Goal: Task Accomplishment & Management: Complete application form

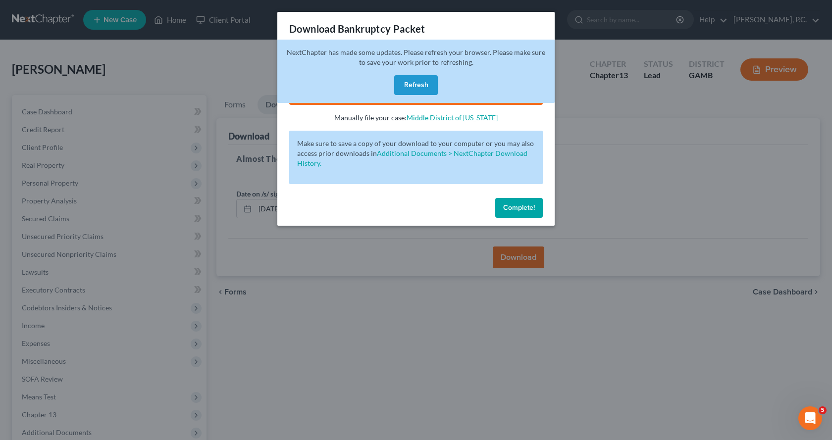
click at [514, 209] on span "Complete!" at bounding box center [519, 208] width 32 height 8
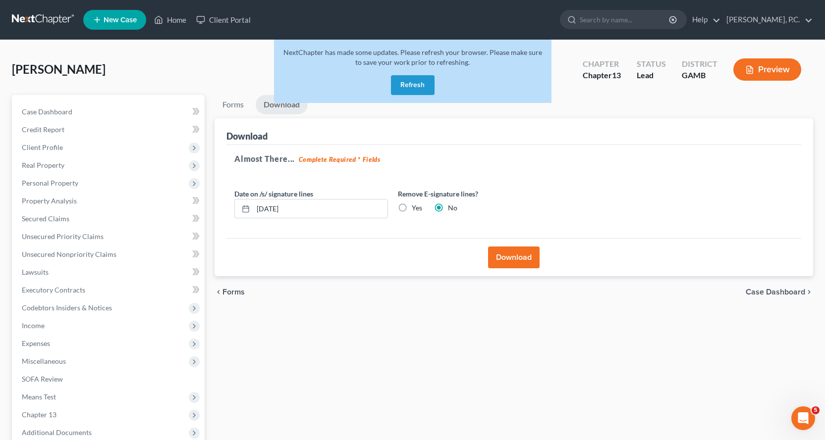
click at [427, 84] on button "Refresh" at bounding box center [413, 85] width 44 height 20
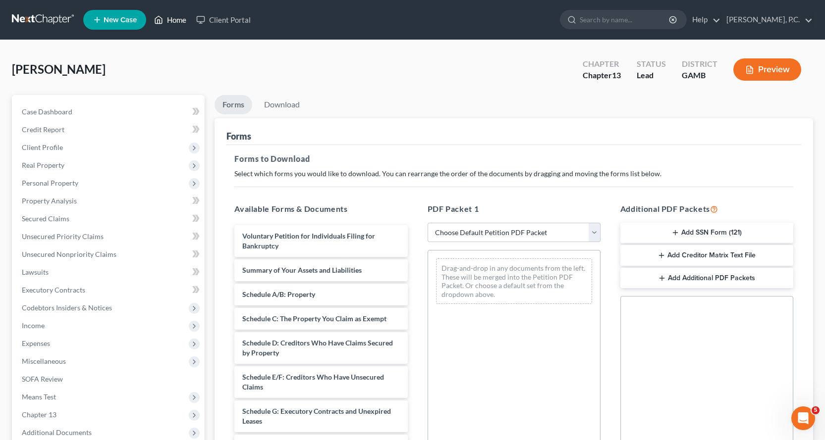
click at [177, 20] on link "Home" at bounding box center [170, 20] width 42 height 18
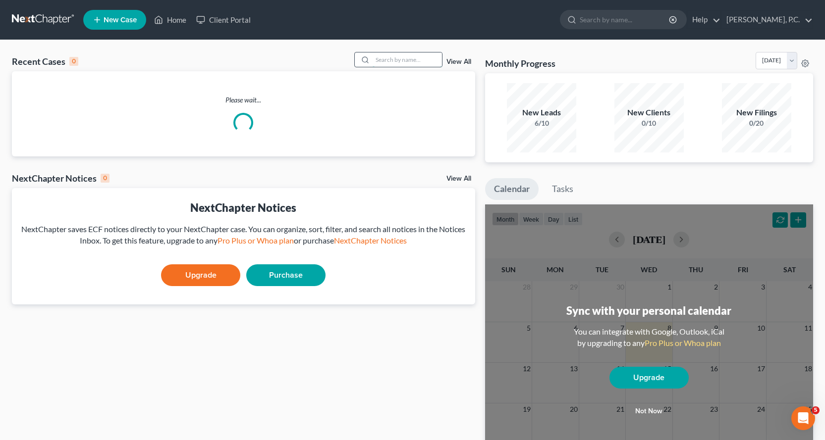
click at [403, 61] on input "search" at bounding box center [407, 60] width 69 height 14
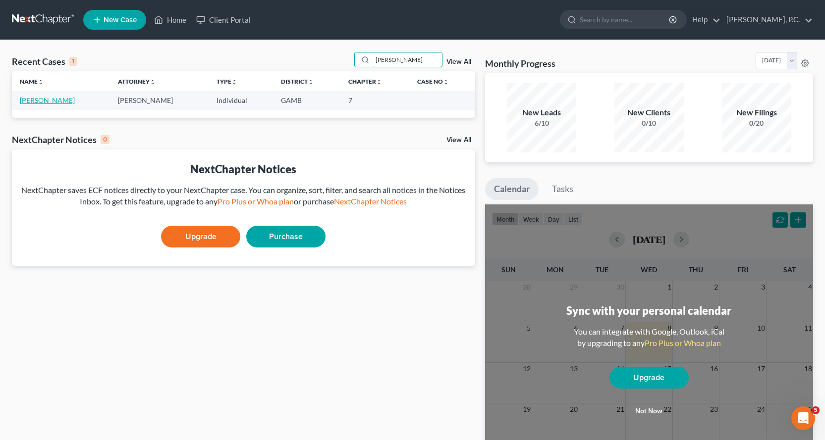
type input "[PERSON_NAME]"
click at [38, 99] on link "[PERSON_NAME]" at bounding box center [47, 100] width 55 height 8
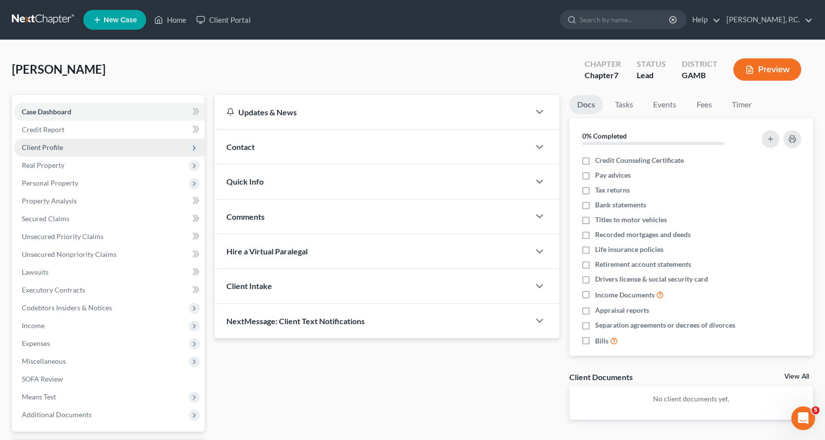
click at [53, 147] on span "Client Profile" at bounding box center [42, 147] width 41 height 8
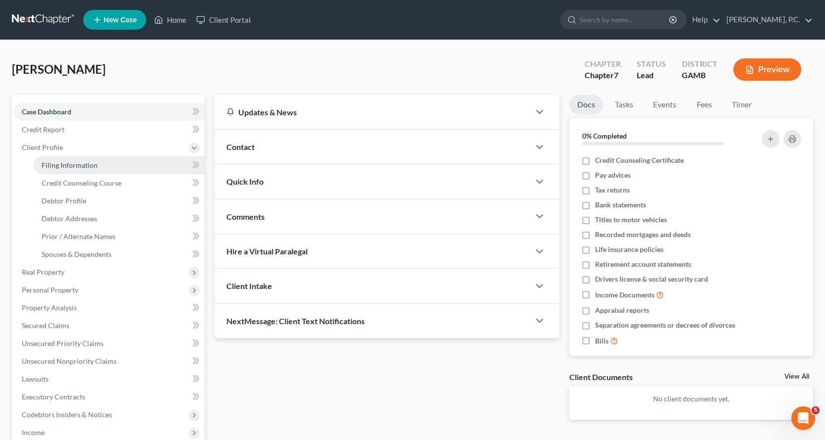
click at [78, 166] on span "Filing Information" at bounding box center [70, 165] width 56 height 8
select select "1"
select select "0"
select select "18"
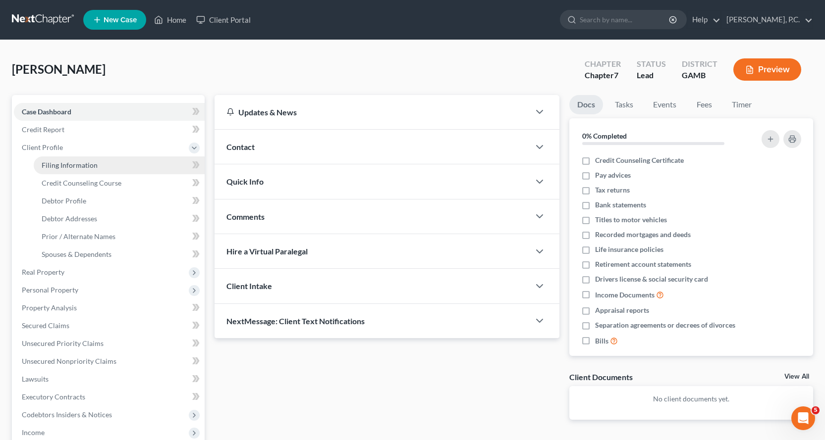
select select "10"
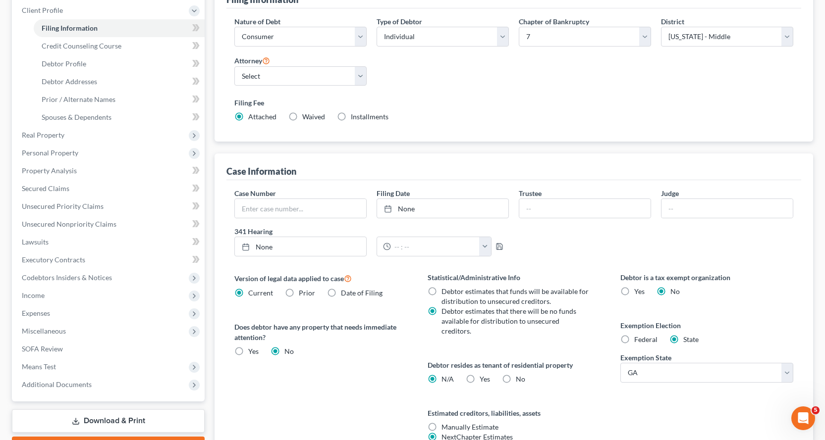
scroll to position [123, 0]
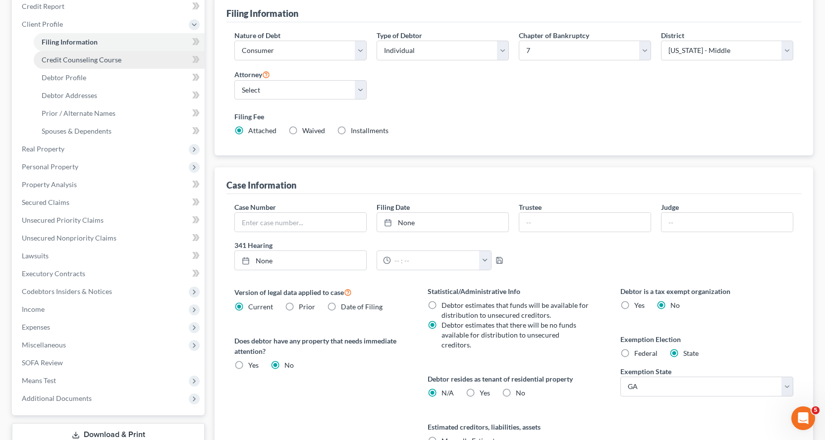
click at [107, 59] on span "Credit Counseling Course" at bounding box center [82, 59] width 80 height 8
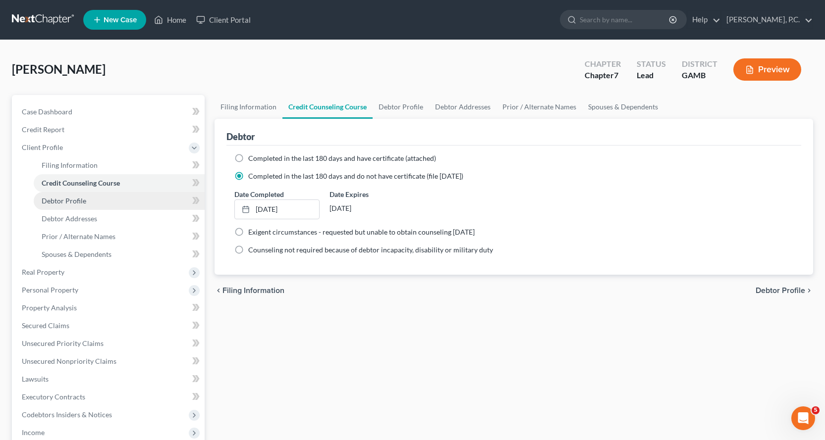
click at [66, 199] on span "Debtor Profile" at bounding box center [64, 201] width 45 height 8
select select "1"
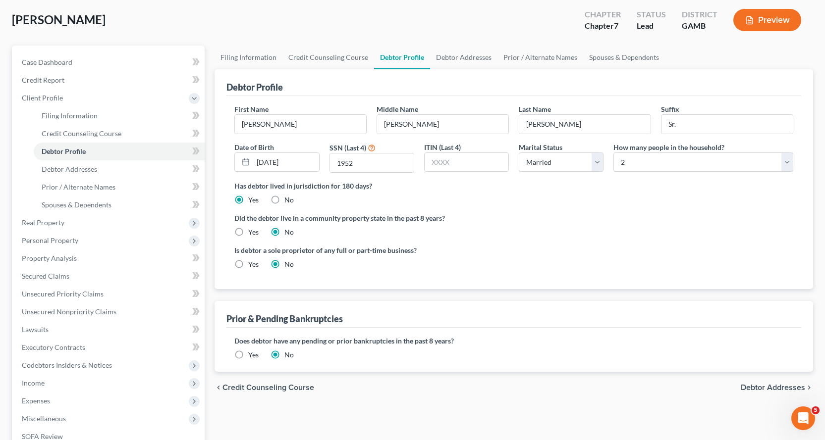
scroll to position [45, 0]
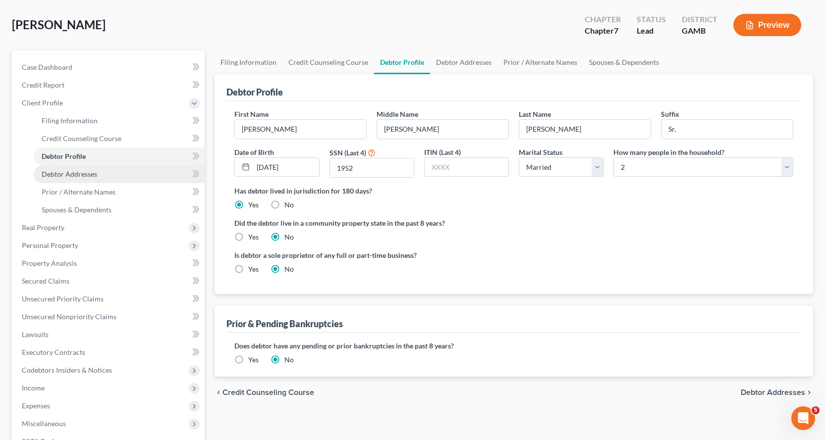
click at [69, 174] on span "Debtor Addresses" at bounding box center [69, 174] width 55 height 8
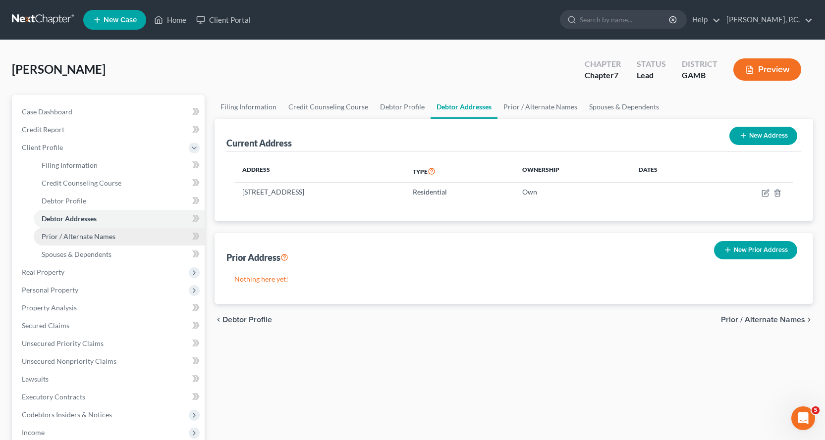
click at [89, 237] on span "Prior / Alternate Names" at bounding box center [79, 236] width 74 height 8
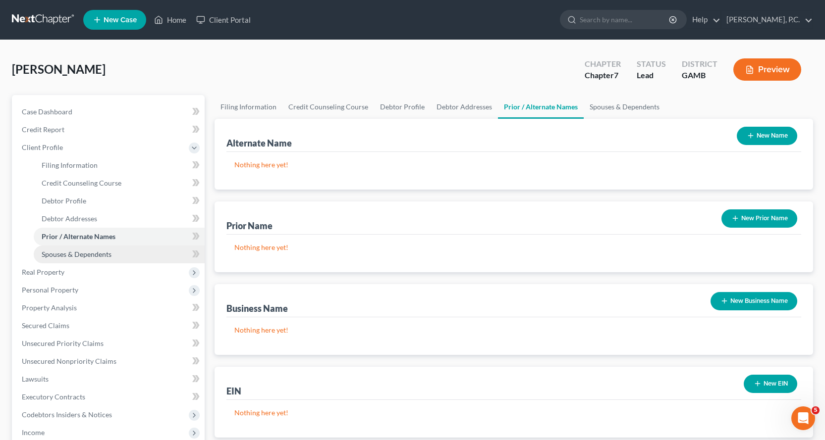
click at [88, 255] on span "Spouses & Dependents" at bounding box center [77, 254] width 70 height 8
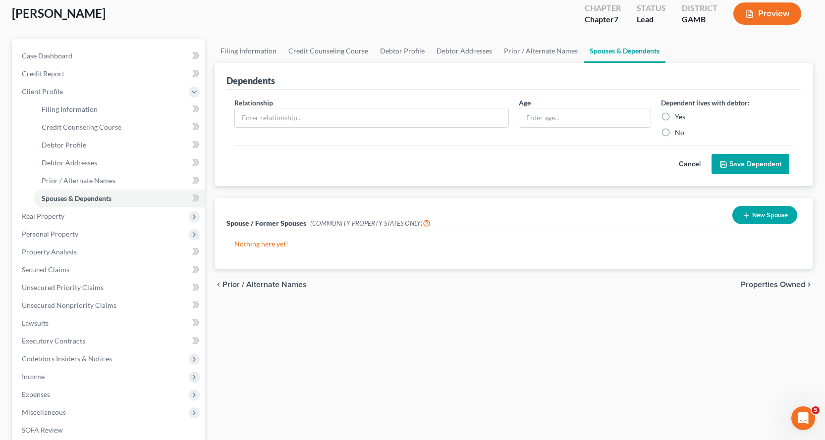
scroll to position [45, 0]
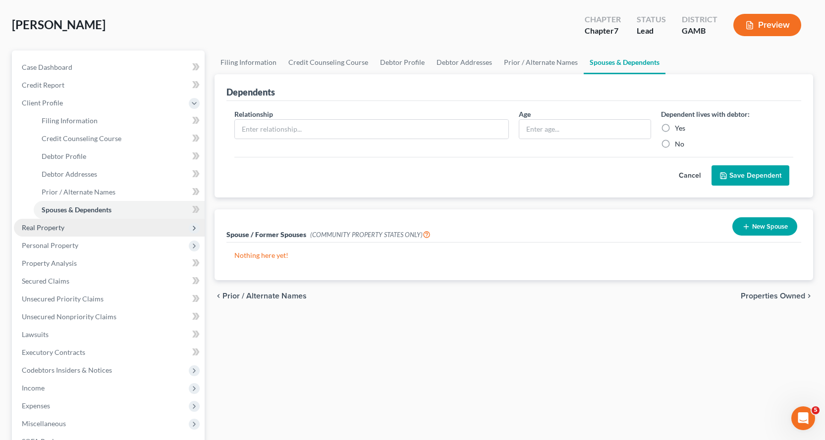
click at [52, 226] on span "Real Property" at bounding box center [43, 227] width 43 height 8
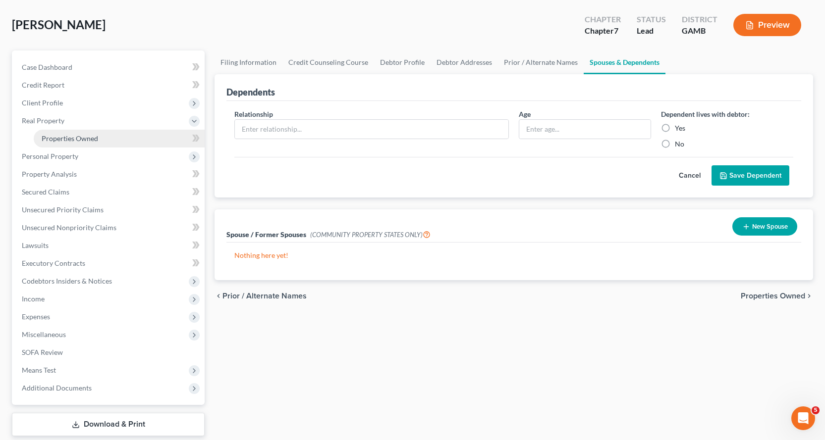
click at [82, 137] on span "Properties Owned" at bounding box center [70, 138] width 56 height 8
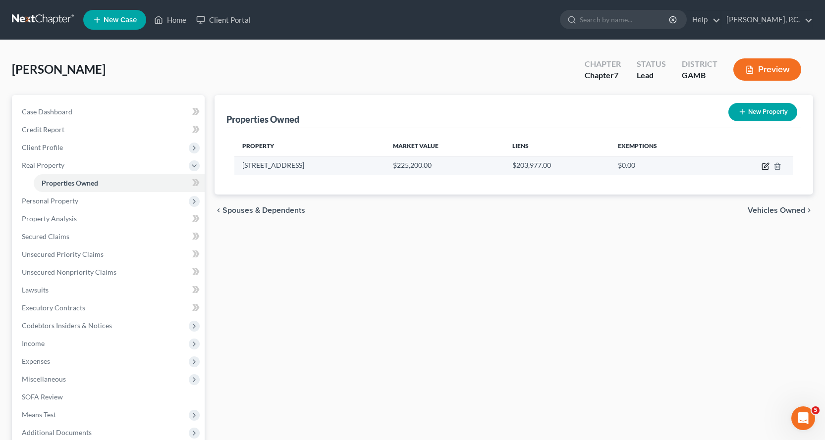
click at [766, 166] on icon "button" at bounding box center [766, 165] width 4 height 4
select select "10"
select select "3"
select select "0"
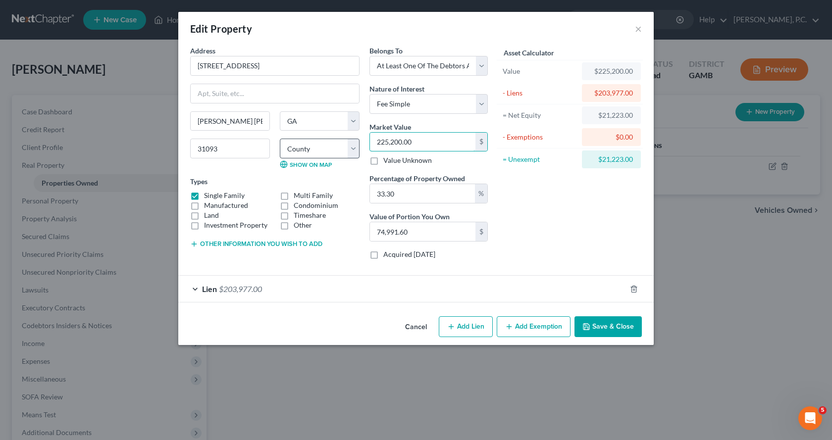
type input "2"
type input "0.66"
type input "23"
type input "7.65"
type input "230"
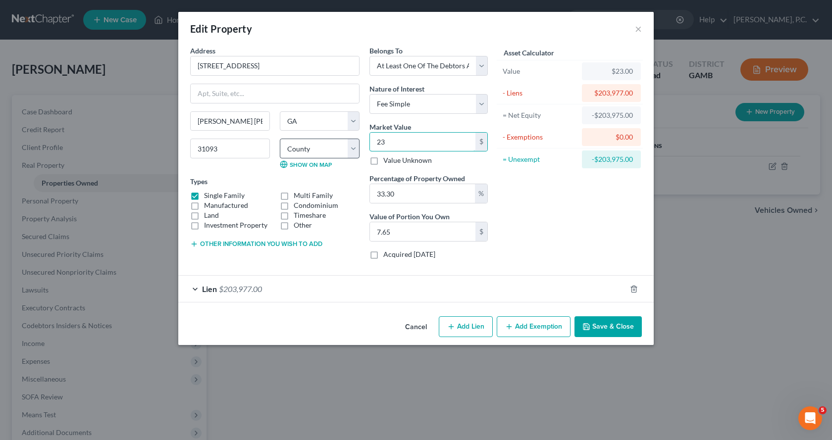
type input "76.58"
type input "2300"
type input "765.90"
type input "2,3000"
type input "7,658.99"
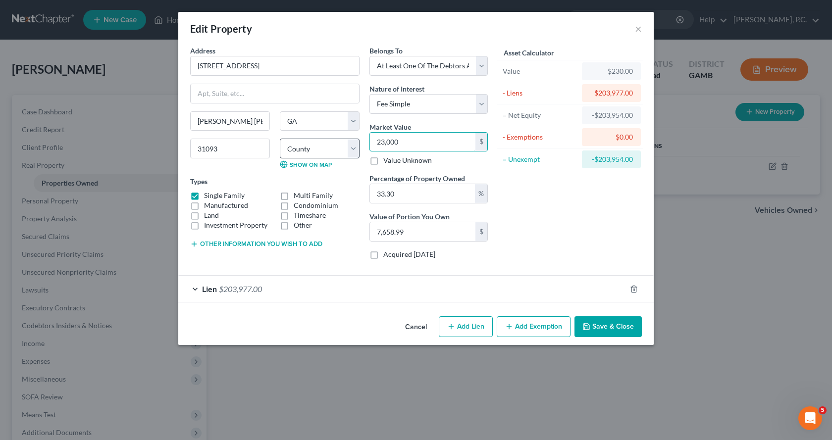
type input "23,0000"
type input "76,589.99"
type input "230,000.00"
click at [294, 228] on label "Other" at bounding box center [303, 225] width 18 height 10
click at [298, 227] on input "Other" at bounding box center [301, 223] width 6 height 6
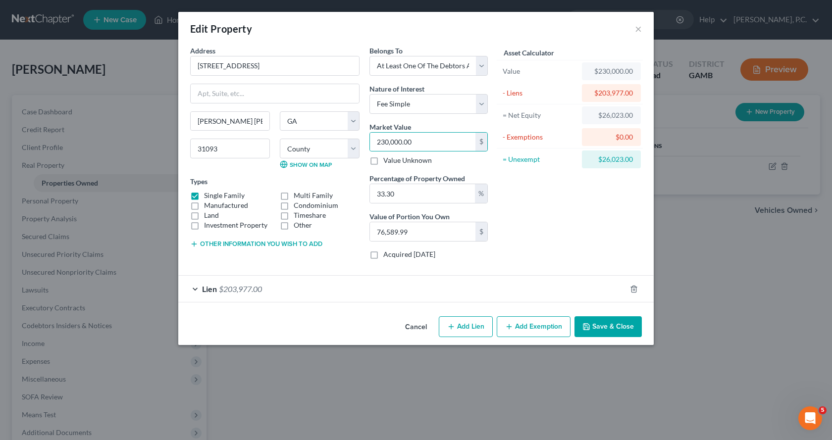
checkbox input "true"
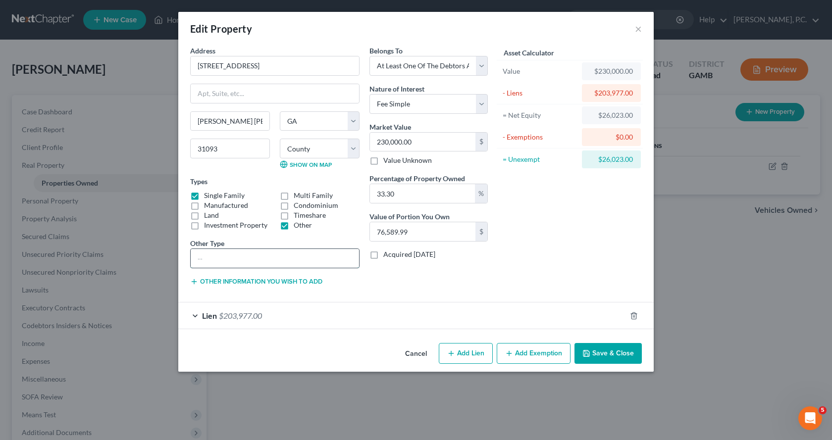
click at [265, 259] on input "text" at bounding box center [275, 258] width 168 height 19
type input "House and 0.40 acre lot"
click at [194, 315] on div "Lien $203,977.00" at bounding box center [402, 316] width 448 height 26
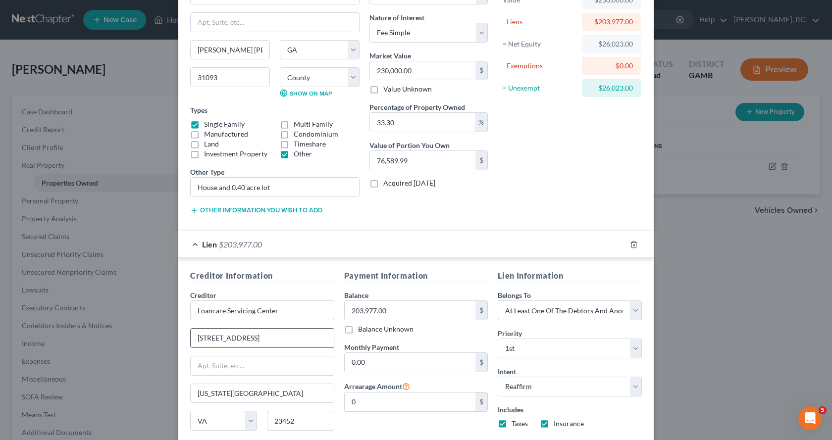
scroll to position [150, 0]
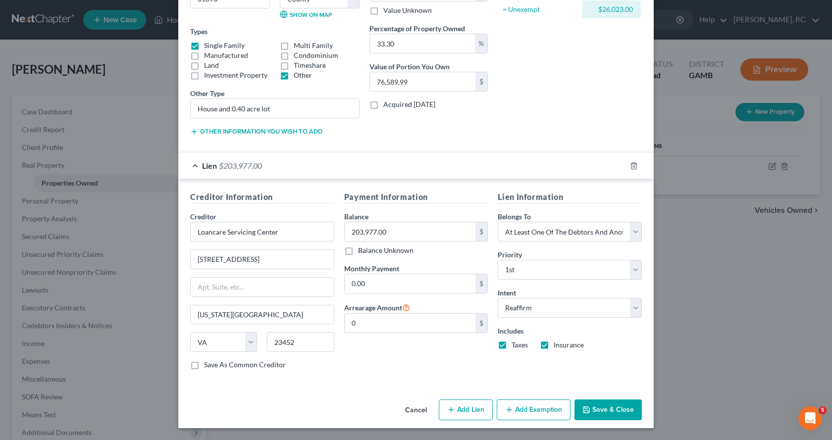
click at [612, 412] on button "Save & Close" at bounding box center [608, 410] width 67 height 21
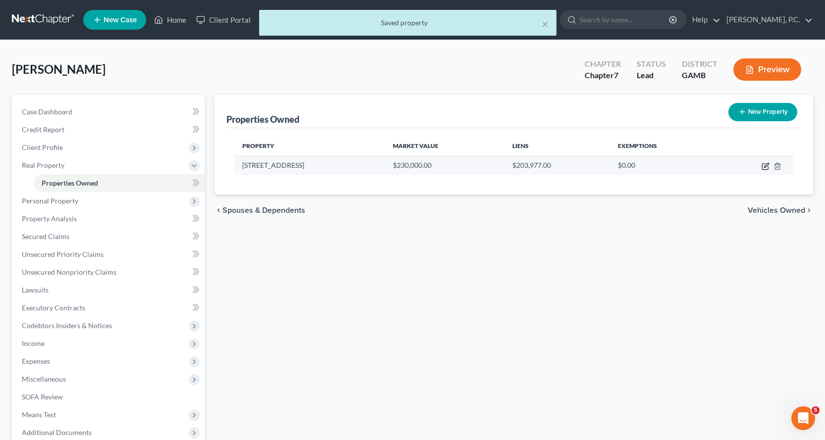
click at [765, 166] on icon "button" at bounding box center [766, 165] width 4 height 4
select select "10"
select select "75"
select select "3"
select select "0"
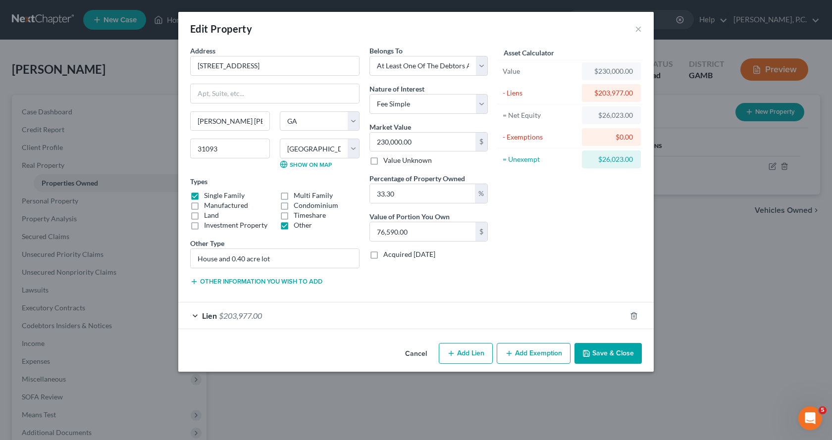
click at [529, 355] on button "Add Exemption" at bounding box center [534, 353] width 74 height 21
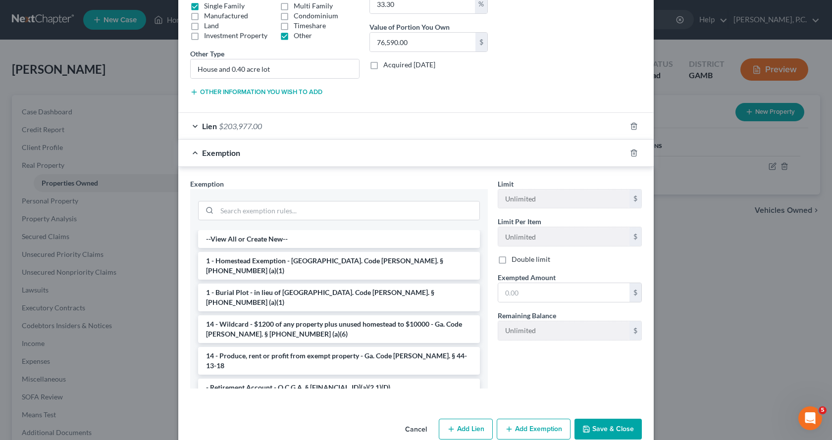
scroll to position [198, 0]
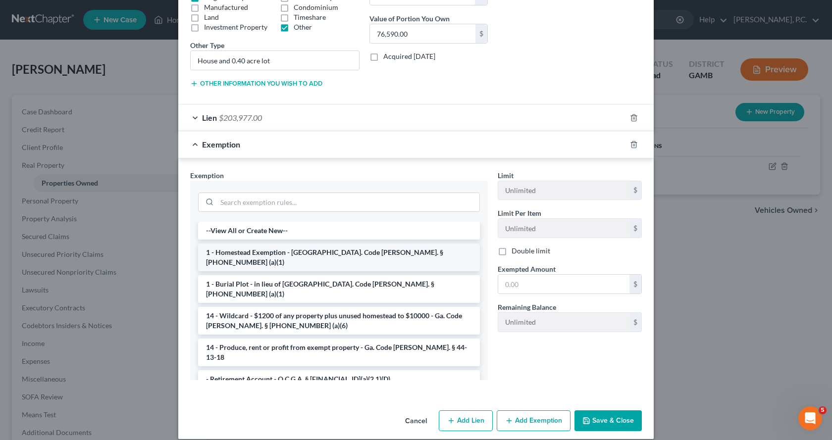
click at [284, 251] on li "1 - Homestead Exemption - [GEOGRAPHIC_DATA]. Code [PERSON_NAME]. § [PHONE_NUMBE…" at bounding box center [339, 258] width 282 height 28
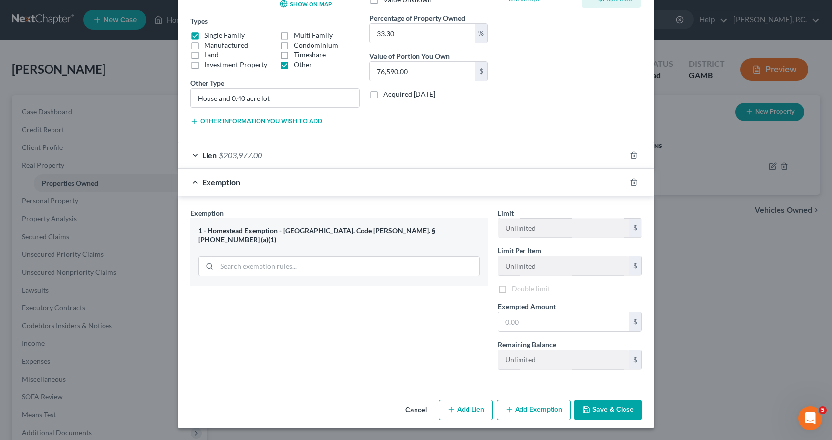
scroll to position [162, 0]
click at [501, 319] on input "text" at bounding box center [563, 322] width 131 height 19
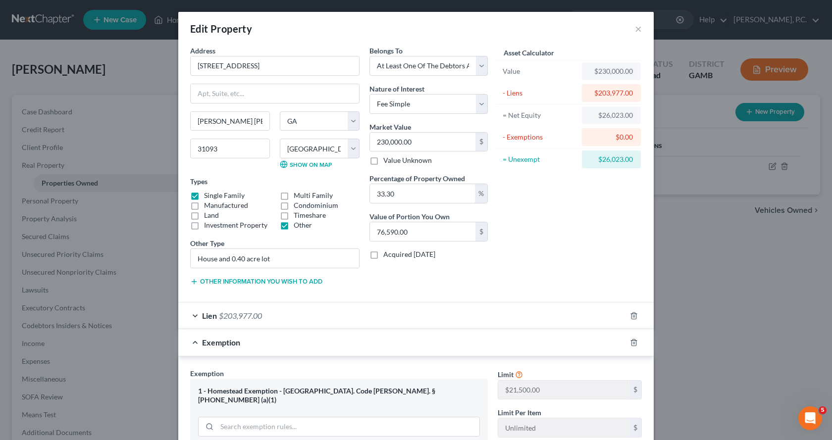
scroll to position [48, 0]
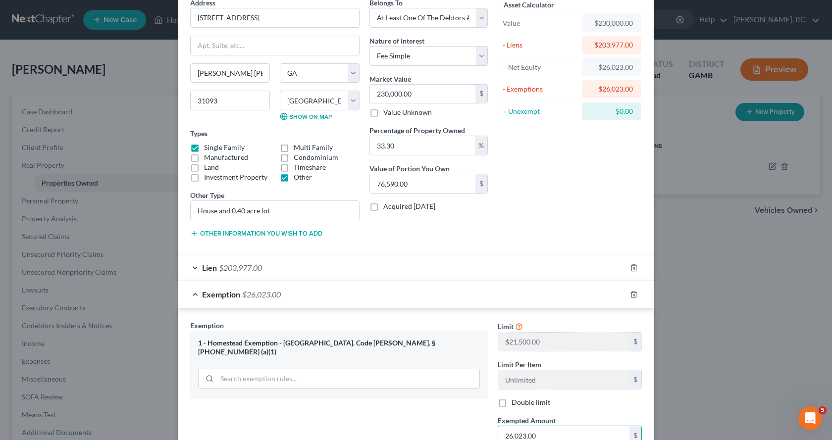
type input "26,023.00"
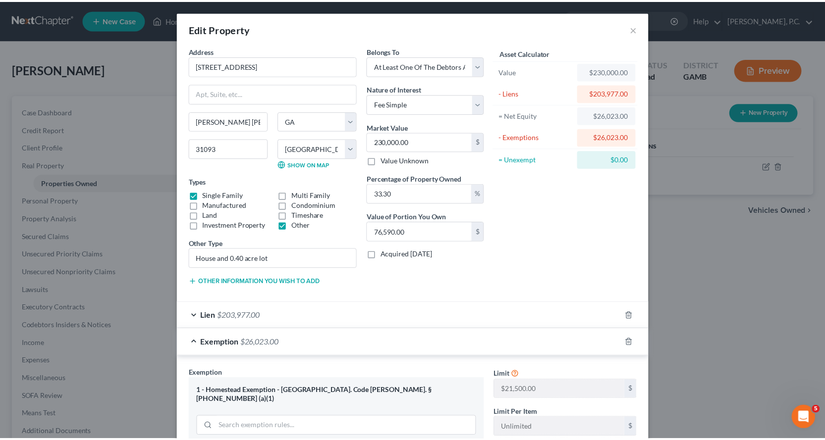
scroll to position [162, 0]
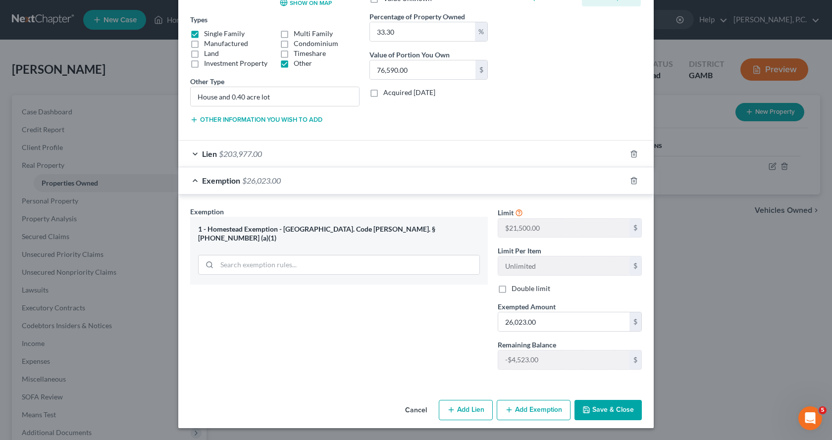
click at [611, 409] on button "Save & Close" at bounding box center [608, 410] width 67 height 21
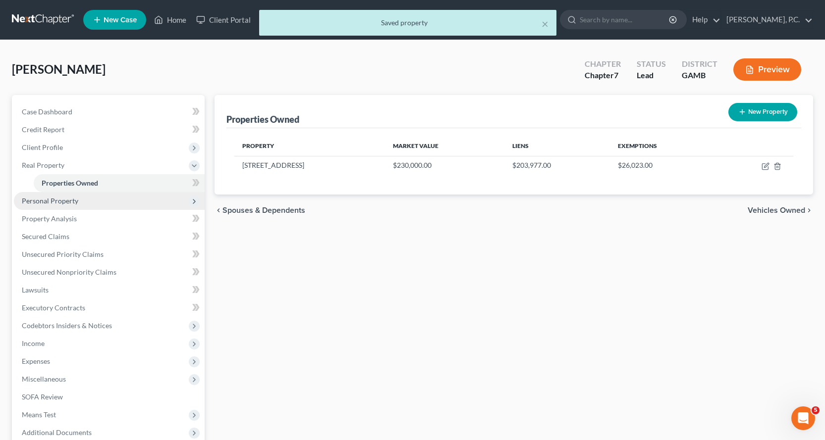
click at [58, 201] on span "Personal Property" at bounding box center [50, 201] width 56 height 8
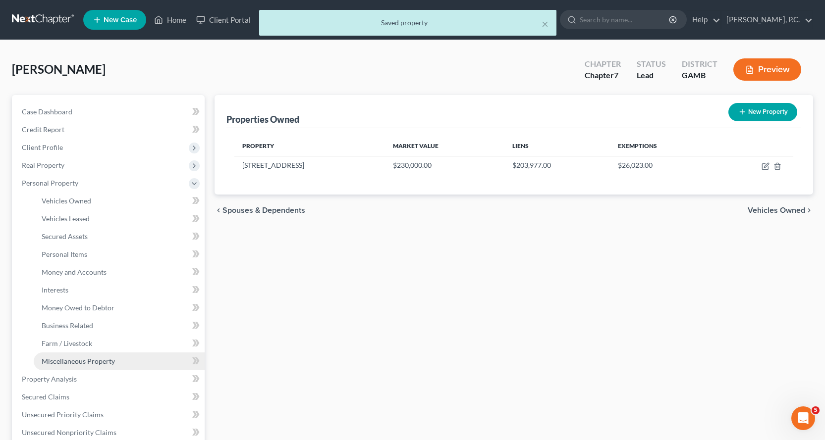
click at [76, 363] on span "Miscellaneous Property" at bounding box center [78, 361] width 73 height 8
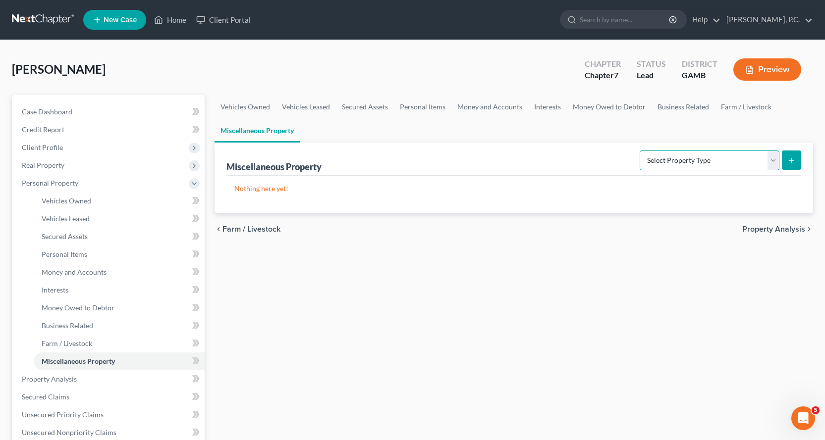
click at [770, 160] on select "Select Property Type Assigned for Creditor Benefit [DATE] Holding for Another N…" at bounding box center [710, 161] width 140 height 20
select select "transferred"
click at [640, 151] on select "Select Property Type Assigned for Creditor Benefit [DATE] Holding for Another N…" at bounding box center [710, 161] width 140 height 20
click at [793, 161] on line "submit" at bounding box center [791, 161] width 4 height 0
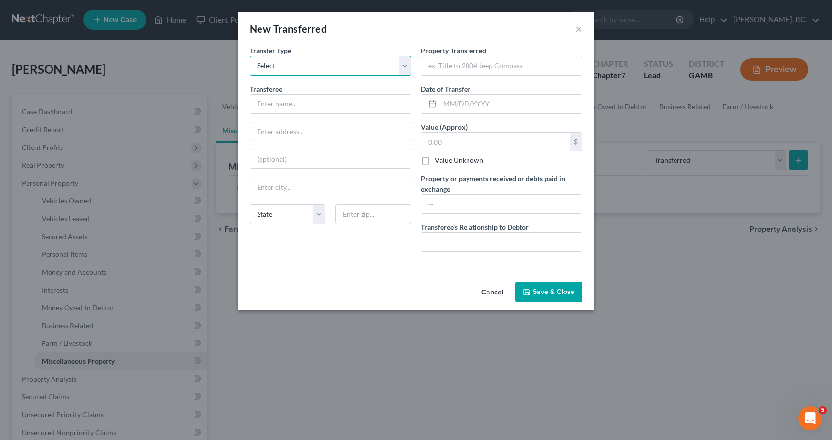
click at [410, 65] on select "Select Ordinary ([DATE]) [DATE]" at bounding box center [331, 66] width 162 height 20
click at [250, 56] on select "Select Ordinary ([DATE]) [DATE]" at bounding box center [331, 66] width 162 height 20
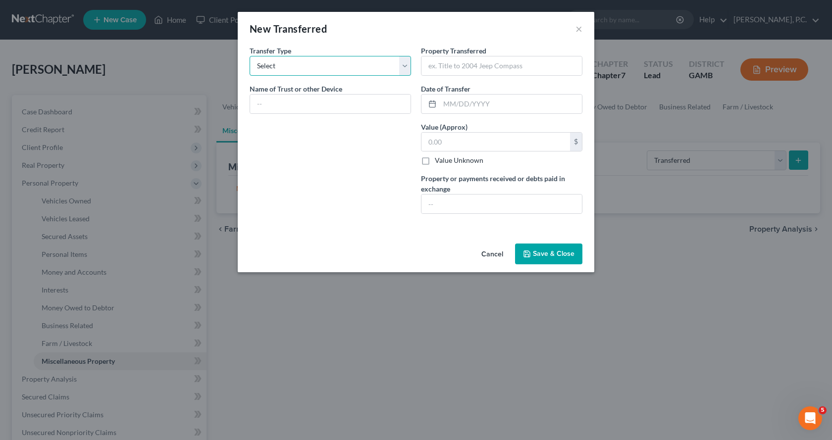
click at [406, 65] on select "Select Ordinary ([DATE]) [DATE]" at bounding box center [331, 66] width 162 height 20
select select "Ordinary ([DATE])"
click at [250, 56] on select "Select Ordinary ([DATE]) [DATE]" at bounding box center [331, 66] width 162 height 20
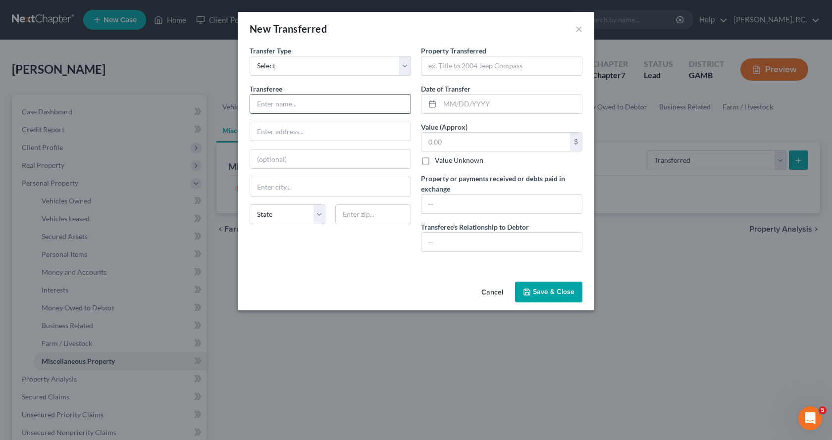
click at [294, 104] on input "text" at bounding box center [330, 104] width 161 height 19
type input "[PERSON_NAME] [PERSON_NAME]"
click at [333, 133] on input "text" at bounding box center [330, 131] width 161 height 19
type input "[STREET_ADDRESS]"
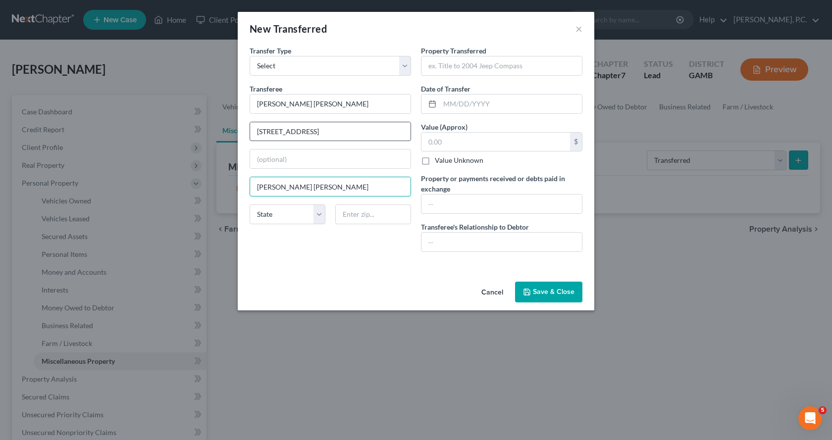
type input "[PERSON_NAME] [PERSON_NAME]"
select select "10"
type input "31093"
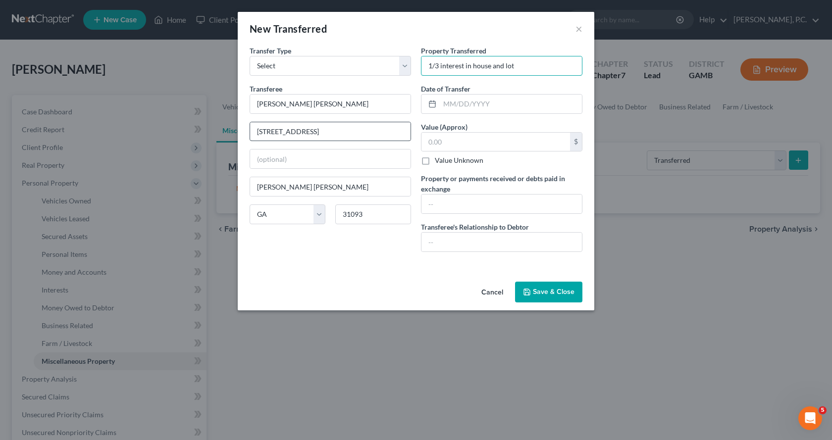
type input "1/3 interest in house and lot"
type input "[DATE]"
click at [482, 201] on input "text" at bounding box center [502, 204] width 161 height 19
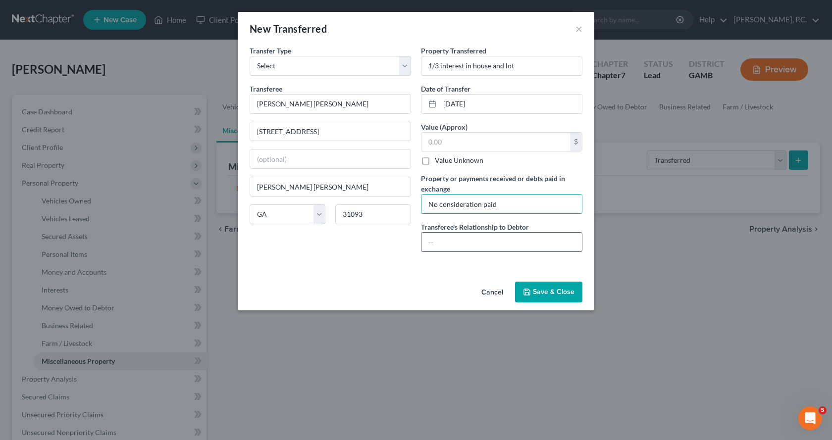
type input "No consideration paid"
click at [517, 246] on input "text" at bounding box center [502, 242] width 161 height 19
type input "Son"
click at [488, 145] on input "text" at bounding box center [496, 142] width 149 height 19
type input "1,007.67"
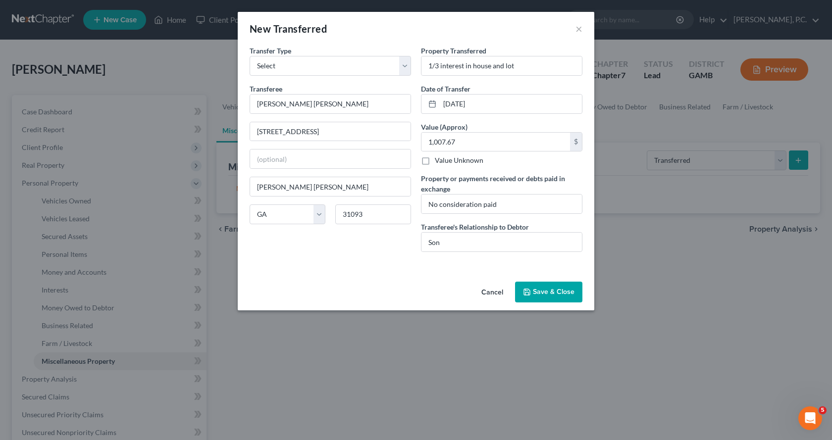
click at [553, 292] on button "Save & Close" at bounding box center [548, 292] width 67 height 21
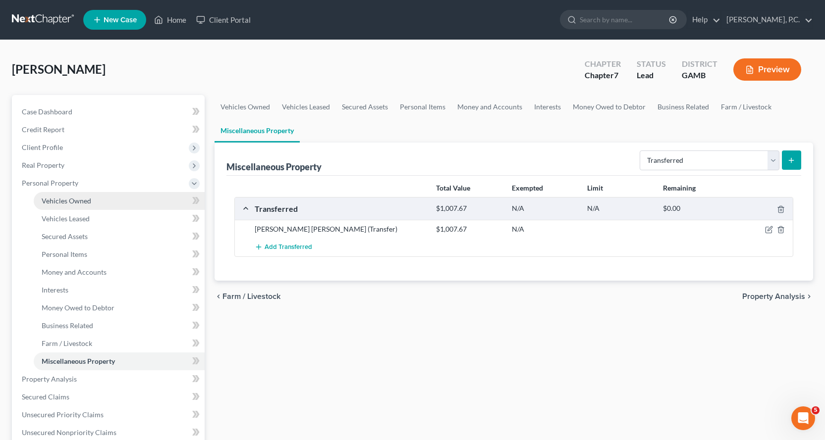
click at [79, 201] on span "Vehicles Owned" at bounding box center [67, 201] width 50 height 8
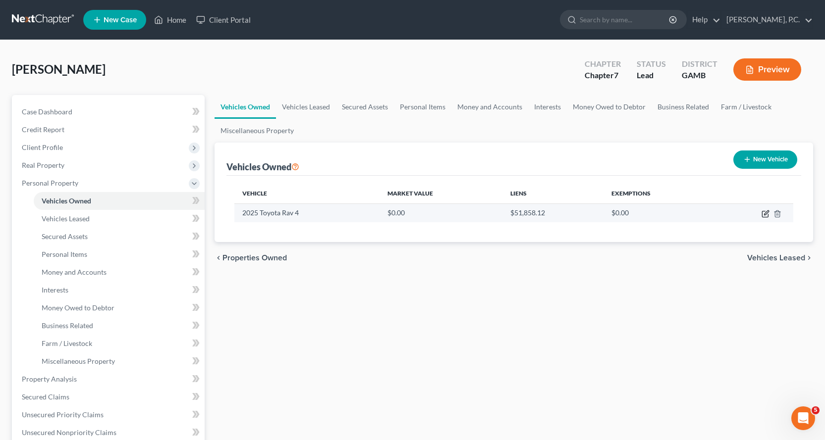
click at [764, 214] on icon "button" at bounding box center [765, 214] width 8 height 8
select select "0"
select select "1"
select select "0"
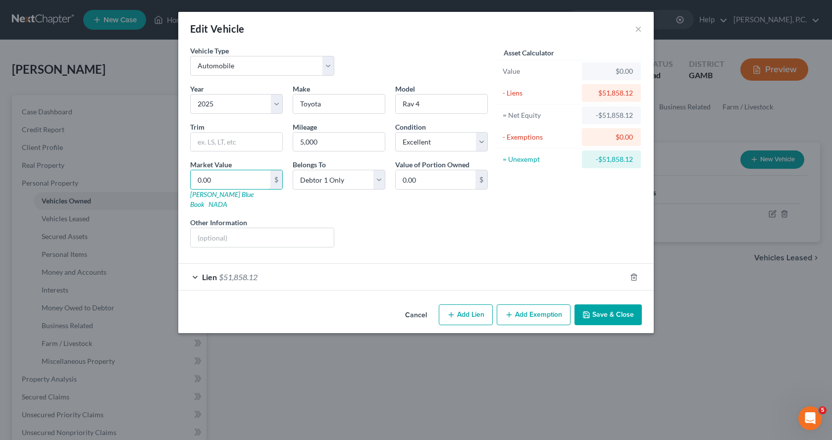
type input "3"
type input "3.00"
type input "35"
type input "35.00"
type input "350"
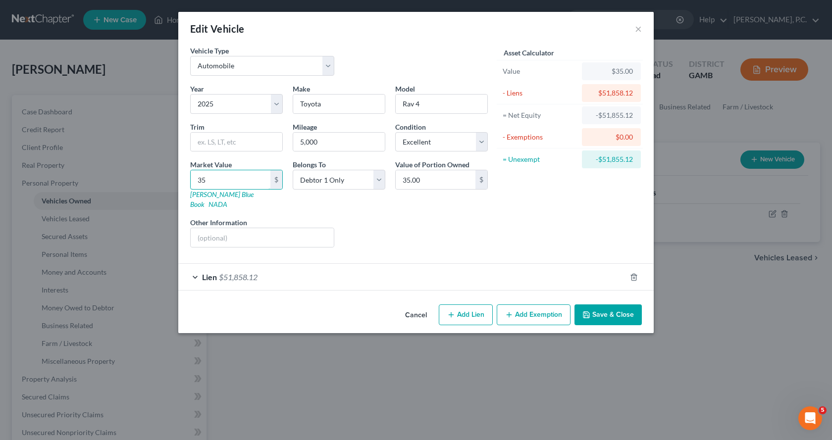
type input "350.00"
type input "3500"
type input "3,500.00"
type input "3,5000"
type input "35,000.00"
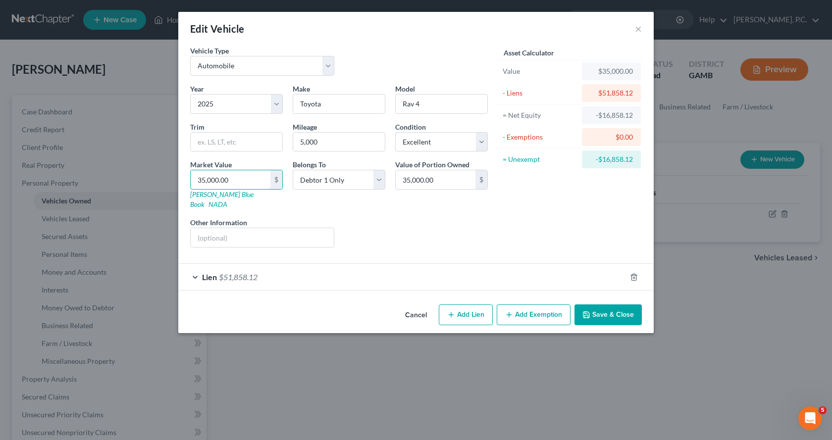
type input "35,000.00"
click at [604, 305] on button "Save & Close" at bounding box center [608, 315] width 67 height 21
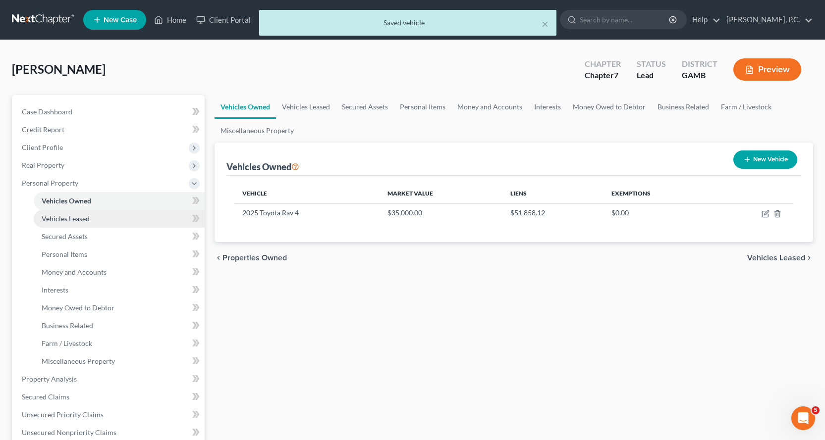
click at [75, 222] on span "Vehicles Leased" at bounding box center [66, 219] width 48 height 8
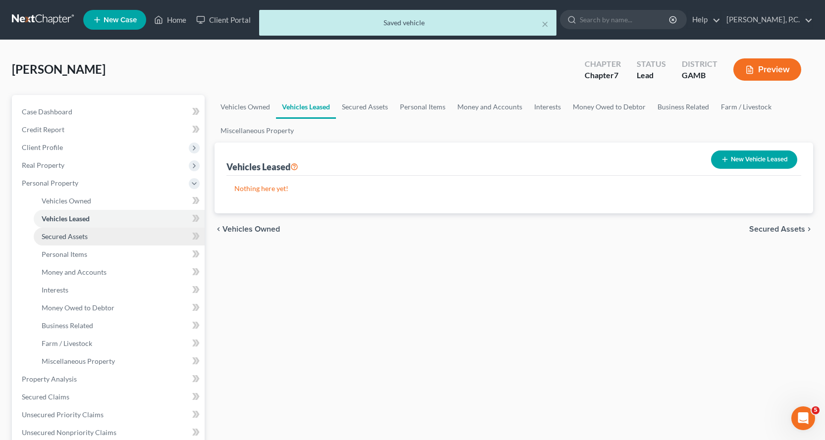
click at [61, 236] on span "Secured Assets" at bounding box center [65, 236] width 46 height 8
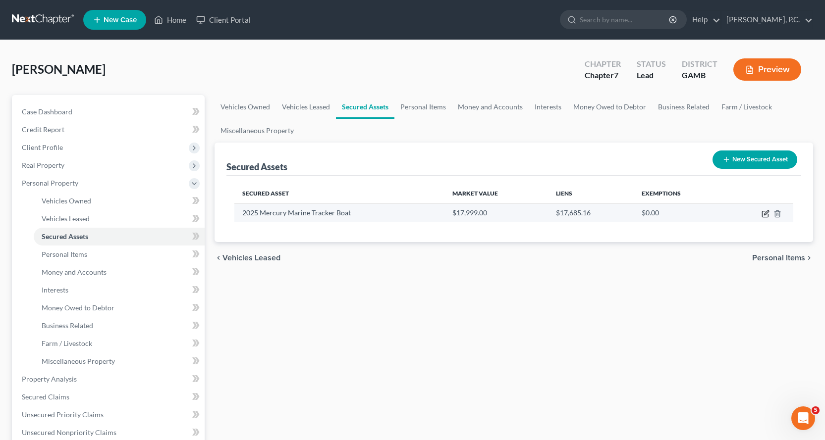
click at [763, 214] on icon "button" at bounding box center [765, 214] width 8 height 8
select select "sports_and_hobby_equipment"
select select "0"
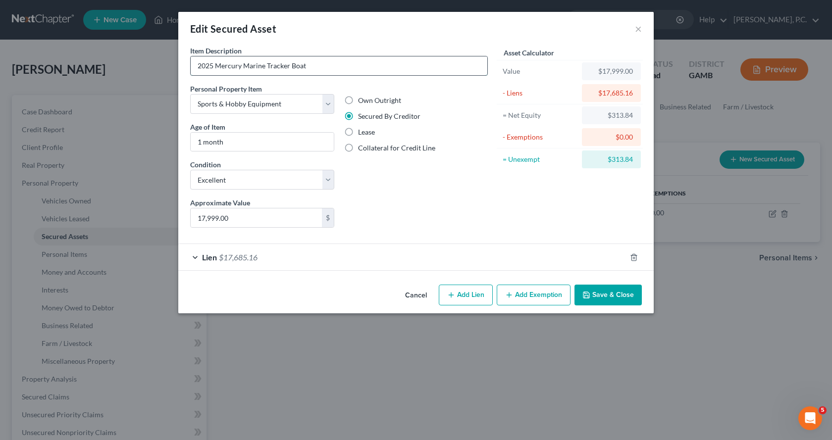
click at [347, 68] on input "2025 Mercury Marine Tracker Boat" at bounding box center [339, 65] width 297 height 19
type input "2025 Mercury Marine Tracker Boat, motor, and trailer"
type input "12,000.00"
click at [197, 257] on div "Lien $17,685.16" at bounding box center [402, 257] width 448 height 26
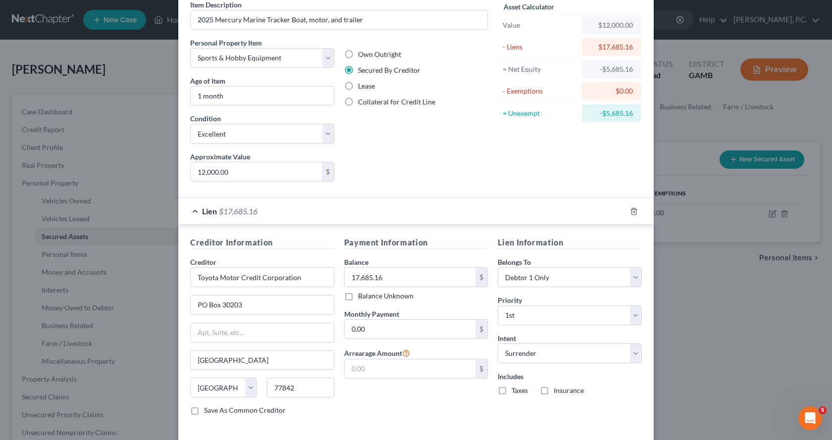
scroll to position [92, 0]
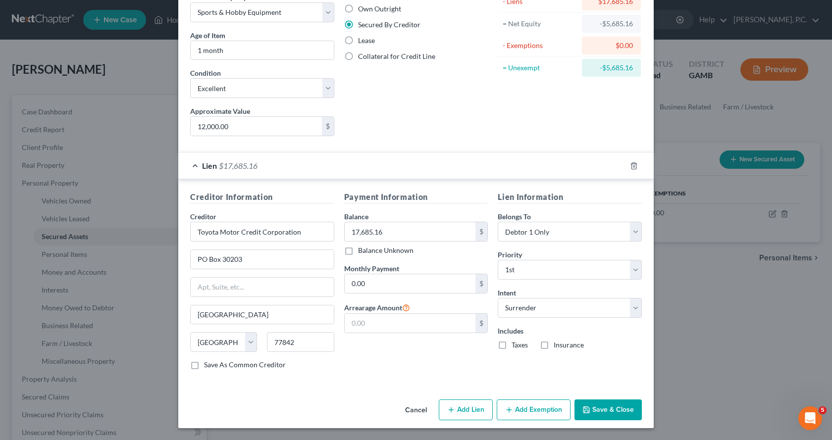
click at [611, 410] on button "Save & Close" at bounding box center [608, 410] width 67 height 21
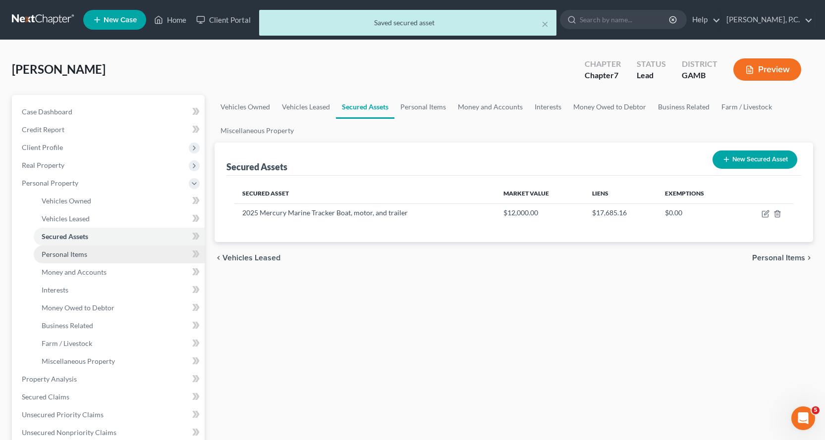
click at [69, 252] on span "Personal Items" at bounding box center [65, 254] width 46 height 8
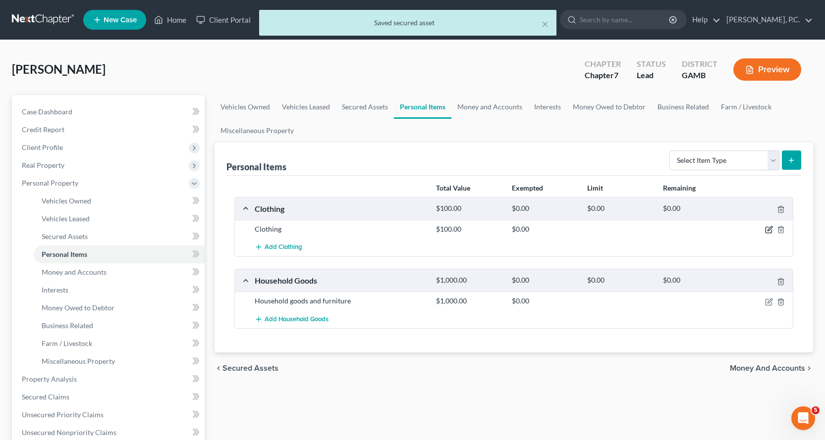
click at [770, 228] on icon "button" at bounding box center [769, 229] width 4 height 4
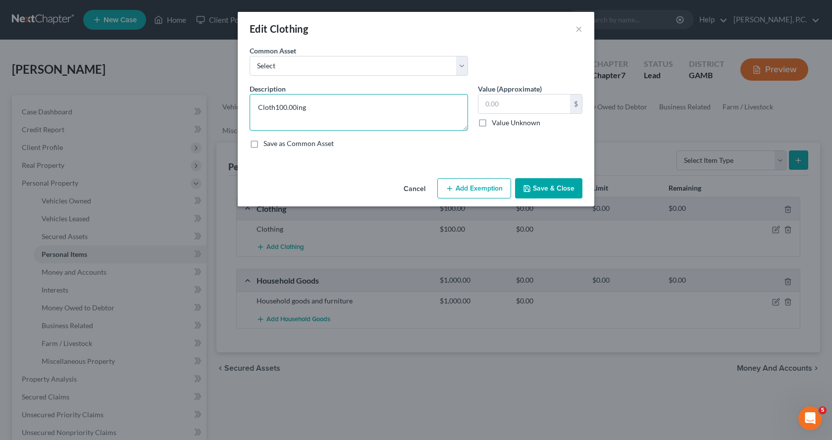
type textarea "Clothing"
click at [519, 101] on input "text" at bounding box center [525, 104] width 92 height 19
type input "300.00"
click at [463, 190] on button "Add Exemption" at bounding box center [474, 188] width 74 height 21
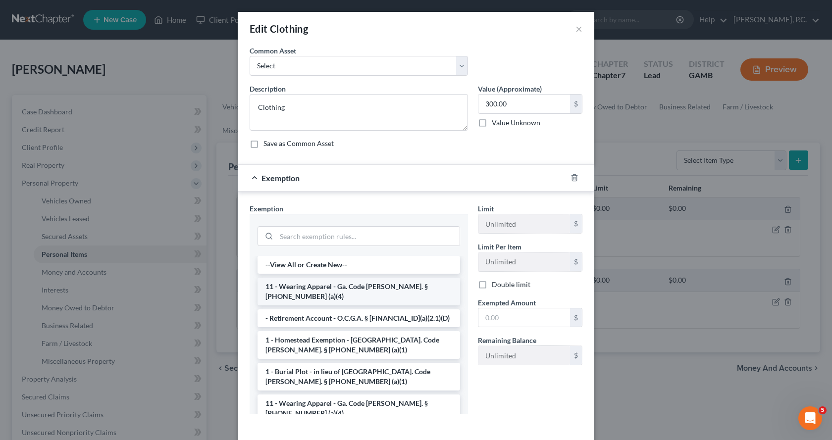
click at [308, 287] on li "11 - Wearing Apparel - Ga. Code [PERSON_NAME]. § [PHONE_NUMBER] (a)(4)" at bounding box center [359, 292] width 203 height 28
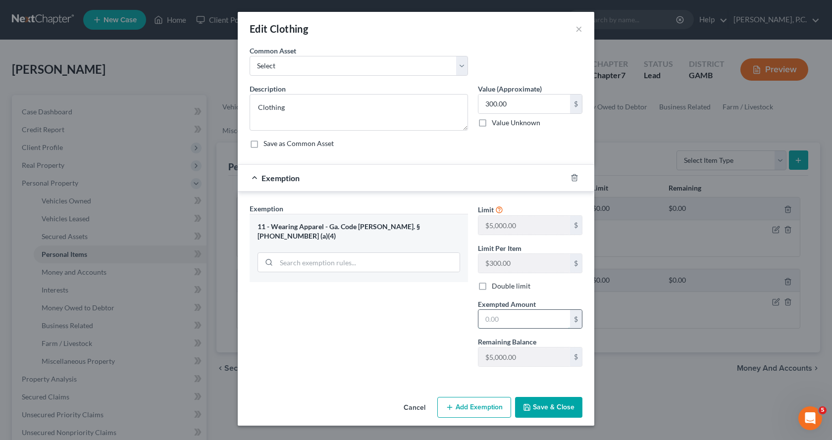
click at [527, 321] on input "text" at bounding box center [525, 319] width 92 height 19
type input "300.00"
click at [555, 411] on button "Save & Close" at bounding box center [548, 407] width 67 height 21
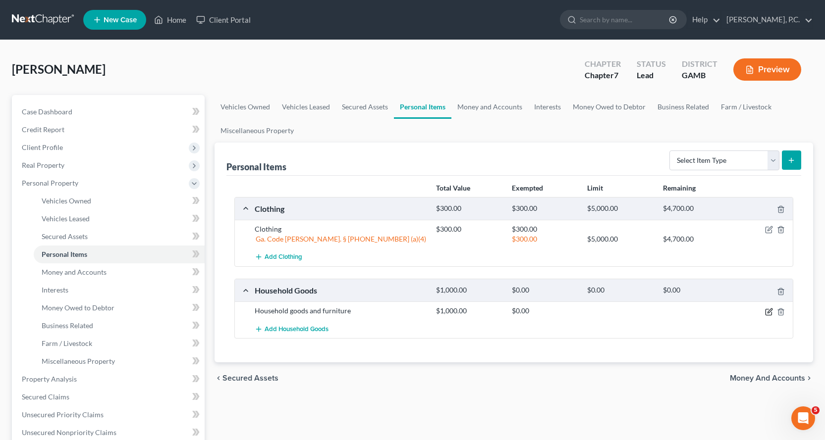
click at [768, 309] on icon "button" at bounding box center [768, 312] width 6 height 6
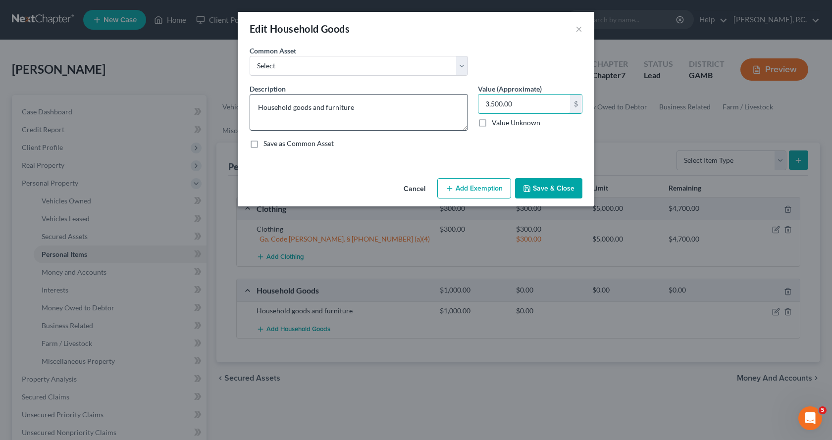
type input "3,500.00"
click at [474, 191] on button "Add Exemption" at bounding box center [474, 188] width 74 height 21
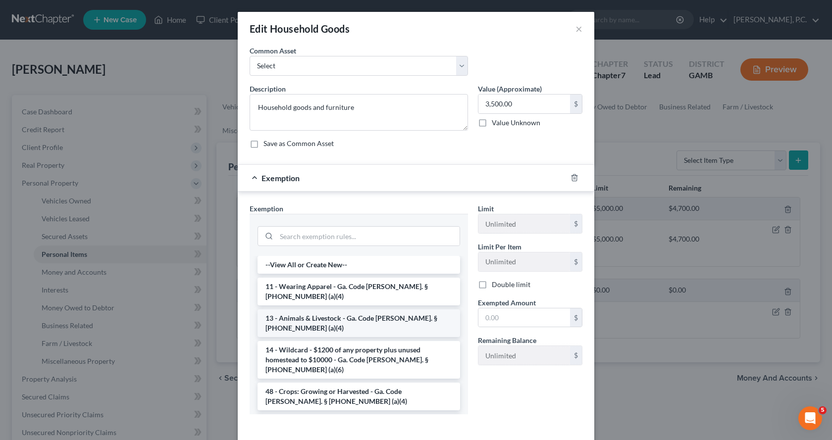
scroll to position [50, 0]
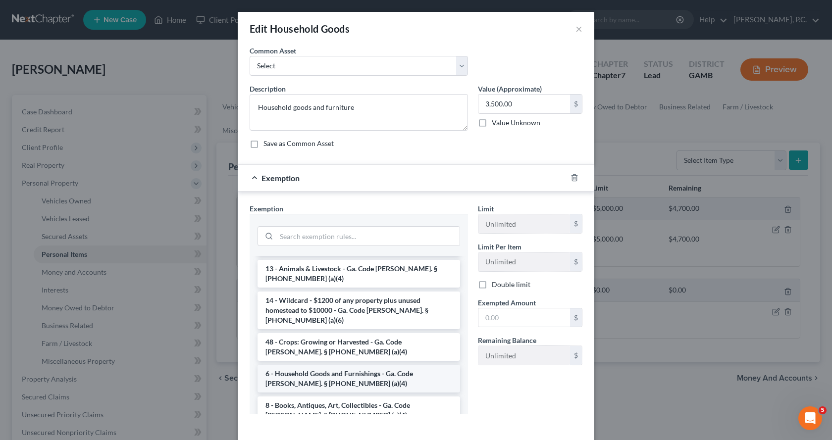
click at [282, 365] on li "6 - Household Goods and Furnishings - Ga. Code [PERSON_NAME]. § [PHONE_NUMBER] …" at bounding box center [359, 379] width 203 height 28
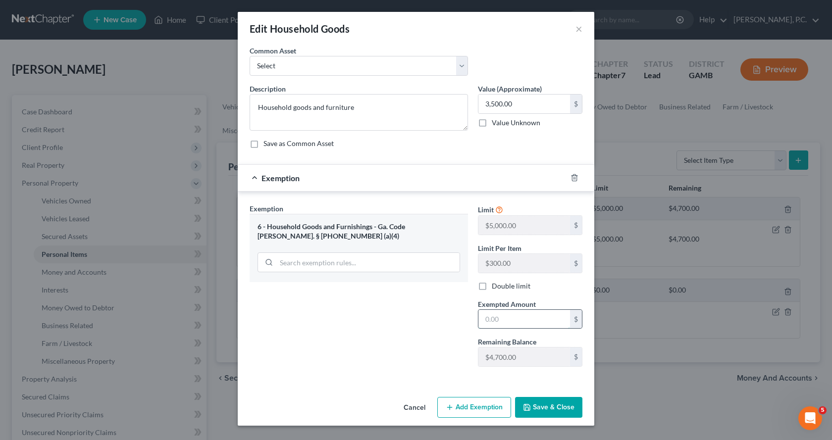
click at [543, 318] on input "text" at bounding box center [525, 319] width 92 height 19
type input "3,500.00"
click at [537, 407] on button "Save & Close" at bounding box center [548, 407] width 67 height 21
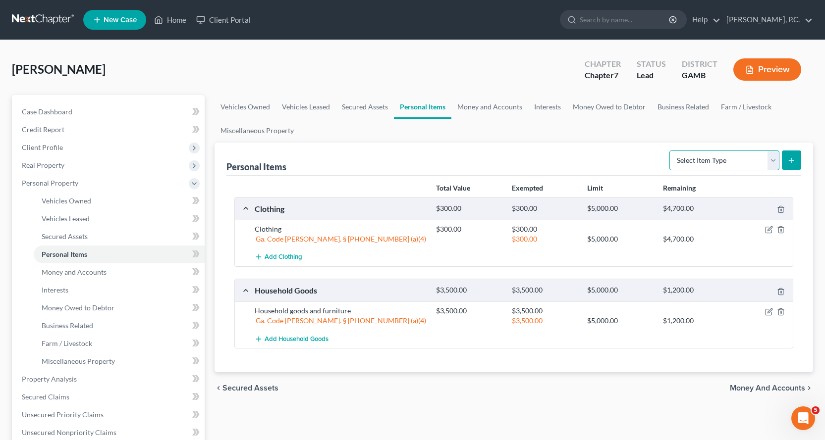
click at [773, 157] on select "Select Item Type Clothing Collectibles Of Value Electronics Firearms Household …" at bounding box center [724, 161] width 110 height 20
select select "electronics"
click at [670, 151] on select "Select Item Type Clothing Collectibles Of Value Electronics Firearms Household …" at bounding box center [724, 161] width 110 height 20
click at [794, 160] on icon "submit" at bounding box center [791, 161] width 8 height 8
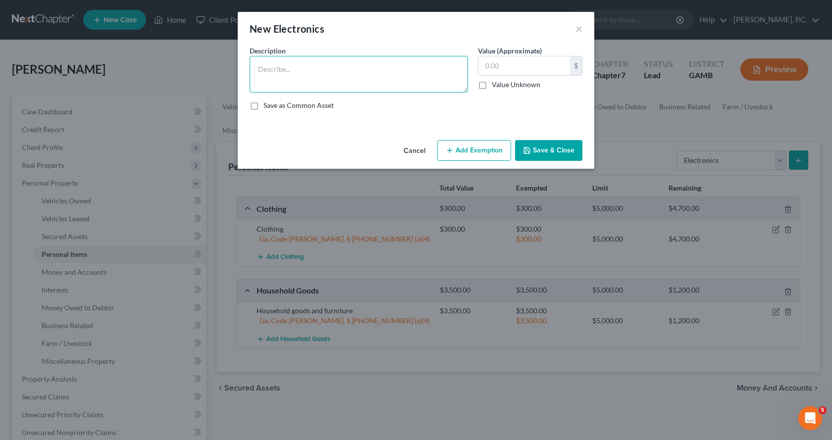
click at [314, 69] on textarea at bounding box center [359, 74] width 218 height 37
type textarea "Electronics, devices"
type input "1,000.00"
click at [485, 151] on button "Add Exemption" at bounding box center [474, 150] width 74 height 21
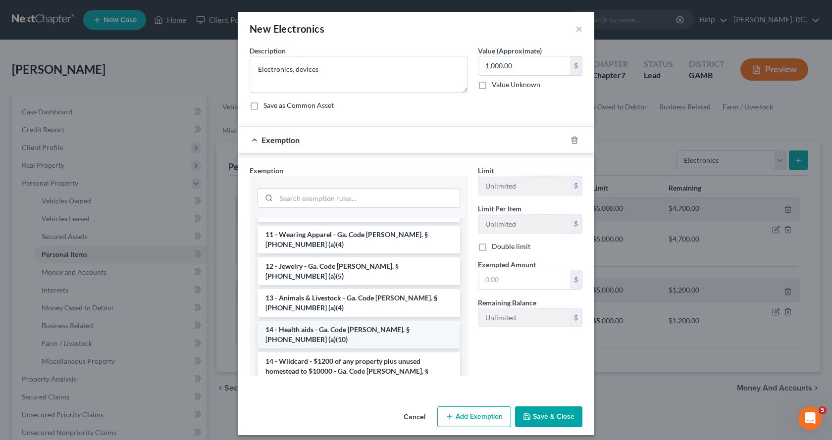
scroll to position [149, 0]
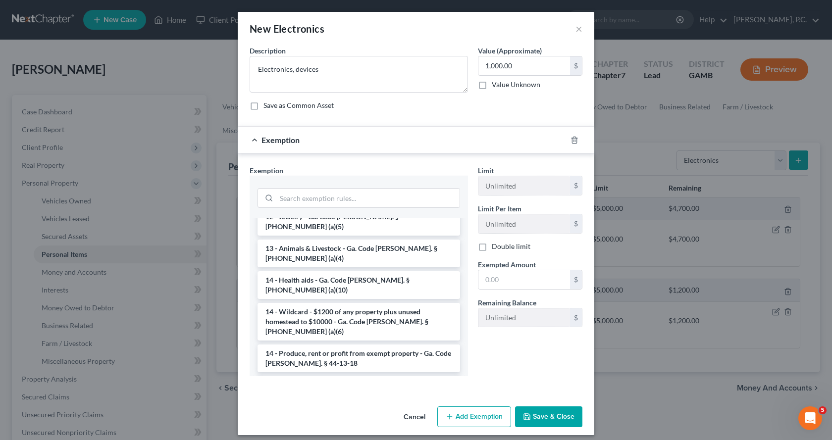
drag, startPoint x: 331, startPoint y: 286, endPoint x: 348, endPoint y: 293, distance: 18.0
click at [331, 303] on li "14 - Wildcard - $1200 of any property plus unused homestead to $10000 - Ga. Cod…" at bounding box center [359, 322] width 203 height 38
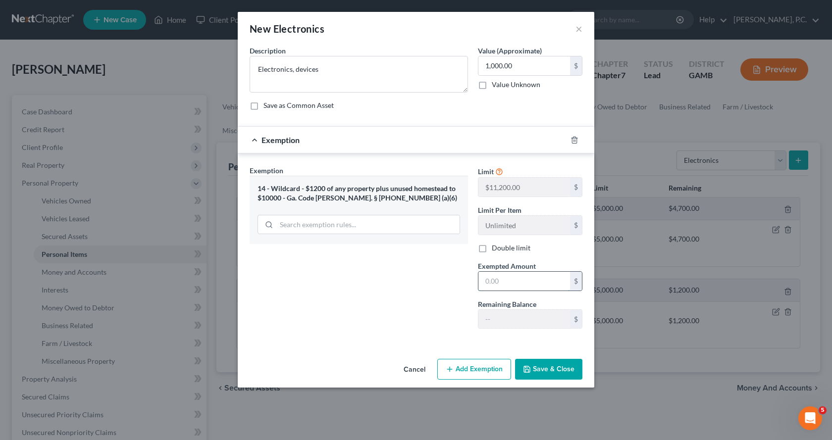
click at [518, 279] on input "text" at bounding box center [525, 281] width 92 height 19
type input "1,000.00"
click at [564, 370] on button "Save & Close" at bounding box center [548, 369] width 67 height 21
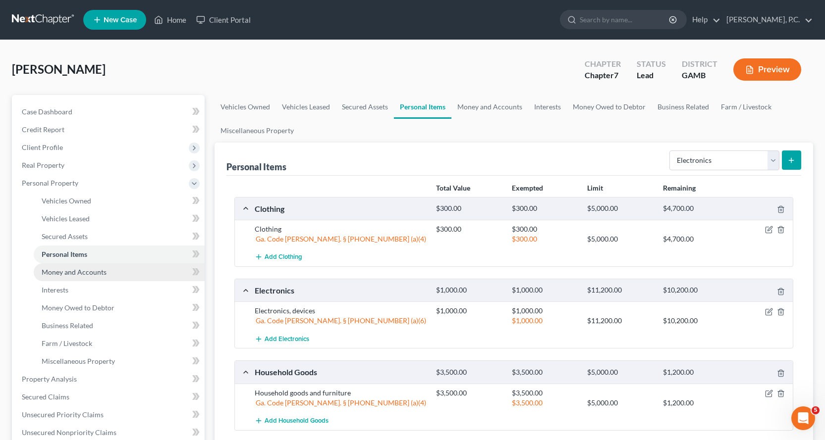
click at [86, 271] on span "Money and Accounts" at bounding box center [74, 272] width 65 height 8
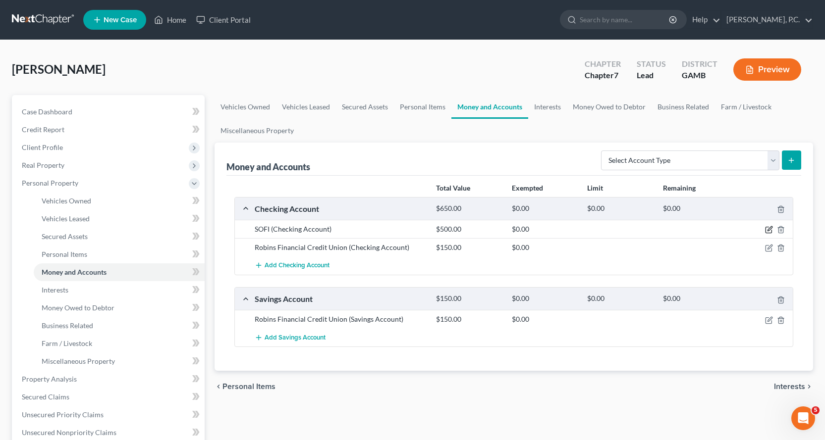
click at [769, 229] on icon "button" at bounding box center [769, 230] width 8 height 8
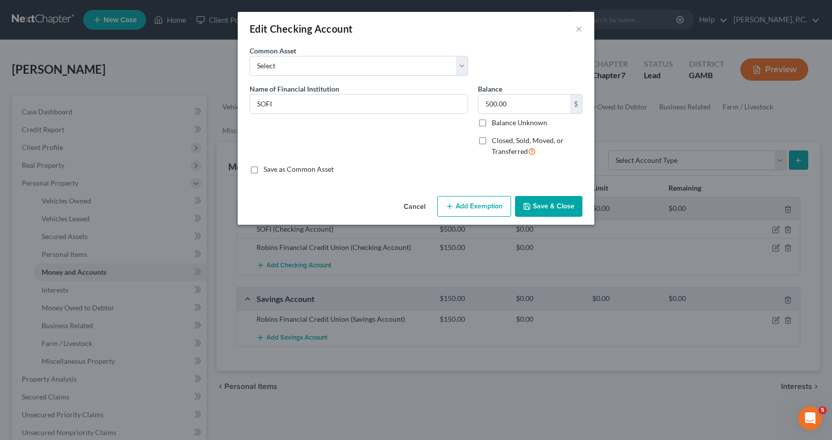
click at [470, 209] on button "Add Exemption" at bounding box center [474, 206] width 74 height 21
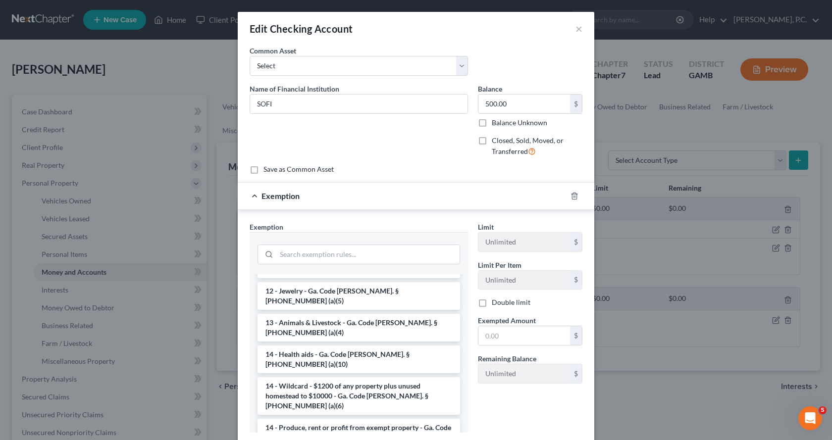
scroll to position [149, 0]
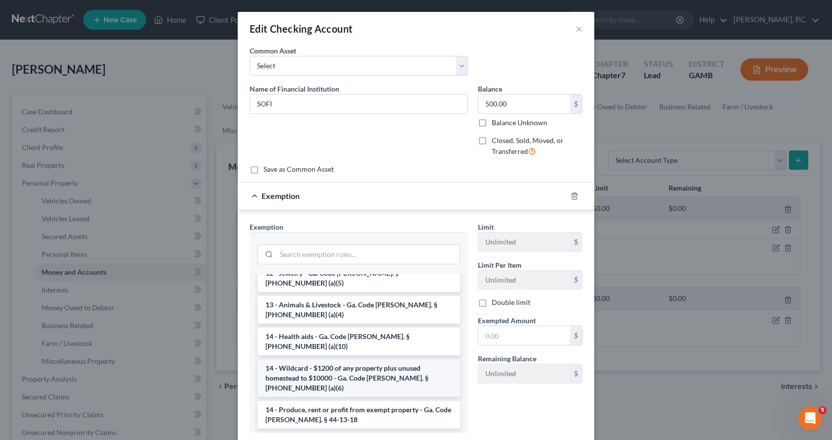
click at [292, 360] on li "14 - Wildcard - $1200 of any property plus unused homestead to $10000 - Ga. Cod…" at bounding box center [359, 379] width 203 height 38
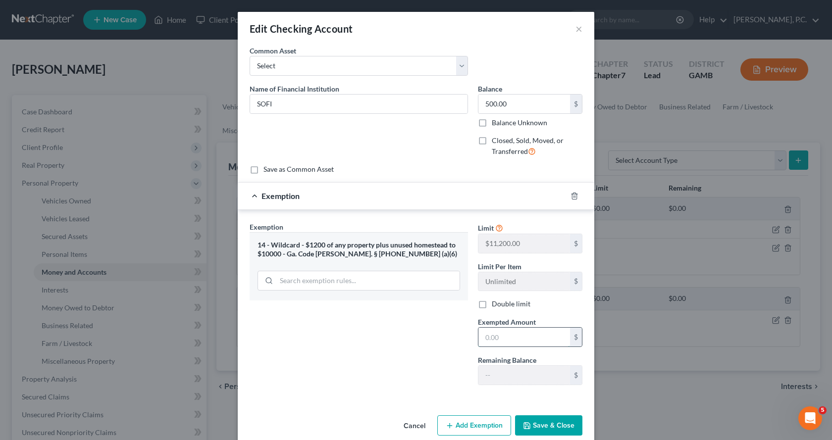
click at [511, 342] on input "text" at bounding box center [525, 337] width 92 height 19
type input "500.00"
click at [548, 426] on button "Save & Close" at bounding box center [548, 426] width 67 height 21
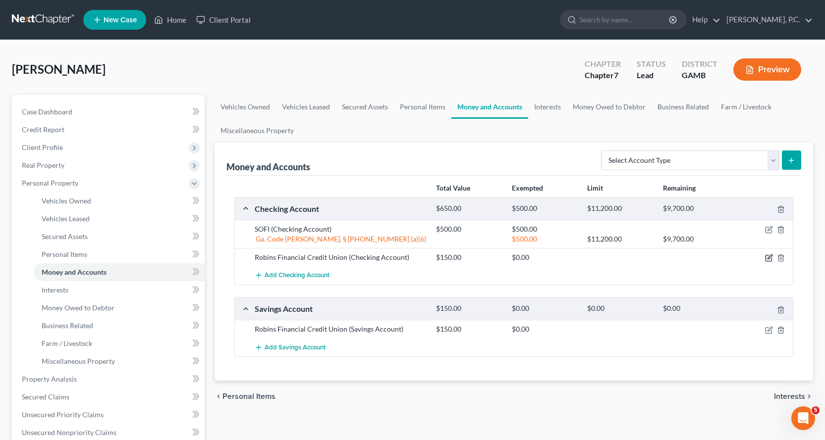
click at [769, 258] on icon "button" at bounding box center [769, 258] width 8 height 8
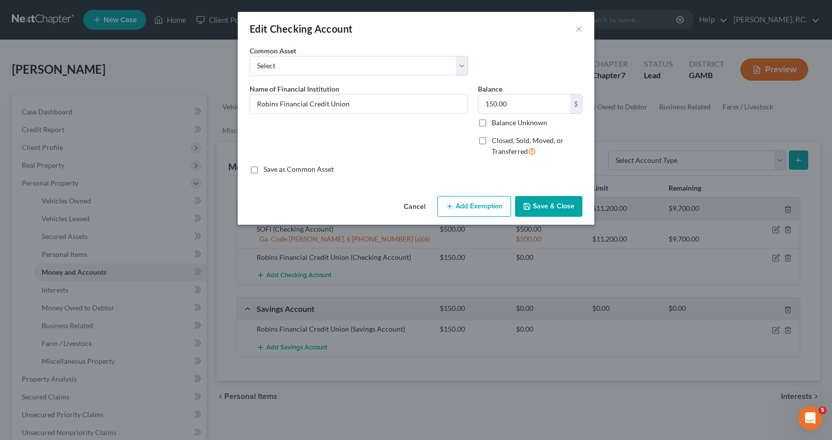
click at [491, 211] on button "Add Exemption" at bounding box center [474, 206] width 74 height 21
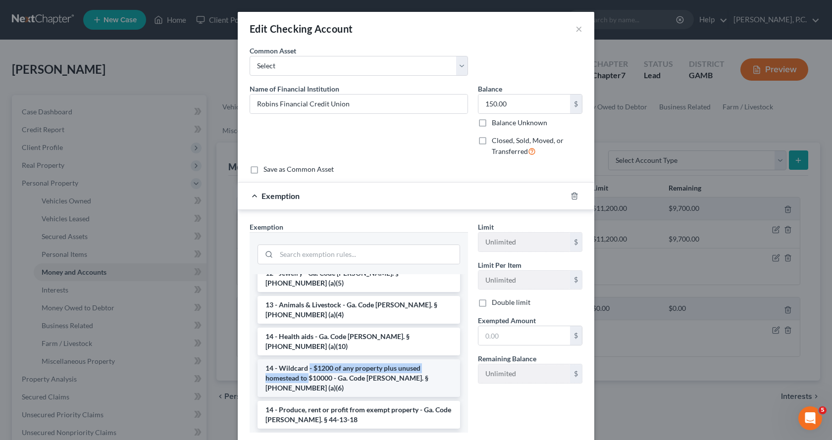
click at [306, 360] on li "14 - Wildcard - $1200 of any property plus unused homestead to $10000 - Ga. Cod…" at bounding box center [359, 379] width 203 height 38
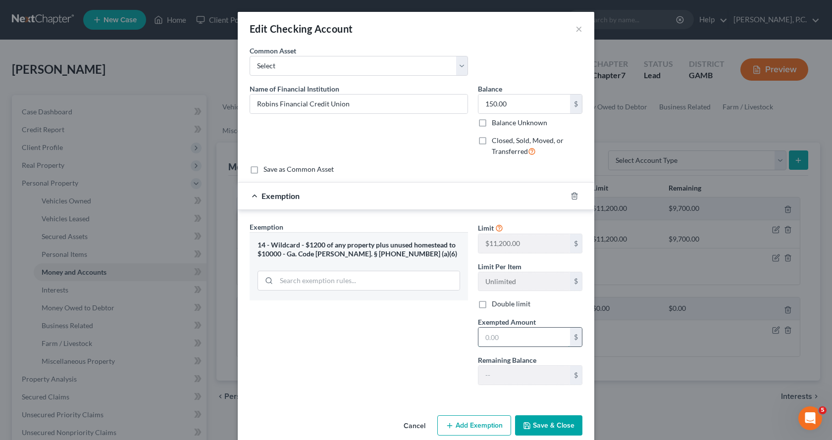
click at [520, 342] on input "text" at bounding box center [525, 337] width 92 height 19
type input "150.00"
click at [547, 427] on button "Save & Close" at bounding box center [548, 426] width 67 height 21
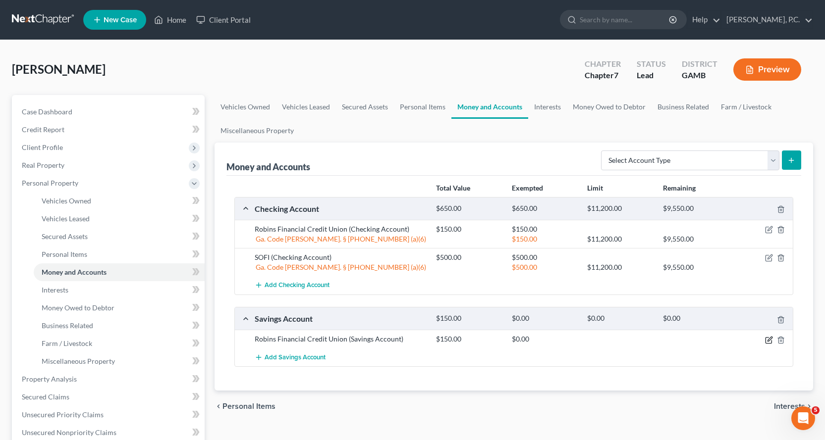
click at [769, 340] on icon "button" at bounding box center [769, 340] width 8 height 8
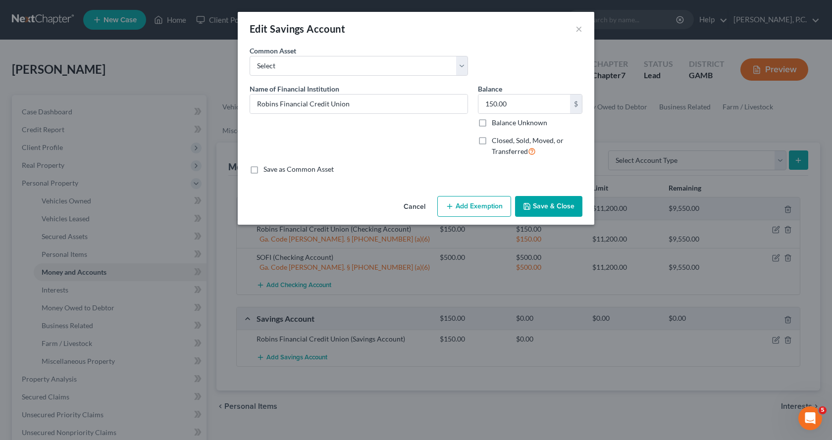
click at [483, 207] on button "Add Exemption" at bounding box center [474, 206] width 74 height 21
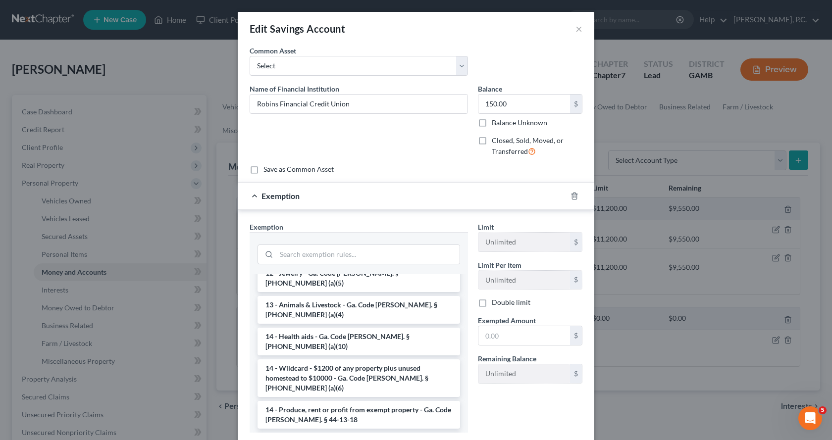
drag, startPoint x: 367, startPoint y: 347, endPoint x: 426, endPoint y: 342, distance: 59.1
click at [367, 360] on li "14 - Wildcard - $1200 of any property plus unused homestead to $10000 - Ga. Cod…" at bounding box center [359, 379] width 203 height 38
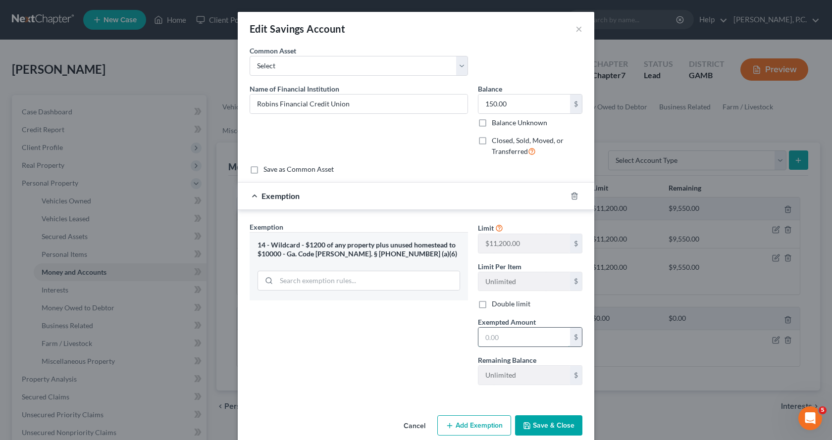
drag, startPoint x: 511, startPoint y: 335, endPoint x: 514, endPoint y: 342, distance: 7.4
click at [514, 335] on input "text" at bounding box center [525, 337] width 92 height 19
type input "150.00"
click at [551, 430] on button "Save & Close" at bounding box center [548, 426] width 67 height 21
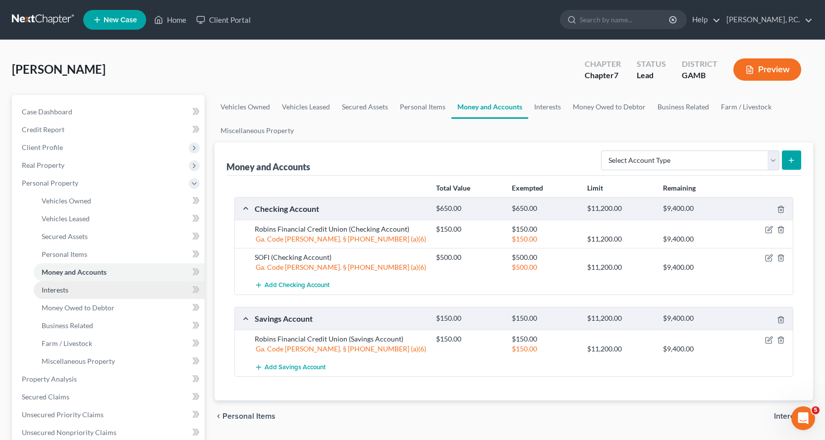
click at [59, 290] on span "Interests" at bounding box center [55, 290] width 27 height 8
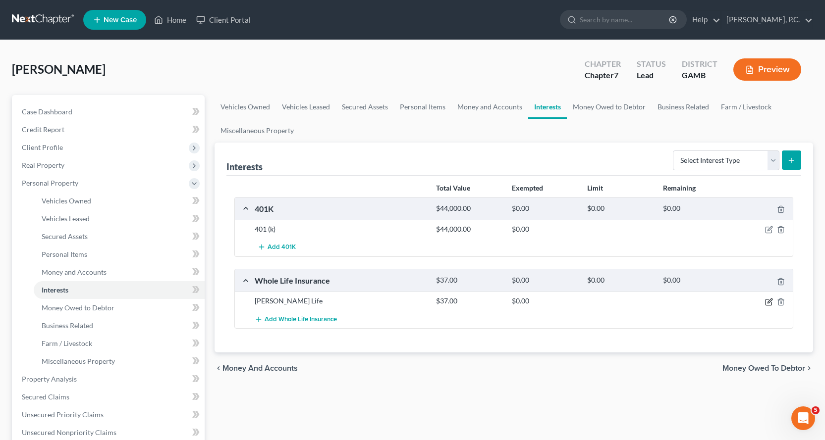
click at [768, 302] on icon "button" at bounding box center [769, 301] width 4 height 4
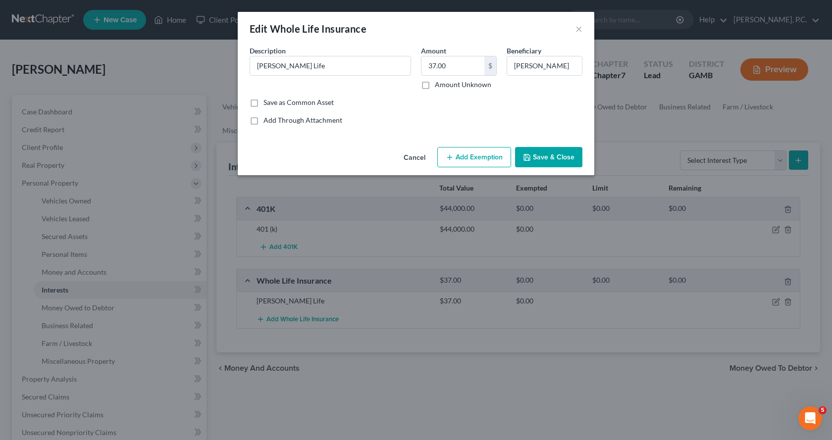
click at [483, 157] on button "Add Exemption" at bounding box center [474, 157] width 74 height 21
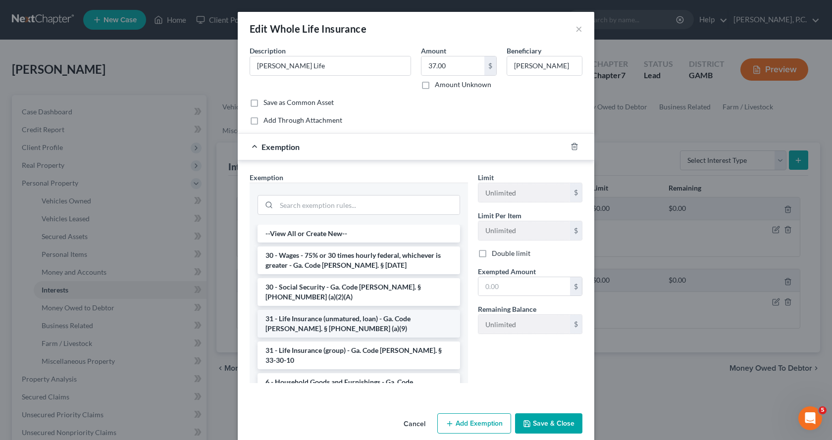
click at [349, 313] on li "31 - Life Insurance (unmatured, loan) - Ga. Code [PERSON_NAME]. § [PHONE_NUMBER…" at bounding box center [359, 324] width 203 height 28
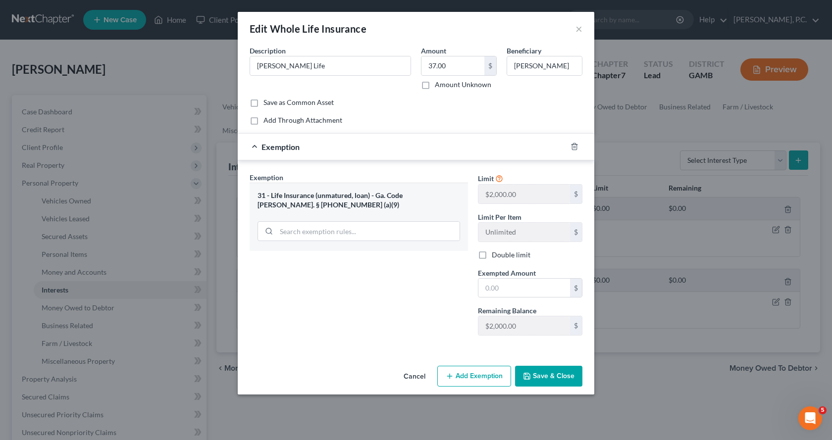
click at [447, 192] on div "31 - Life Insurance (unmatured, loan) - Ga. Code [PERSON_NAME]. § [PHONE_NUMBER…" at bounding box center [359, 200] width 203 height 18
click at [576, 145] on icon "button" at bounding box center [575, 147] width 8 height 8
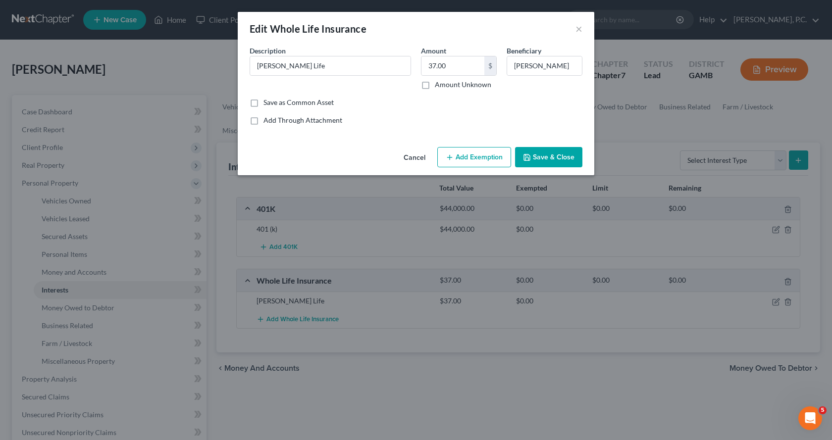
click at [482, 157] on button "Add Exemption" at bounding box center [474, 157] width 74 height 21
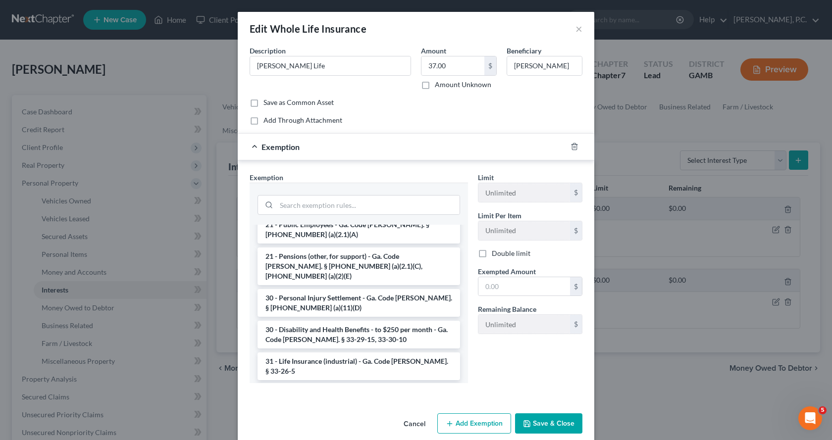
scroll to position [793, 0]
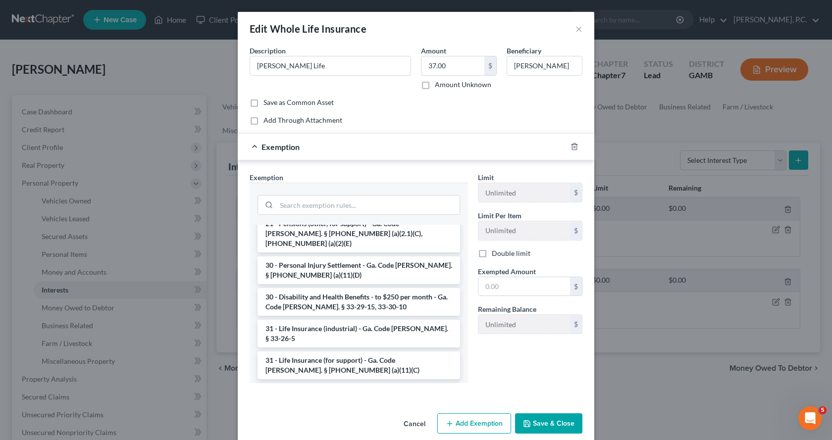
click at [324, 383] on li "31 - Life Insurance (unmatured) - Ga. Code [PERSON_NAME]. § [PHONE_NUMBER] (a)(…" at bounding box center [359, 397] width 203 height 28
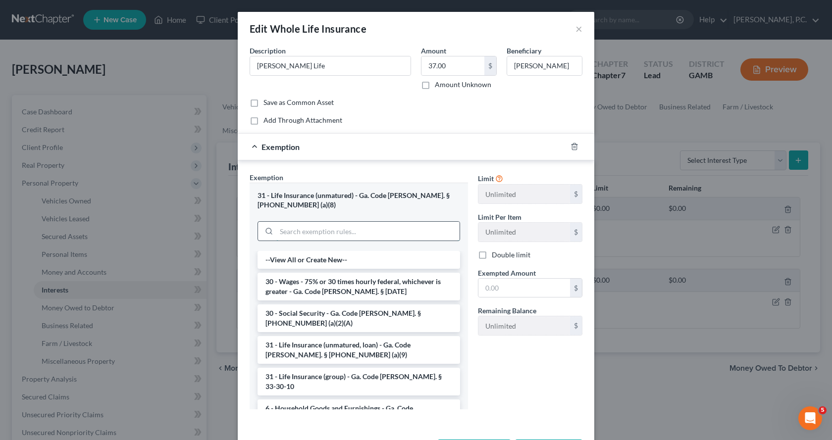
click at [304, 226] on input "search" at bounding box center [367, 231] width 183 height 19
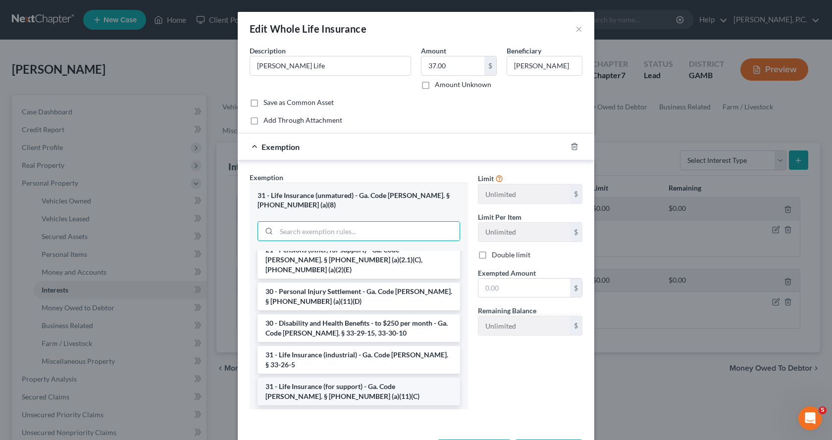
click at [317, 378] on li "31 - Life Insurance (for support) - Ga. Code [PERSON_NAME]. § [PHONE_NUMBER] (a…" at bounding box center [359, 392] width 203 height 28
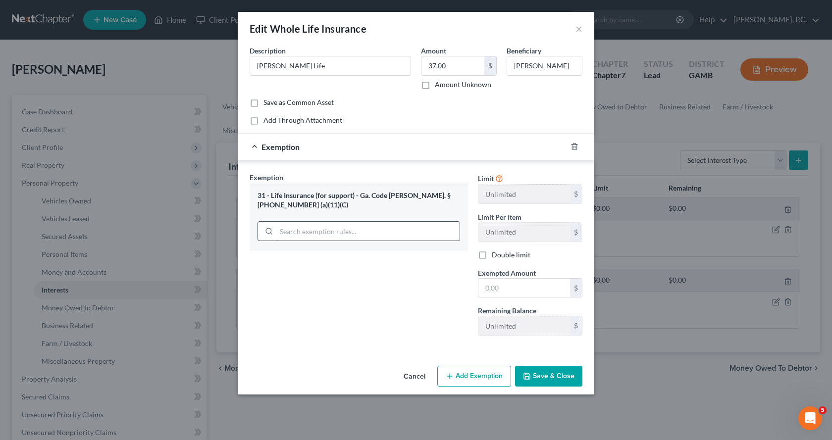
click at [318, 230] on input "search" at bounding box center [367, 231] width 183 height 19
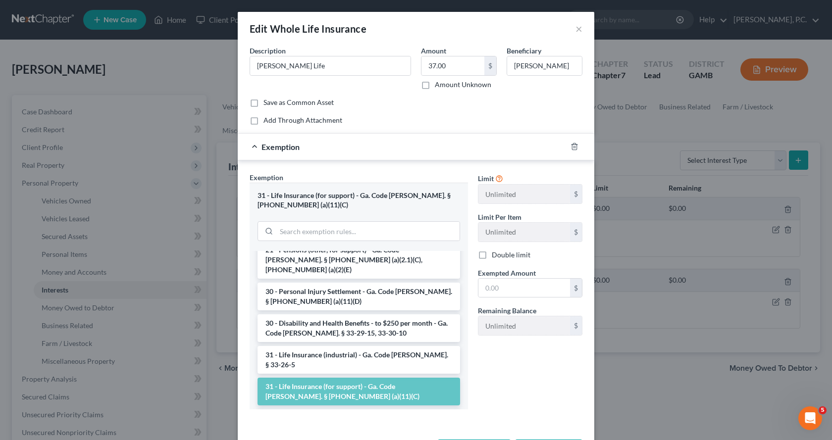
click at [322, 410] on li "31 - Life Insurance (unmatured) - Ga. Code [PERSON_NAME]. § [PHONE_NUMBER] (a)(…" at bounding box center [359, 424] width 203 height 28
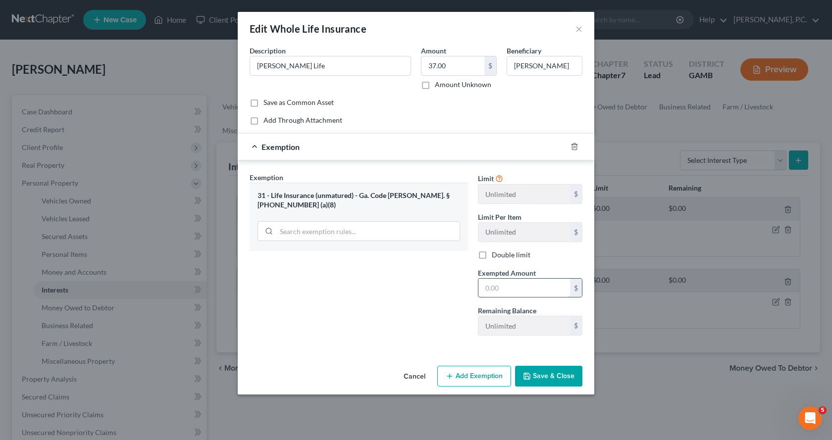
click at [545, 290] on input "text" at bounding box center [525, 288] width 92 height 19
type input "37.00"
click at [556, 376] on button "Save & Close" at bounding box center [548, 376] width 67 height 21
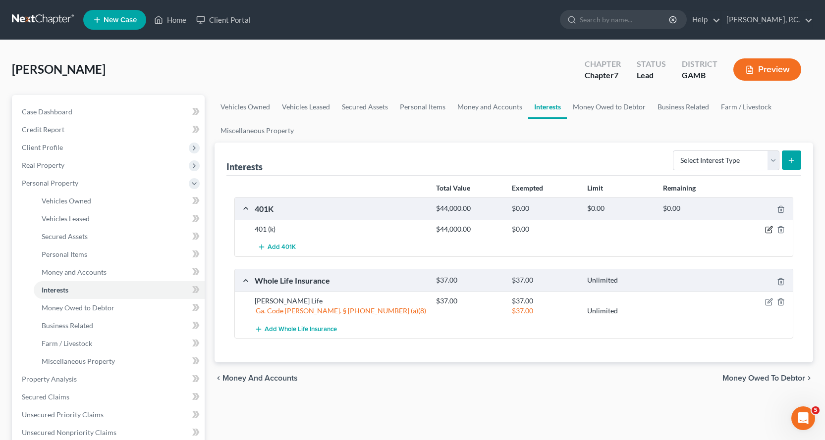
click at [768, 232] on icon "button" at bounding box center [769, 230] width 8 height 8
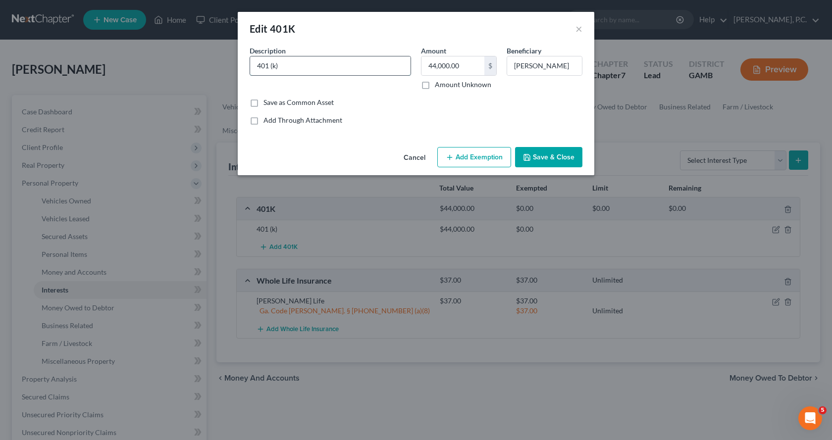
click at [318, 69] on input "401 (k)" at bounding box center [330, 65] width 161 height 19
click at [269, 66] on input "401 (k) savings account" at bounding box center [330, 65] width 161 height 19
type input "401(k) savings account"
click at [474, 160] on button "Add Exemption" at bounding box center [474, 157] width 74 height 21
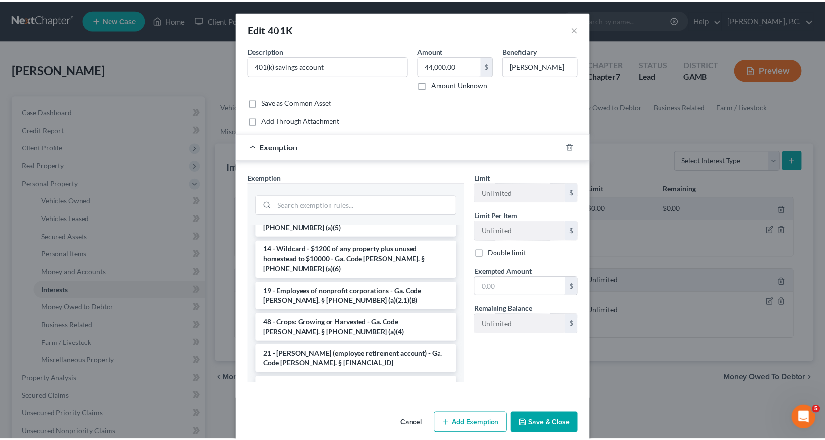
scroll to position [595, 0]
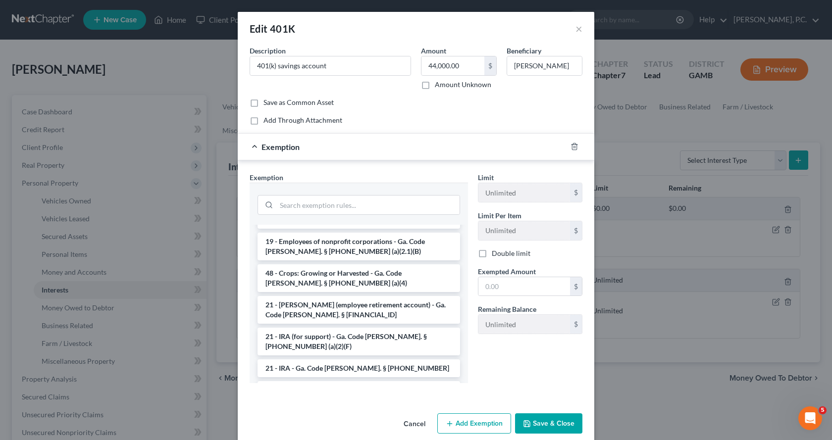
click at [322, 413] on li "21 - Pensions (other, for support) - Ga. Code [PERSON_NAME]. § [PHONE_NUMBER] (…" at bounding box center [359, 432] width 203 height 38
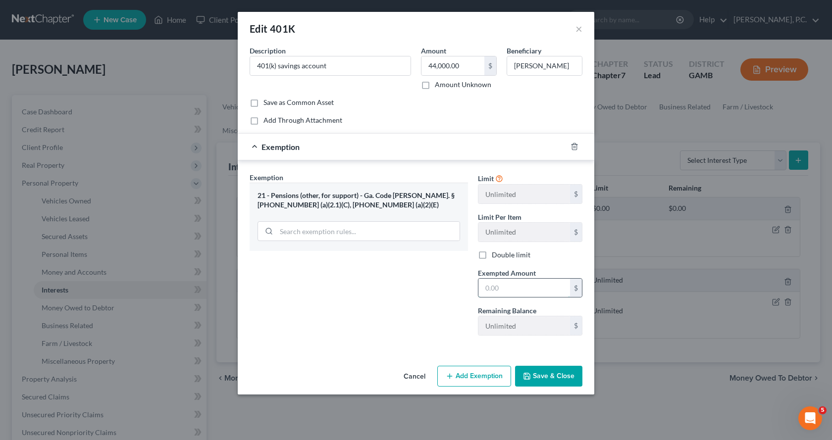
click at [515, 295] on input "text" at bounding box center [525, 288] width 92 height 19
type input "44,000.00"
click at [538, 375] on button "Save & Close" at bounding box center [548, 376] width 67 height 21
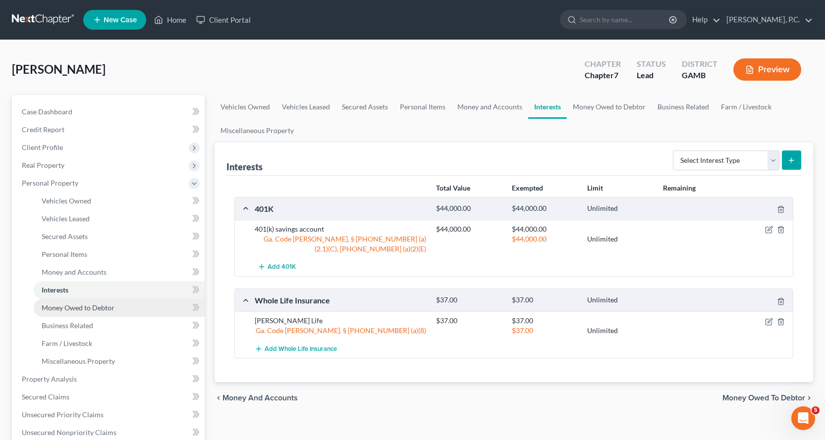
click at [100, 306] on span "Money Owed to Debtor" at bounding box center [78, 308] width 73 height 8
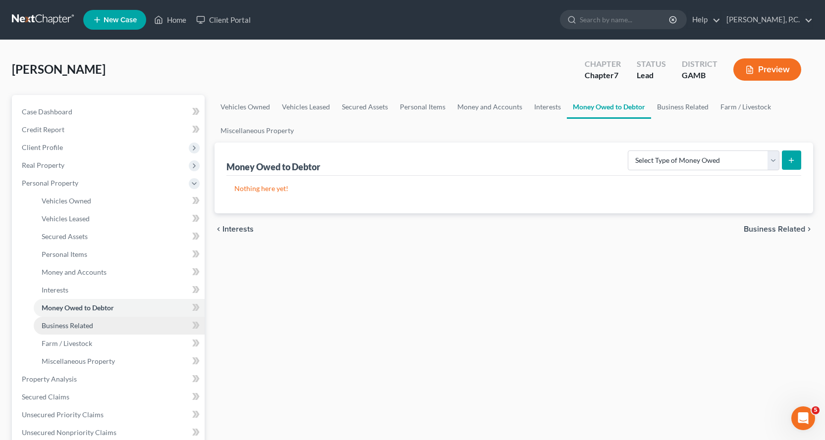
click at [85, 325] on span "Business Related" at bounding box center [68, 326] width 52 height 8
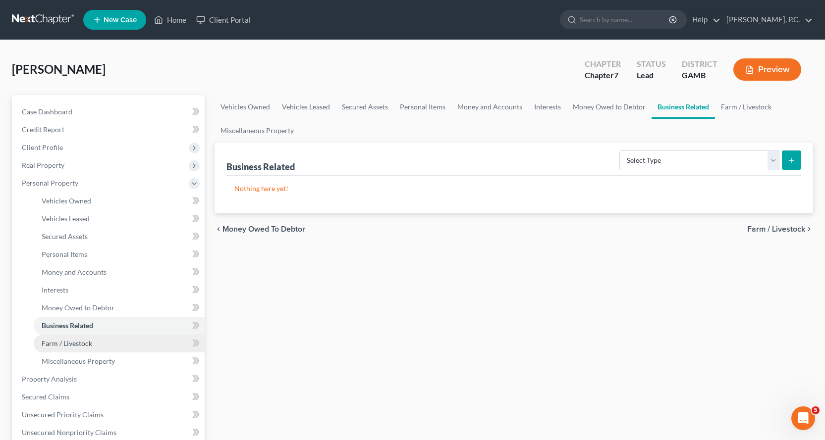
click at [79, 349] on link "Farm / Livestock" at bounding box center [119, 344] width 171 height 18
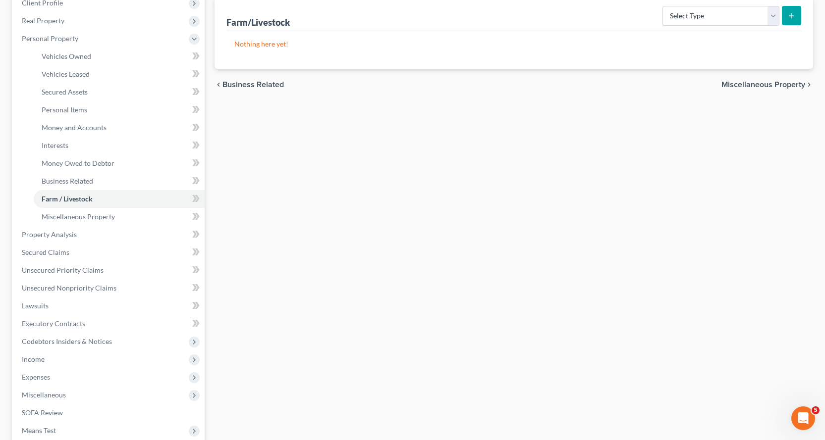
scroll to position [149, 0]
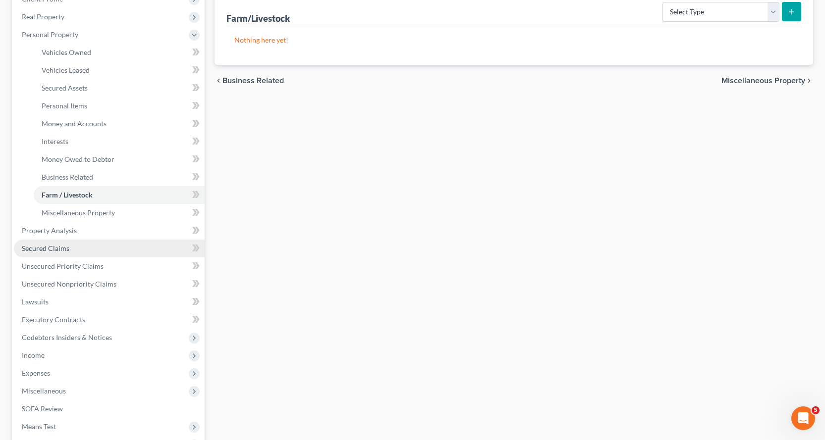
click at [51, 249] on span "Secured Claims" at bounding box center [46, 248] width 48 height 8
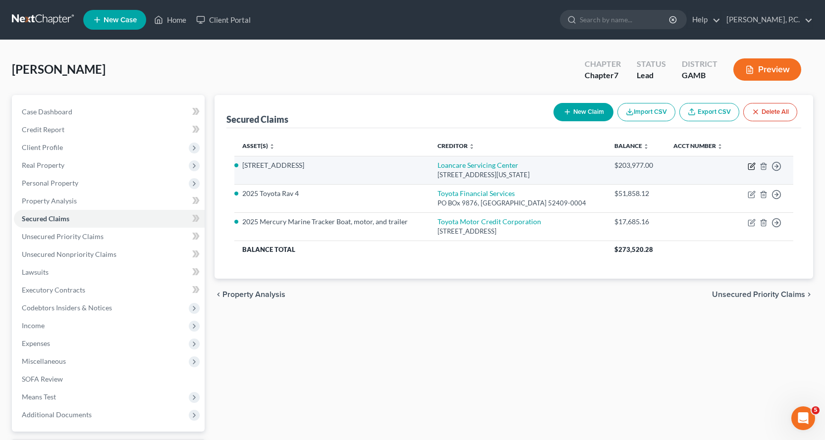
click at [752, 165] on icon "button" at bounding box center [752, 167] width 8 height 8
select select "48"
select select "4"
select select "2"
select select "3"
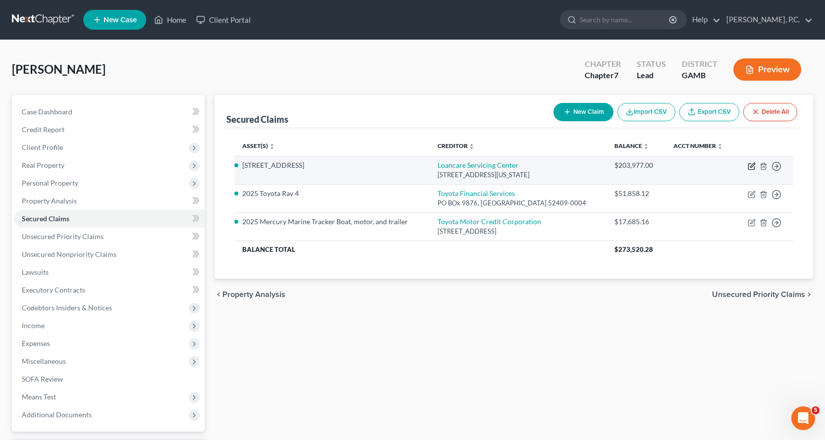
select select "0"
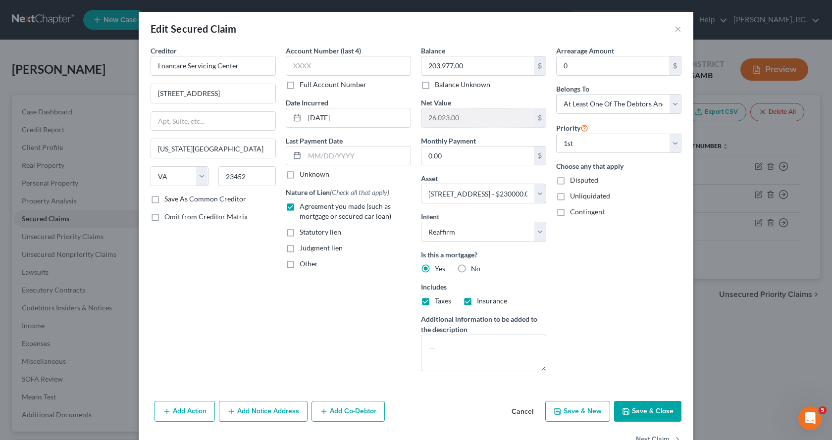
scroll to position [30, 0]
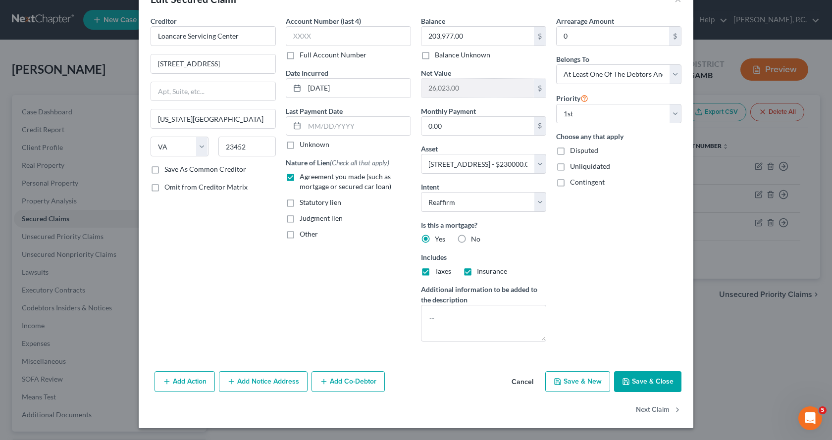
click at [654, 381] on button "Save & Close" at bounding box center [647, 382] width 67 height 21
select select
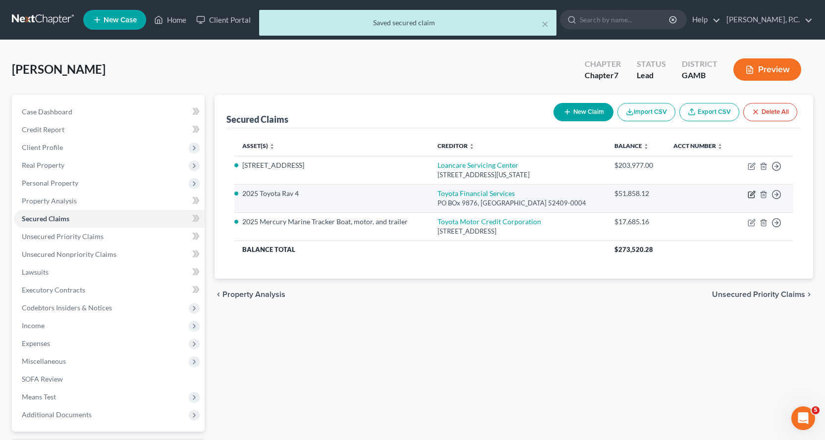
click at [752, 196] on icon "button" at bounding box center [752, 193] width 4 height 4
select select "16"
select select "8"
select select "0"
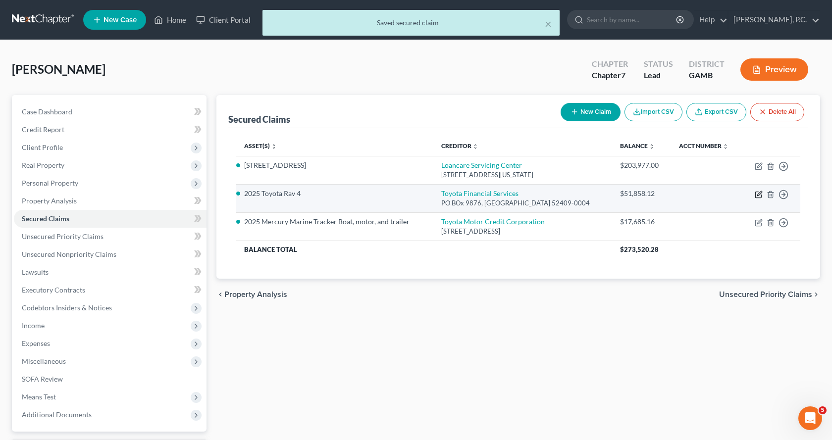
select select "0"
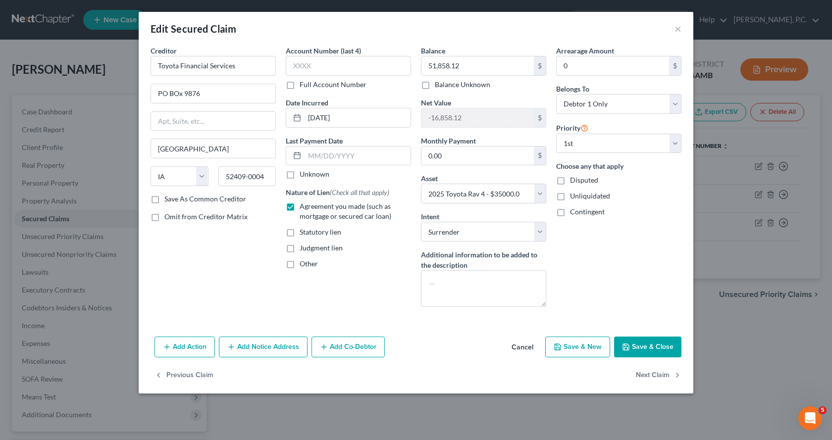
click at [649, 344] on button "Save & Close" at bounding box center [647, 347] width 67 height 21
select select
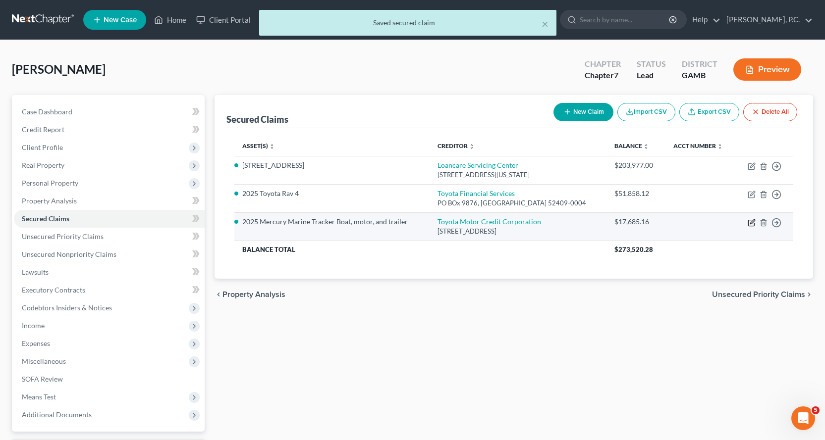
click at [752, 223] on icon "button" at bounding box center [752, 221] width 4 height 4
select select "45"
select select "0"
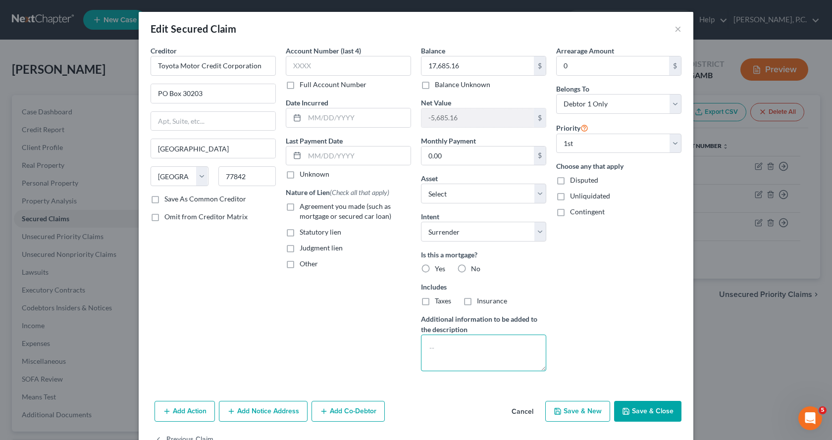
click at [432, 347] on textarea at bounding box center [483, 353] width 125 height 37
click at [471, 267] on label "No" at bounding box center [475, 269] width 9 height 10
click at [475, 267] on input "No" at bounding box center [478, 267] width 6 height 6
radio input "true"
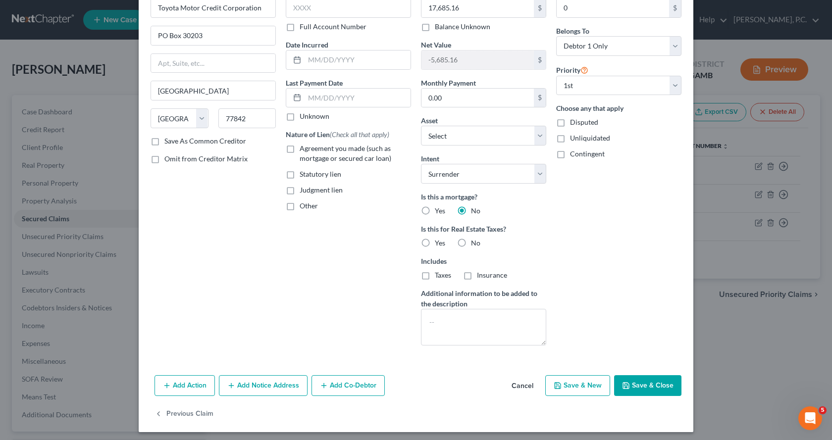
scroll to position [62, 0]
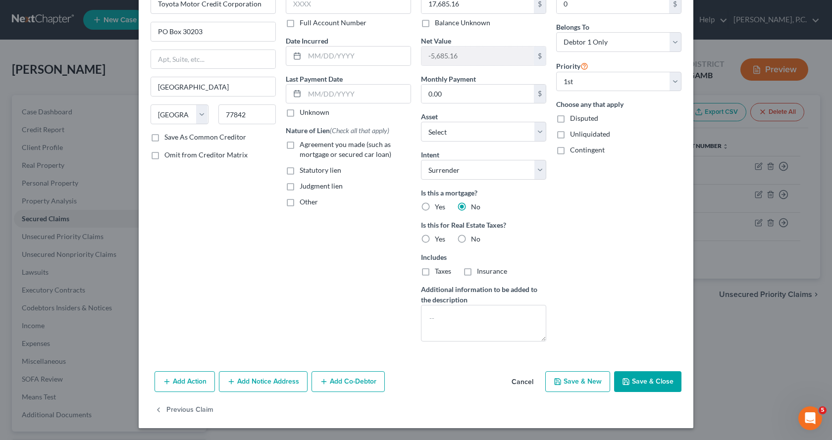
click at [170, 381] on button "Add Action" at bounding box center [185, 382] width 60 height 21
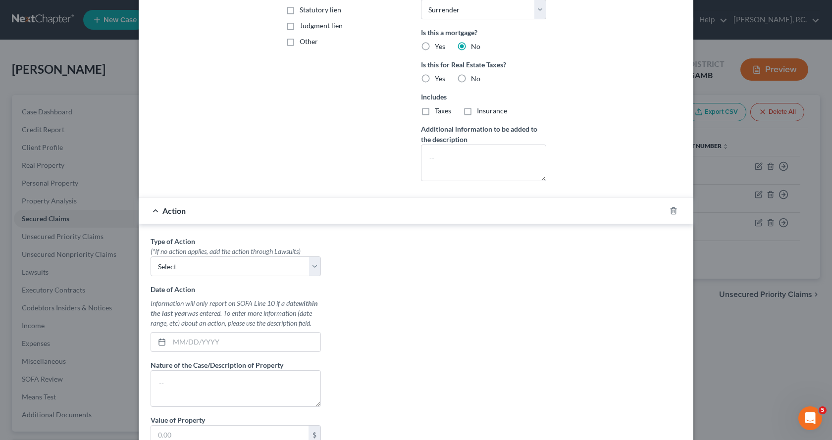
scroll to position [358, 0]
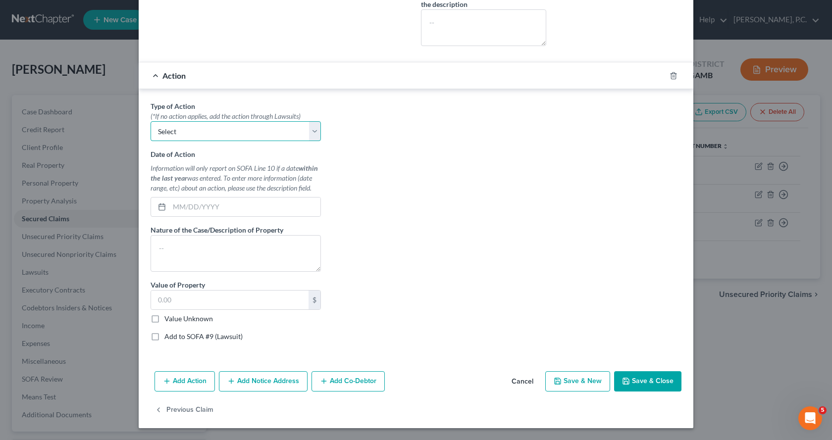
click at [309, 132] on select "Select Repossession Garnishment Foreclosure Personal Injury Attached, Seized, O…" at bounding box center [236, 131] width 170 height 20
click at [309, 131] on select "Select Repossession Garnishment Foreclosure Personal Injury Attached, Seized, O…" at bounding box center [236, 131] width 170 height 20
click at [648, 387] on button "Save & Close" at bounding box center [647, 382] width 67 height 21
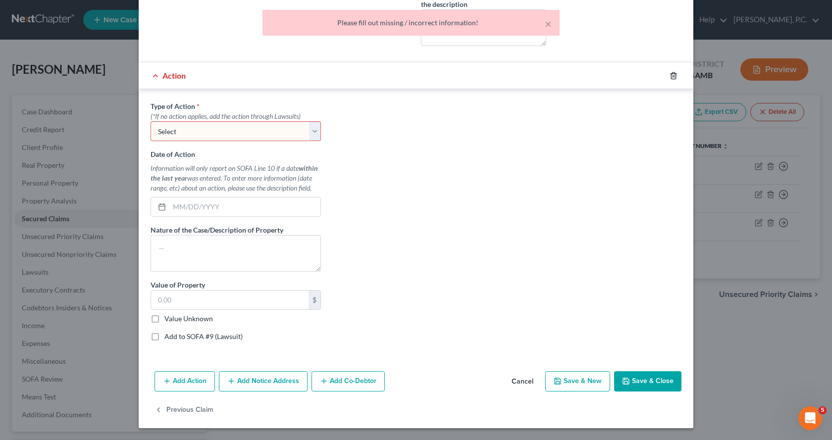
click at [670, 77] on icon "button" at bounding box center [674, 76] width 8 height 8
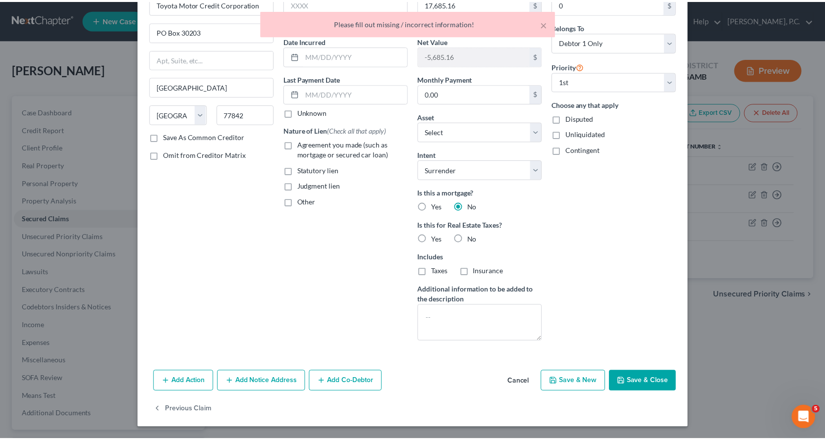
scroll to position [62, 0]
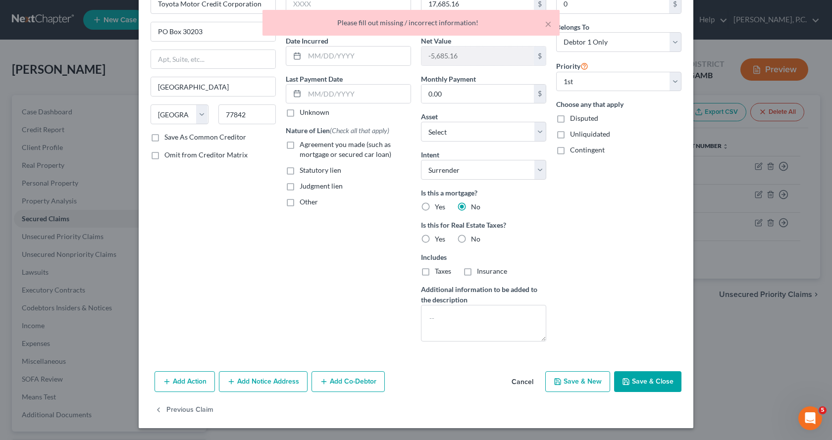
click at [647, 383] on button "Save & Close" at bounding box center [647, 382] width 67 height 21
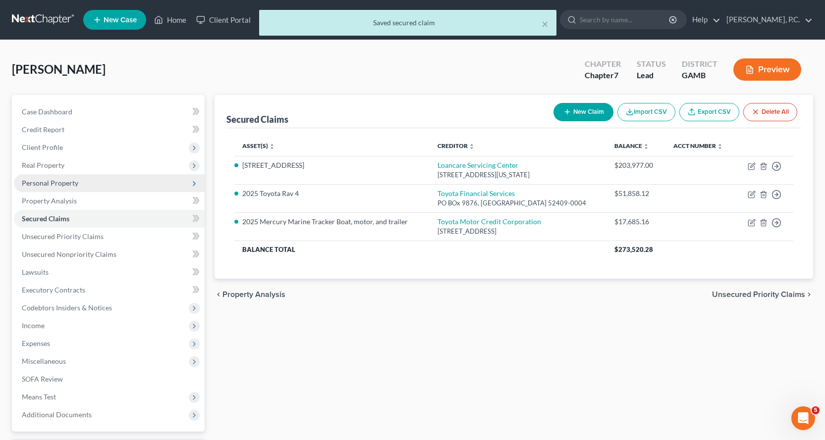
click at [42, 182] on span "Personal Property" at bounding box center [50, 183] width 56 height 8
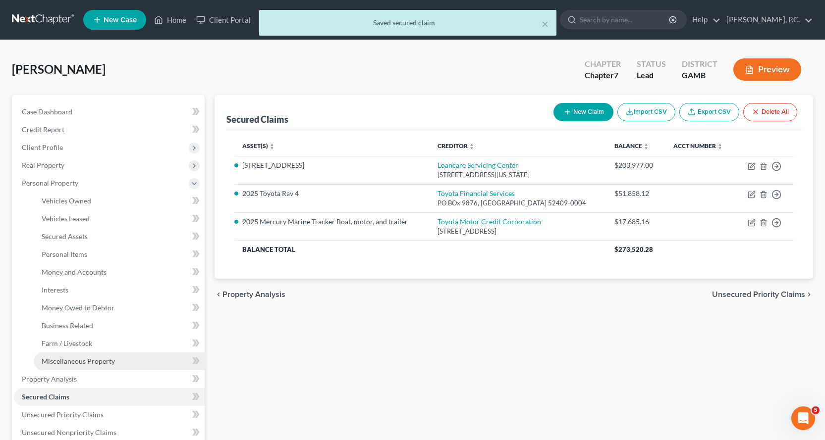
click at [77, 362] on span "Miscellaneous Property" at bounding box center [78, 361] width 73 height 8
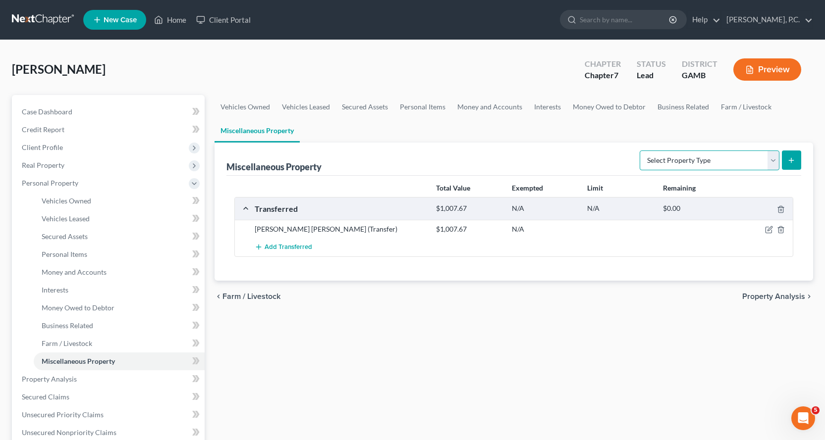
click at [773, 161] on select "Select Property Type Assigned for Creditor Benefit [DATE] Holding for Another N…" at bounding box center [710, 161] width 140 height 20
click at [640, 151] on select "Select Property Type Assigned for Creditor Benefit [DATE] Holding for Another N…" at bounding box center [710, 161] width 140 height 20
click at [774, 160] on select "Select Property Type Assigned for Creditor Benefit [DATE] Holding for Another N…" at bounding box center [710, 161] width 140 height 20
click at [640, 151] on select "Select Property Type Assigned for Creditor Benefit [DATE] Holding for Another N…" at bounding box center [710, 161] width 140 height 20
click at [771, 161] on select "Select Property Type Assigned for Creditor Benefit [DATE] Holding for Another N…" at bounding box center [710, 161] width 140 height 20
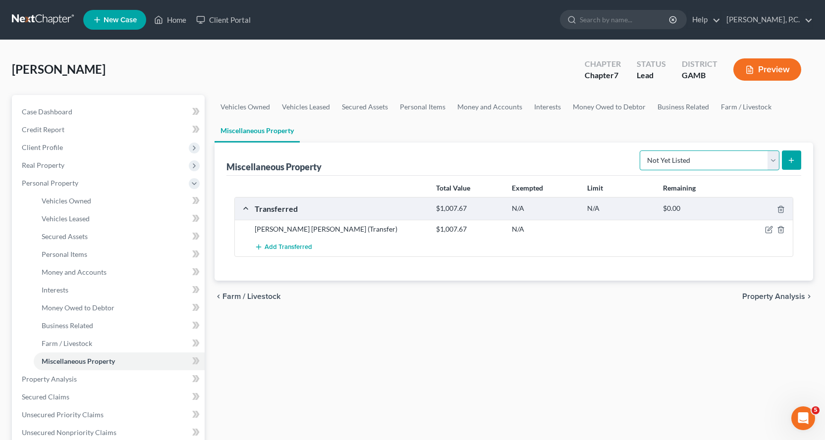
select select "transferred"
click at [640, 151] on select "Select Property Type Assigned for Creditor Benefit [DATE] Holding for Another N…" at bounding box center [710, 161] width 140 height 20
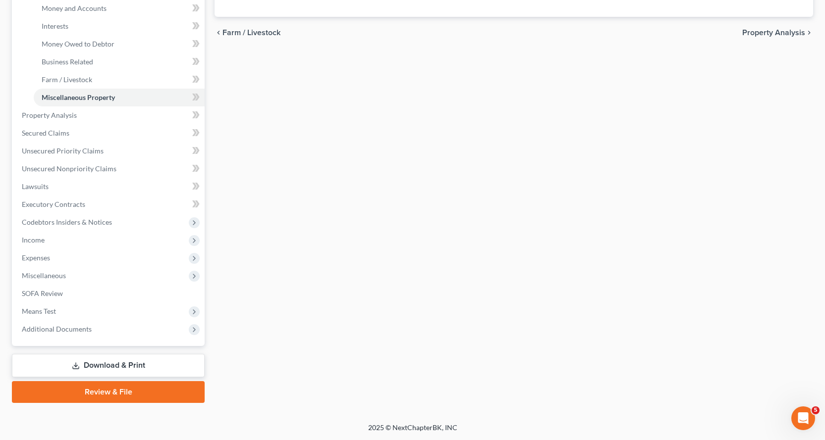
scroll to position [265, 0]
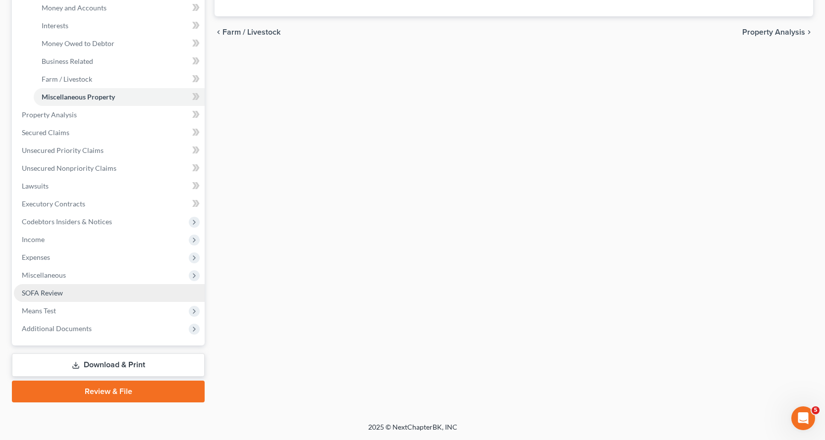
click at [57, 293] on span "SOFA Review" at bounding box center [42, 293] width 41 height 8
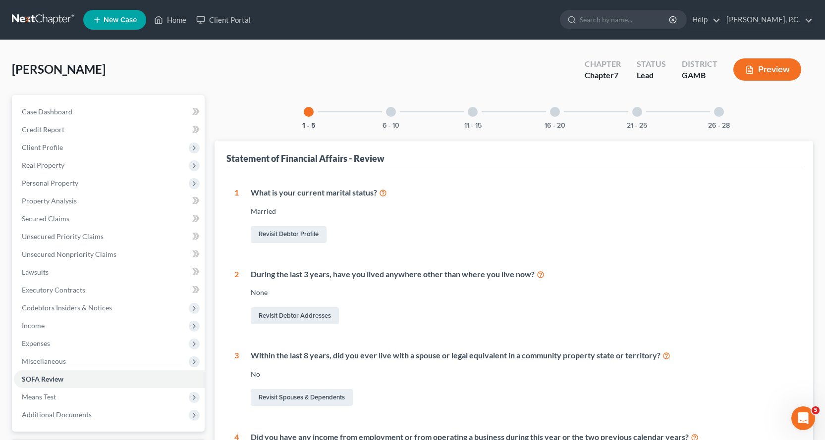
click at [391, 111] on div at bounding box center [391, 112] width 10 height 10
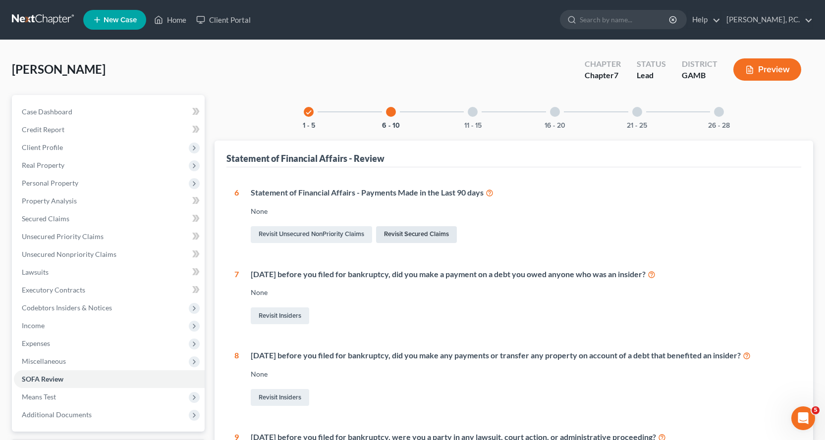
click at [424, 234] on link "Revisit Secured Claims" at bounding box center [416, 234] width 81 height 17
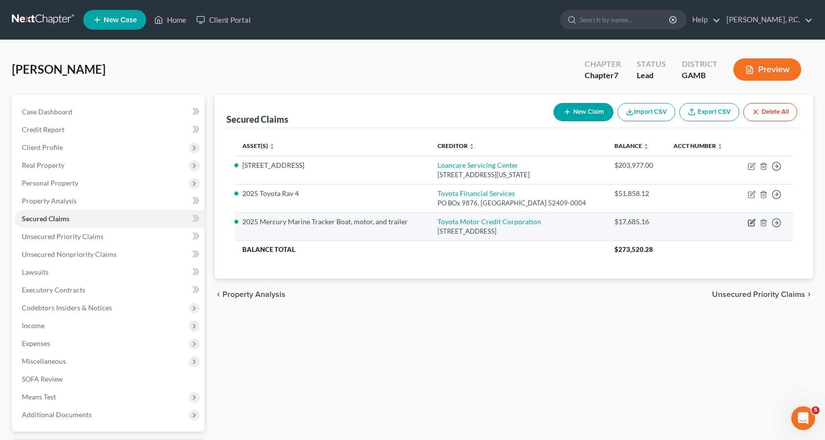
click at [751, 222] on icon "button" at bounding box center [752, 221] width 4 height 4
select select "45"
select select "9"
select select "0"
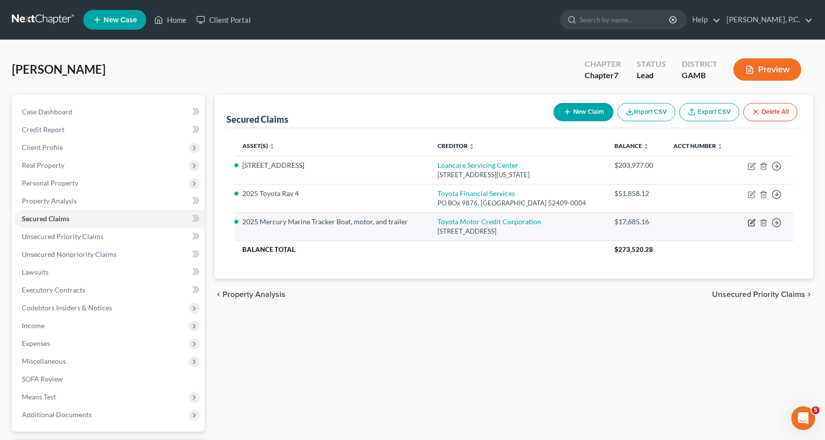
select select "0"
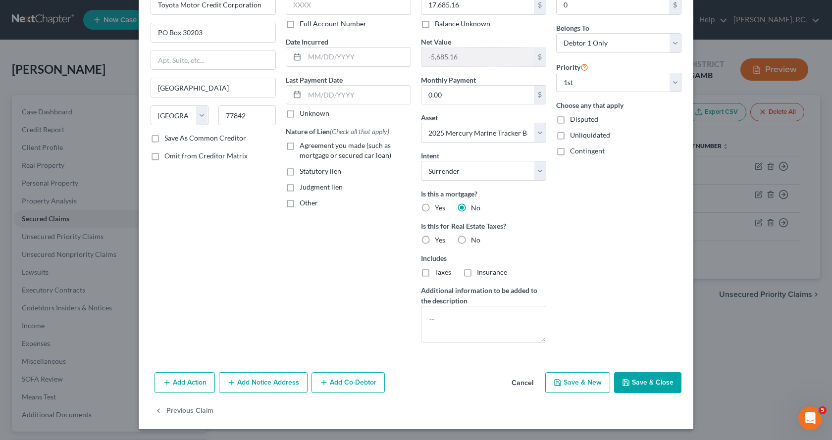
scroll to position [62, 0]
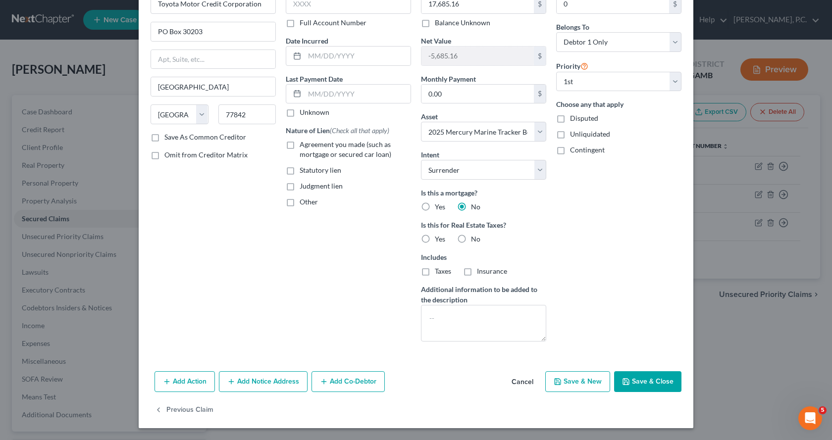
click at [180, 380] on button "Add Action" at bounding box center [185, 382] width 60 height 21
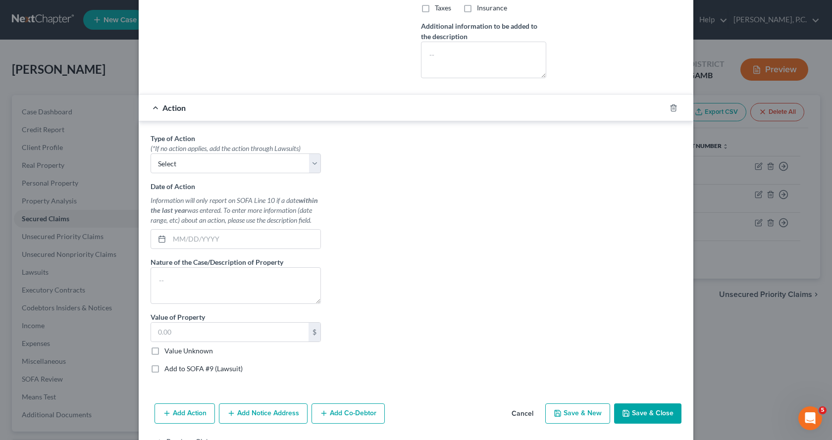
scroll to position [308, 0]
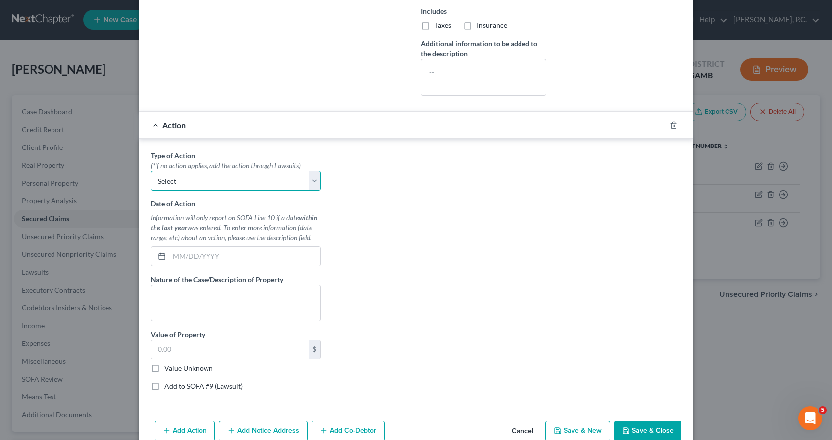
click at [310, 180] on select "Select Repossession Garnishment Foreclosure Personal Injury Attached, Seized, O…" at bounding box center [236, 181] width 170 height 20
click at [310, 179] on select "Select Repossession Garnishment Foreclosure Personal Injury Attached, Seized, O…" at bounding box center [236, 181] width 170 height 20
click at [174, 253] on input "text" at bounding box center [244, 256] width 151 height 19
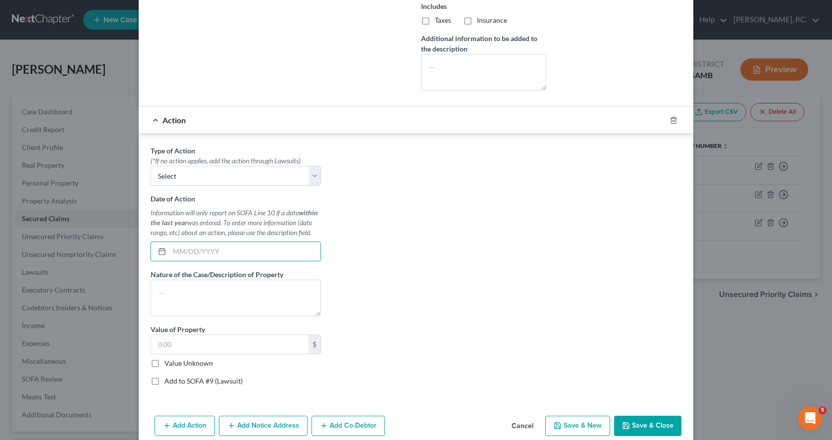
scroll to position [358, 0]
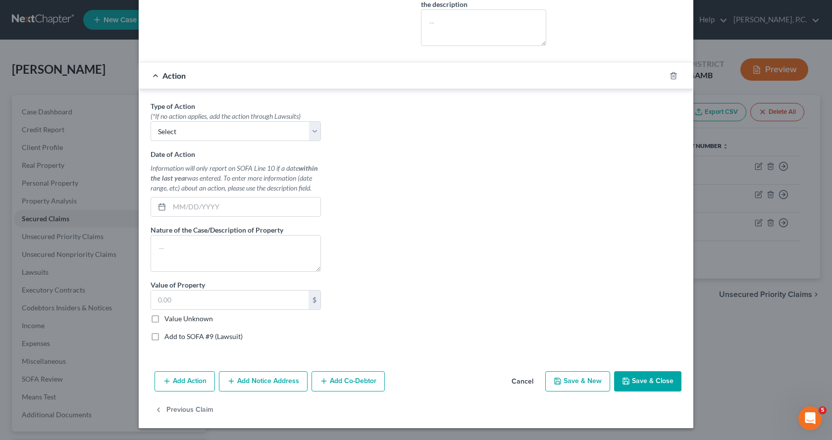
click at [647, 374] on button "Save & Close" at bounding box center [647, 382] width 67 height 21
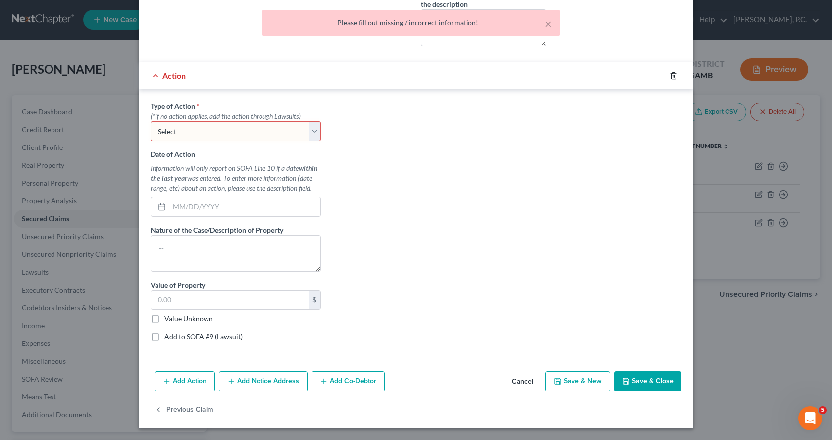
click at [671, 74] on polyline "button" at bounding box center [674, 74] width 6 height 0
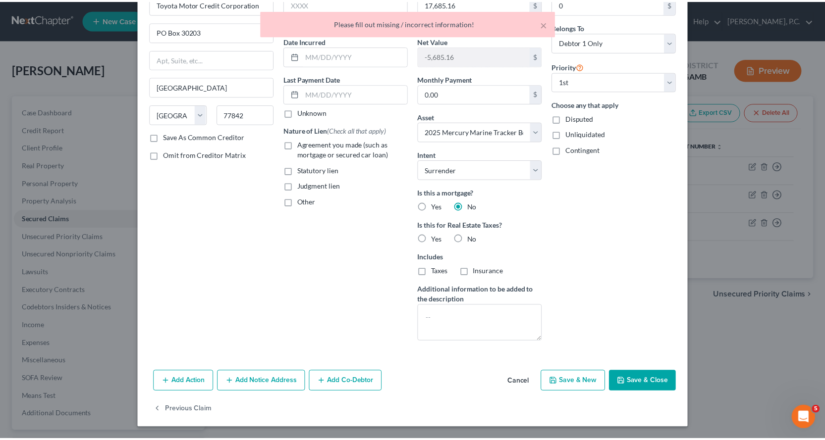
scroll to position [62, 0]
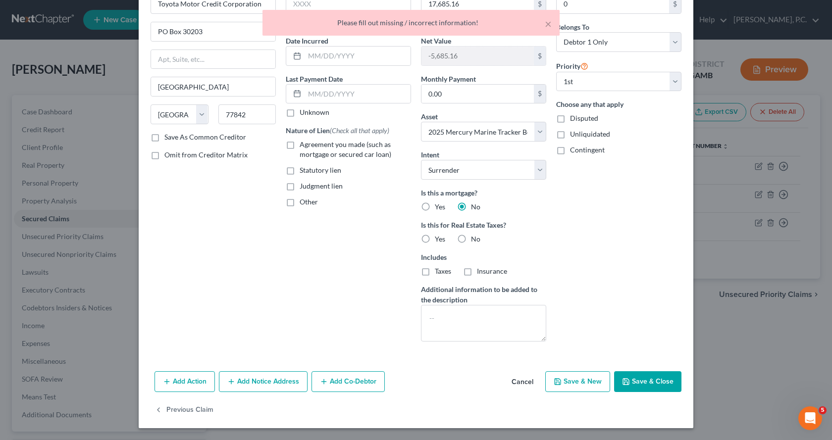
drag, startPoint x: 641, startPoint y: 381, endPoint x: 635, endPoint y: 383, distance: 6.6
click at [641, 382] on button "Save & Close" at bounding box center [647, 382] width 67 height 21
select select
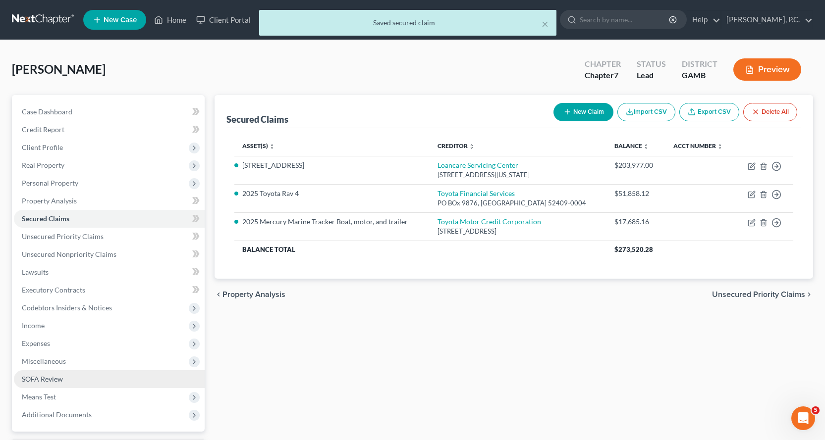
drag, startPoint x: 135, startPoint y: 324, endPoint x: 124, endPoint y: 380, distance: 57.9
click at [124, 380] on link "SOFA Review" at bounding box center [109, 380] width 191 height 18
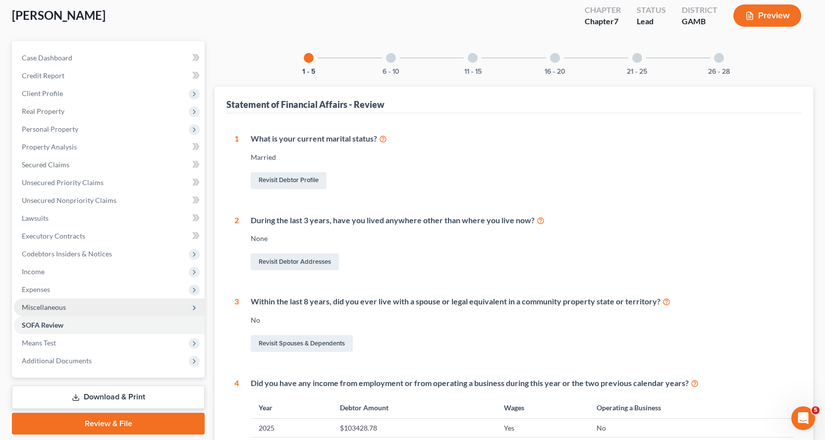
scroll to position [99, 0]
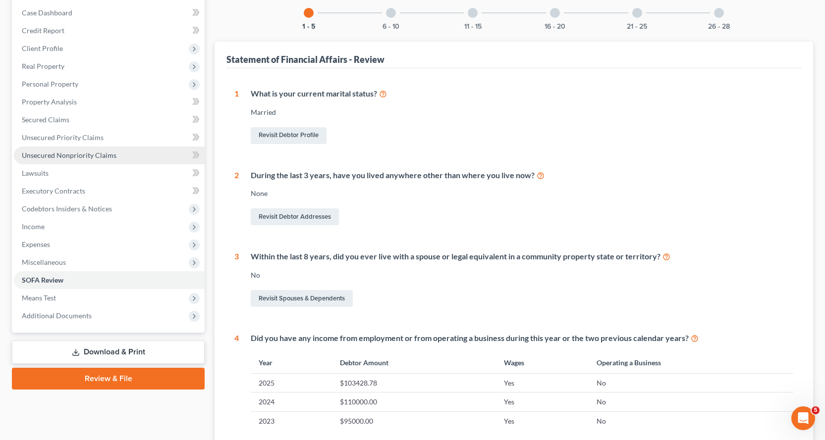
drag, startPoint x: 52, startPoint y: 156, endPoint x: 54, endPoint y: 163, distance: 7.4
click at [53, 156] on span "Unsecured Nonpriority Claims" at bounding box center [69, 155] width 95 height 8
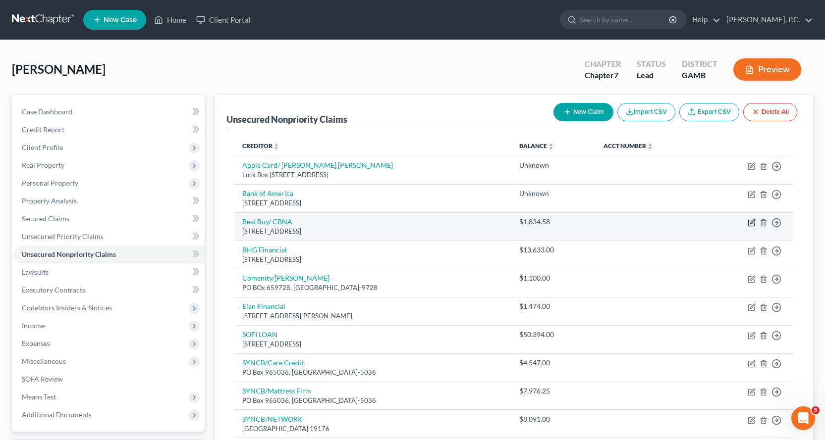
click at [750, 222] on icon "button" at bounding box center [752, 223] width 8 height 8
select select "43"
select select "2"
select select "0"
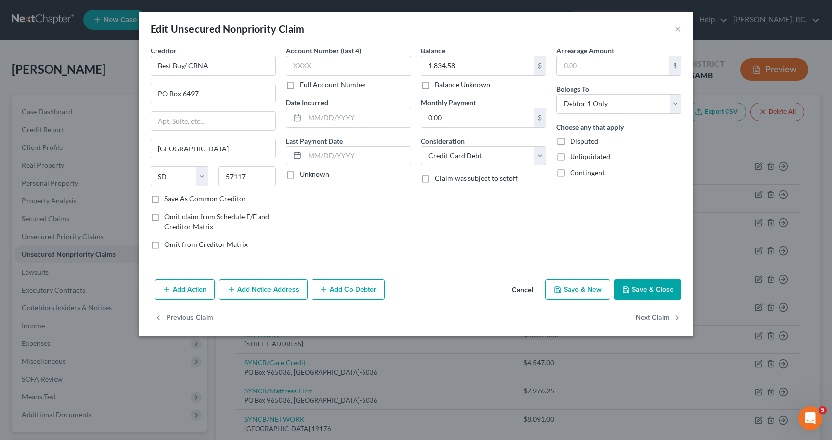
click at [183, 292] on button "Add Action" at bounding box center [185, 289] width 60 height 21
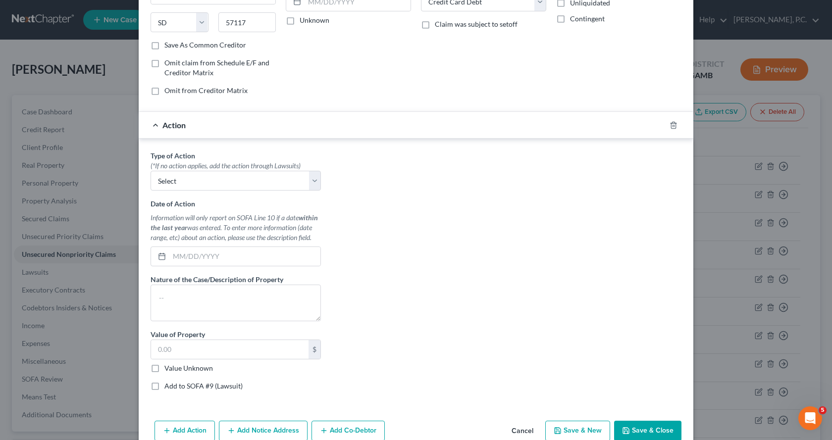
scroll to position [204, 0]
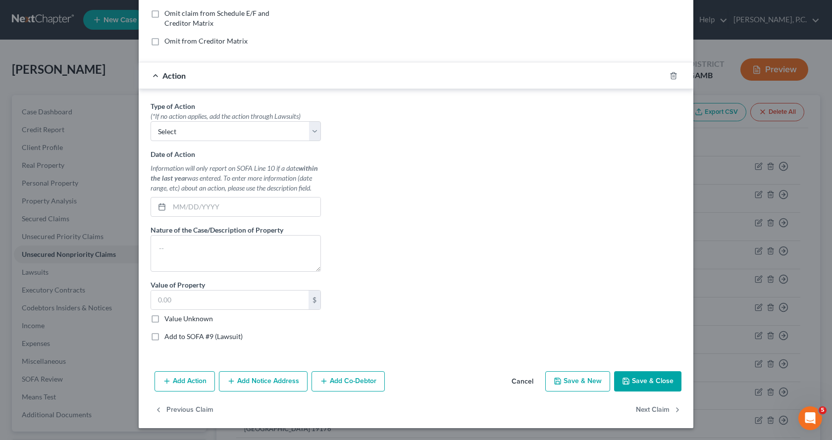
click at [646, 379] on button "Save & Close" at bounding box center [647, 382] width 67 height 21
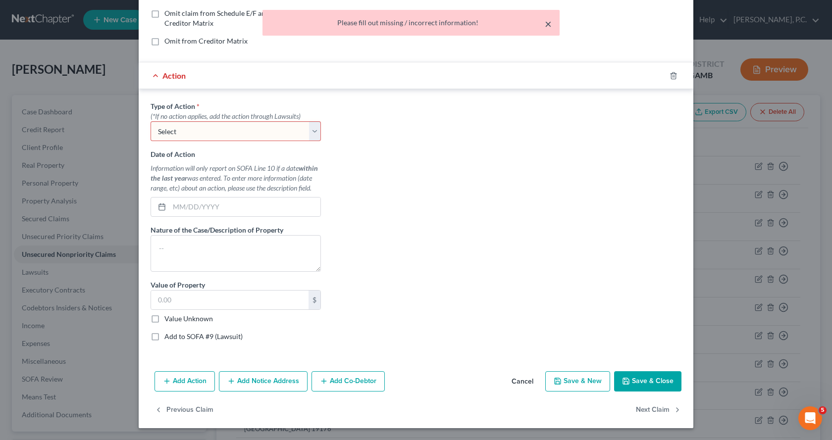
click at [549, 22] on button "×" at bounding box center [548, 24] width 7 height 12
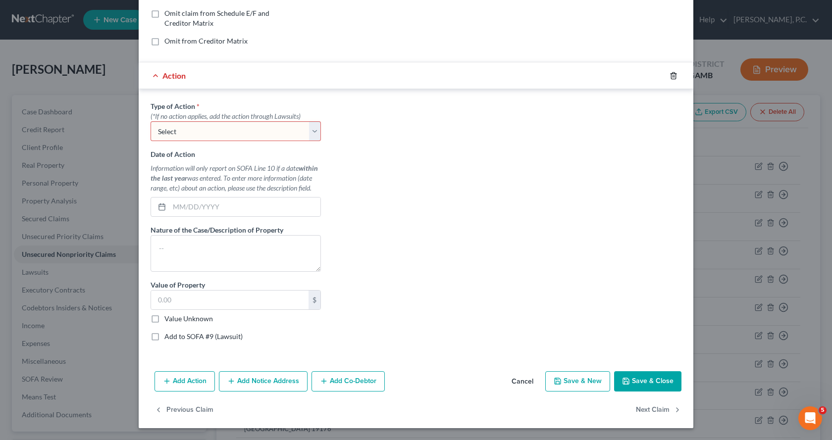
click at [673, 74] on icon "button" at bounding box center [674, 76] width 8 height 8
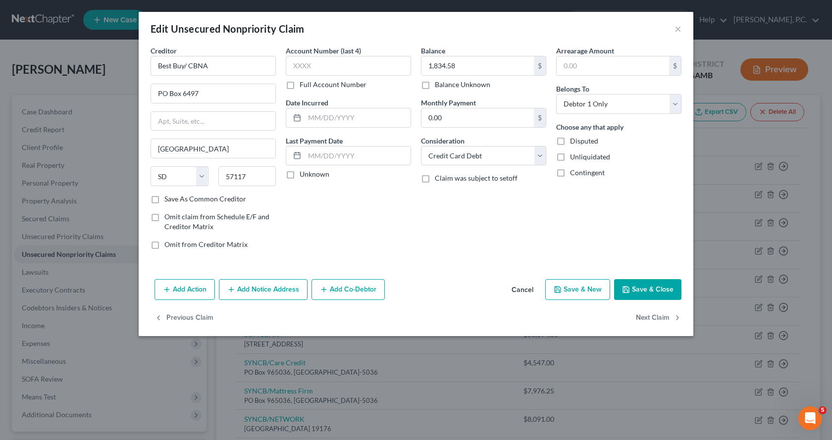
scroll to position [0, 0]
click at [646, 293] on button "Save & Close" at bounding box center [647, 289] width 67 height 21
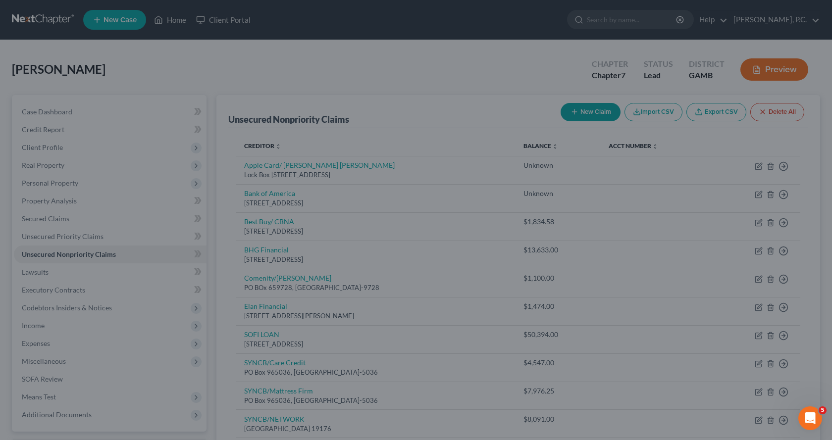
type input "0"
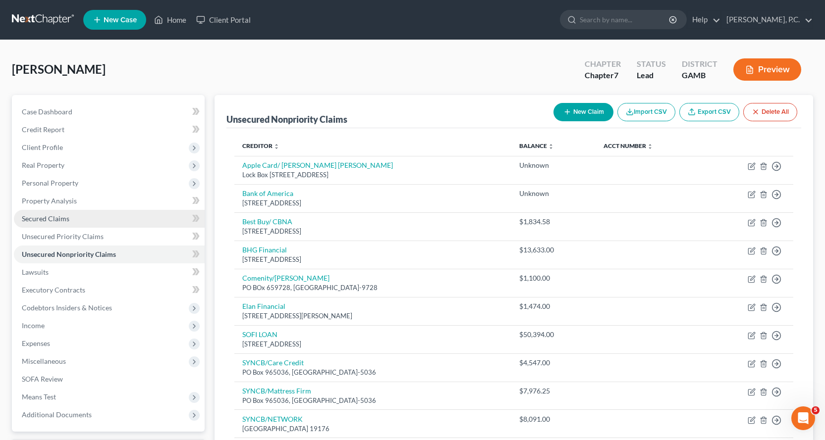
click at [53, 215] on span "Secured Claims" at bounding box center [46, 219] width 48 height 8
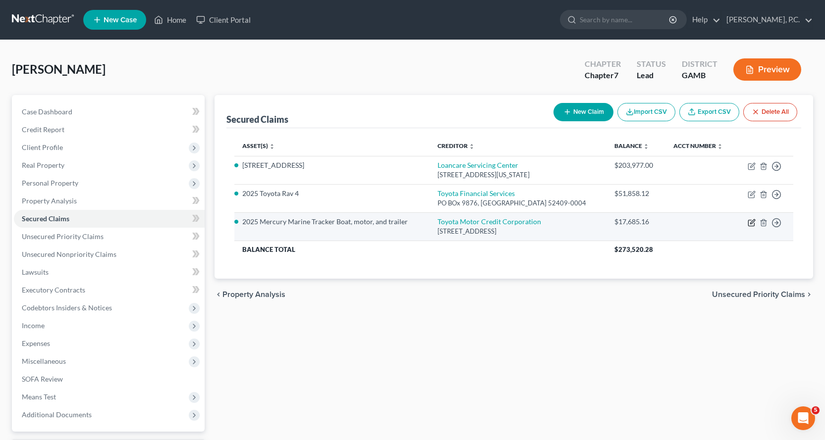
click at [751, 220] on icon "button" at bounding box center [752, 223] width 8 height 8
select select "45"
select select "9"
select select "0"
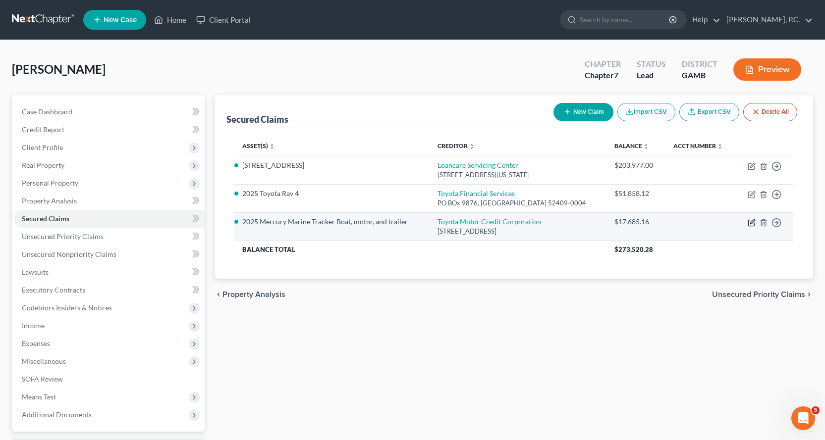
select select "0"
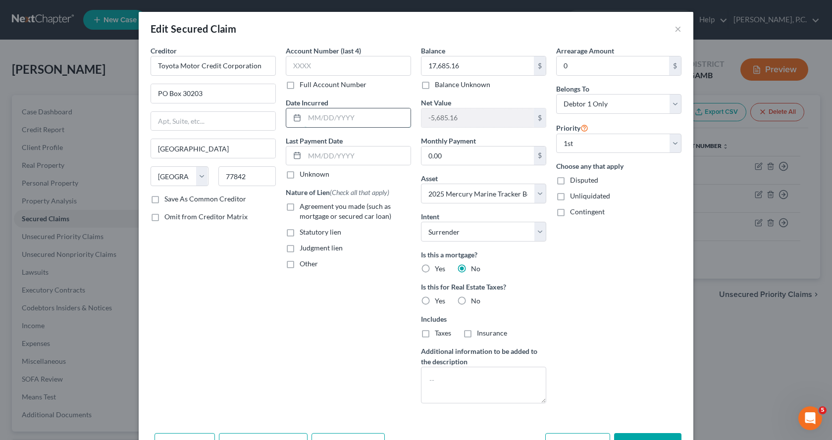
click at [305, 120] on input "text" at bounding box center [358, 117] width 106 height 19
type input "[DATE]"
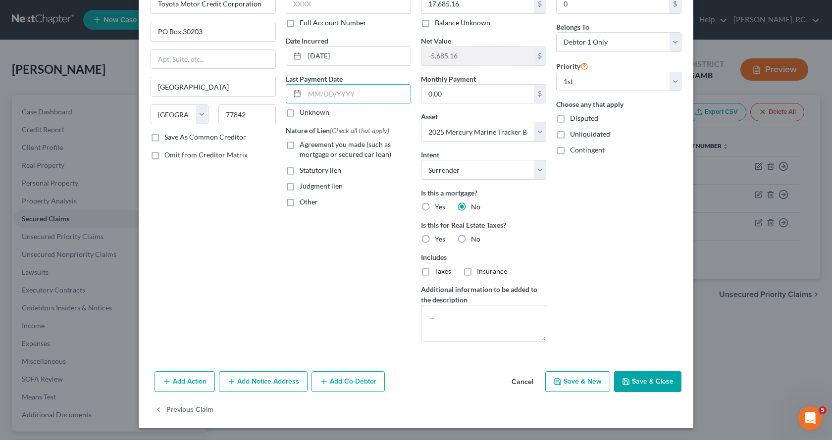
click at [646, 384] on button "Save & Close" at bounding box center [647, 382] width 67 height 21
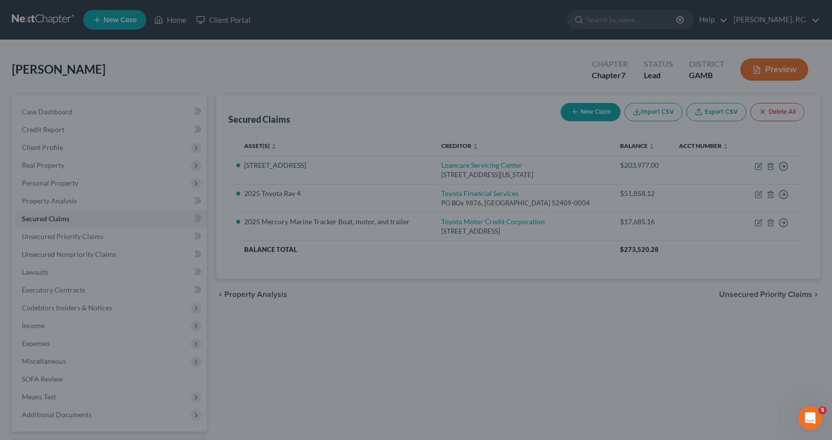
select select "9"
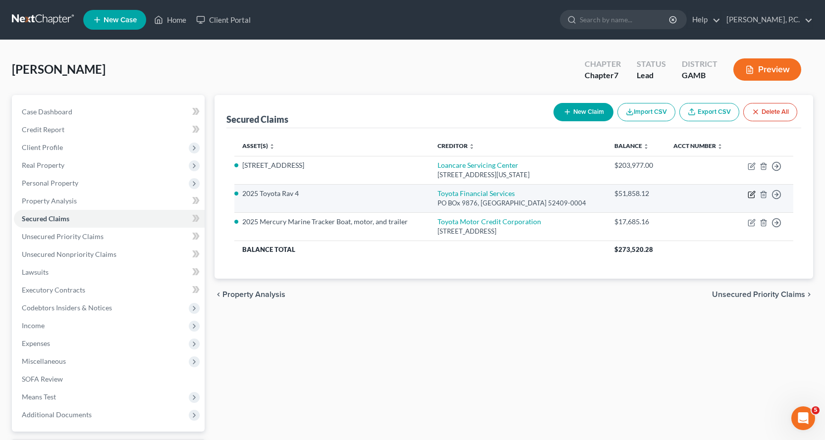
click at [751, 195] on icon "button" at bounding box center [752, 195] width 8 height 8
select select "16"
select select "8"
select select "0"
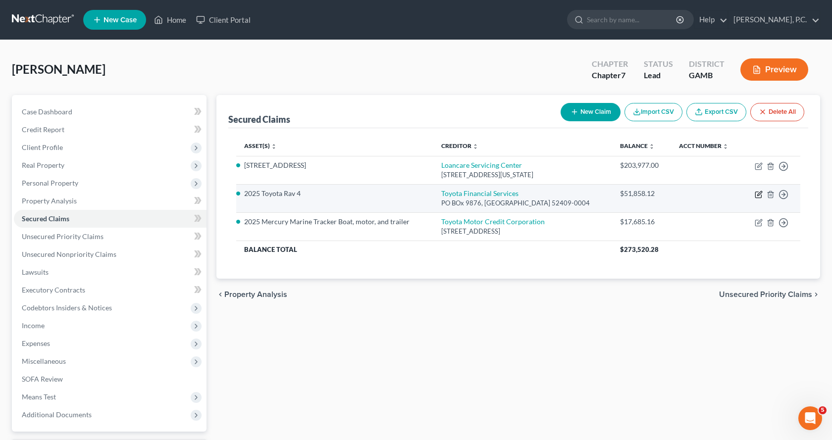
select select "0"
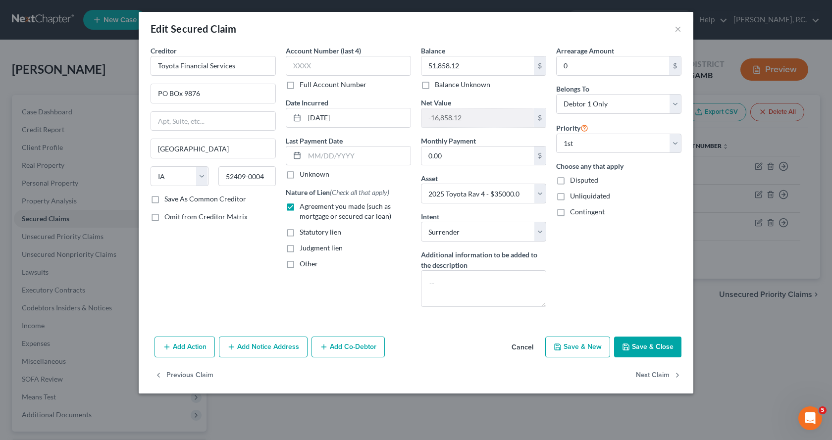
click at [193, 345] on button "Add Action" at bounding box center [185, 347] width 60 height 21
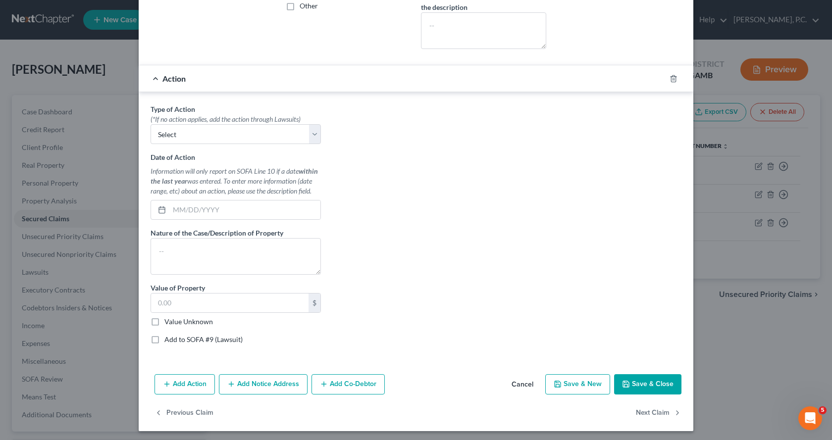
scroll to position [261, 0]
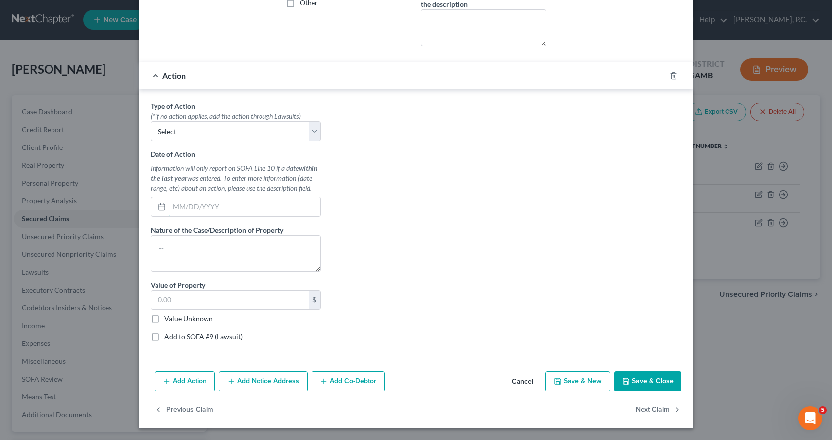
click at [173, 209] on input "text" at bounding box center [244, 207] width 151 height 19
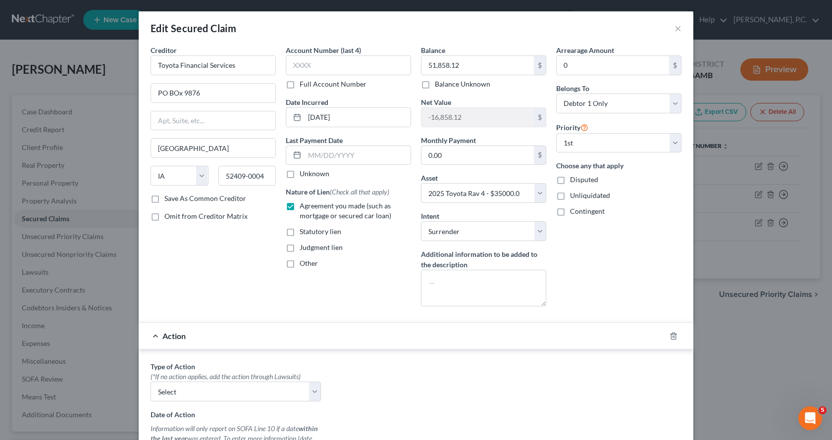
scroll to position [0, 0]
click at [308, 117] on input "[DATE]" at bounding box center [358, 117] width 106 height 19
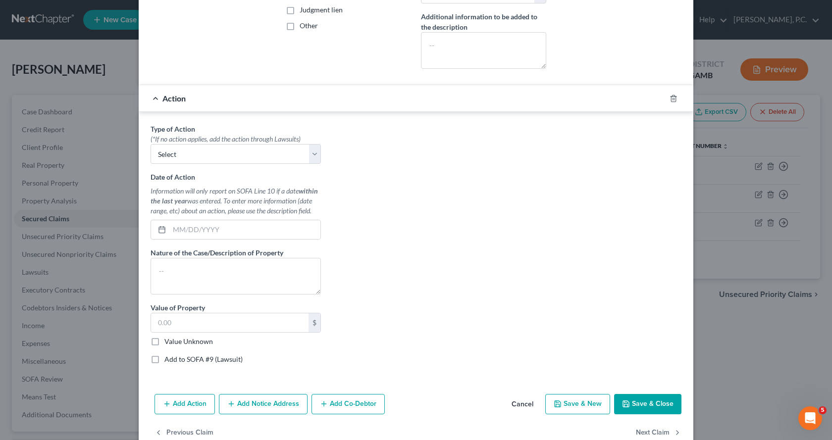
scroll to position [248, 0]
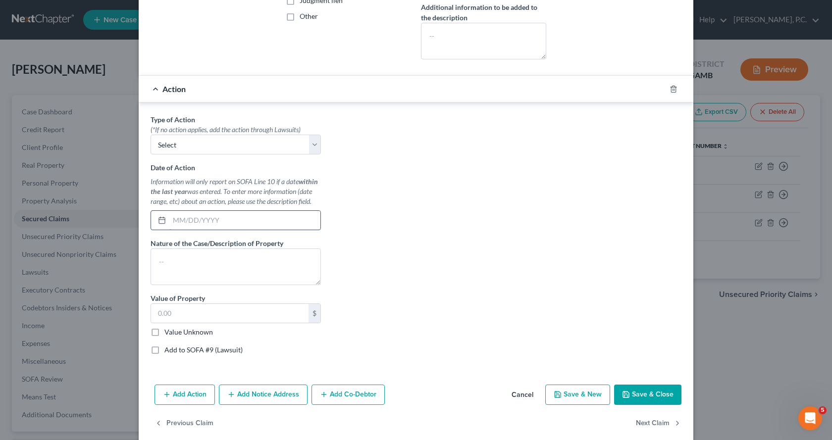
type input "[DATE]"
click at [169, 221] on input "text" at bounding box center [244, 220] width 151 height 19
type input "08/22/225"
click at [242, 267] on textarea at bounding box center [236, 267] width 170 height 37
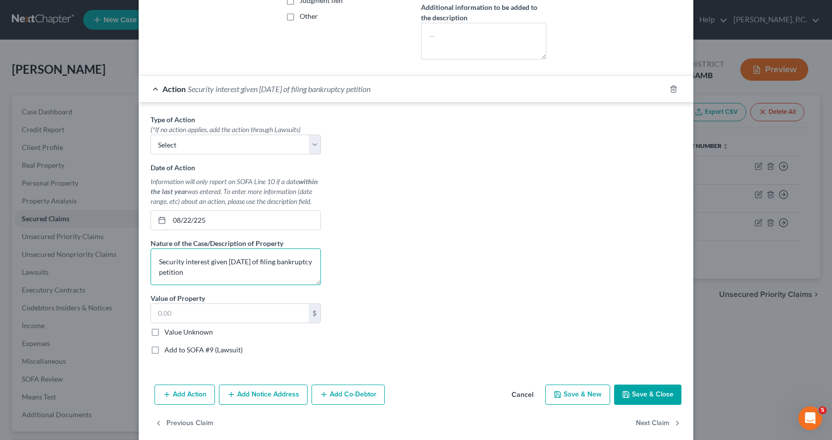
type textarea "Security interest given [DATE] of filing bankruptcy petition"
type input "12,000.00"
click at [650, 395] on button "Save & Close" at bounding box center [647, 395] width 67 height 21
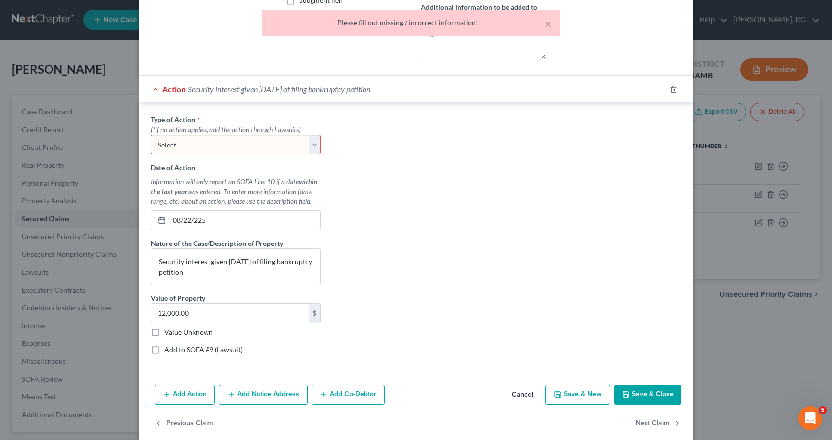
click at [315, 147] on select "Select Repossession Garnishment Foreclosure Personal Injury Attached, Seized, O…" at bounding box center [236, 145] width 170 height 20
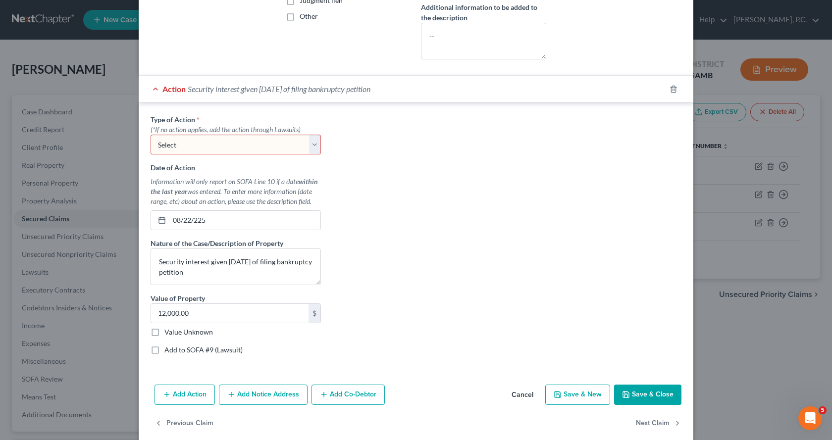
click at [424, 203] on div "Type of Action * (*If no action applies, add the action through Lawsuits) Selec…" at bounding box center [416, 238] width 541 height 248
click at [673, 89] on line "button" at bounding box center [673, 90] width 0 height 2
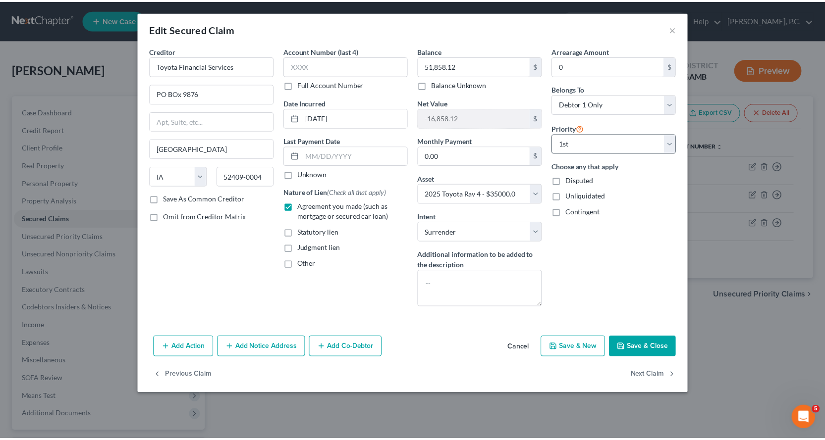
scroll to position [0, 0]
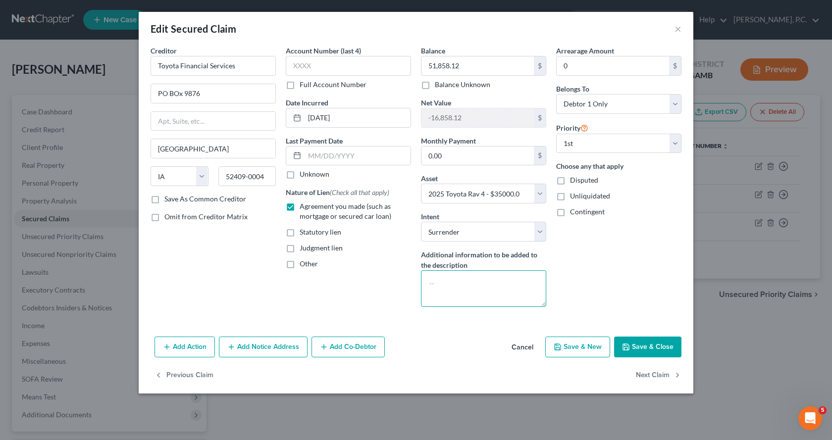
click at [446, 286] on textarea at bounding box center [483, 289] width 125 height 37
type textarea "Purchased [DATE] of filing"
click at [653, 345] on button "Save & Close" at bounding box center [647, 347] width 67 height 21
select select
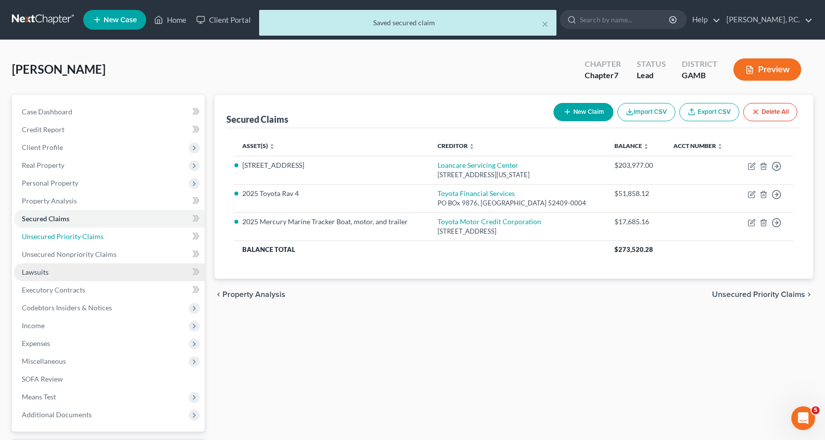
click at [69, 235] on span "Unsecured Priority Claims" at bounding box center [63, 236] width 82 height 8
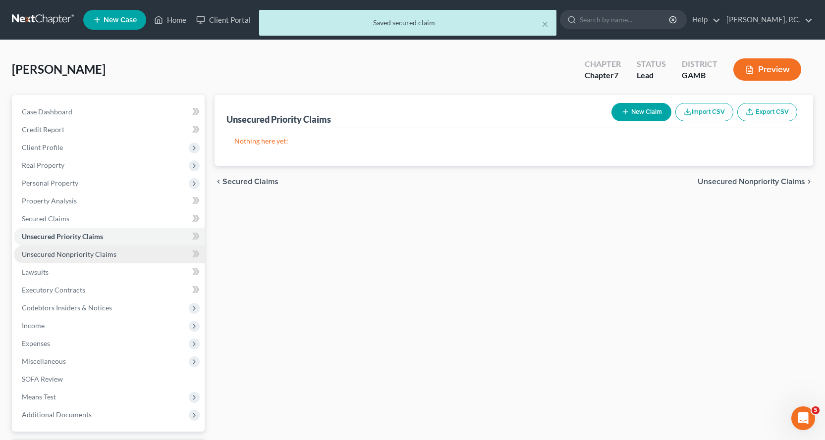
click at [94, 254] on span "Unsecured Nonpriority Claims" at bounding box center [69, 254] width 95 height 8
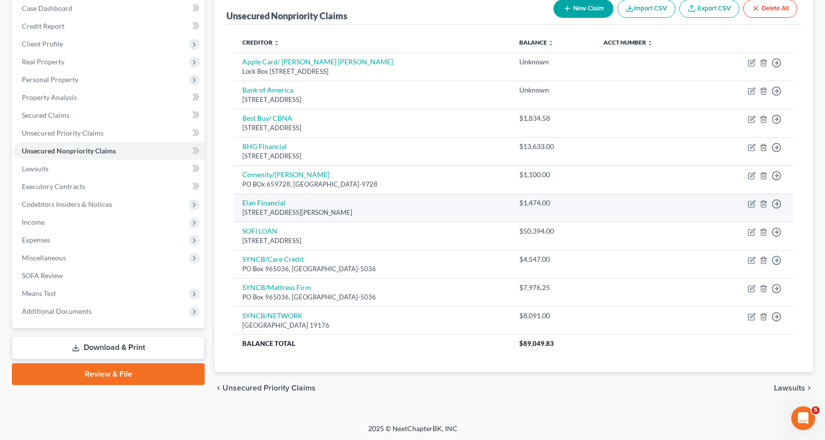
scroll to position [105, 0]
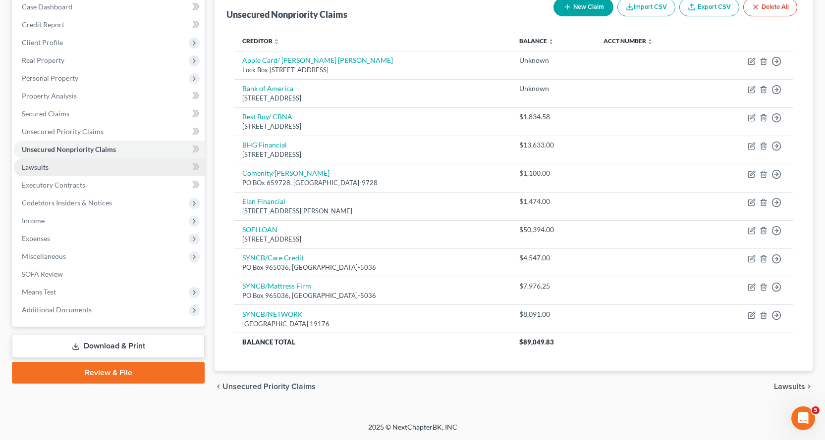
click at [36, 166] on span "Lawsuits" at bounding box center [35, 167] width 27 height 8
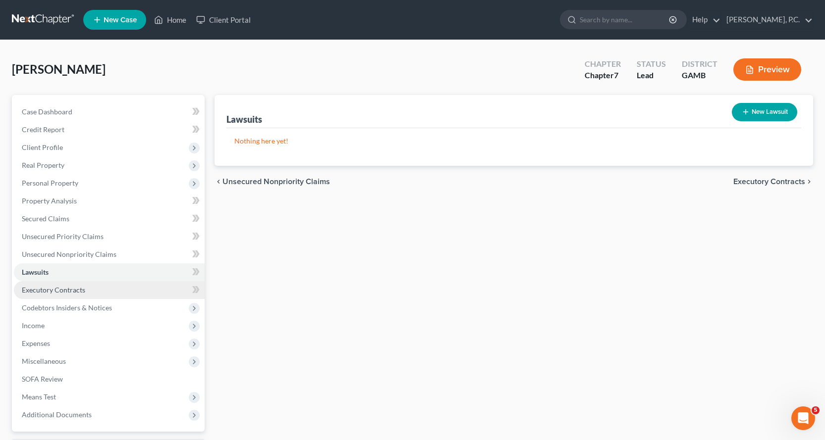
click at [59, 294] on link "Executory Contracts" at bounding box center [109, 290] width 191 height 18
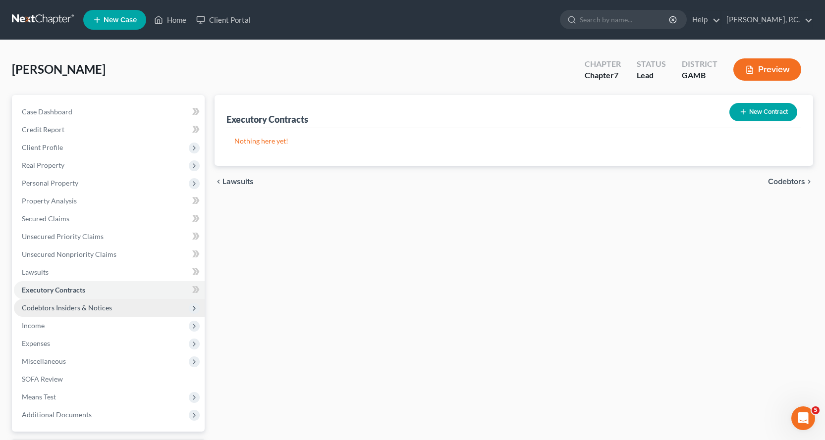
click at [52, 309] on span "Codebtors Insiders & Notices" at bounding box center [67, 308] width 90 height 8
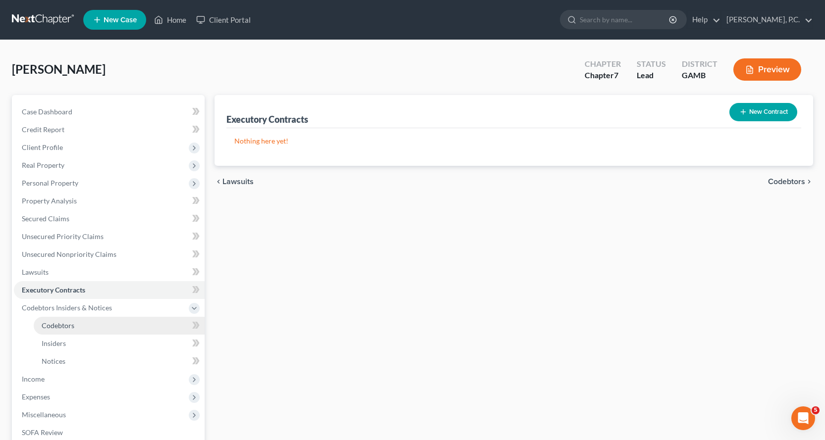
click at [62, 326] on span "Codebtors" at bounding box center [58, 326] width 33 height 8
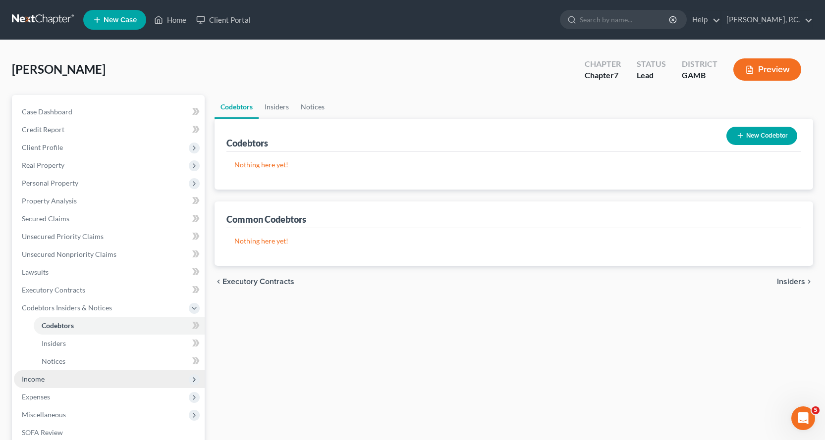
click at [34, 379] on span "Income" at bounding box center [33, 379] width 23 height 8
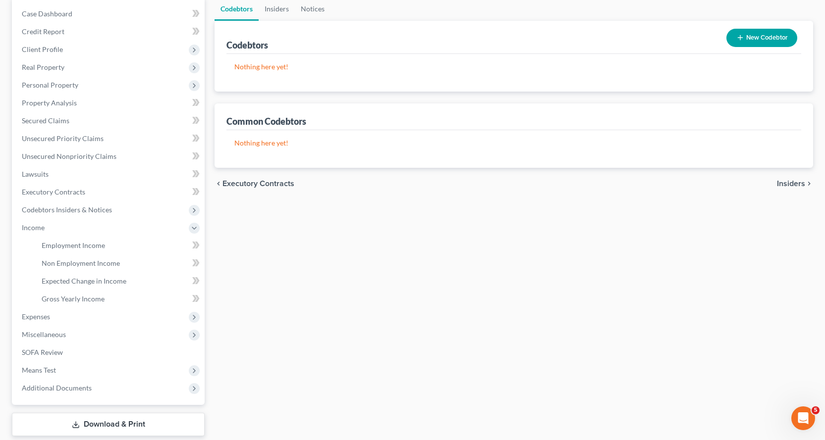
scroll to position [99, 0]
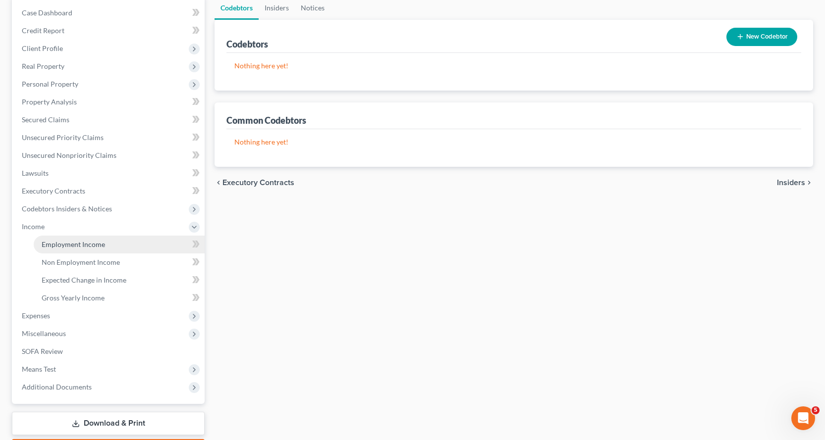
click at [74, 246] on span "Employment Income" at bounding box center [73, 244] width 63 height 8
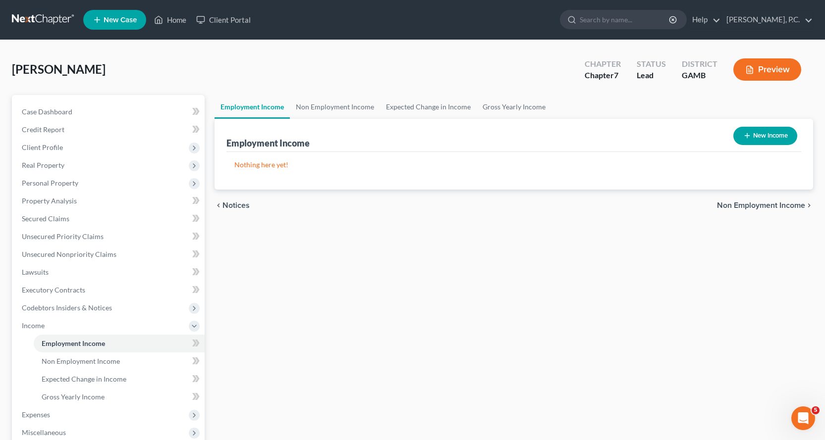
click at [771, 136] on button "New Income" at bounding box center [765, 136] width 64 height 18
select select "0"
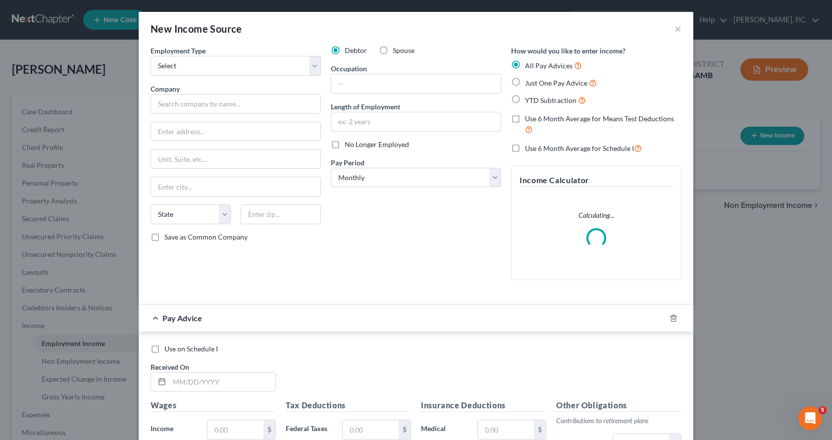
click at [393, 48] on label "Spouse" at bounding box center [404, 51] width 22 height 10
click at [397, 48] on input "Spouse" at bounding box center [400, 49] width 6 height 6
radio input "true"
click at [313, 64] on select "Select Full or [DEMOGRAPHIC_DATA] Employment Self Employment" at bounding box center [236, 66] width 170 height 20
select select "1"
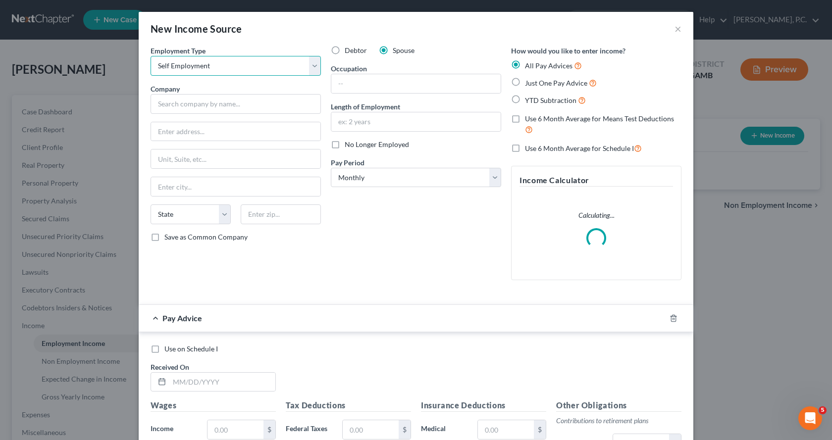
click at [151, 56] on select "Select Full or [DEMOGRAPHIC_DATA] Employment Self Employment" at bounding box center [236, 66] width 170 height 20
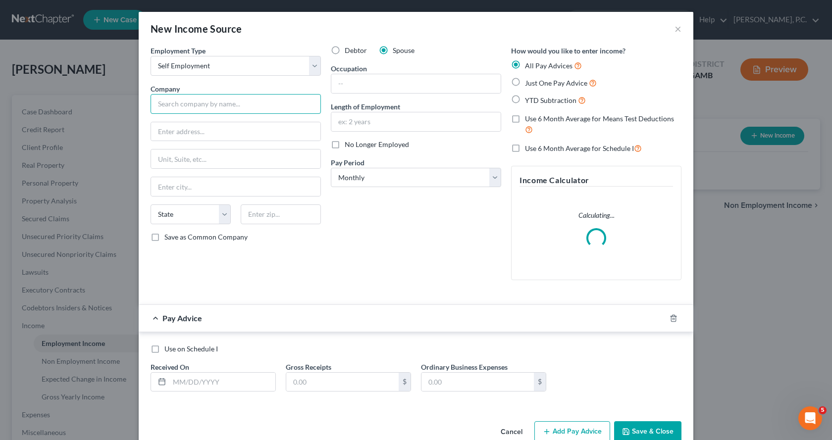
click at [203, 107] on input "text" at bounding box center [236, 104] width 170 height 20
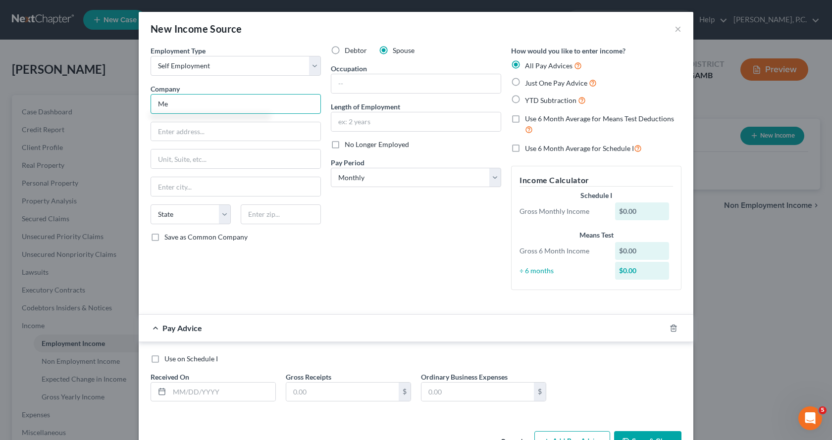
type input "M"
click at [343, 87] on input "text" at bounding box center [415, 83] width 169 height 19
type input "Medical billing"
drag, startPoint x: 231, startPoint y: 100, endPoint x: 246, endPoint y: 110, distance: 18.1
click at [230, 99] on input "text" at bounding box center [236, 104] width 170 height 20
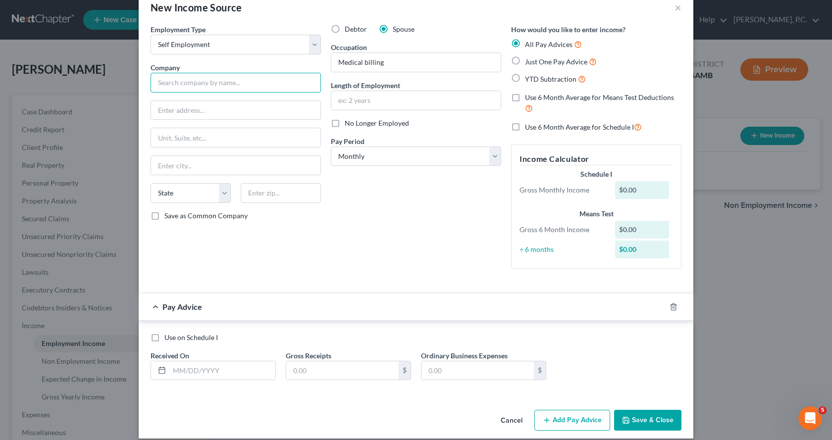
scroll to position [32, 0]
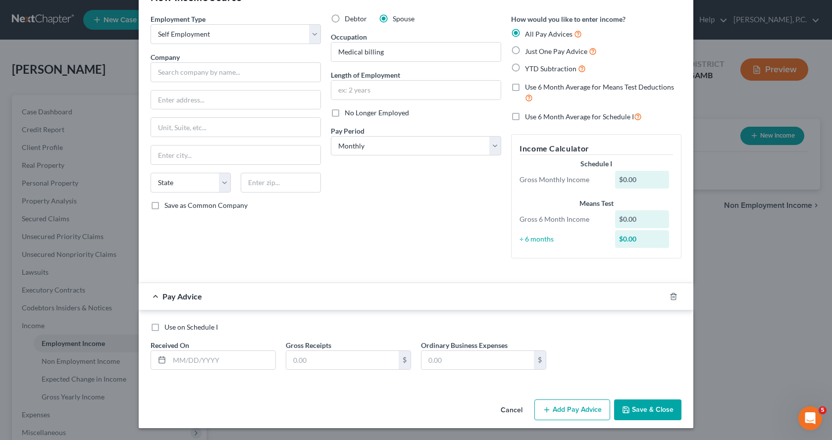
click at [647, 411] on button "Save & Close" at bounding box center [647, 410] width 67 height 21
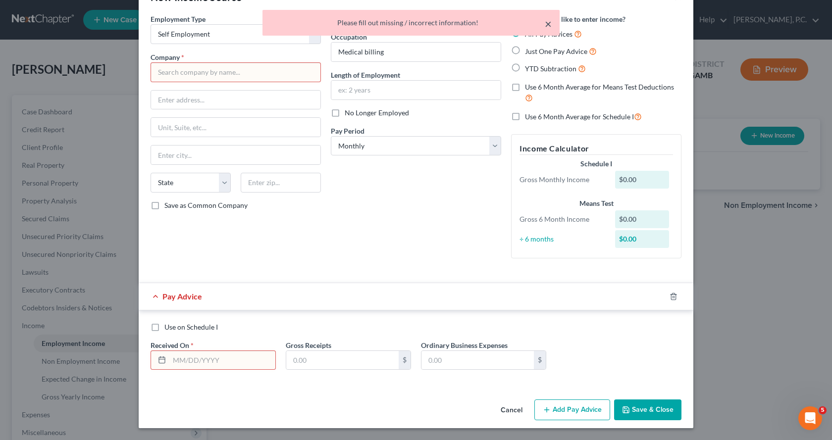
click at [548, 24] on button "×" at bounding box center [548, 24] width 7 height 12
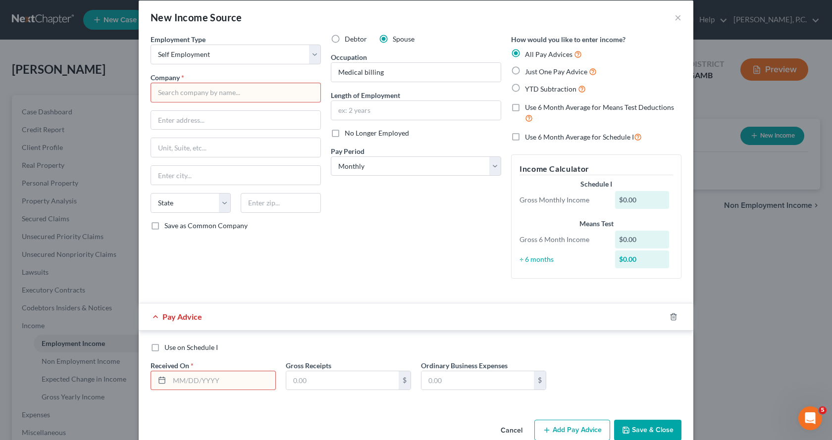
scroll to position [0, 0]
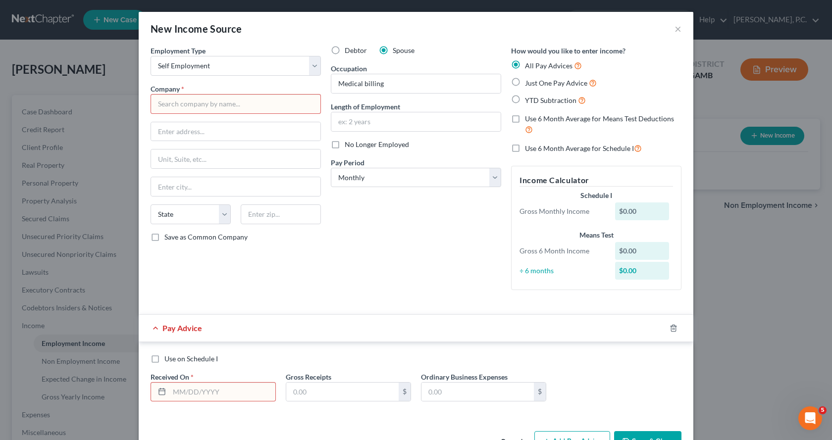
click at [214, 105] on input "text" at bounding box center [236, 104] width 170 height 20
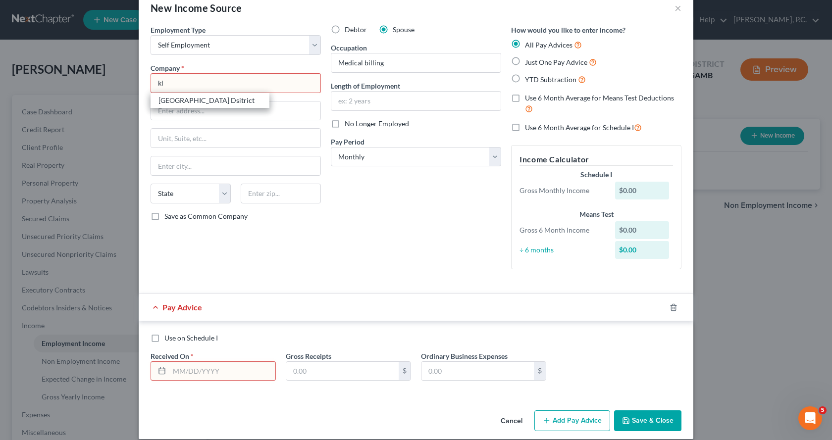
scroll to position [32, 0]
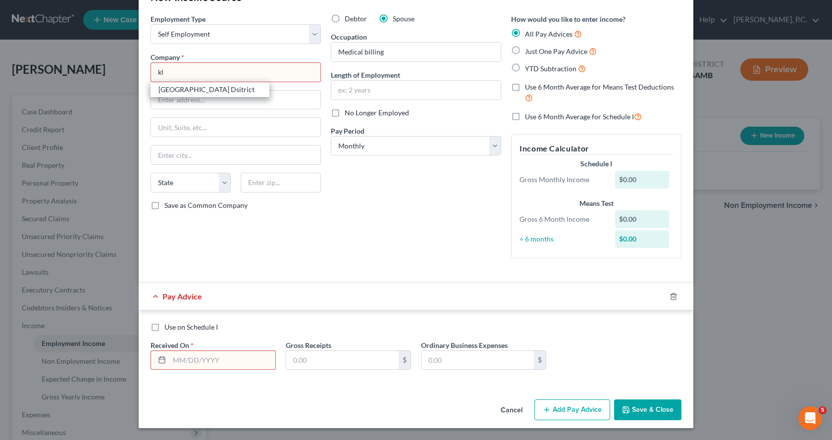
type input "kl"
click at [640, 413] on button "Save & Close" at bounding box center [647, 410] width 67 height 21
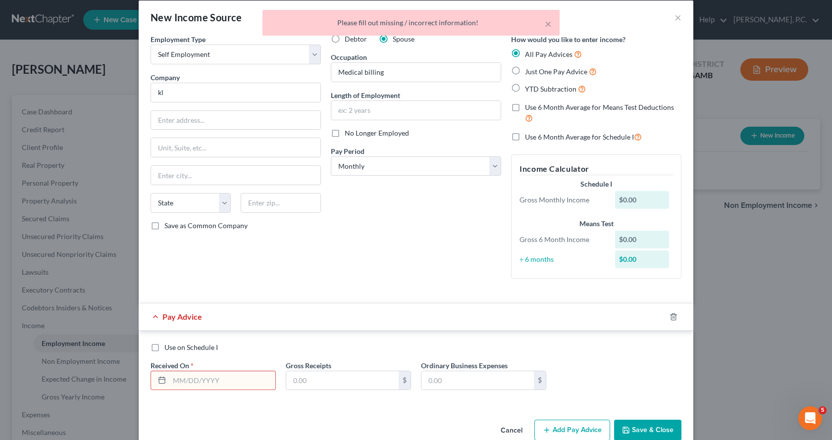
scroll to position [0, 0]
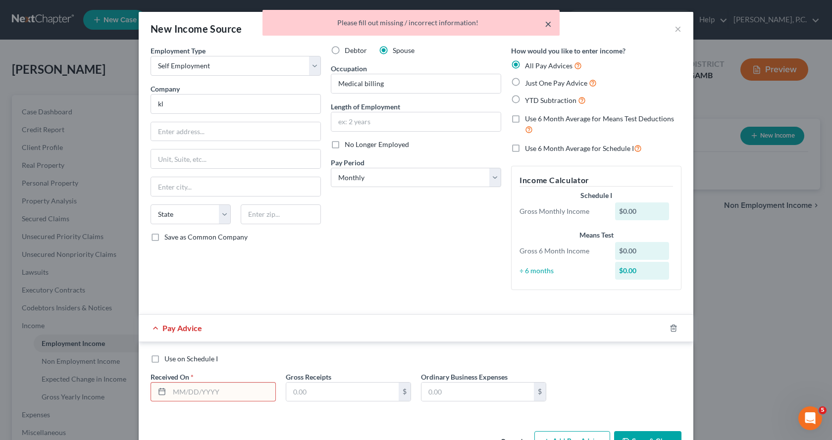
click at [547, 24] on button "×" at bounding box center [548, 24] width 7 height 12
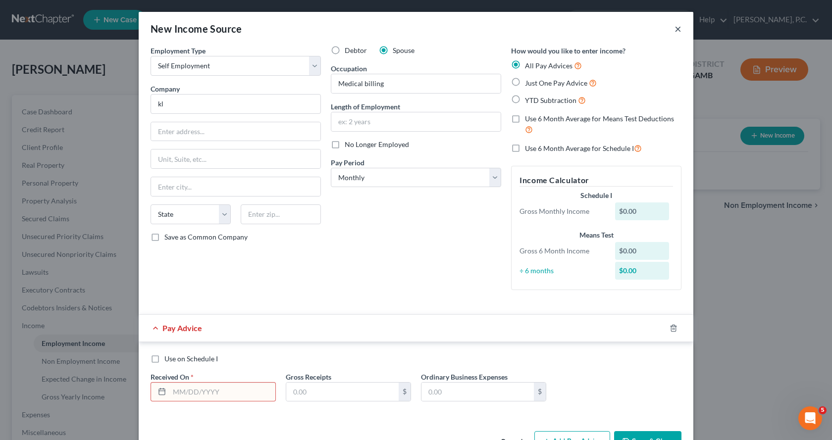
click at [675, 27] on button "×" at bounding box center [678, 29] width 7 height 12
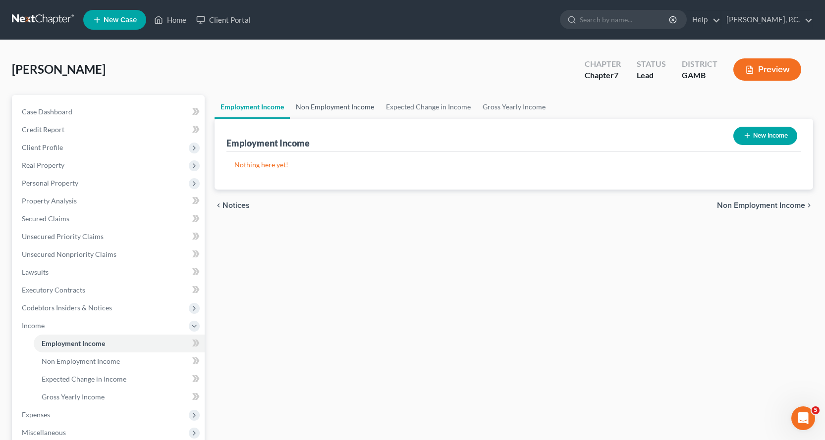
click at [360, 105] on link "Non Employment Income" at bounding box center [335, 107] width 90 height 24
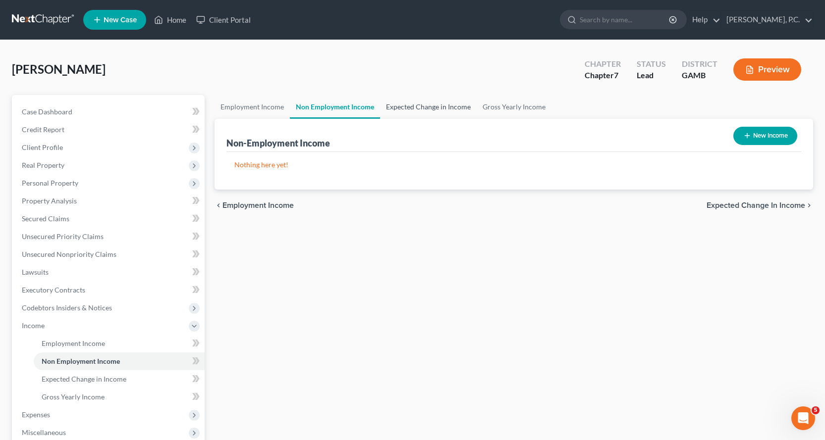
click at [425, 108] on link "Expected Change in Income" at bounding box center [428, 107] width 97 height 24
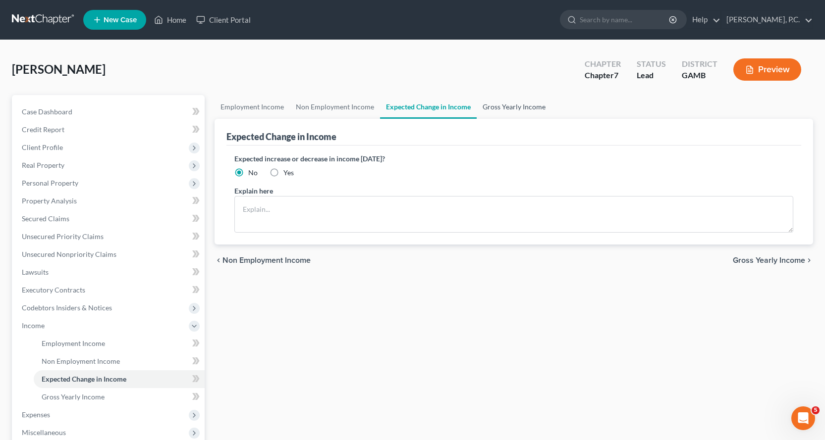
click at [503, 107] on link "Gross Yearly Income" at bounding box center [514, 107] width 75 height 24
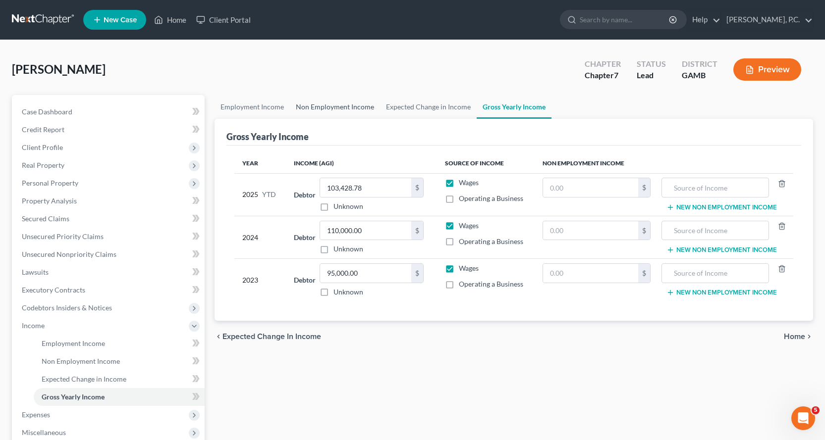
click at [337, 105] on link "Non Employment Income" at bounding box center [335, 107] width 90 height 24
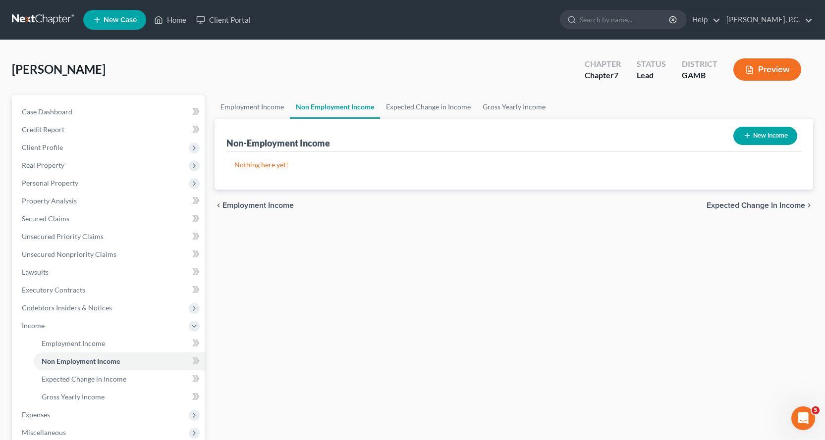
click at [781, 136] on button "New Income" at bounding box center [765, 136] width 64 height 18
select select "0"
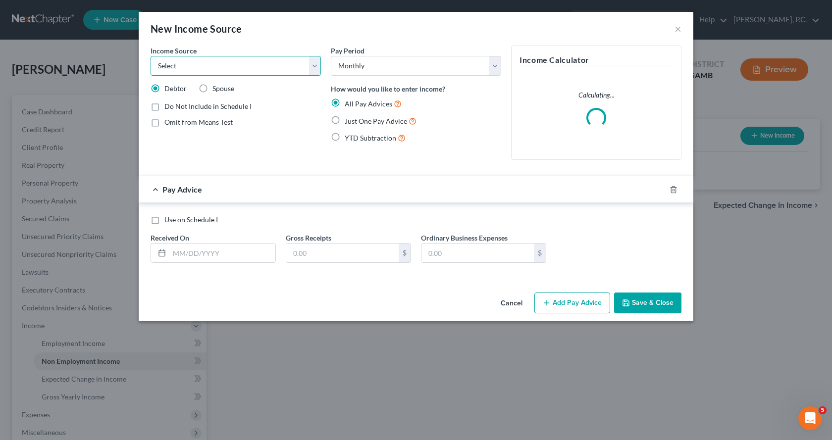
click at [315, 66] on select "Select Unemployment Disability (from employer) Pension Retirement Social Securi…" at bounding box center [236, 66] width 170 height 20
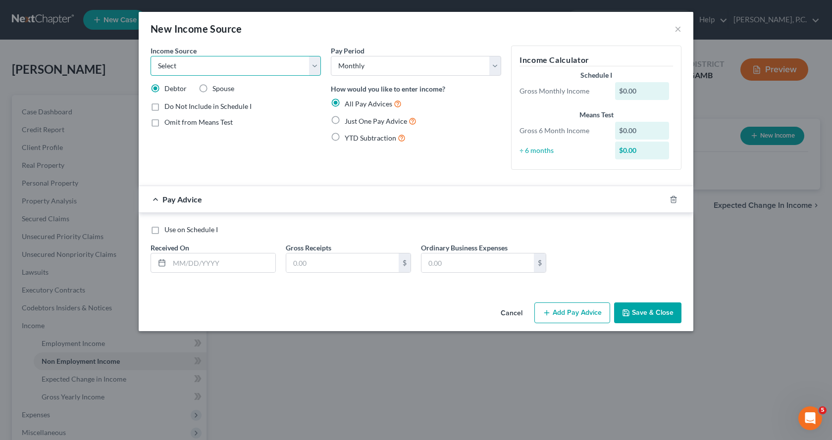
select select "8"
click at [151, 56] on select "Select Unemployment Disability (from employer) Pension Retirement Social Securi…" at bounding box center [236, 66] width 170 height 20
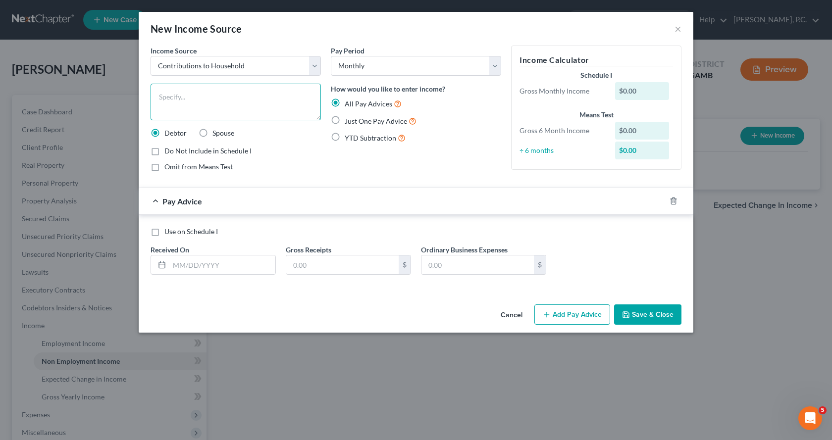
drag, startPoint x: 229, startPoint y: 105, endPoint x: 234, endPoint y: 95, distance: 10.9
click at [229, 103] on textarea at bounding box center [236, 102] width 170 height 37
type textarea "Contribution from adult son"
click at [345, 119] on label "Just One Pay Advice" at bounding box center [381, 120] width 72 height 11
click at [349, 119] on input "Just One Pay Advice" at bounding box center [352, 118] width 6 height 6
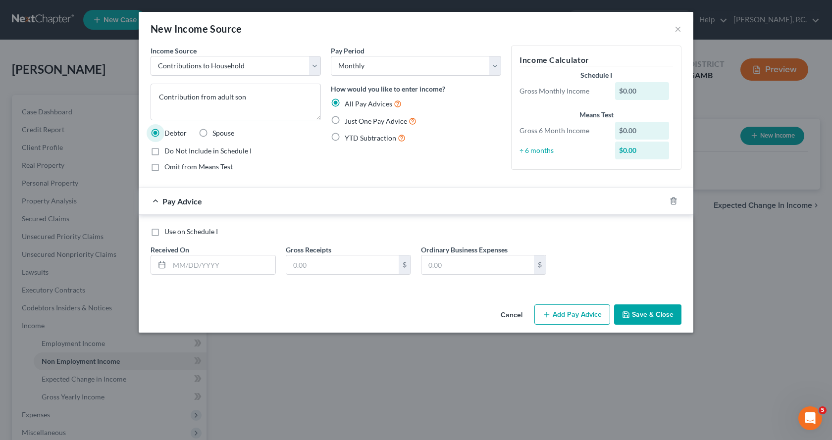
radio input "true"
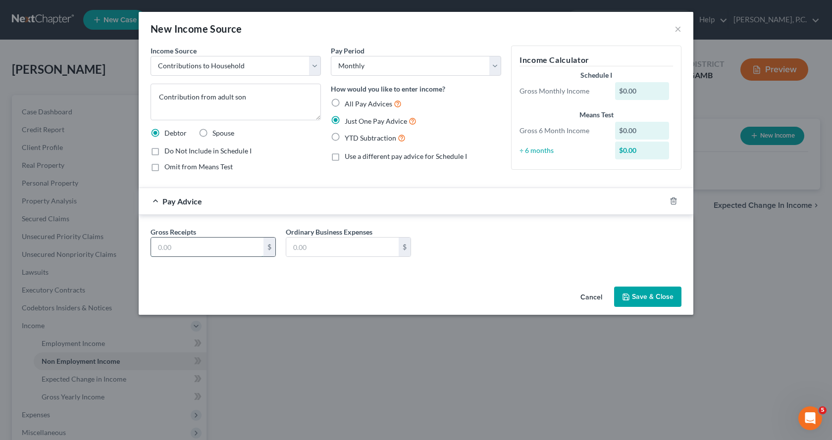
click at [209, 246] on input "text" at bounding box center [207, 247] width 112 height 19
type input "900.00"
click at [647, 296] on button "Save & Close" at bounding box center [647, 297] width 67 height 21
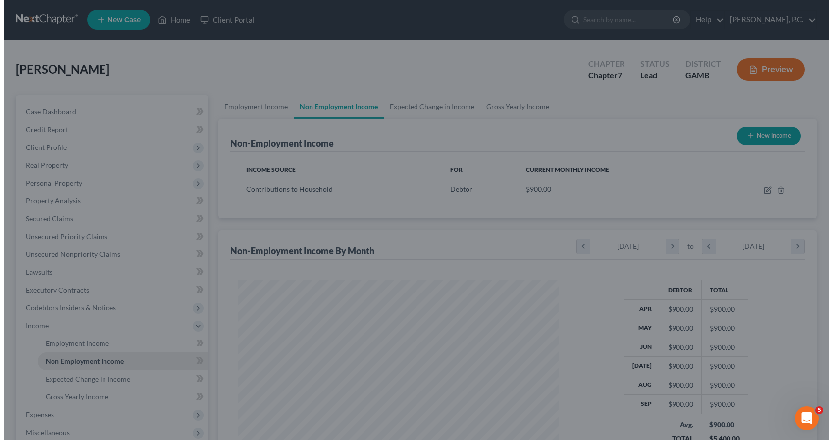
scroll to position [495252, 495092]
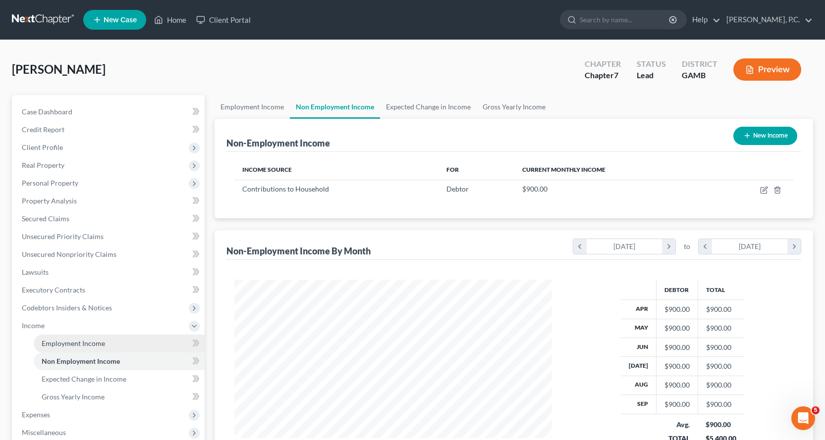
click at [88, 343] on span "Employment Income" at bounding box center [73, 343] width 63 height 8
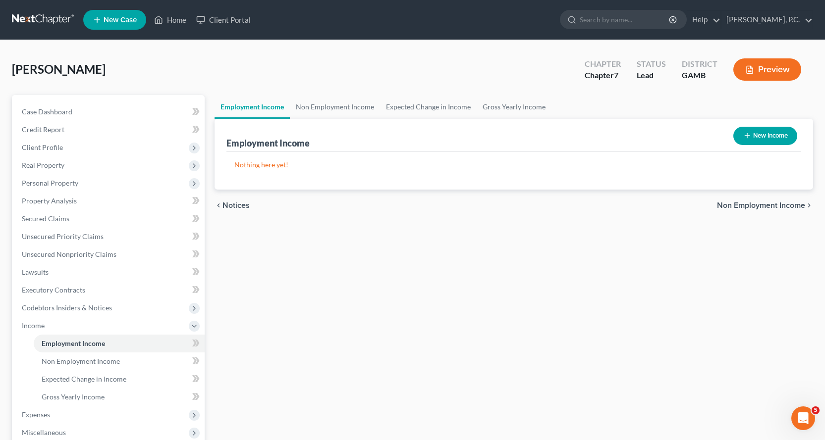
click at [776, 133] on button "New Income" at bounding box center [765, 136] width 64 height 18
select select "0"
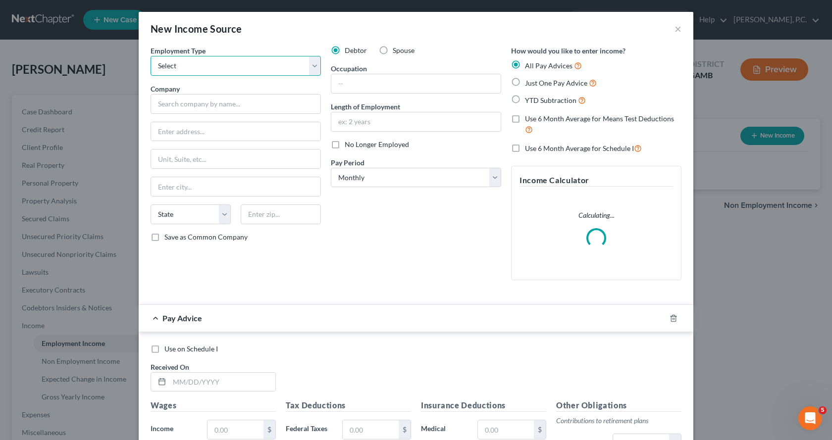
click at [237, 66] on select "Select Full or [DEMOGRAPHIC_DATA] Employment Self Employment" at bounding box center [236, 66] width 170 height 20
select select "0"
click at [151, 56] on select "Select Full or [DEMOGRAPHIC_DATA] Employment Self Employment" at bounding box center [236, 66] width 170 height 20
click at [229, 108] on input "text" at bounding box center [236, 104] width 170 height 20
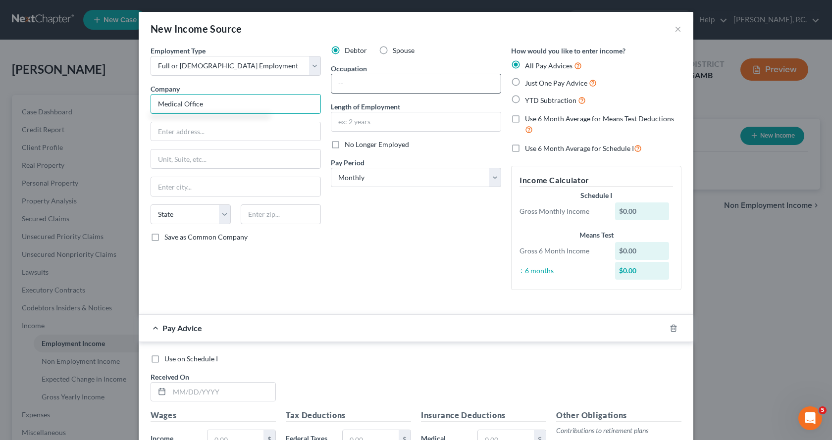
type input "Medical Office"
click at [364, 87] on input "text" at bounding box center [415, 83] width 169 height 19
type input "Medical billing"
click at [525, 80] on label "Just One Pay Advice" at bounding box center [561, 82] width 72 height 11
click at [529, 80] on input "Just One Pay Advice" at bounding box center [532, 80] width 6 height 6
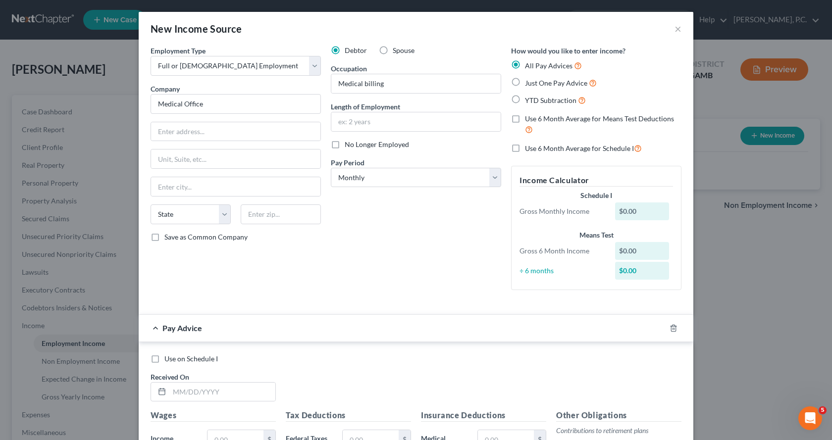
radio input "true"
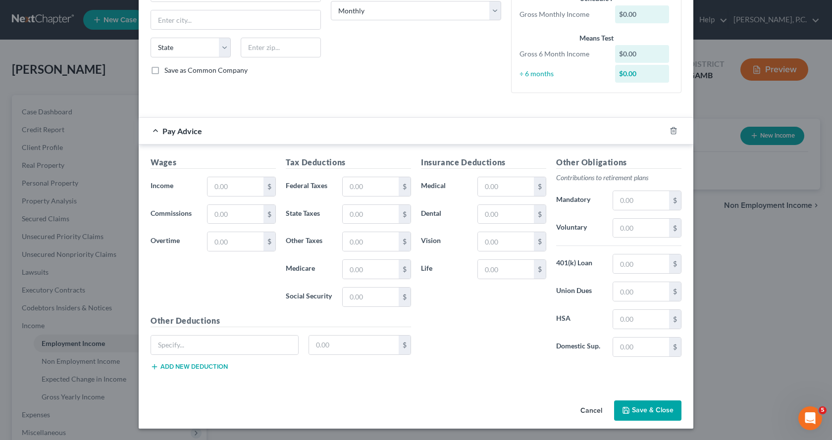
scroll to position [167, 0]
click at [245, 184] on input "text" at bounding box center [236, 186] width 56 height 19
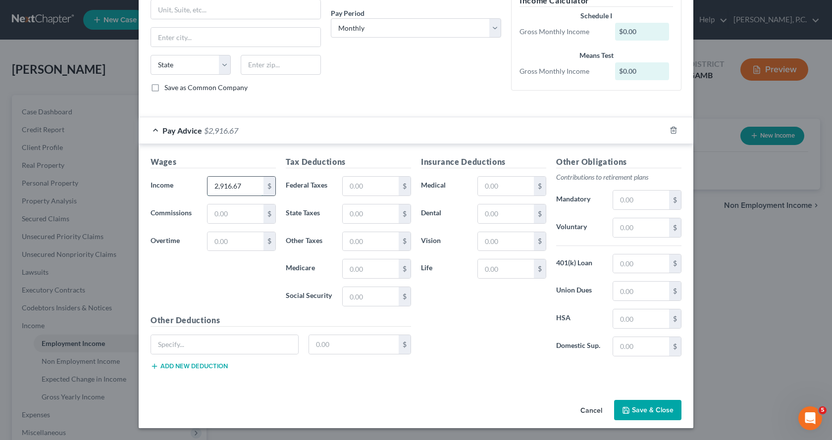
type input "2,916.67"
click at [379, 188] on input "text" at bounding box center [371, 186] width 56 height 19
type input "495.83"
click at [498, 180] on input "text" at bounding box center [506, 186] width 56 height 19
type input "145.83"
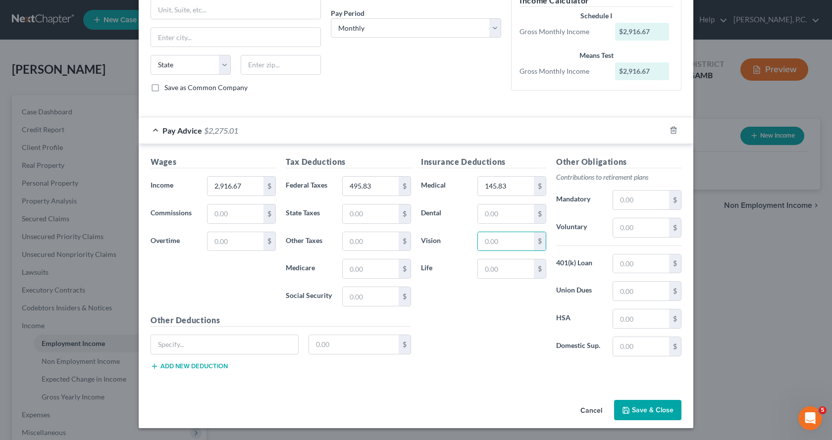
click at [637, 411] on button "Save & Close" at bounding box center [647, 410] width 67 height 21
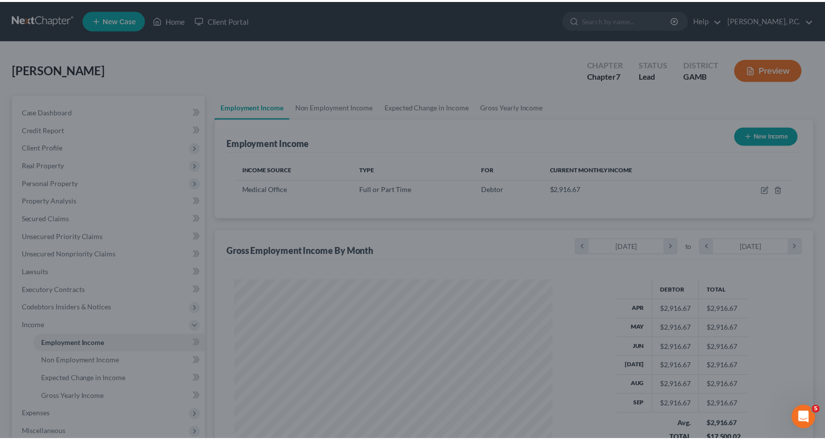
scroll to position [178, 337]
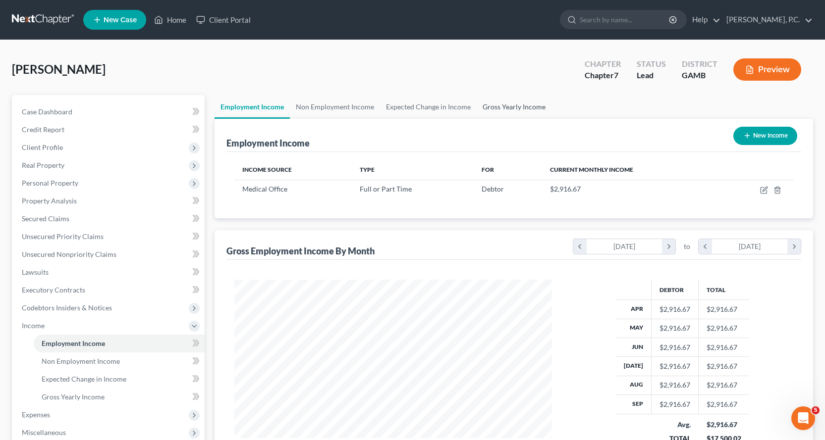
click at [512, 104] on link "Gross Yearly Income" at bounding box center [514, 107] width 75 height 24
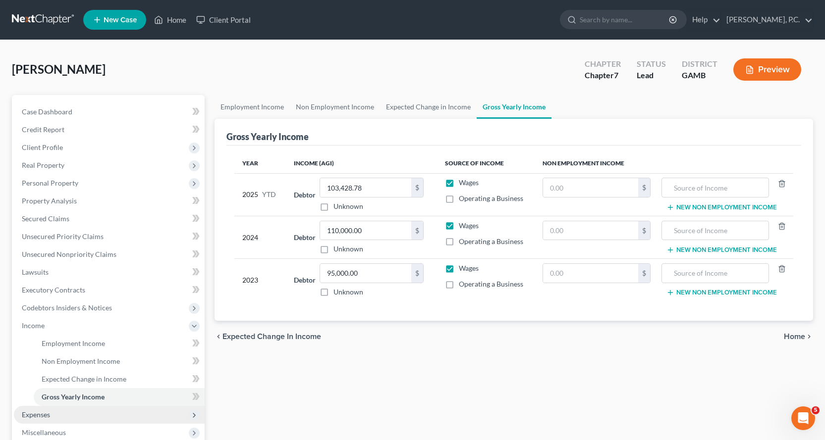
click at [36, 417] on span "Expenses" at bounding box center [36, 415] width 28 height 8
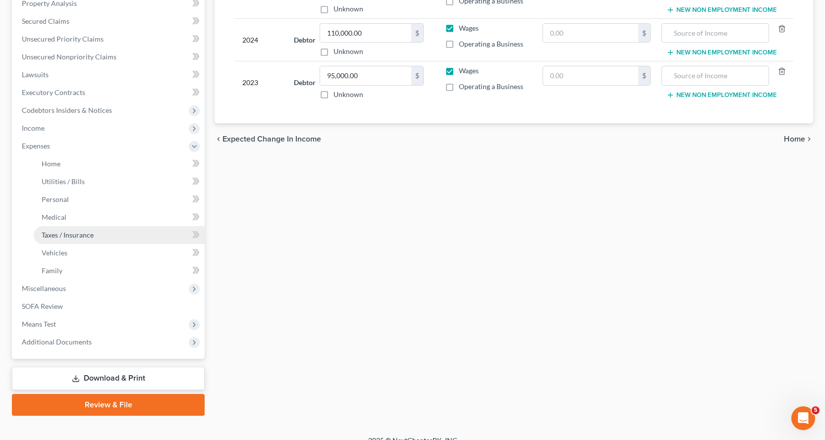
scroll to position [198, 0]
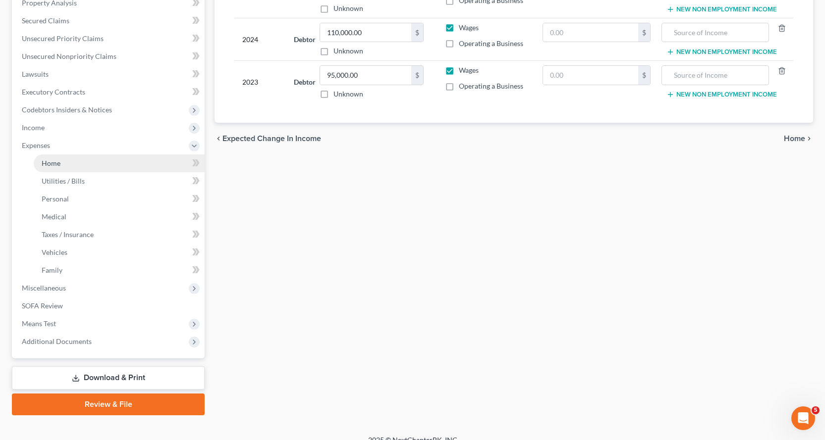
click at [50, 164] on span "Home" at bounding box center [51, 163] width 19 height 8
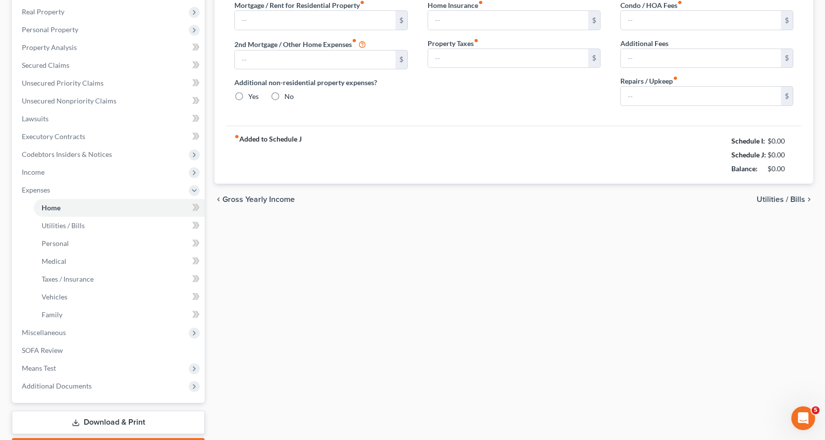
type input "1,350.00"
type input "0.00"
radio input "true"
type input "0.00"
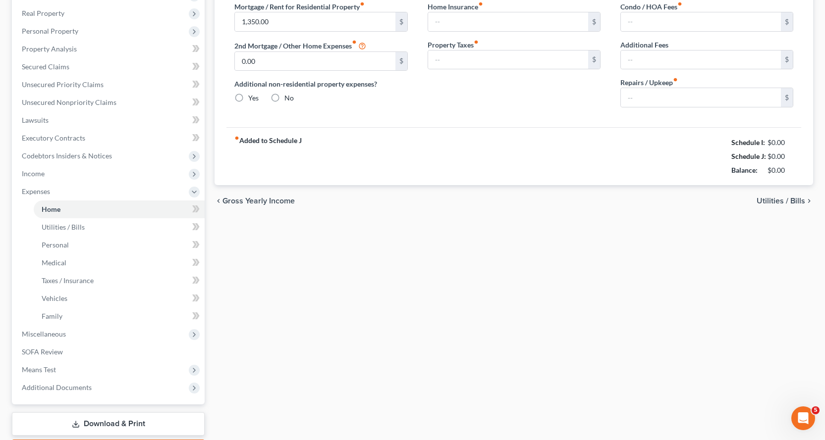
type input "0.00"
type input "164.00"
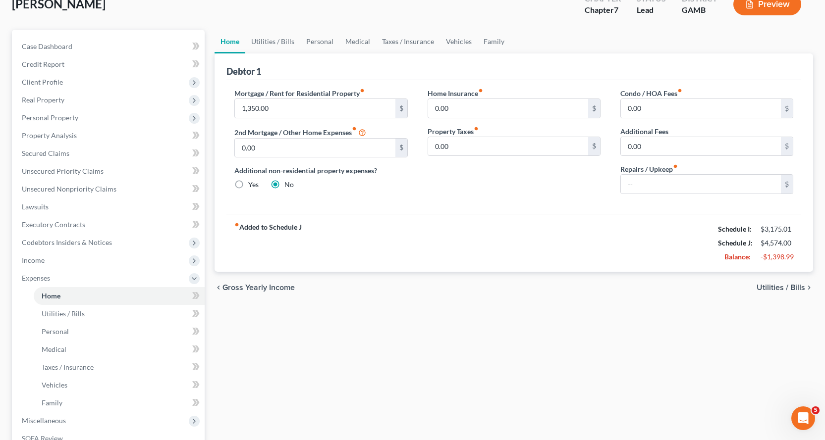
scroll to position [149, 0]
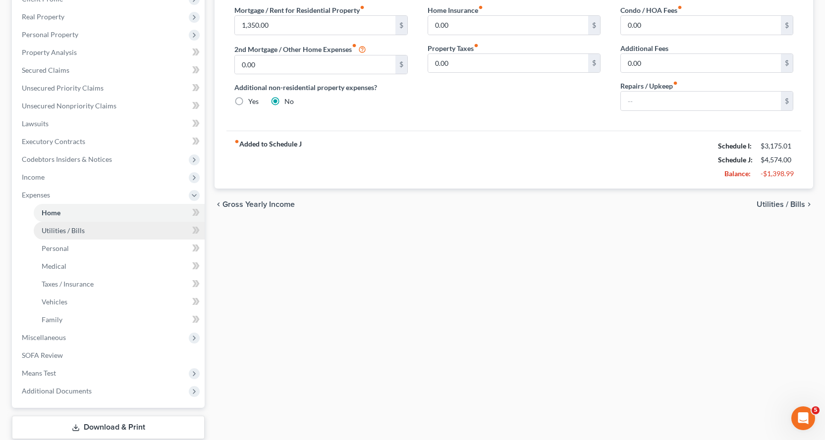
click at [74, 229] on span "Utilities / Bills" at bounding box center [63, 230] width 43 height 8
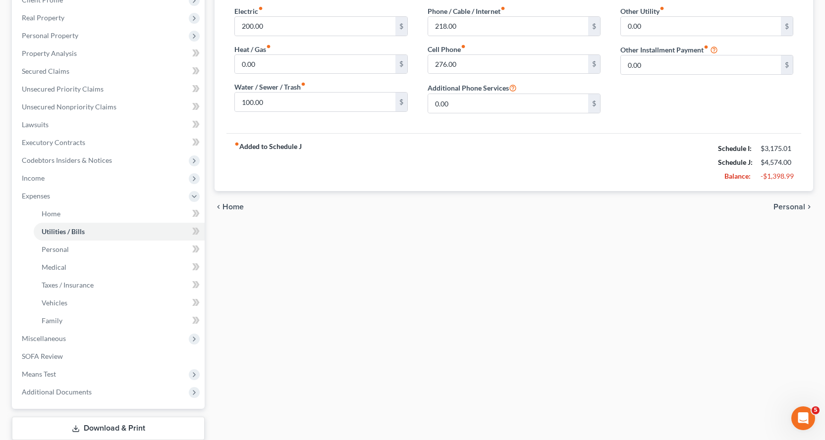
scroll to position [149, 0]
click at [57, 248] on span "Personal" at bounding box center [55, 248] width 27 height 8
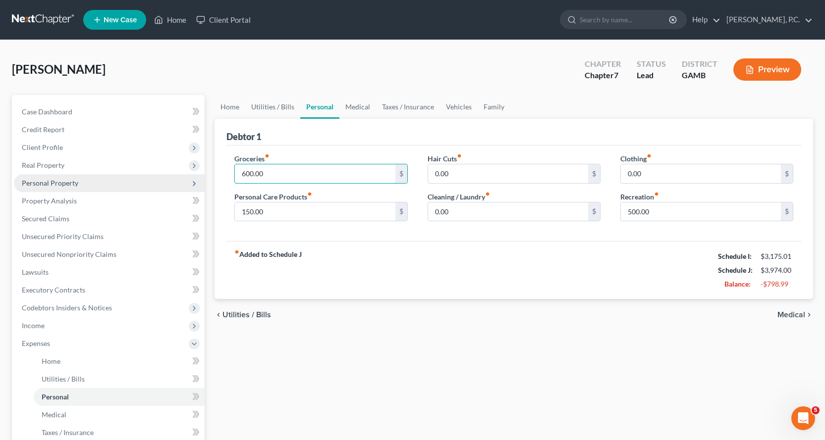
type input "600.00"
type input "50.00"
type input "75.00"
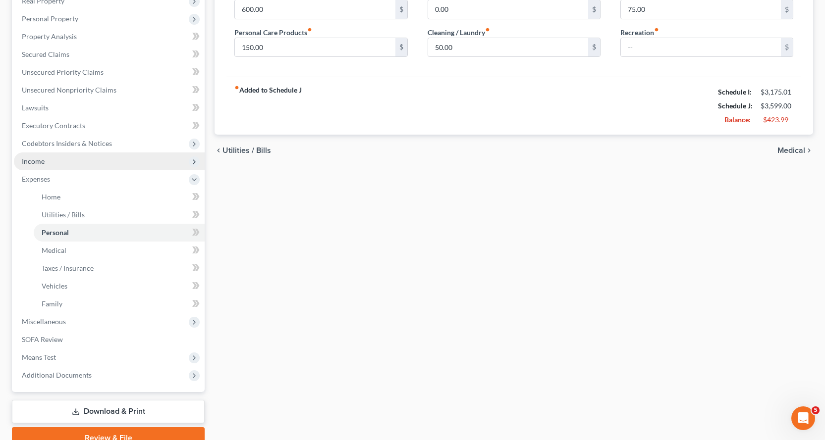
scroll to position [198, 0]
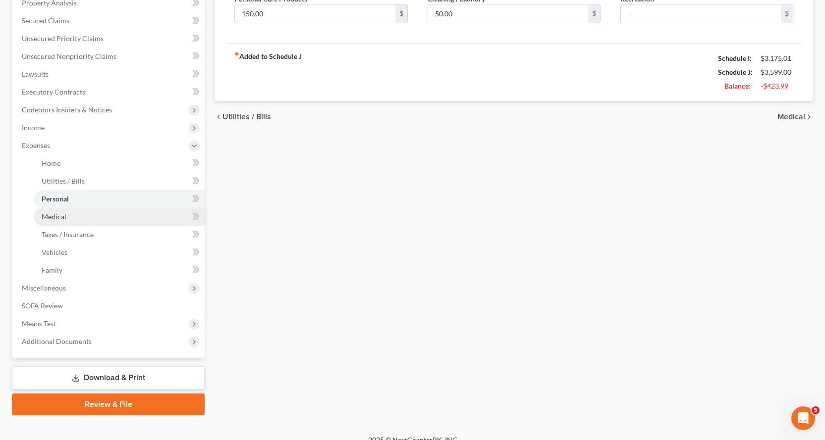
click at [52, 215] on span "Medical" at bounding box center [54, 217] width 25 height 8
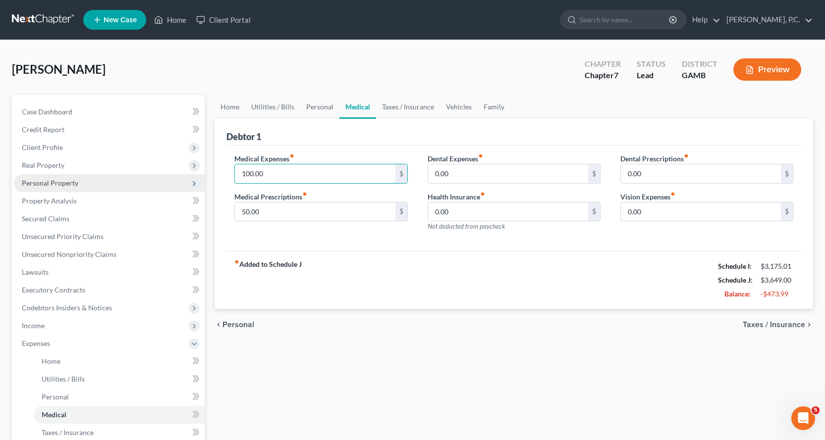
type input "100.00"
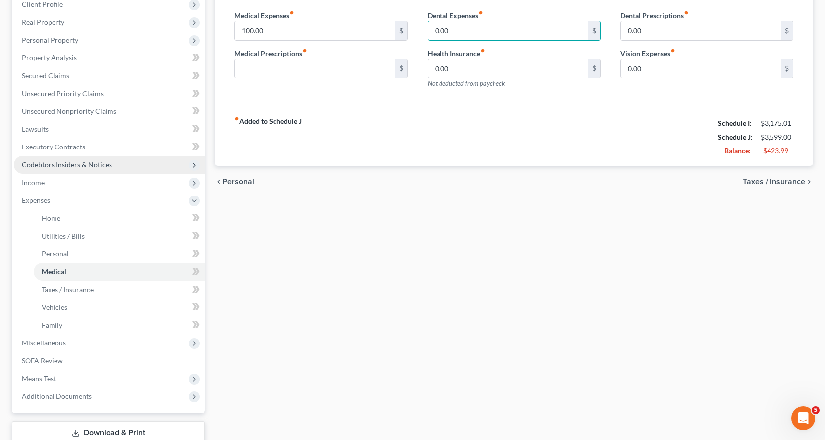
scroll to position [149, 0]
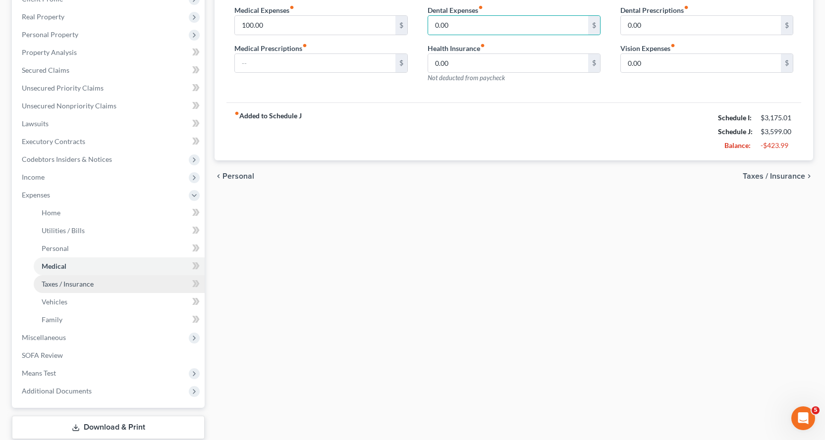
click at [68, 284] on span "Taxes / Insurance" at bounding box center [68, 284] width 52 height 8
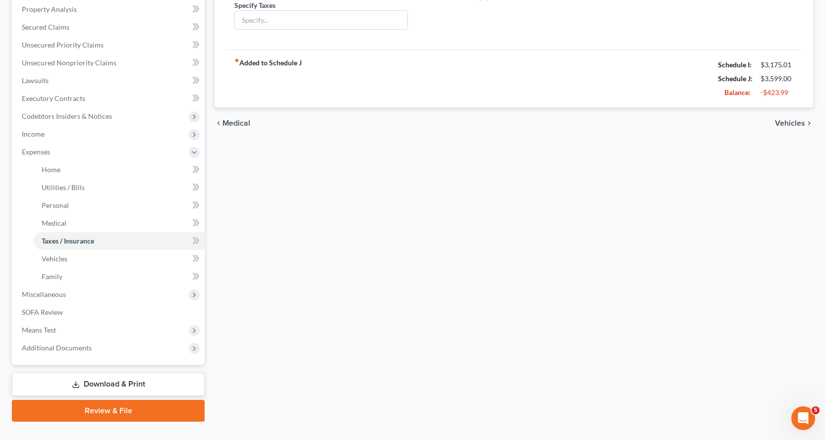
scroll to position [198, 0]
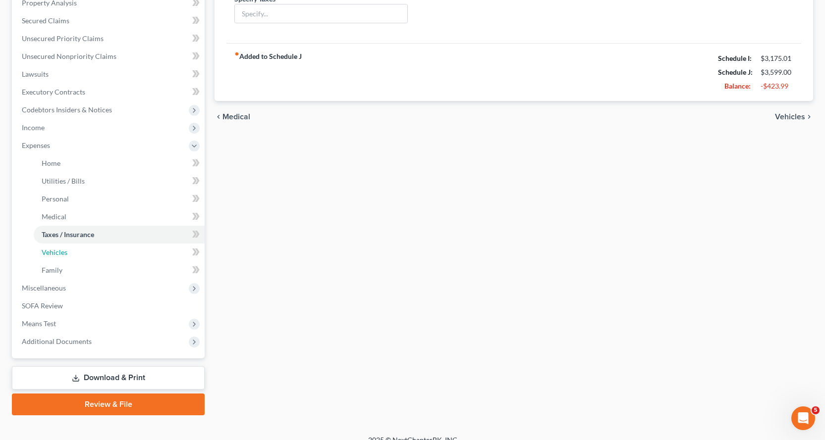
click at [54, 252] on span "Vehicles" at bounding box center [55, 252] width 26 height 8
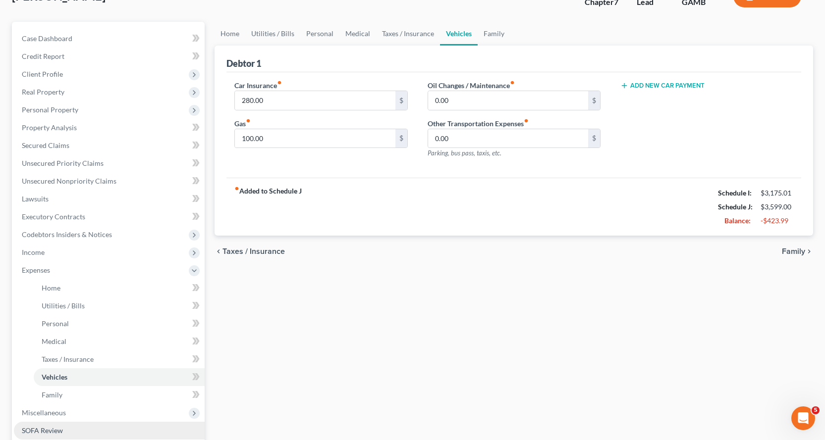
scroll to position [198, 0]
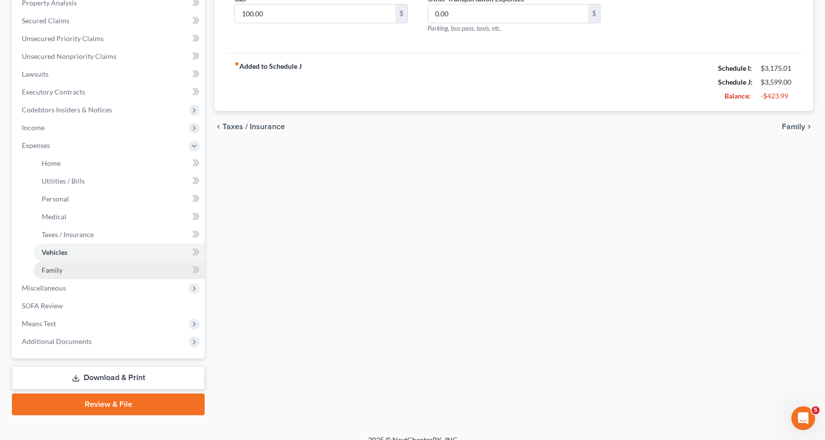
click at [54, 269] on span "Family" at bounding box center [52, 270] width 21 height 8
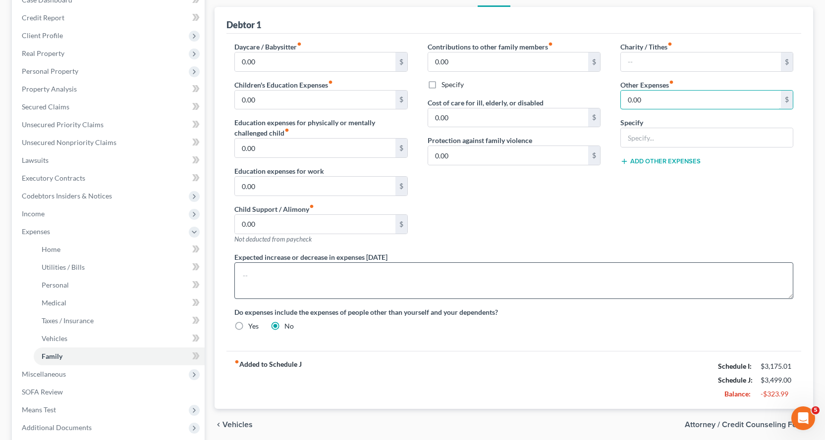
scroll to position [211, 0]
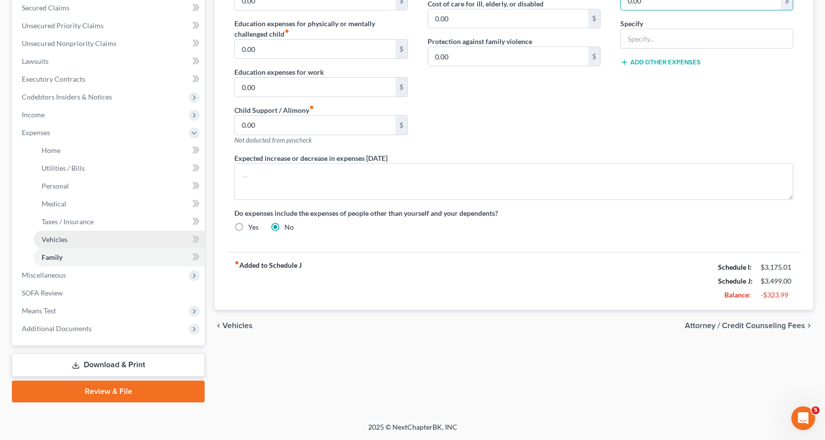
click at [57, 238] on span "Vehicles" at bounding box center [55, 239] width 26 height 8
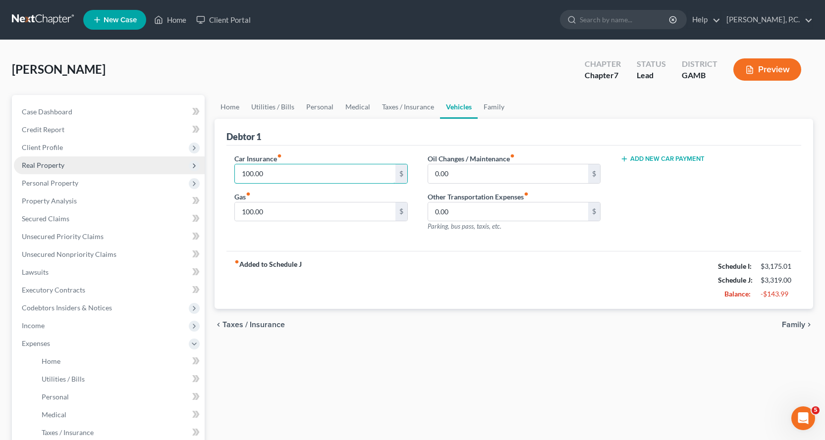
type input "100.00"
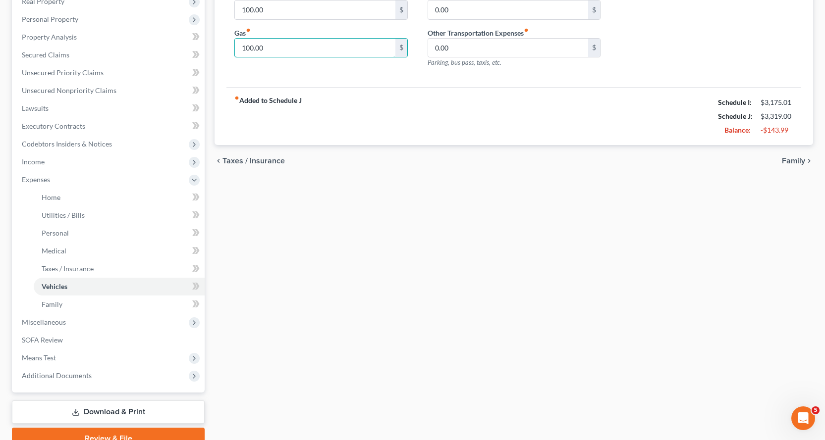
scroll to position [198, 0]
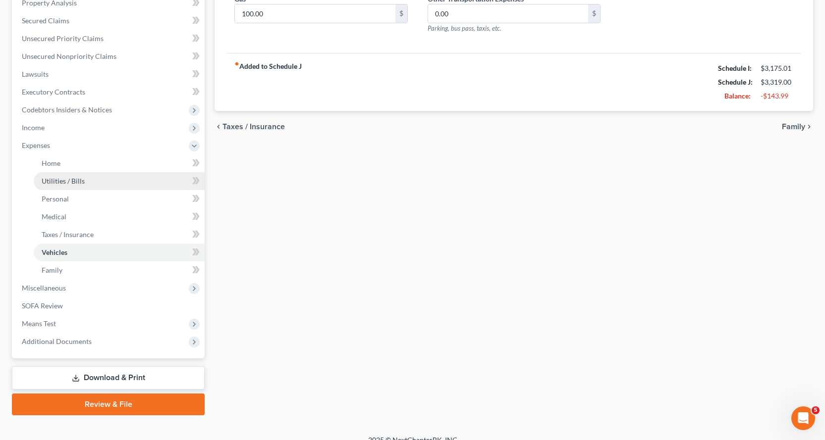
click at [61, 181] on span "Utilities / Bills" at bounding box center [63, 181] width 43 height 8
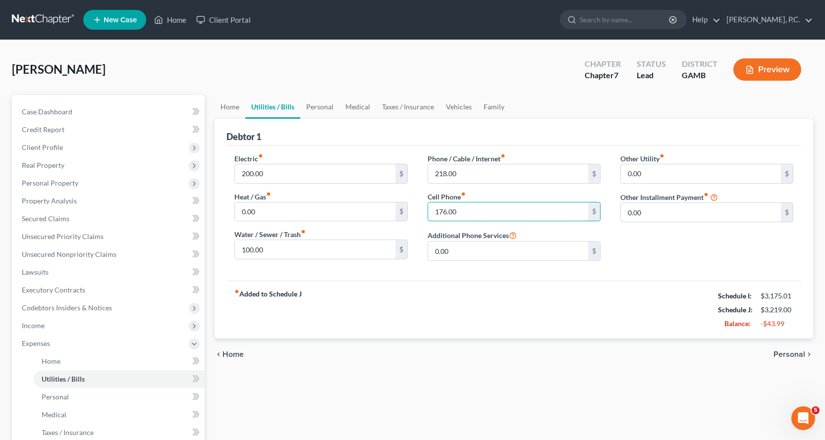
type input "176.00"
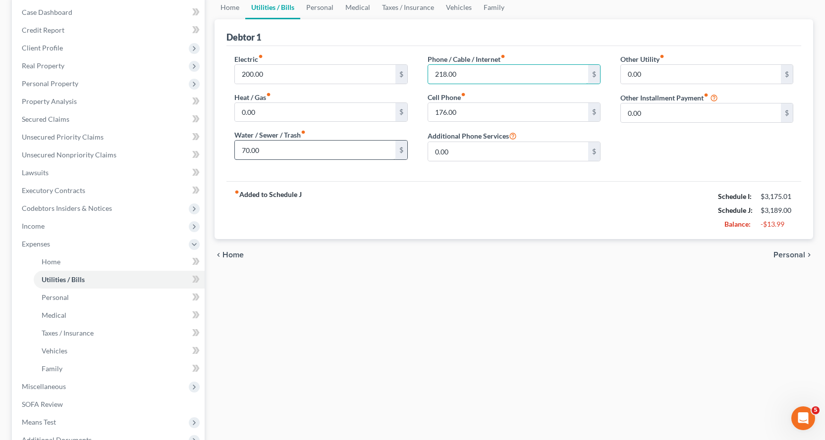
scroll to position [99, 0]
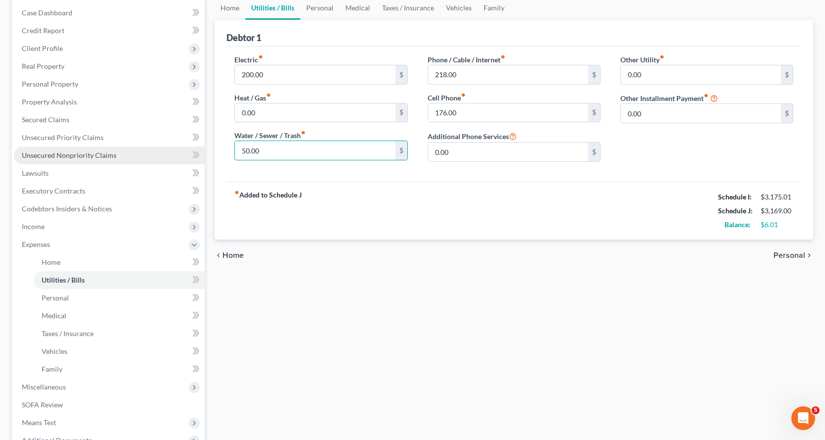
type input "50.00"
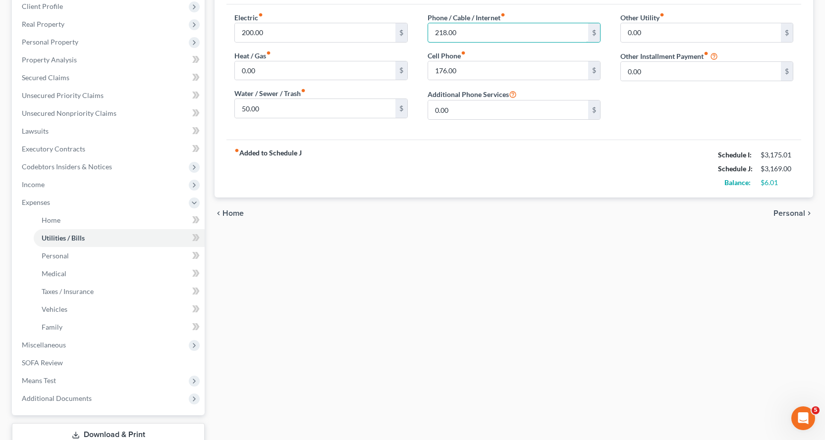
scroll to position [211, 0]
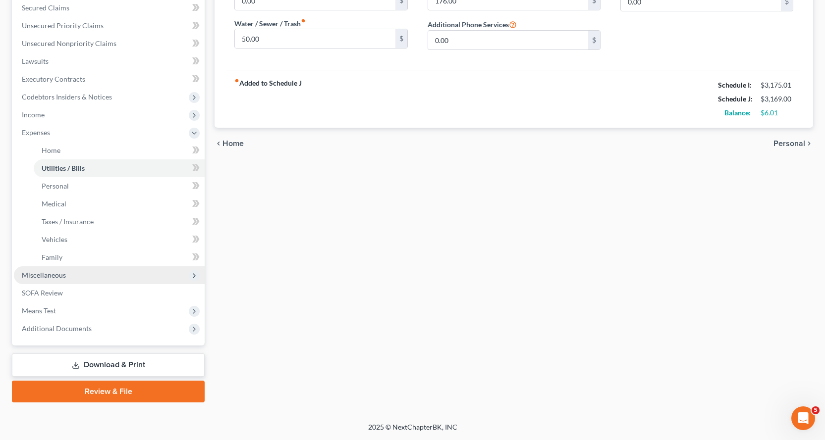
click at [53, 274] on span "Miscellaneous" at bounding box center [44, 275] width 44 height 8
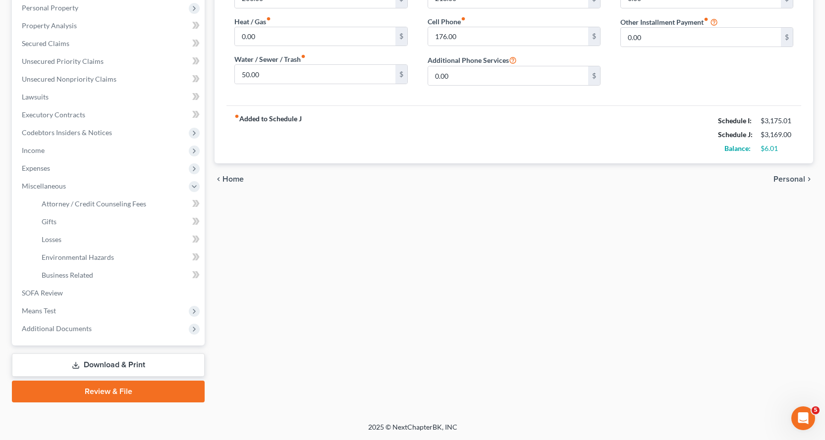
scroll to position [175, 0]
click at [87, 203] on span "Attorney / Credit Counseling Fees" at bounding box center [94, 204] width 105 height 8
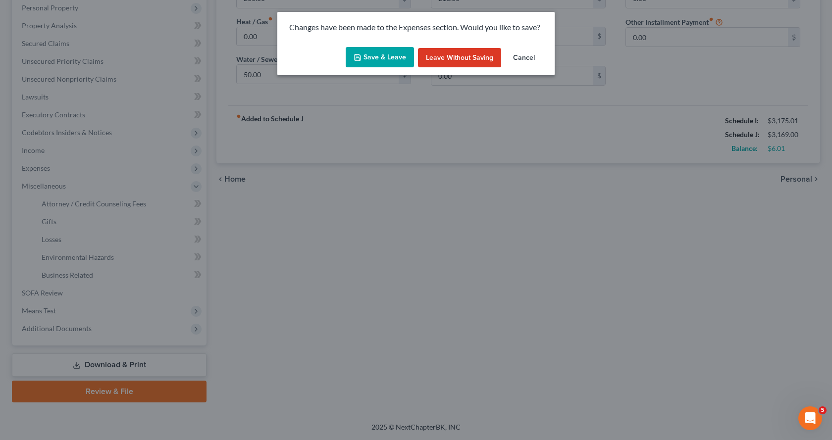
click at [380, 54] on button "Save & Leave" at bounding box center [380, 57] width 68 height 21
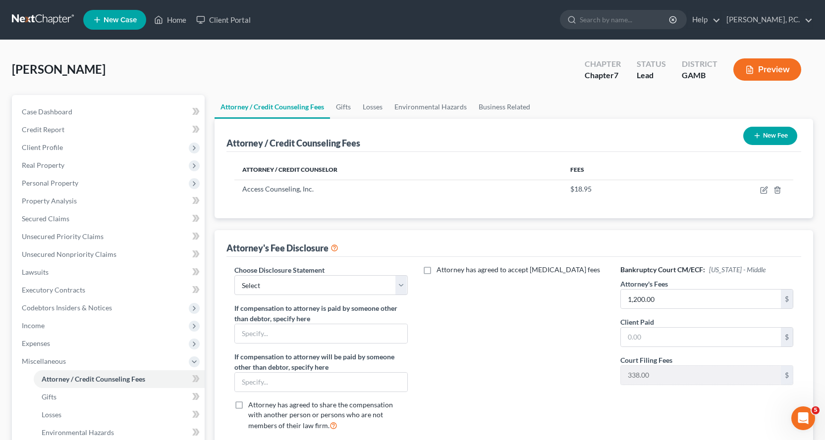
click at [765, 133] on button "New Fee" at bounding box center [770, 136] width 54 height 18
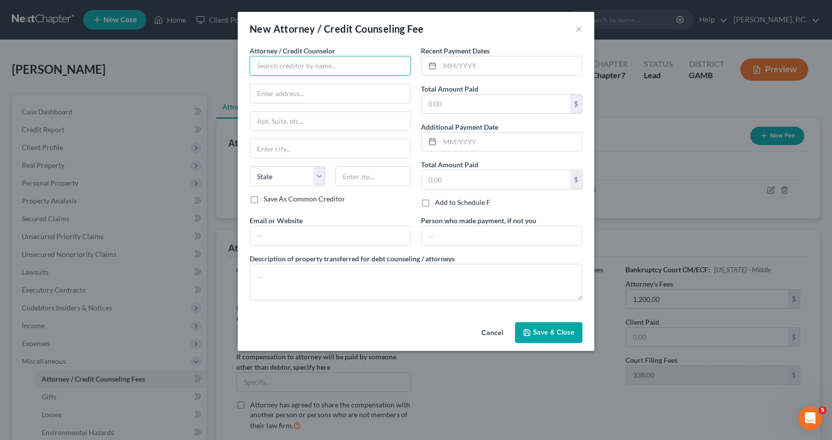
click at [288, 66] on input "text" at bounding box center [331, 66] width 162 height 20
type input "[PERSON_NAME] PC"
type input "P.O. Box 7221"
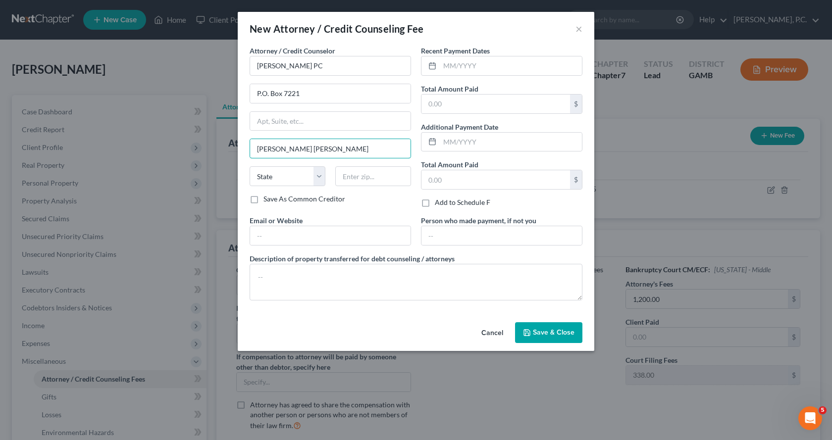
type input "[PERSON_NAME] [PERSON_NAME]"
select select "10"
type input "31095"
click at [480, 70] on input "text" at bounding box center [511, 65] width 142 height 19
type input "10/2025"
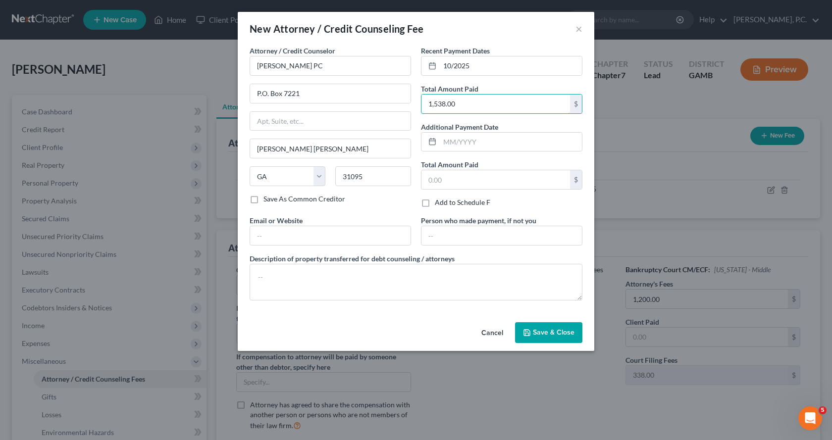
type input "1,538.00"
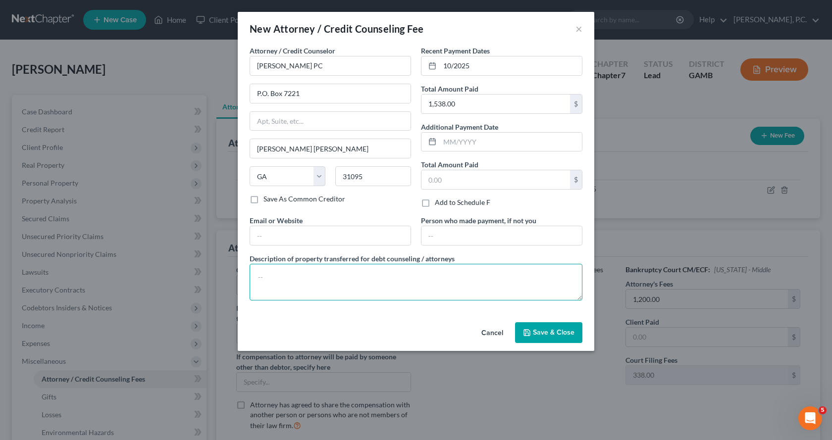
click at [369, 270] on textarea at bounding box center [416, 282] width 333 height 37
type textarea "$338.00 applied to court filing fee; $1,200.00 applied to attorney fees."
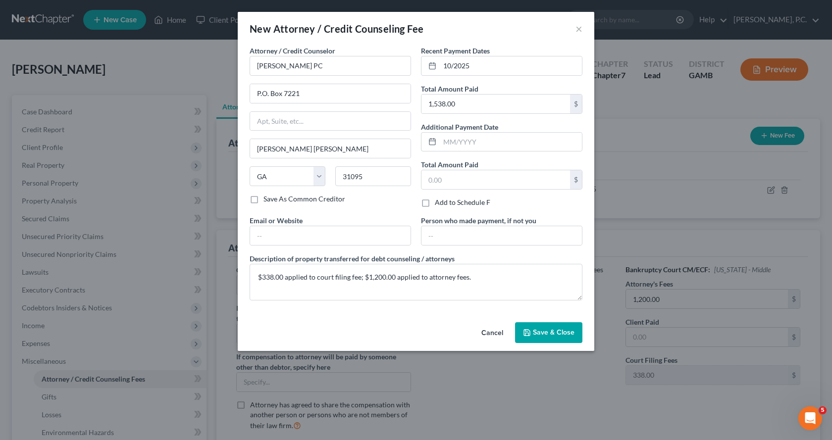
click at [563, 336] on span "Save & Close" at bounding box center [554, 332] width 42 height 8
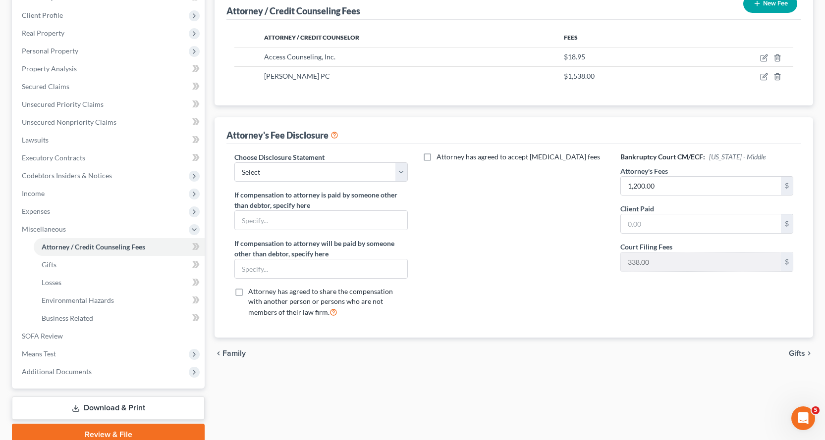
scroll to position [149, 0]
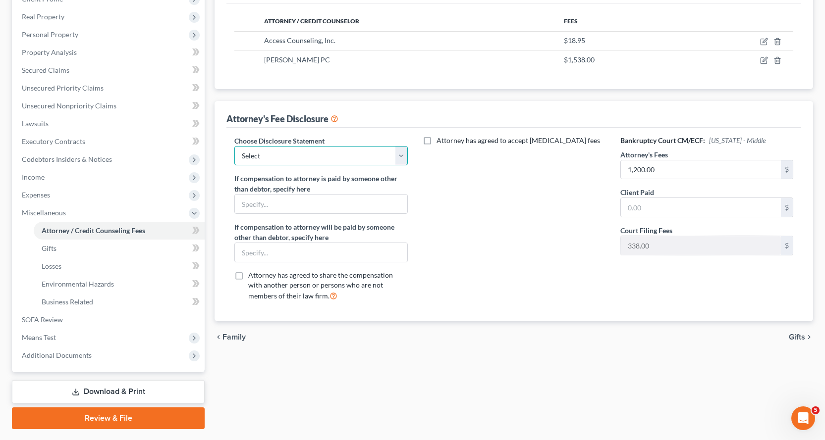
click at [401, 151] on select "Select Attorney" at bounding box center [320, 156] width 173 height 20
select select "0"
click at [234, 146] on select "Select Attorney" at bounding box center [320, 156] width 173 height 20
click at [666, 214] on input "text" at bounding box center [701, 207] width 160 height 19
type input "1,200.00"
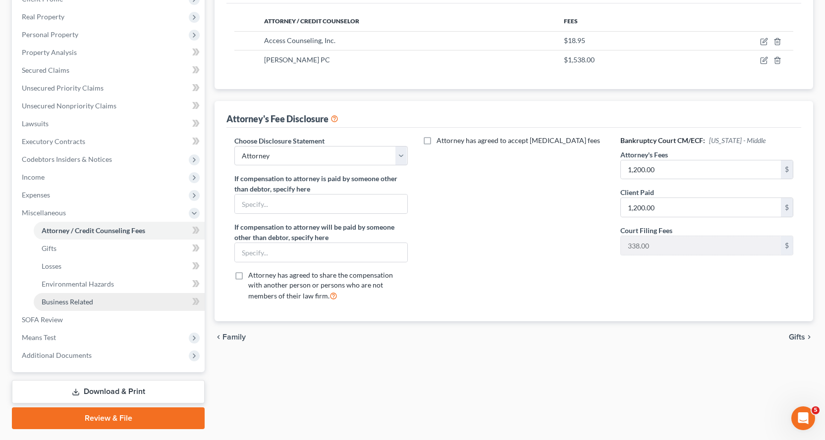
click at [80, 302] on span "Business Related" at bounding box center [68, 302] width 52 height 8
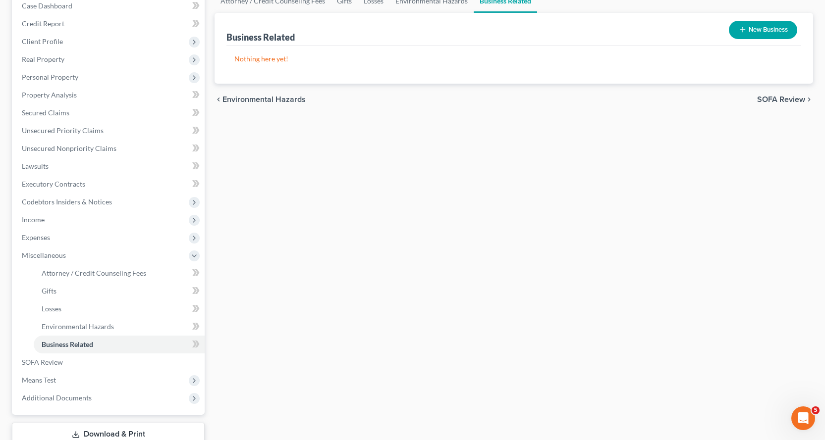
scroll to position [175, 0]
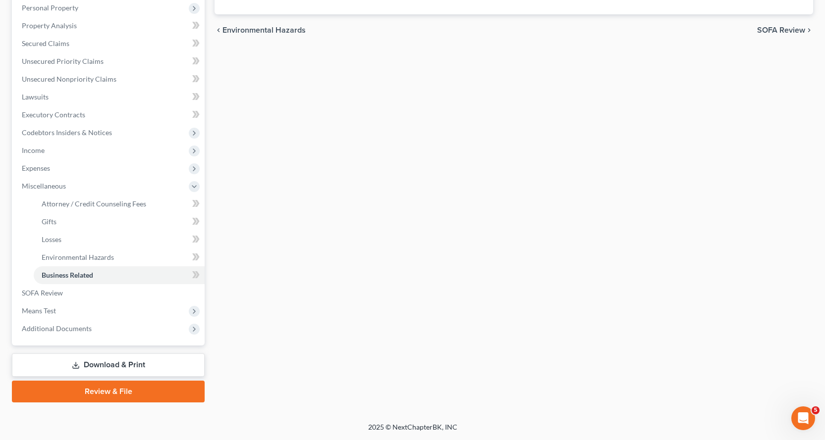
click at [119, 363] on link "Download & Print" at bounding box center [108, 365] width 193 height 23
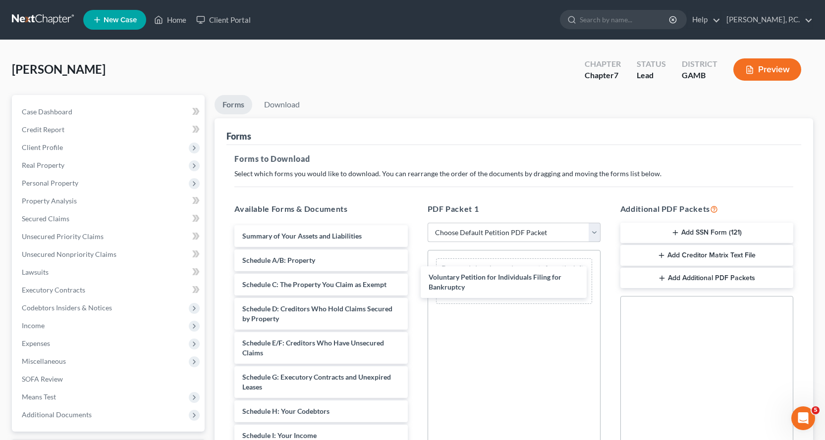
drag, startPoint x: 254, startPoint y: 242, endPoint x: 474, endPoint y: 227, distance: 220.5
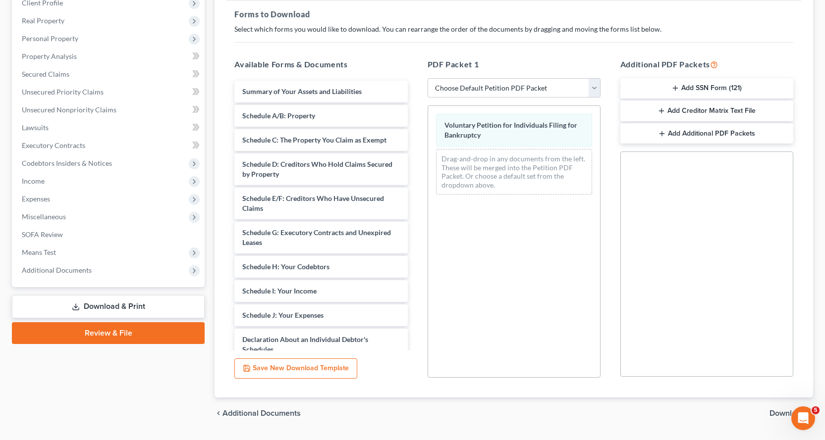
scroll to position [171, 0]
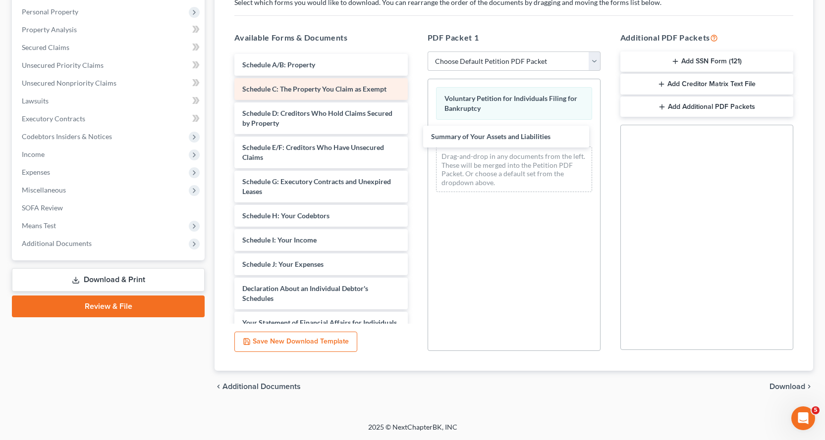
drag, startPoint x: 259, startPoint y: 63, endPoint x: 365, endPoint y: 99, distance: 111.9
click at [415, 134] on div "Summary of Your Assets and Liabilities Summary of Your Assets and Liabilities S…" at bounding box center [320, 286] width 189 height 465
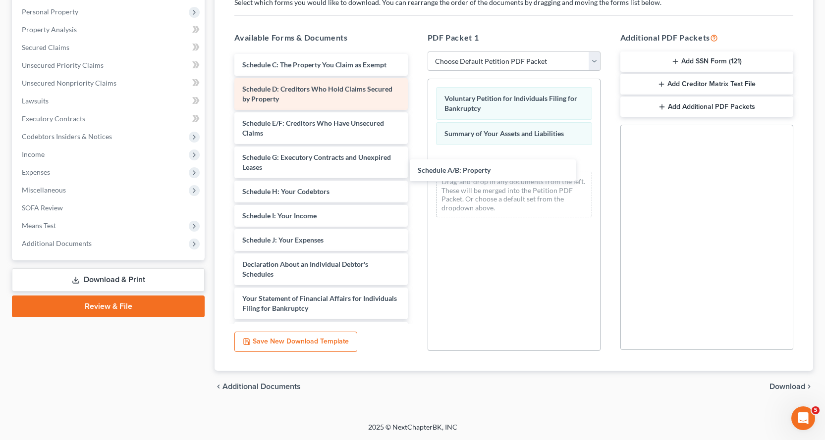
drag, startPoint x: 292, startPoint y: 64, endPoint x: 347, endPoint y: 100, distance: 65.8
click at [415, 163] on div "Schedule A/B: Property Schedule A/B: Property Schedule C: The Property You Clai…" at bounding box center [320, 274] width 189 height 441
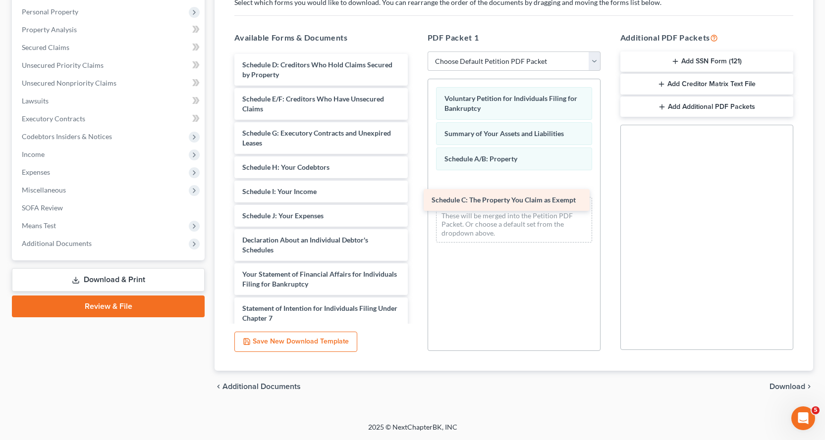
drag, startPoint x: 303, startPoint y: 63, endPoint x: 492, endPoint y: 198, distance: 232.6
click at [415, 198] on div "Schedule C: The Property You Claim as Exempt Schedule C: The Property You Claim…" at bounding box center [320, 262] width 189 height 417
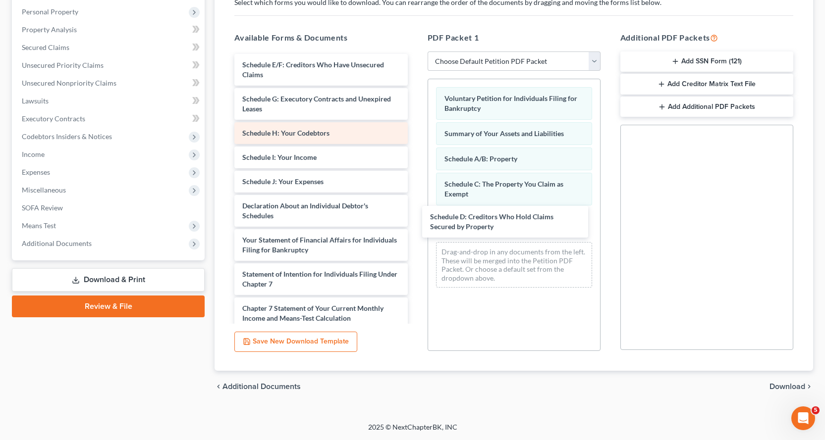
drag, startPoint x: 262, startPoint y: 70, endPoint x: 345, endPoint y: 143, distance: 110.6
click at [415, 222] on div "Schedule D: Creditors Who Hold Claims Secured by Property Schedule D: Creditors…" at bounding box center [320, 245] width 189 height 382
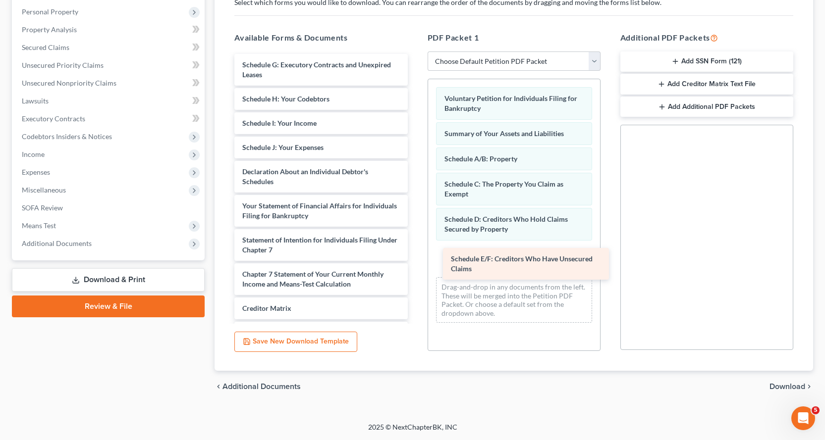
drag, startPoint x: 258, startPoint y: 66, endPoint x: 467, endPoint y: 260, distance: 285.0
click at [415, 260] on div "Schedule E/F: Creditors Who Have Unsecured Claims Schedule E/F: Creditors Who H…" at bounding box center [320, 228] width 189 height 348
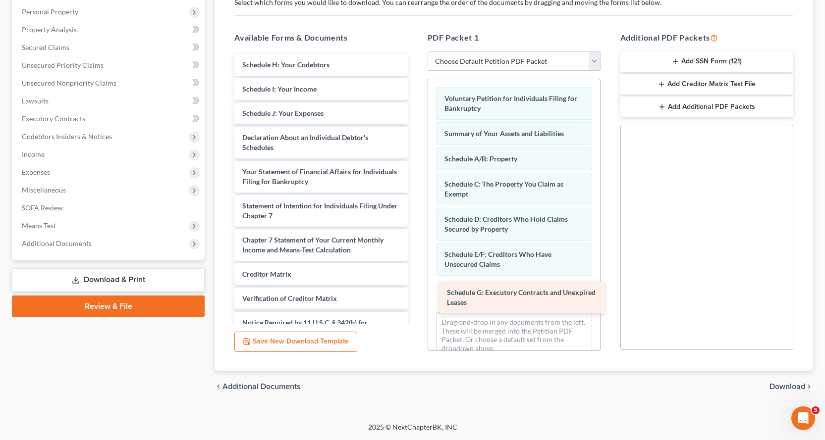
drag, startPoint x: 258, startPoint y: 63, endPoint x: 463, endPoint y: 291, distance: 306.3
click at [415, 291] on div "Schedule G: Executory Contracts and Unexpired Leases Schedule G: Executory Cont…" at bounding box center [320, 211] width 189 height 314
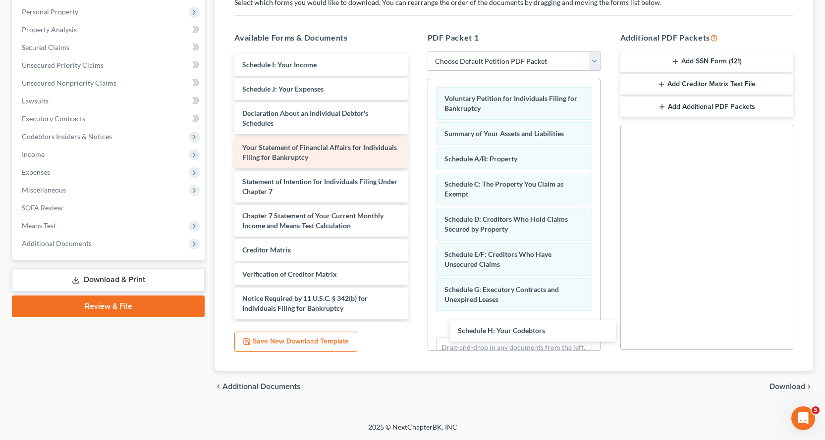
drag, startPoint x: 289, startPoint y: 62, endPoint x: 346, endPoint y: 160, distance: 113.7
click at [415, 322] on div "Schedule H: Your Codebtors Schedule H: Your Codebtors Schedule I: Your Income S…" at bounding box center [320, 199] width 189 height 290
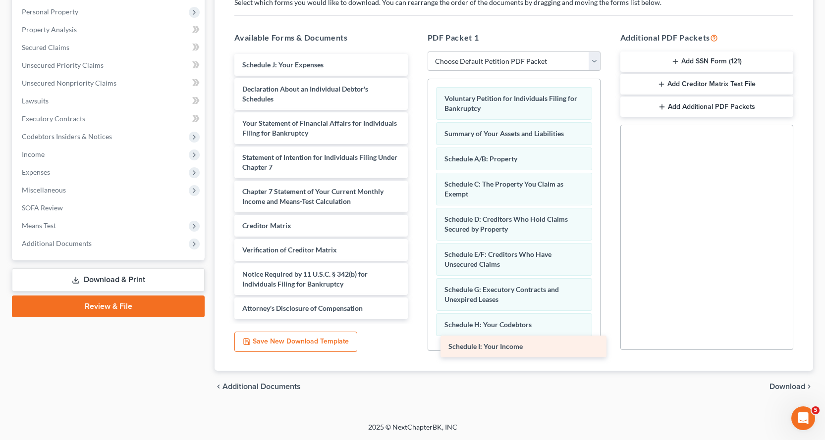
drag, startPoint x: 277, startPoint y: 63, endPoint x: 483, endPoint y: 345, distance: 348.8
click at [415, 320] on div "Schedule I: Your Income Schedule I: Your Income Schedule J: Your Expenses Decla…" at bounding box center [320, 187] width 189 height 266
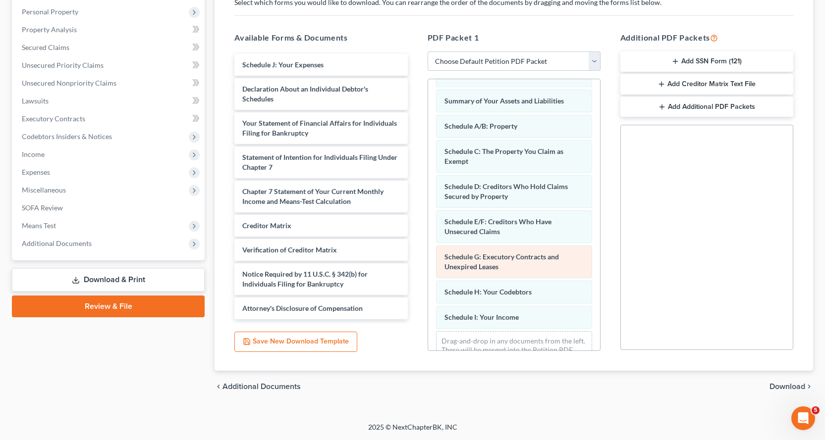
scroll to position [67, 0]
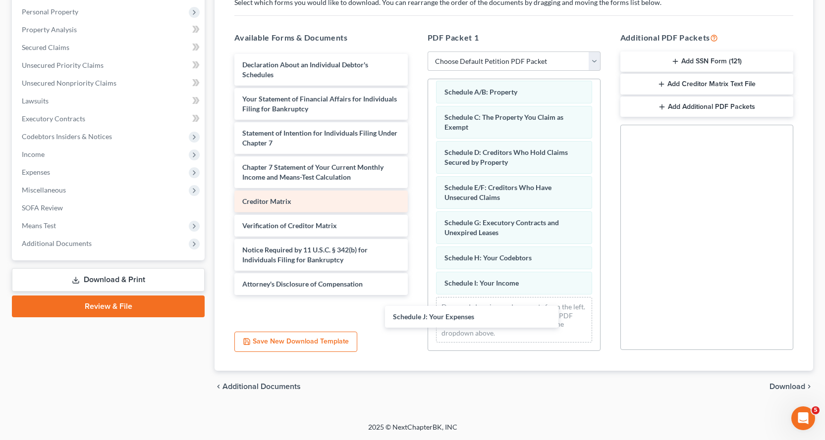
drag, startPoint x: 256, startPoint y: 64, endPoint x: 352, endPoint y: 204, distance: 169.9
click at [407, 313] on div "Schedule J: Your Expenses Schedule J: Your Expenses Declaration About an Indivi…" at bounding box center [320, 187] width 189 height 266
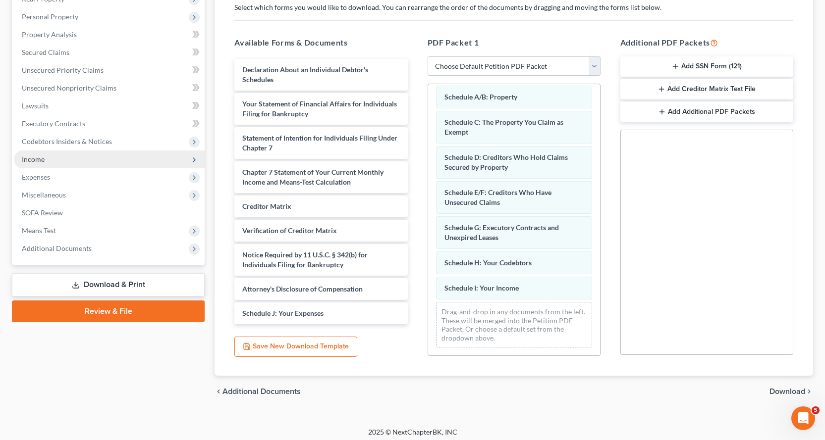
scroll to position [171, 0]
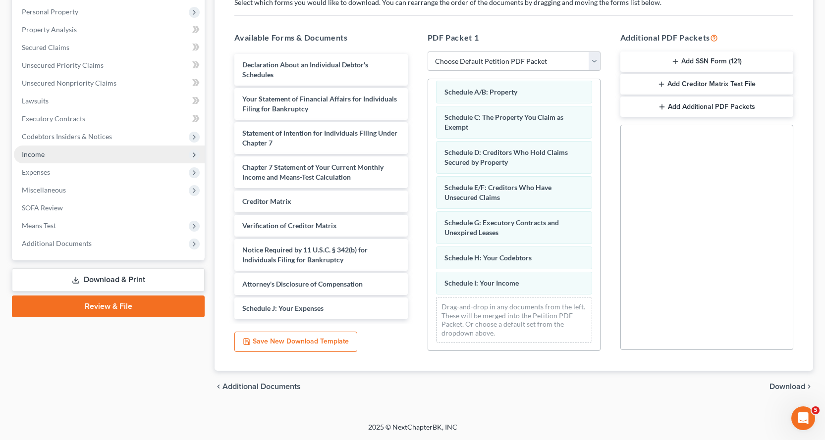
drag, startPoint x: 30, startPoint y: 156, endPoint x: 33, endPoint y: 160, distance: 5.3
click at [30, 155] on span "Income" at bounding box center [33, 154] width 23 height 8
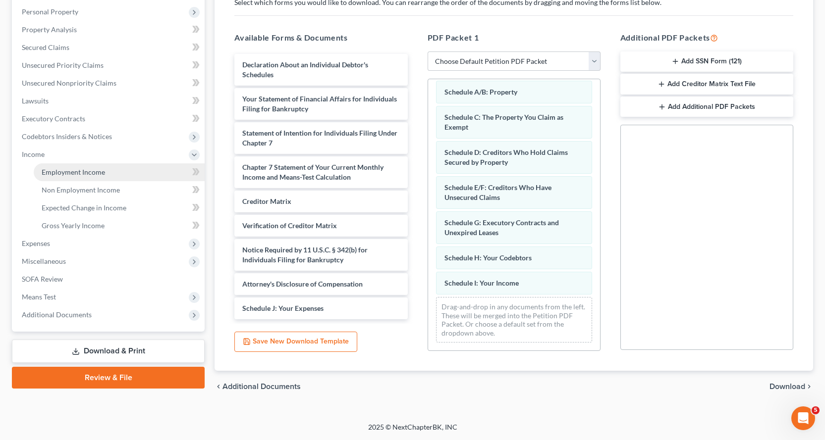
click at [92, 171] on span "Employment Income" at bounding box center [73, 172] width 63 height 8
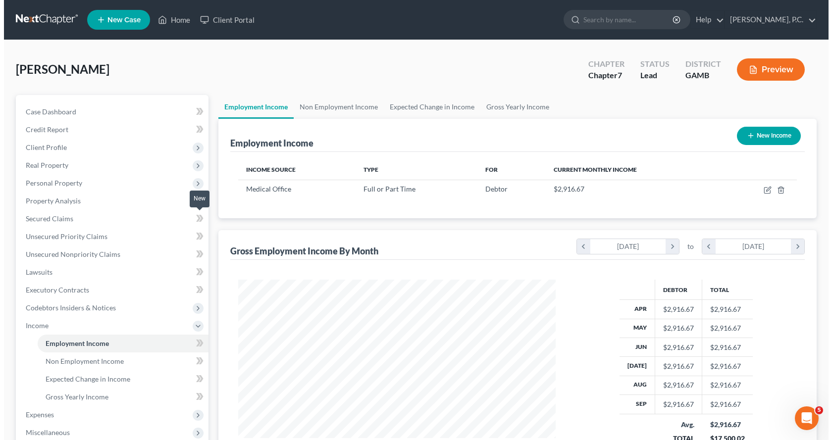
scroll to position [178, 337]
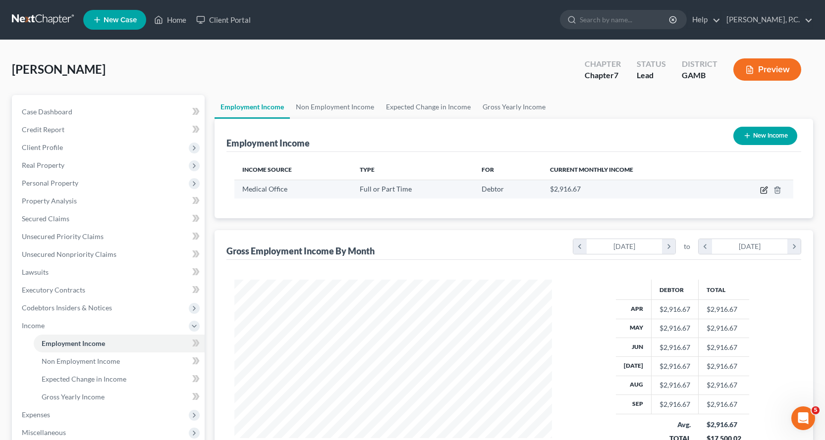
click at [762, 189] on icon "button" at bounding box center [764, 190] width 8 height 8
select select "0"
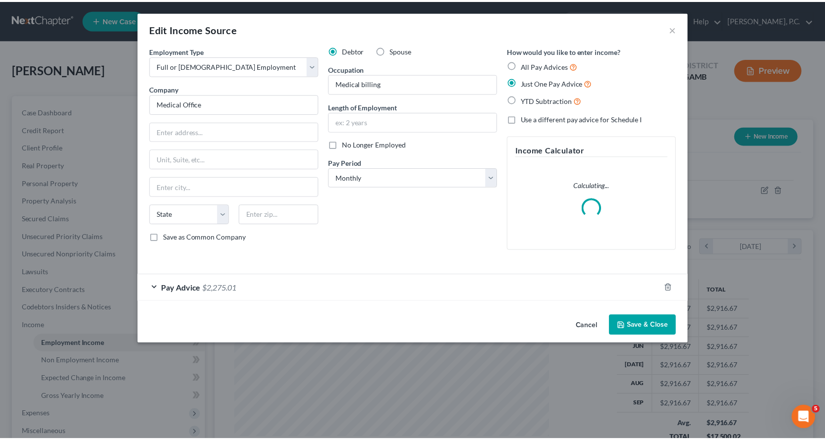
scroll to position [178, 341]
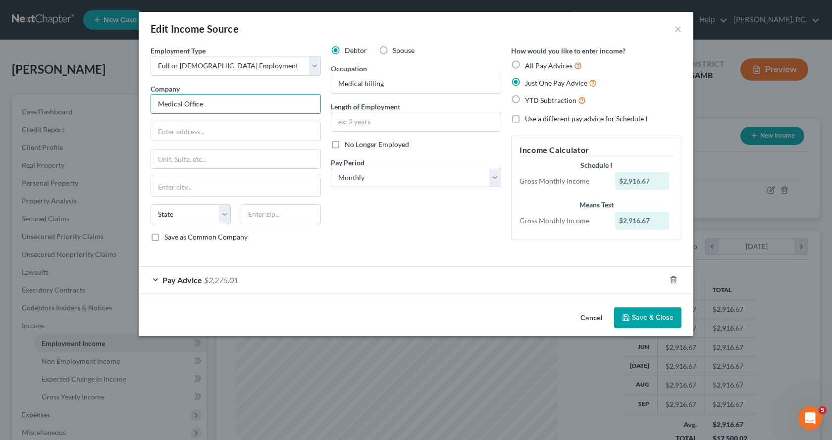
drag, startPoint x: 227, startPoint y: 106, endPoint x: 30, endPoint y: 112, distance: 197.3
click at [30, 112] on div "Edit Income Source × Employment Type * Select Full or [DEMOGRAPHIC_DATA] Employ…" at bounding box center [416, 220] width 832 height 440
type input "Brain, Spine, and Sleep Institute"
type input "[STREET_ADDRESS]"
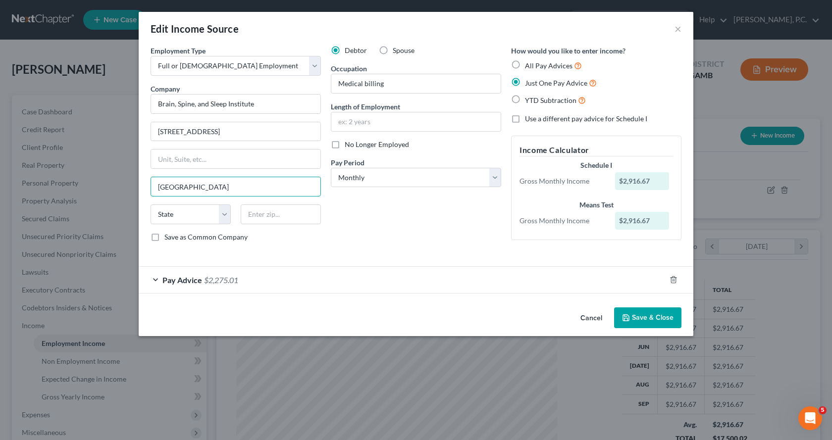
type input "[GEOGRAPHIC_DATA]"
select select "9"
type input "33853"
click at [360, 127] on input "text" at bounding box center [415, 121] width 169 height 19
type input "4 years"
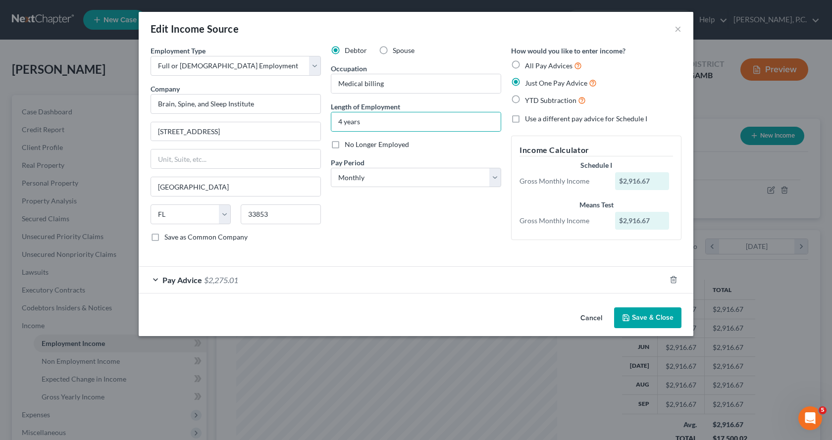
click at [651, 322] on button "Save & Close" at bounding box center [647, 318] width 67 height 21
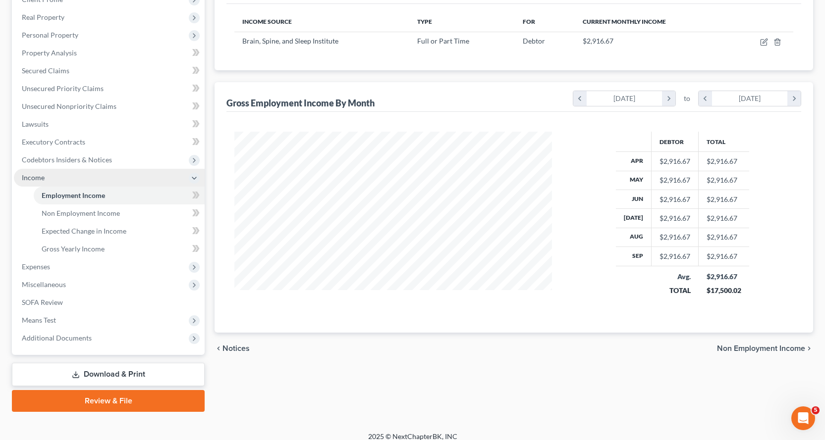
scroll to position [158, 0]
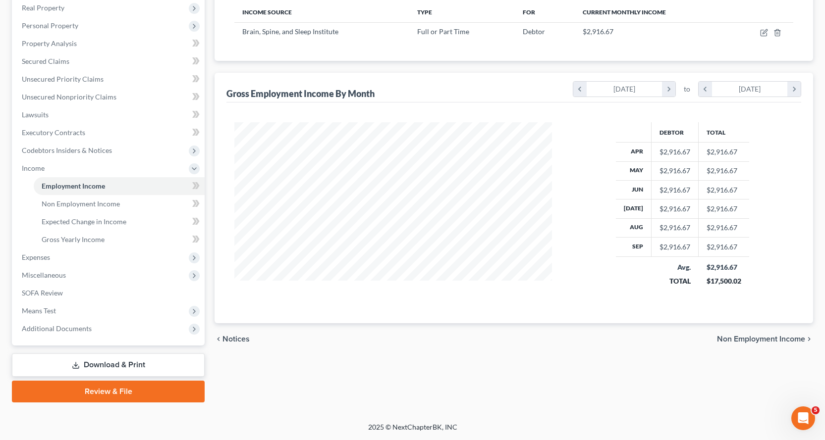
click at [135, 365] on link "Download & Print" at bounding box center [108, 365] width 193 height 23
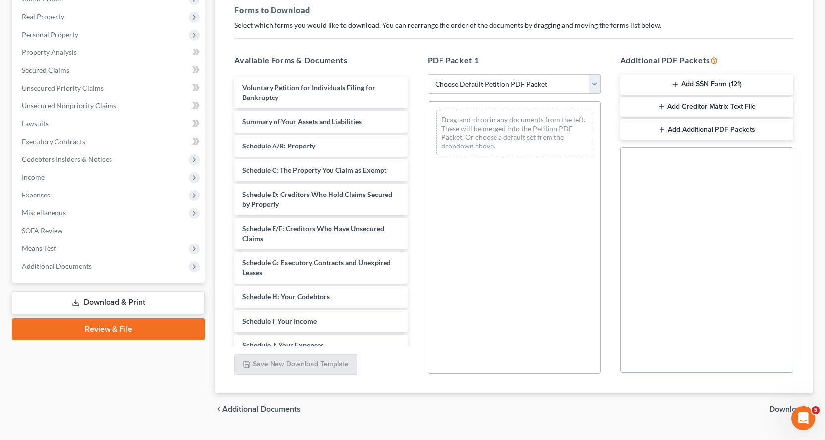
scroll to position [171, 0]
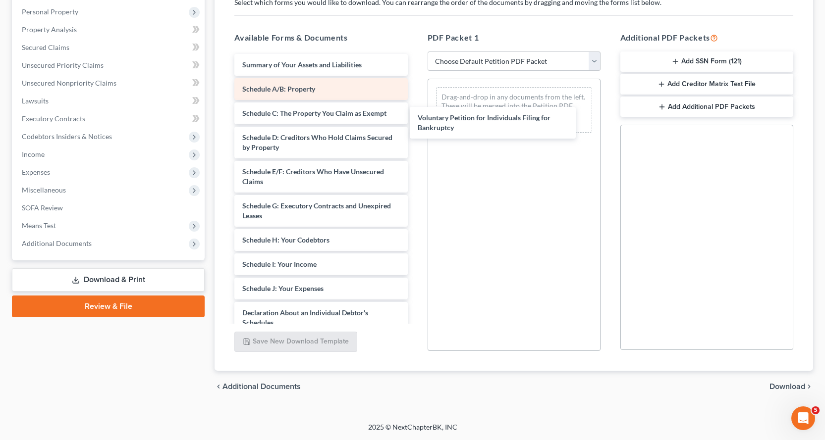
drag, startPoint x: 254, startPoint y: 70, endPoint x: 318, endPoint y: 87, distance: 65.7
click at [415, 115] on div "Voluntary Petition for Individuals Filing for Bankruptcy Voluntary Petition for…" at bounding box center [320, 298] width 189 height 489
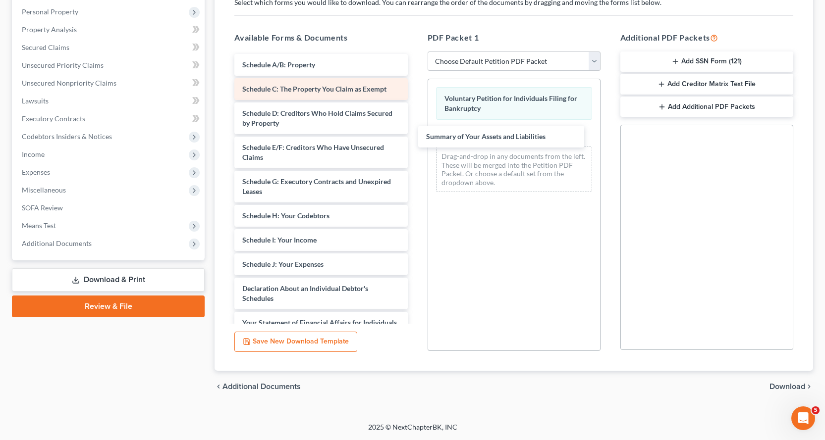
drag, startPoint x: 263, startPoint y: 63, endPoint x: 316, endPoint y: 92, distance: 59.9
click at [415, 134] on div "Summary of Your Assets and Liabilities Summary of Your Assets and Liabilities S…" at bounding box center [320, 286] width 189 height 465
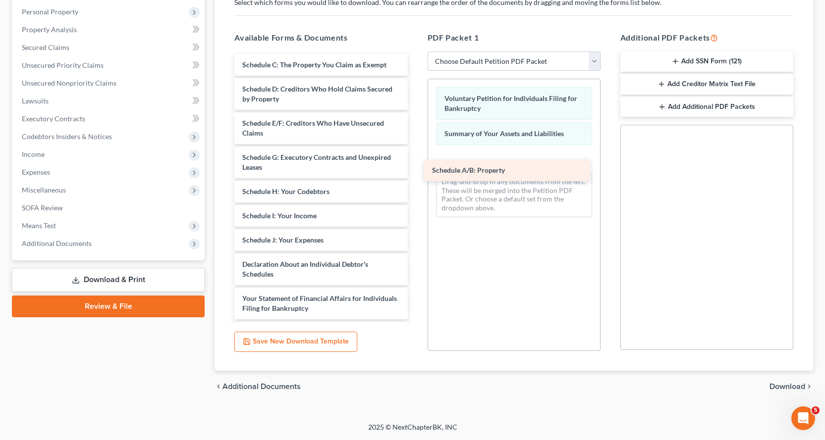
drag, startPoint x: 265, startPoint y: 65, endPoint x: 475, endPoint y: 170, distance: 234.9
click at [415, 170] on div "Schedule A/B: Property Schedule A/B: Property Schedule C: The Property You Clai…" at bounding box center [320, 274] width 189 height 441
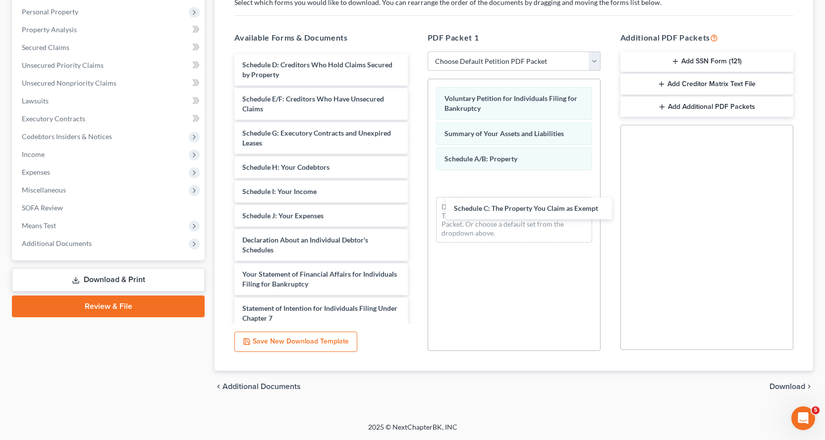
drag, startPoint x: 290, startPoint y: 63, endPoint x: 425, endPoint y: 145, distance: 157.8
click at [415, 200] on div "Schedule C: The Property You Claim as Exempt Schedule C: The Property You Claim…" at bounding box center [320, 262] width 189 height 417
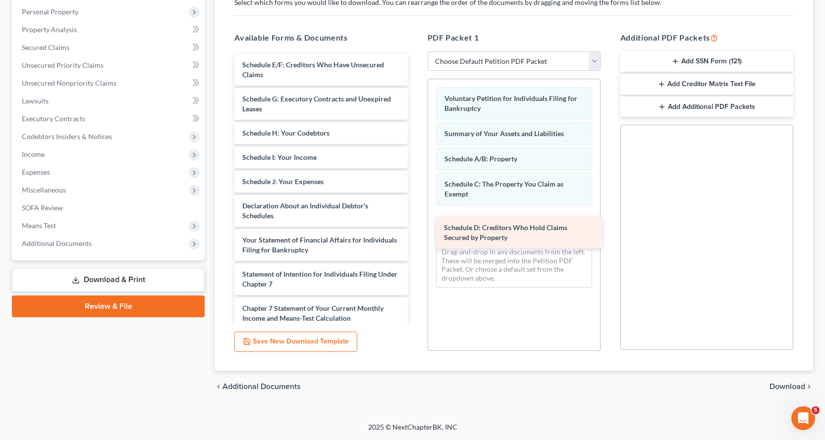
drag, startPoint x: 264, startPoint y: 71, endPoint x: 466, endPoint y: 231, distance: 257.7
click at [415, 231] on div "Schedule D: Creditors Who Hold Claims Secured by Property Schedule D: Creditors…" at bounding box center [320, 245] width 189 height 382
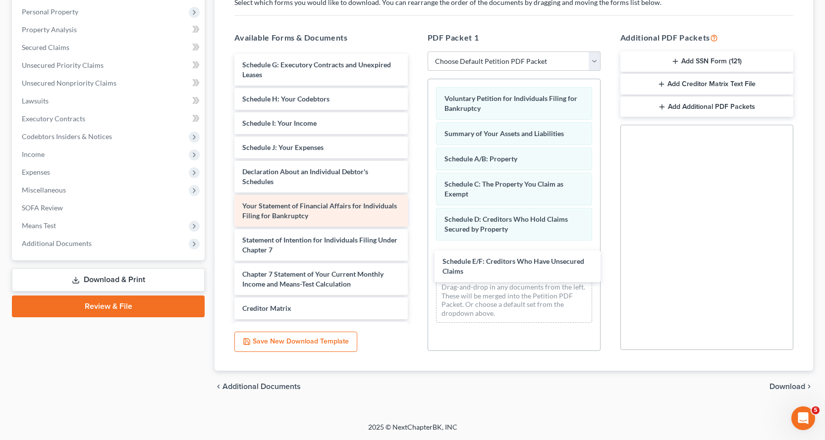
drag, startPoint x: 249, startPoint y: 69, endPoint x: 356, endPoint y: 221, distance: 185.7
click at [415, 265] on div "Schedule E/F: Creditors Who Have Unsecured Claims Schedule E/F: Creditors Who H…" at bounding box center [320, 228] width 189 height 348
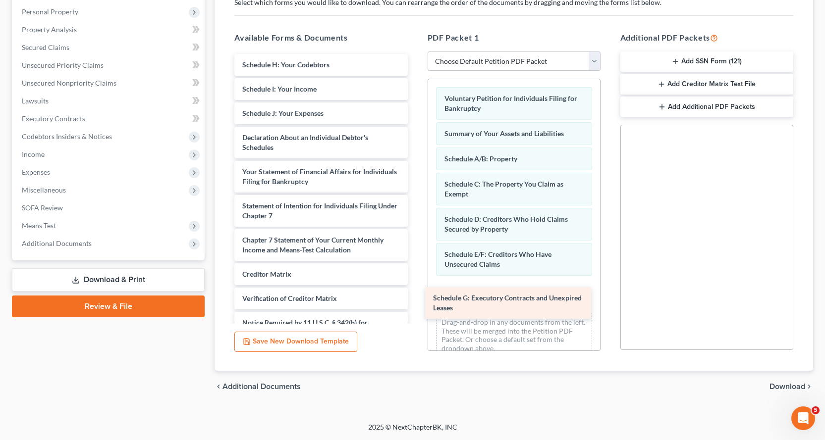
drag, startPoint x: 252, startPoint y: 67, endPoint x: 447, endPoint y: 279, distance: 288.2
click at [415, 292] on div "Schedule G: Executory Contracts and Unexpired Leases Schedule G: Executory Cont…" at bounding box center [320, 211] width 189 height 314
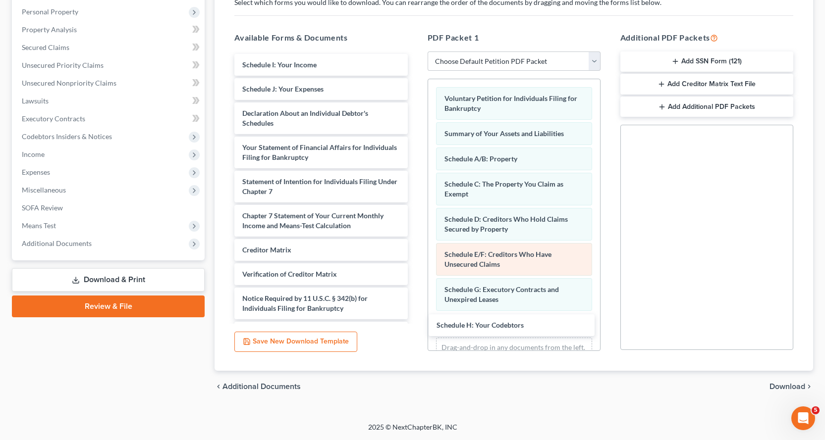
drag, startPoint x: 312, startPoint y: 64, endPoint x: 478, endPoint y: 269, distance: 263.5
click at [415, 325] on div "Schedule H: Your Codebtors Schedule H: Your Codebtors Schedule I: Your Income S…" at bounding box center [320, 199] width 189 height 290
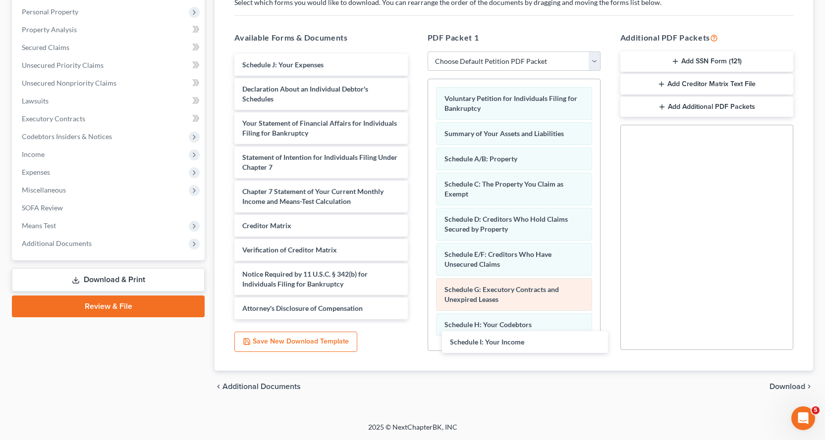
drag, startPoint x: 291, startPoint y: 64, endPoint x: 516, endPoint y: 311, distance: 333.9
click at [415, 320] on div "Schedule I: Your Income Schedule I: Your Income Schedule J: Your Expenses Decla…" at bounding box center [320, 187] width 189 height 266
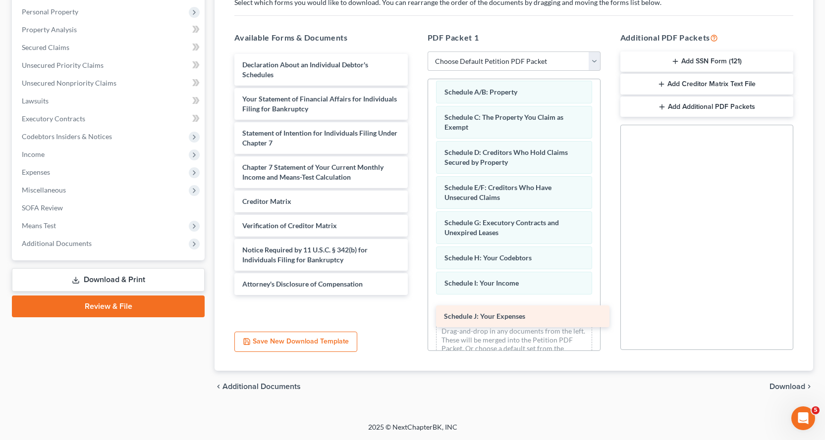
drag, startPoint x: 271, startPoint y: 63, endPoint x: 479, endPoint y: 314, distance: 325.4
click at [415, 295] on div "Schedule J: Your Expenses Schedule J: Your Expenses Declaration About an Indivi…" at bounding box center [320, 174] width 189 height 241
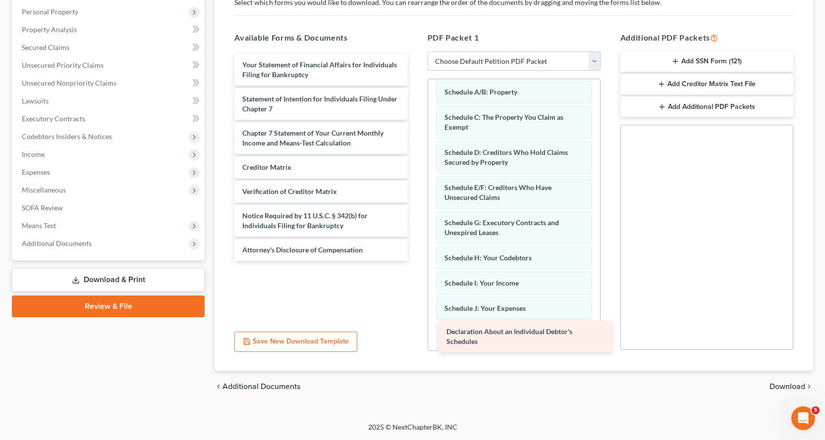
drag, startPoint x: 254, startPoint y: 67, endPoint x: 458, endPoint y: 334, distance: 336.1
click at [415, 261] on div "Declaration About an Individual Debtor's Schedules Declaration About an Individ…" at bounding box center [320, 157] width 189 height 207
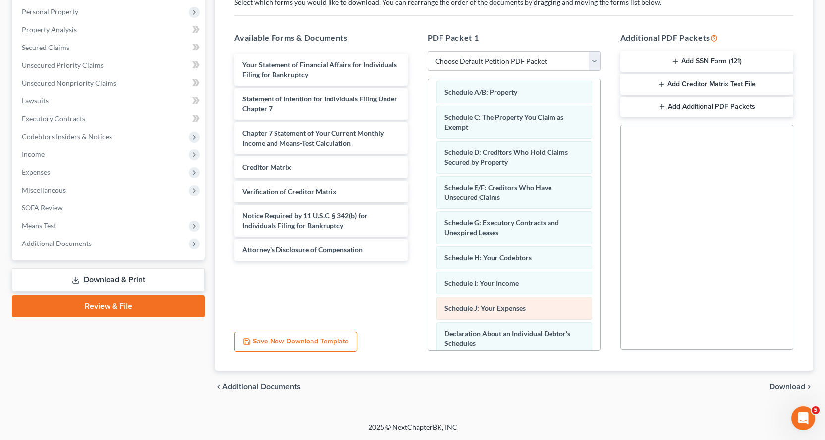
scroll to position [127, 0]
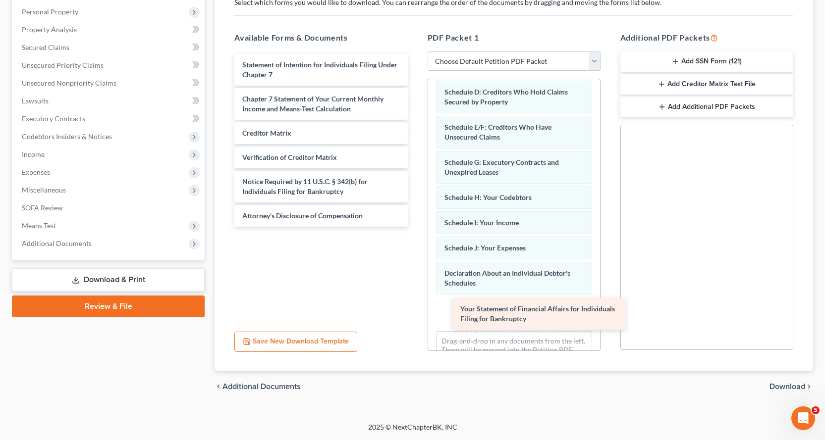
drag, startPoint x: 263, startPoint y: 67, endPoint x: 481, endPoint y: 311, distance: 326.3
click at [415, 227] on div "Your Statement of Financial Affairs for Individuals Filing for Bankruptcy Your …" at bounding box center [320, 140] width 189 height 173
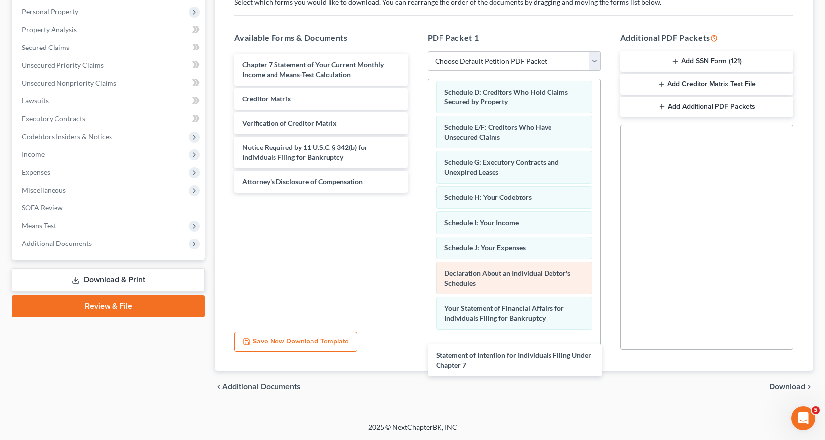
drag, startPoint x: 246, startPoint y: 64, endPoint x: 467, endPoint y: 283, distance: 311.1
click at [415, 193] on div "Statement of Intention for Individuals Filing Under Chapter 7 Statement of Inte…" at bounding box center [320, 123] width 189 height 139
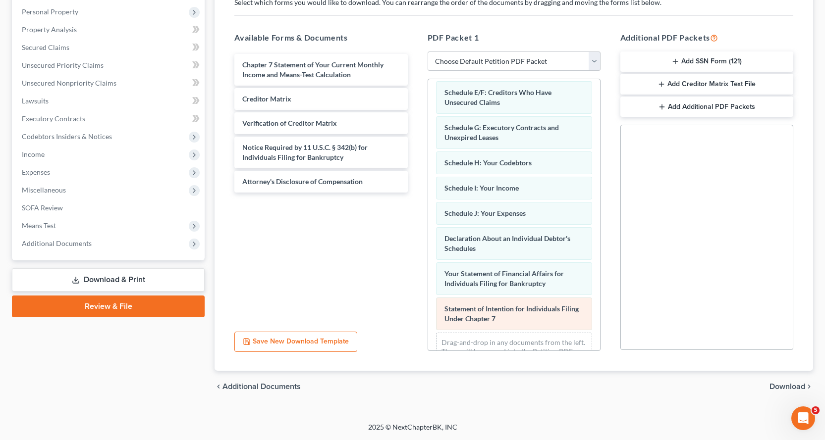
scroll to position [198, 0]
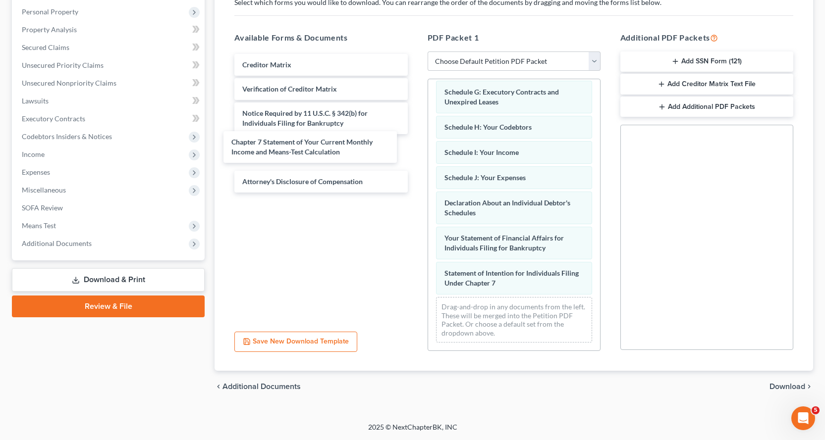
drag, startPoint x: 258, startPoint y: 69, endPoint x: 291, endPoint y: 168, distance: 104.3
click at [244, 139] on div "Chapter 7 Statement of Your Current Monthly Income and Means-Test Calculation C…" at bounding box center [320, 123] width 189 height 139
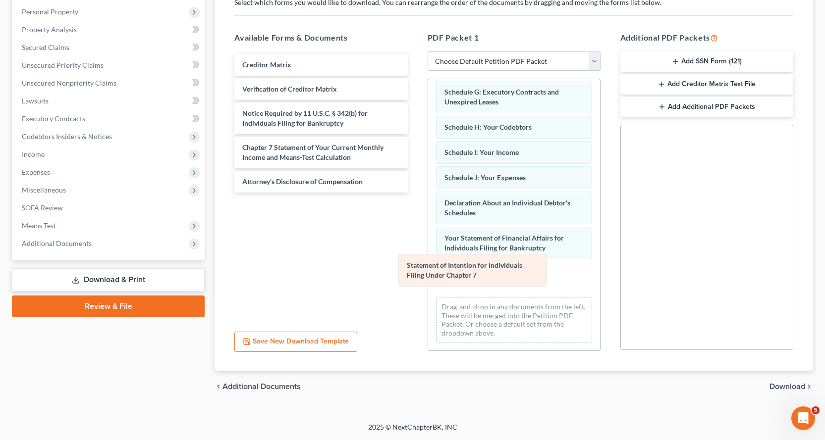
scroll to position [163, 0]
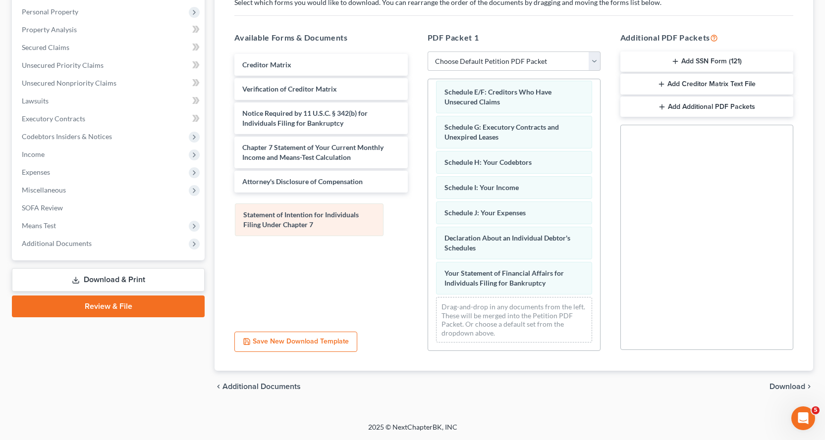
drag, startPoint x: 462, startPoint y: 277, endPoint x: 261, endPoint y: 218, distance: 209.5
click at [428, 218] on div "Statement of Intention for Individuals Filing Under Chapter 7 Voluntary Petitio…" at bounding box center [514, 134] width 172 height 434
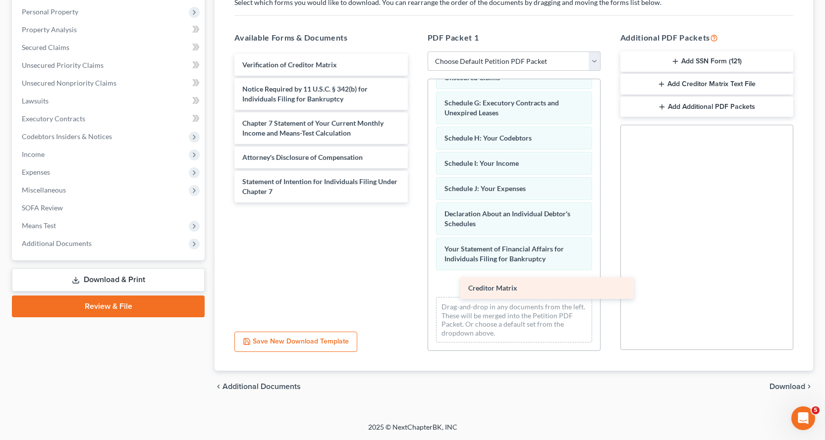
drag, startPoint x: 277, startPoint y: 61, endPoint x: 501, endPoint y: 285, distance: 317.0
click at [415, 203] on div "Creditor Matrix Creditor Matrix Verification of Creditor Matrix Notice Required…" at bounding box center [320, 128] width 189 height 149
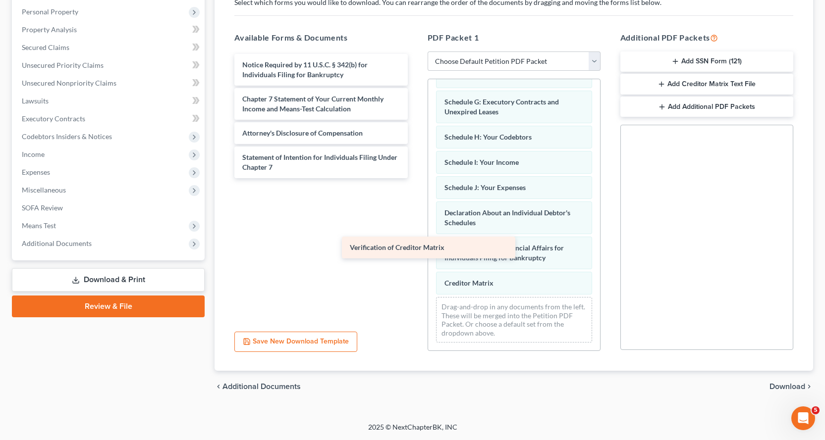
scroll to position [198, 0]
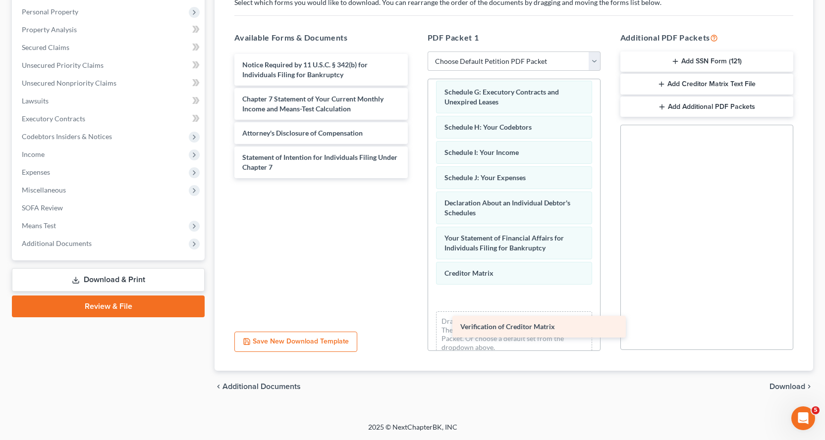
drag, startPoint x: 270, startPoint y: 66, endPoint x: 488, endPoint y: 326, distance: 339.4
click at [415, 178] on div "Verification of Creditor Matrix Verification of Creditor Matrix Notice Required…" at bounding box center [320, 116] width 189 height 124
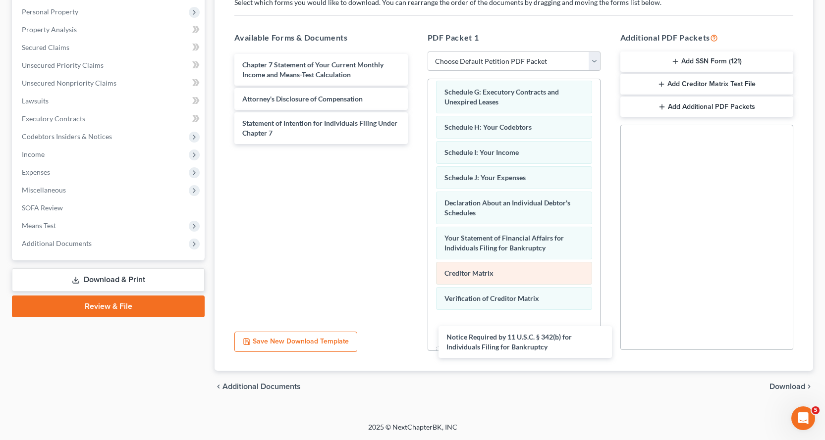
drag, startPoint x: 275, startPoint y: 70, endPoint x: 448, endPoint y: 278, distance: 270.5
click at [415, 144] on div "Notice Required by 11 U.S.C. § 342(b) for Individuals Filing for Bankruptcy Not…" at bounding box center [320, 99] width 189 height 90
drag, startPoint x: 283, startPoint y: 99, endPoint x: 482, endPoint y: 268, distance: 260.8
click at [415, 120] on div "Attorney's Disclosure of Compensation Chapter 7 Statement of Your Current Month…" at bounding box center [320, 87] width 189 height 66
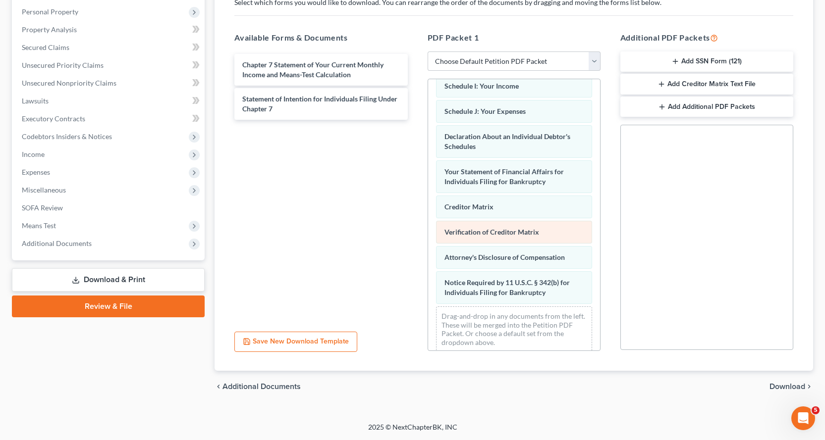
scroll to position [273, 0]
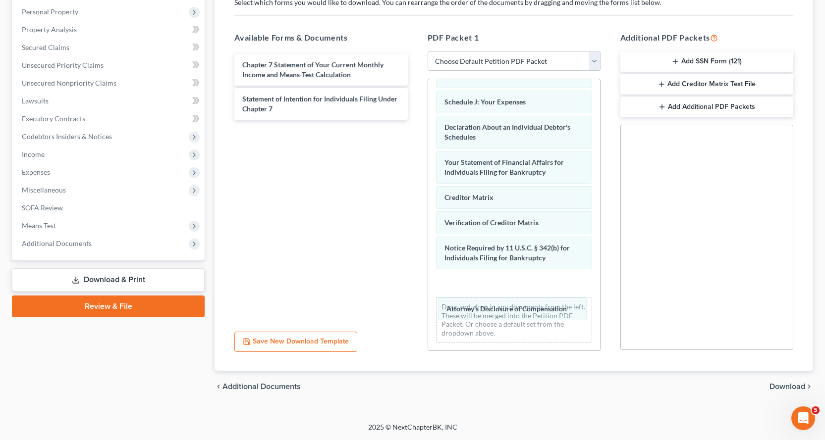
drag, startPoint x: 495, startPoint y: 247, endPoint x: 503, endPoint y: 297, distance: 50.6
click at [499, 308] on div "Attorney's Disclosure of Compensation Voluntary Petition for Individuals Filing…" at bounding box center [514, 78] width 172 height 545
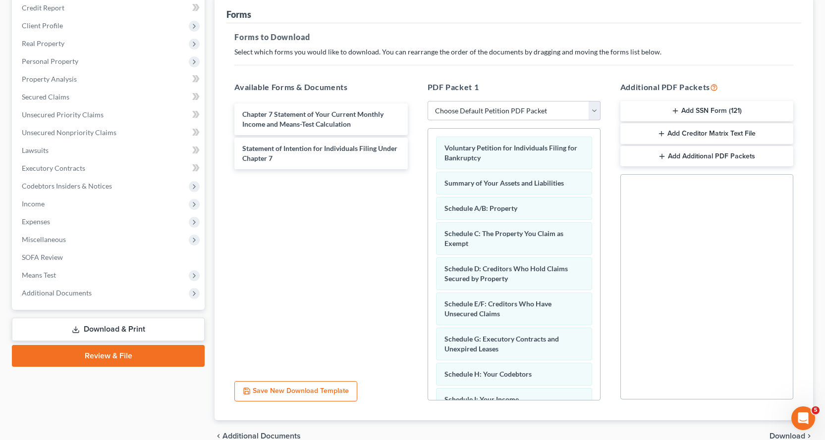
scroll to position [0, 0]
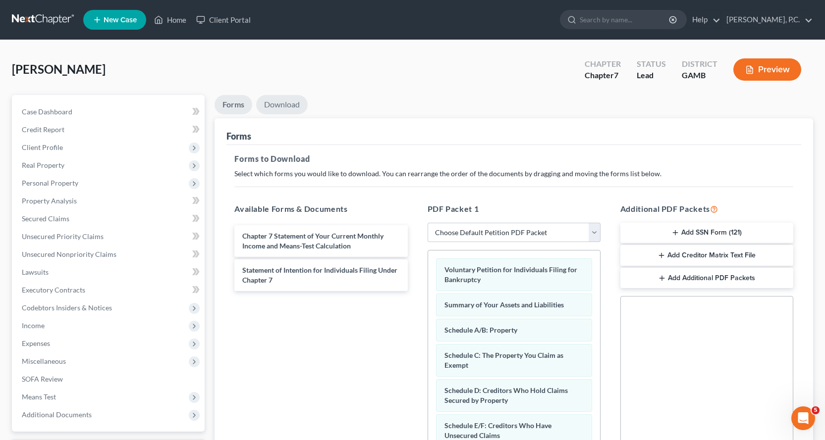
click at [283, 103] on link "Download" at bounding box center [282, 104] width 52 height 19
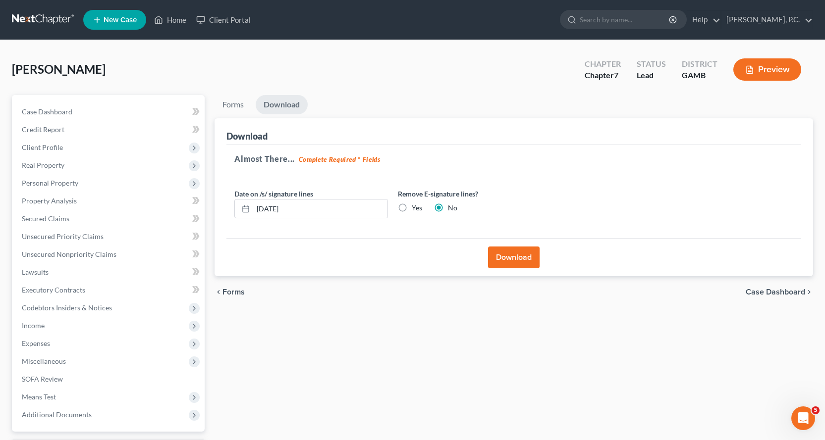
click at [517, 256] on button "Download" at bounding box center [514, 258] width 52 height 22
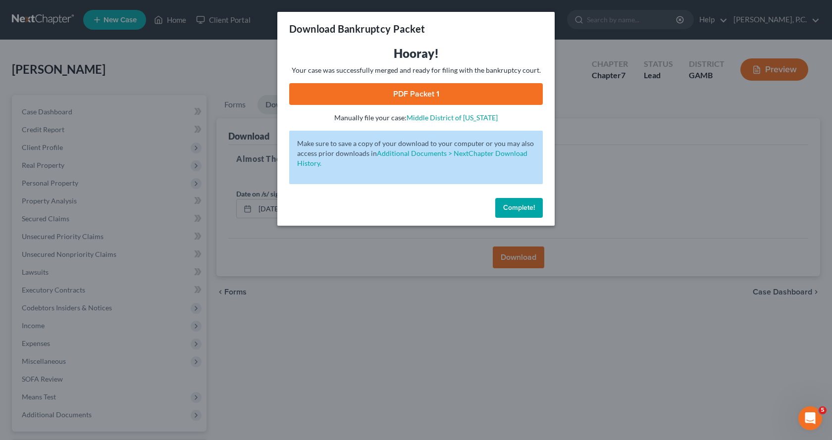
click at [399, 91] on link "PDF Packet 1" at bounding box center [416, 94] width 254 height 22
click at [532, 205] on span "Complete!" at bounding box center [519, 208] width 32 height 8
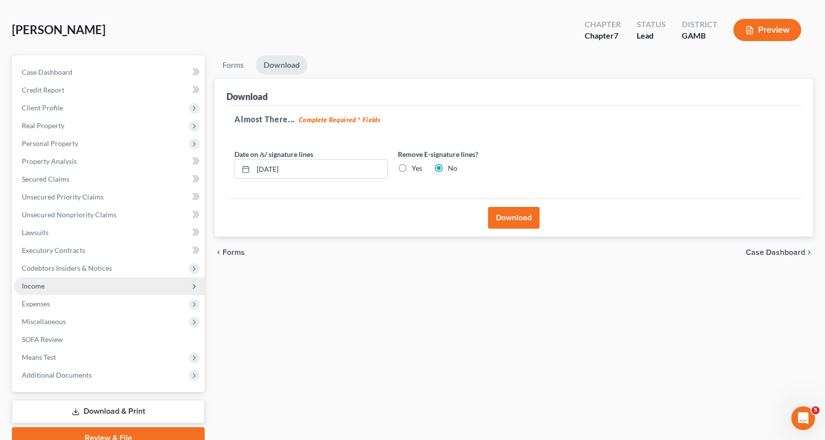
scroll to position [86, 0]
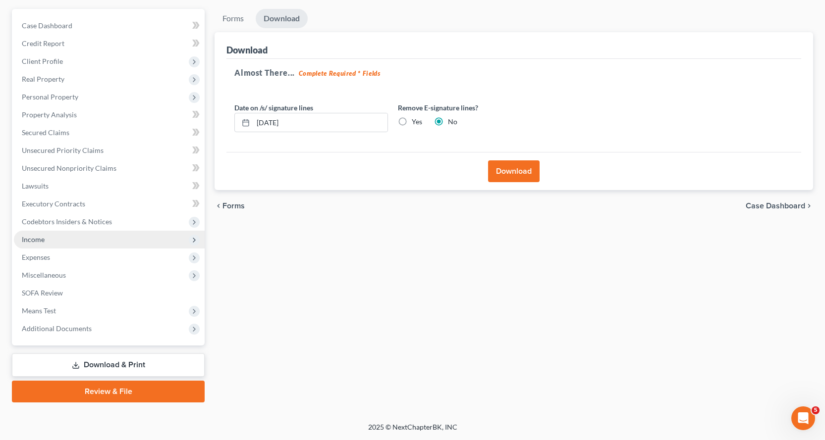
click at [38, 240] on span "Income" at bounding box center [33, 239] width 23 height 8
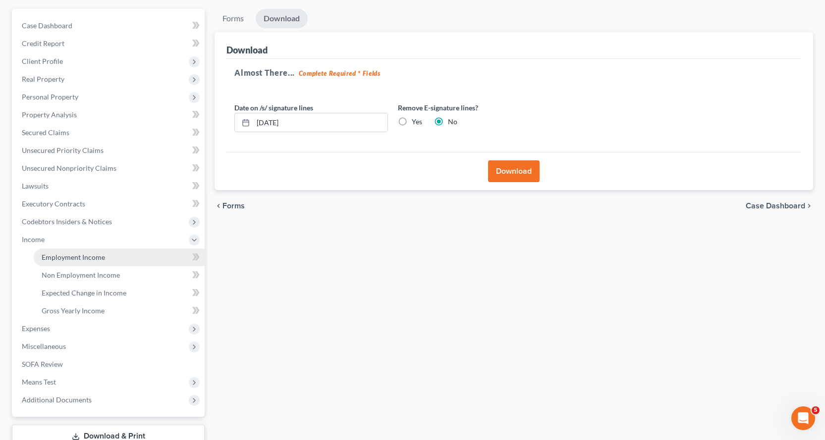
click at [90, 257] on span "Employment Income" at bounding box center [73, 257] width 63 height 8
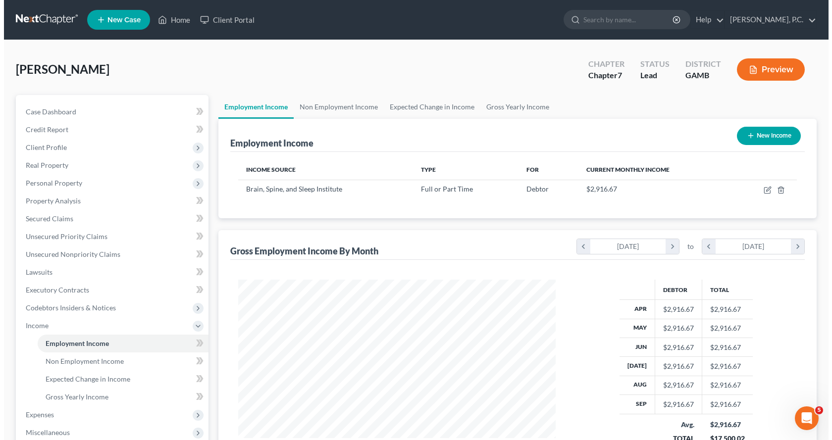
scroll to position [178, 337]
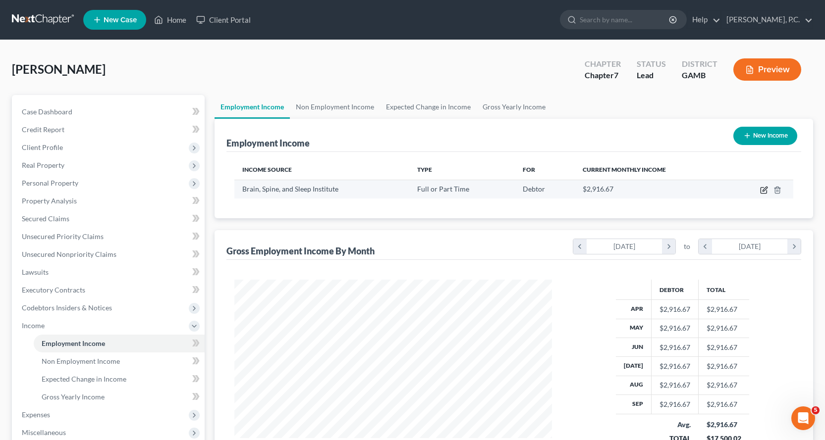
click at [764, 191] on icon "button" at bounding box center [764, 189] width 4 height 4
select select "0"
select select "9"
select select "0"
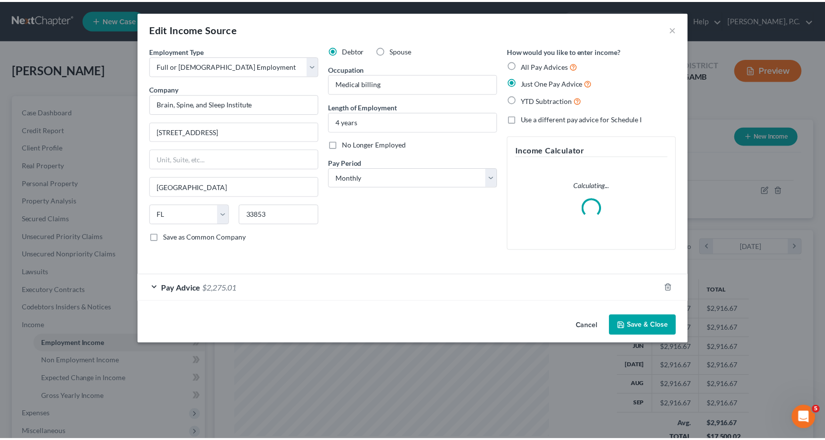
scroll to position [178, 341]
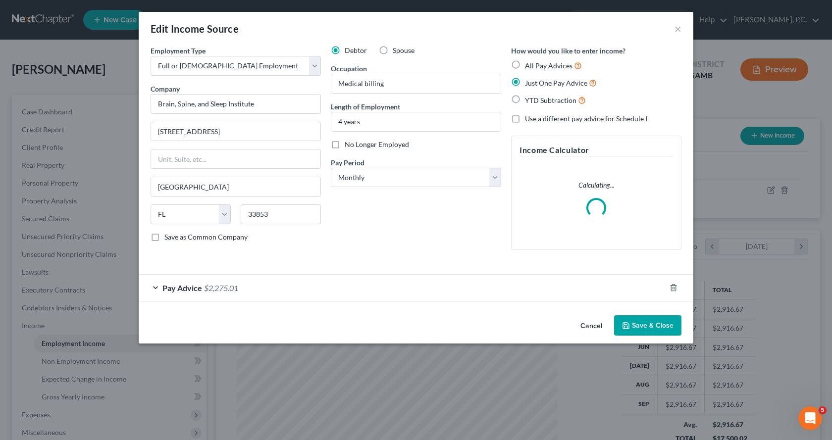
click at [393, 51] on label "Spouse" at bounding box center [404, 51] width 22 height 10
click at [397, 51] on input "Spouse" at bounding box center [400, 49] width 6 height 6
radio input "true"
click at [666, 325] on button "Save & Close" at bounding box center [647, 326] width 67 height 21
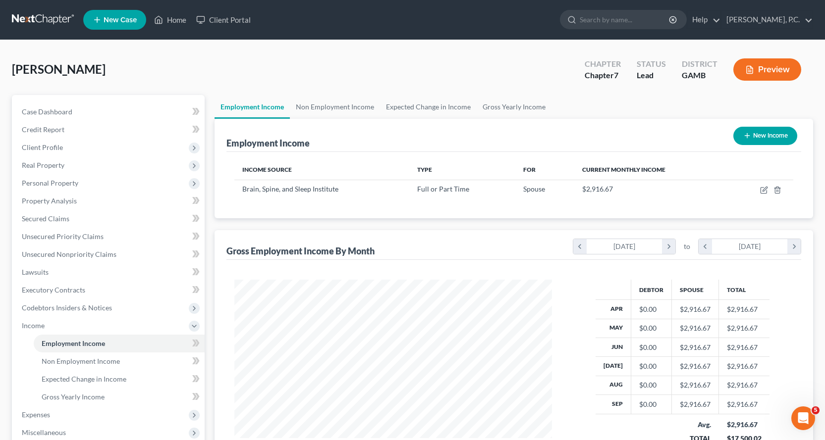
scroll to position [158, 0]
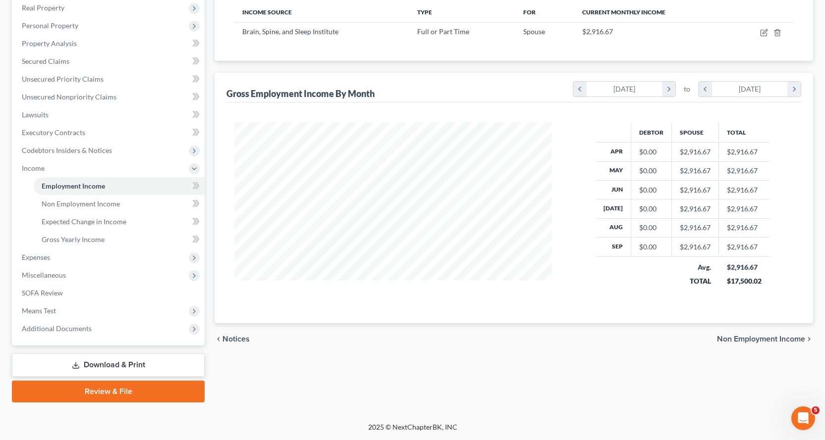
click at [116, 363] on link "Download & Print" at bounding box center [108, 365] width 193 height 23
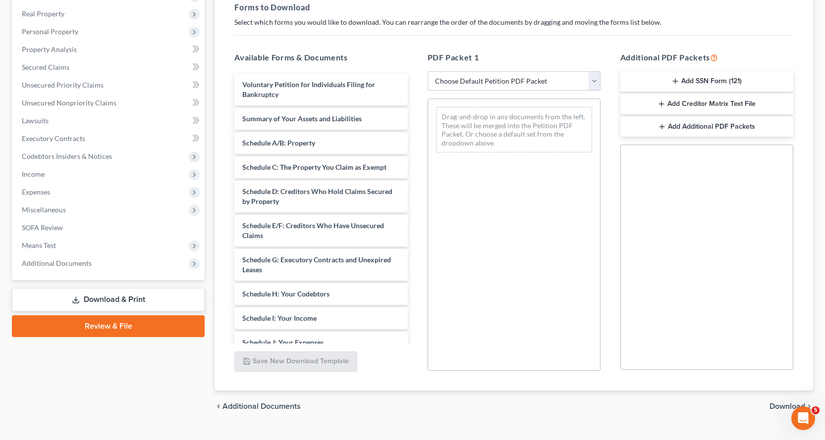
scroll to position [171, 0]
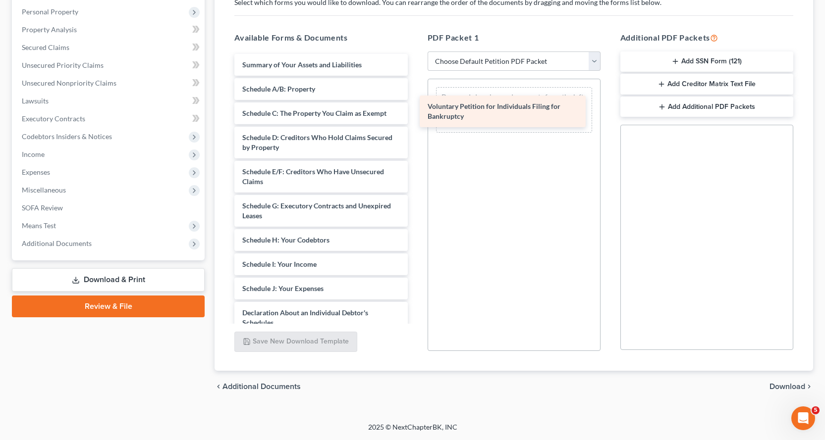
drag, startPoint x: 260, startPoint y: 71, endPoint x: 445, endPoint y: 109, distance: 189.3
click at [415, 109] on div "Voluntary Petition for Individuals Filing for Bankruptcy Voluntary Petition for…" at bounding box center [320, 298] width 189 height 489
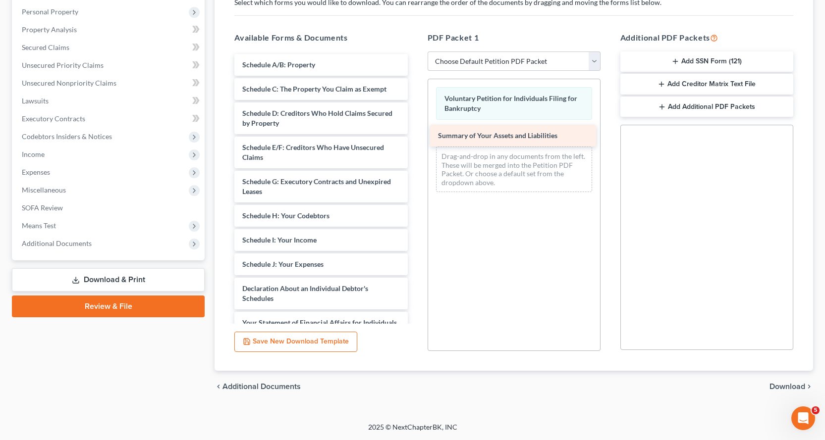
drag, startPoint x: 256, startPoint y: 65, endPoint x: 451, endPoint y: 136, distance: 207.5
click at [415, 136] on div "Summary of Your Assets and Liabilities Summary of Your Assets and Liabilities S…" at bounding box center [320, 286] width 189 height 465
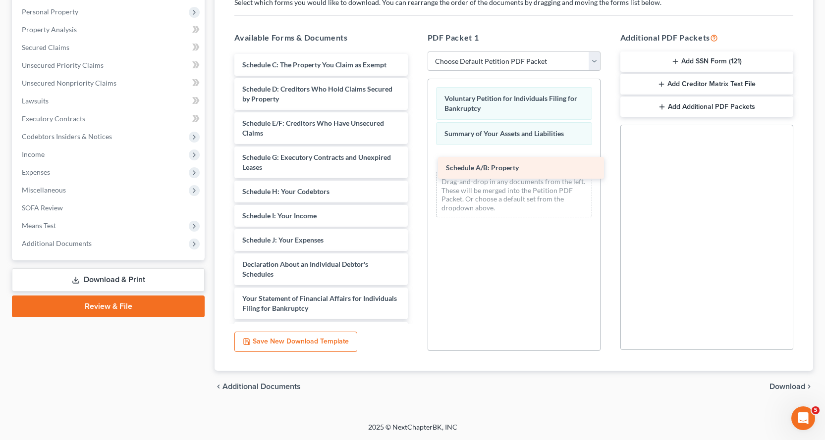
drag, startPoint x: 270, startPoint y: 66, endPoint x: 474, endPoint y: 169, distance: 228.2
click at [415, 169] on div "Schedule A/B: Property Schedule A/B: Property Schedule C: The Property You Clai…" at bounding box center [320, 274] width 189 height 441
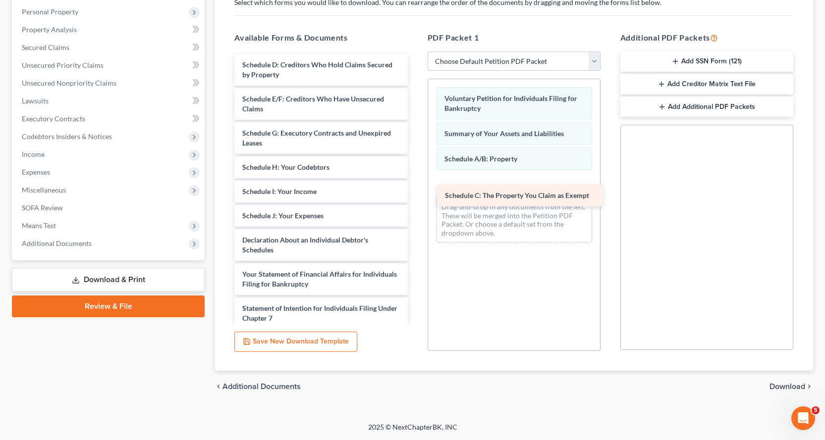
drag, startPoint x: 294, startPoint y: 65, endPoint x: 497, endPoint y: 196, distance: 241.2
click at [415, 196] on div "Schedule C: The Property You Claim as Exempt Schedule C: The Property You Claim…" at bounding box center [320, 262] width 189 height 417
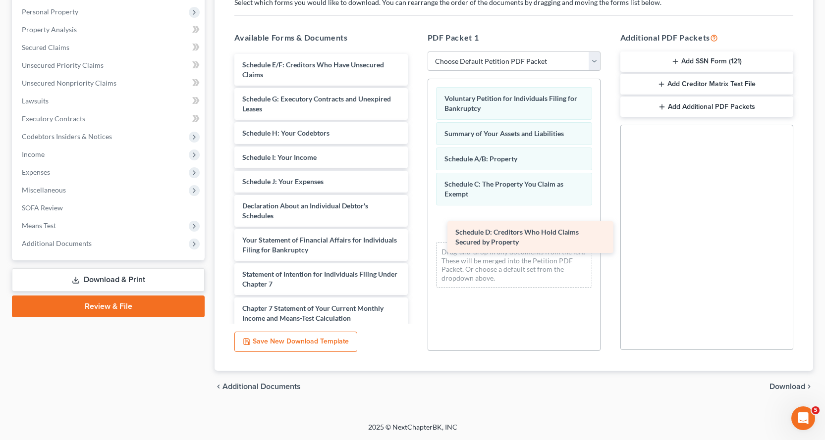
drag, startPoint x: 261, startPoint y: 68, endPoint x: 474, endPoint y: 236, distance: 271.0
click at [415, 236] on div "Schedule D: Creditors Who Hold Claims Secured by Property Schedule D: Creditors…" at bounding box center [320, 245] width 189 height 382
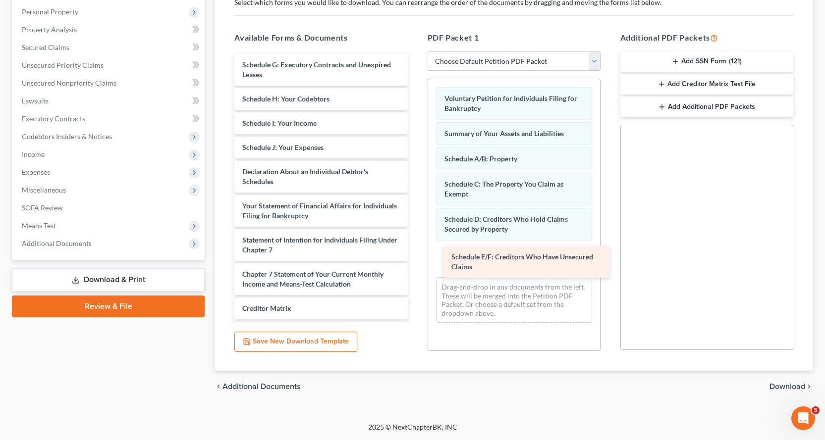
drag, startPoint x: 263, startPoint y: 64, endPoint x: 472, endPoint y: 257, distance: 284.0
click at [415, 257] on div "Schedule E/F: Creditors Who Have Unsecured Claims Schedule E/F: Creditors Who H…" at bounding box center [320, 228] width 189 height 348
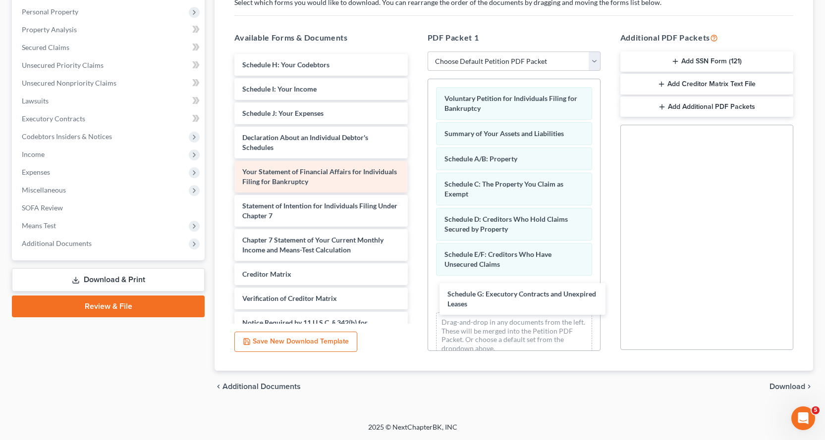
drag, startPoint x: 259, startPoint y: 64, endPoint x: 353, endPoint y: 163, distance: 136.3
click at [415, 289] on div "Schedule G: Executory Contracts and Unexpired Leases Schedule G: Executory Cont…" at bounding box center [320, 211] width 189 height 314
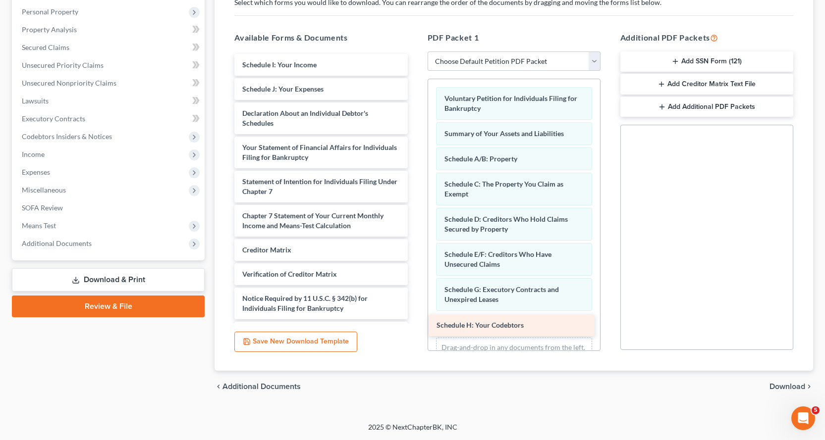
drag, startPoint x: 277, startPoint y: 64, endPoint x: 472, endPoint y: 325, distance: 325.0
click at [415, 325] on div "Schedule H: Your Codebtors Schedule H: Your Codebtors Schedule I: Your Income S…" at bounding box center [320, 199] width 189 height 290
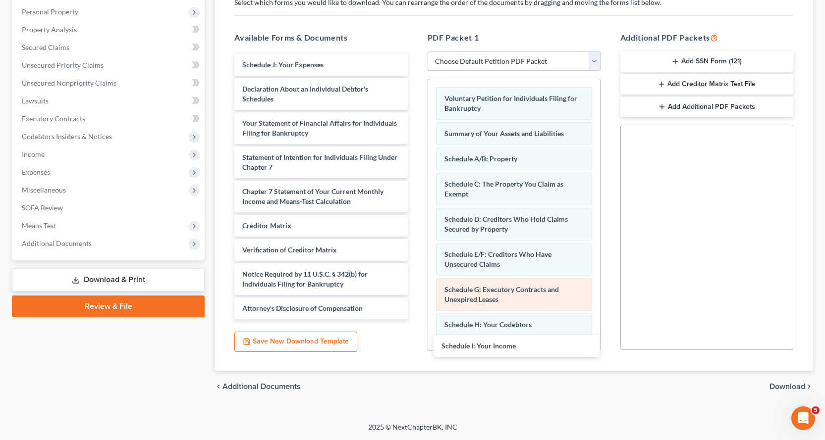
drag, startPoint x: 264, startPoint y: 65, endPoint x: 482, endPoint y: 308, distance: 326.2
click at [415, 320] on div "Schedule I: Your Income Schedule I: Your Income Schedule J: Your Expenses Decla…" at bounding box center [320, 187] width 189 height 266
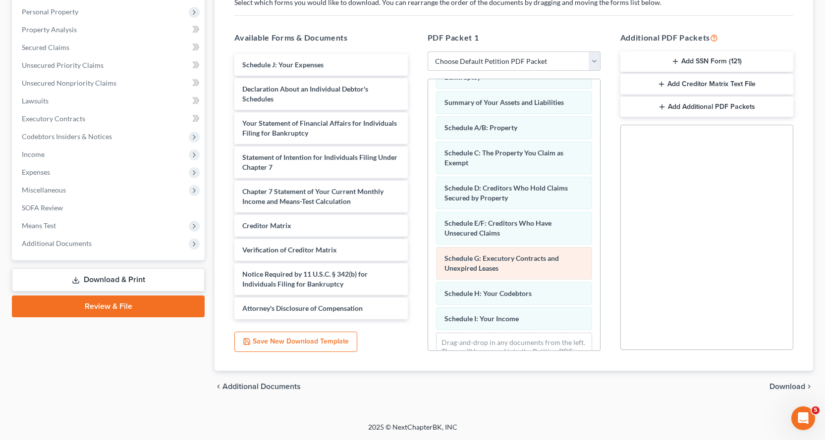
scroll to position [67, 0]
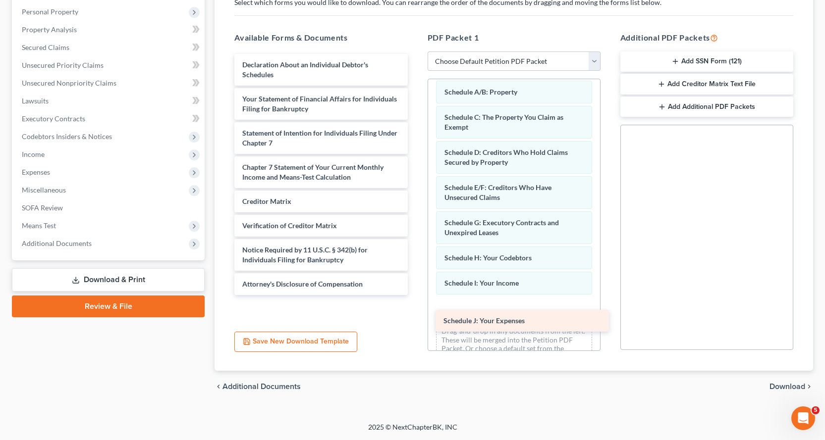
drag, startPoint x: 253, startPoint y: 65, endPoint x: 458, endPoint y: 318, distance: 325.4
click at [415, 295] on div "Schedule J: Your Expenses Schedule J: Your Expenses Declaration About an Indivi…" at bounding box center [320, 174] width 189 height 241
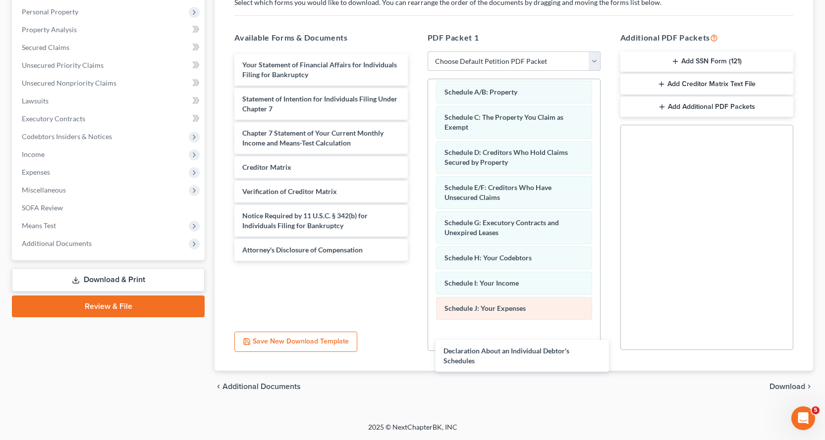
drag, startPoint x: 256, startPoint y: 69, endPoint x: 456, endPoint y: 313, distance: 315.8
click at [415, 261] on div "Declaration About an Individual Debtor's Schedules Declaration About an Individ…" at bounding box center [320, 157] width 189 height 207
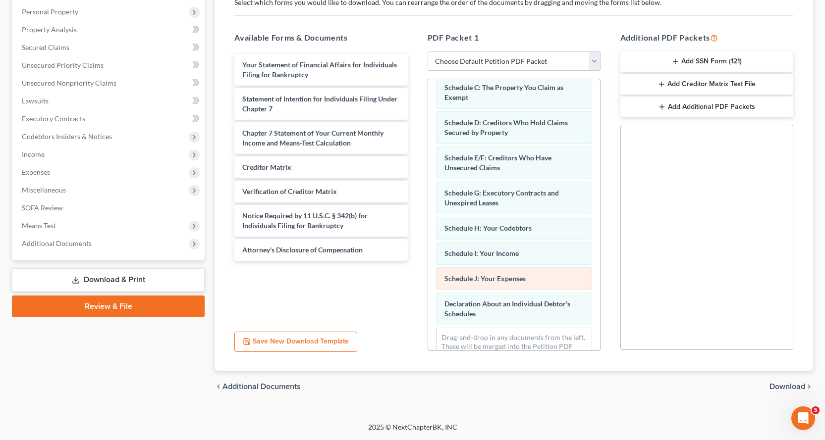
scroll to position [127, 0]
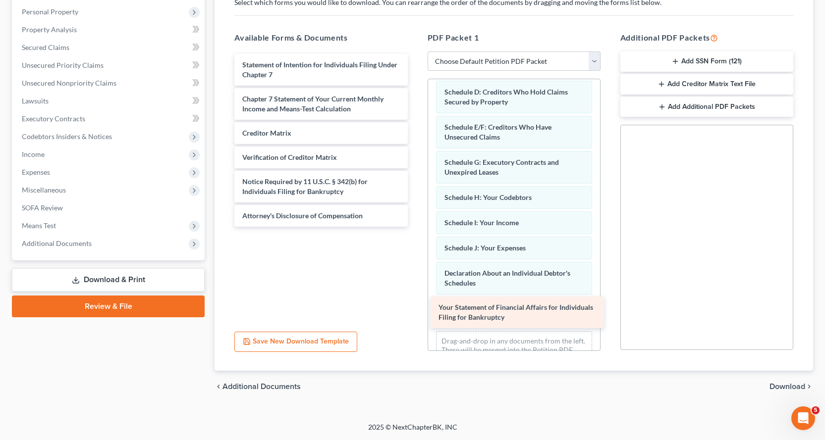
drag, startPoint x: 270, startPoint y: 69, endPoint x: 470, endPoint y: 311, distance: 314.6
click at [415, 227] on div "Your Statement of Financial Affairs for Individuals Filing for Bankruptcy Your …" at bounding box center [320, 140] width 189 height 173
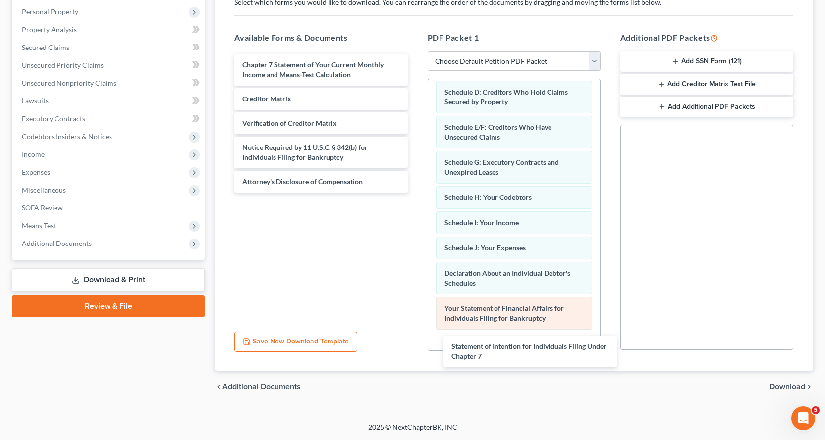
drag, startPoint x: 254, startPoint y: 75, endPoint x: 461, endPoint y: 298, distance: 304.6
click at [415, 193] on div "Statement of Intention for Individuals Filing Under Chapter 7 Statement of Inte…" at bounding box center [320, 123] width 189 height 139
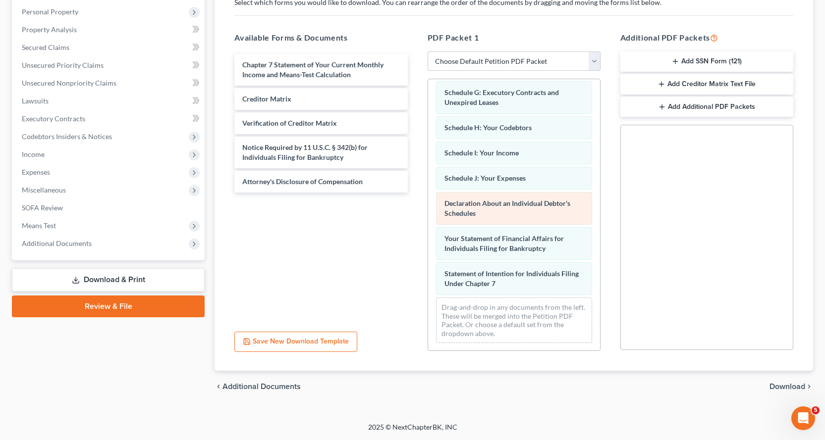
scroll to position [198, 0]
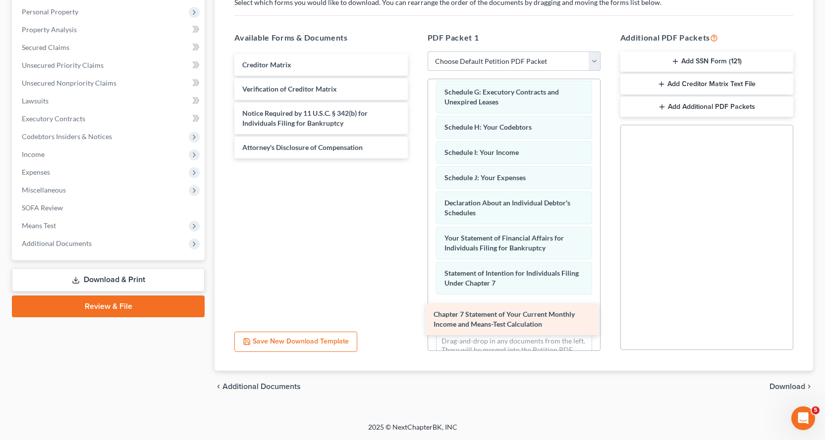
drag, startPoint x: 273, startPoint y: 77, endPoint x: 467, endPoint y: 321, distance: 311.0
click at [415, 159] on div "Chapter 7 Statement of Your Current Monthly Income and Means-Test Calculation C…" at bounding box center [320, 106] width 189 height 105
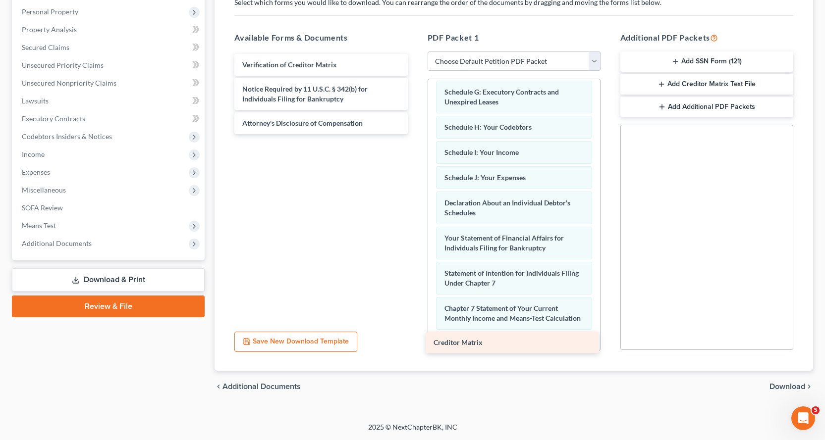
drag, startPoint x: 254, startPoint y: 66, endPoint x: 449, endPoint y: 339, distance: 335.6
click at [415, 134] on div "Creditor Matrix Creditor Matrix Verification of Creditor Matrix Notice Required…" at bounding box center [320, 94] width 189 height 80
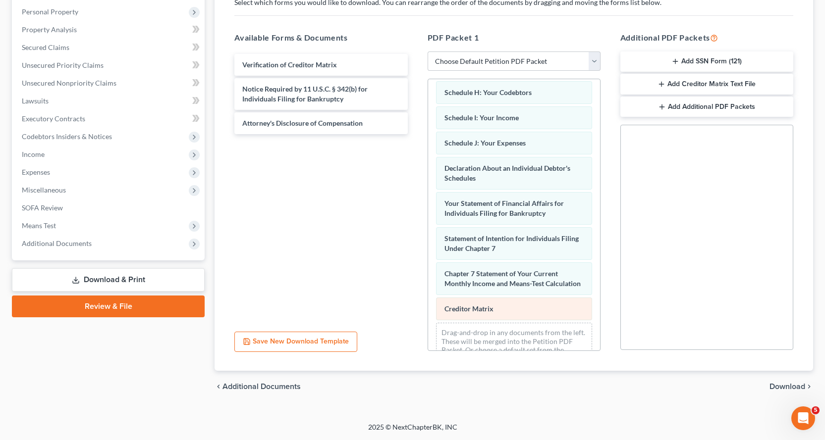
scroll to position [268, 0]
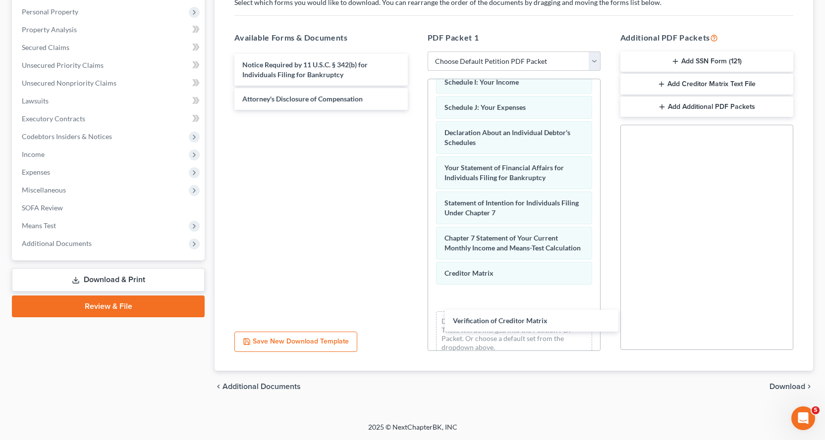
drag, startPoint x: 262, startPoint y: 63, endPoint x: 339, endPoint y: 137, distance: 106.5
click at [415, 110] on div "Verification of Creditor Matrix Verification of Creditor Matrix Notice Required…" at bounding box center [320, 82] width 189 height 56
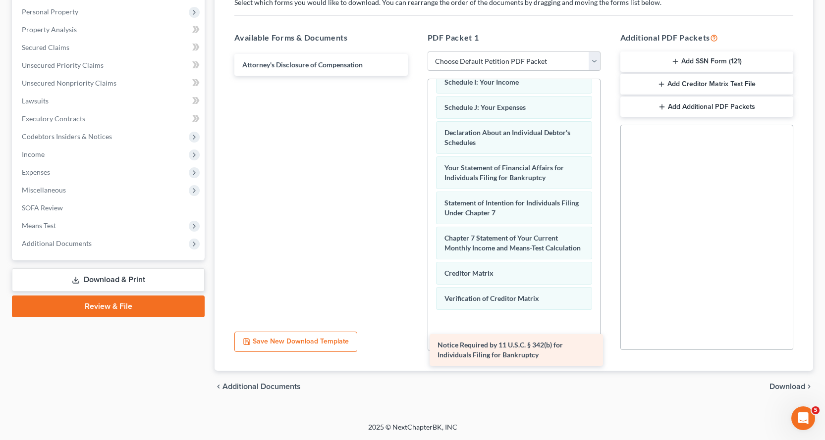
drag, startPoint x: 265, startPoint y: 69, endPoint x: 471, endPoint y: 340, distance: 340.2
click at [415, 76] on div "Notice Required by 11 U.S.C. § 342(b) for Individuals Filing for Bankruptcy Not…" at bounding box center [320, 65] width 189 height 22
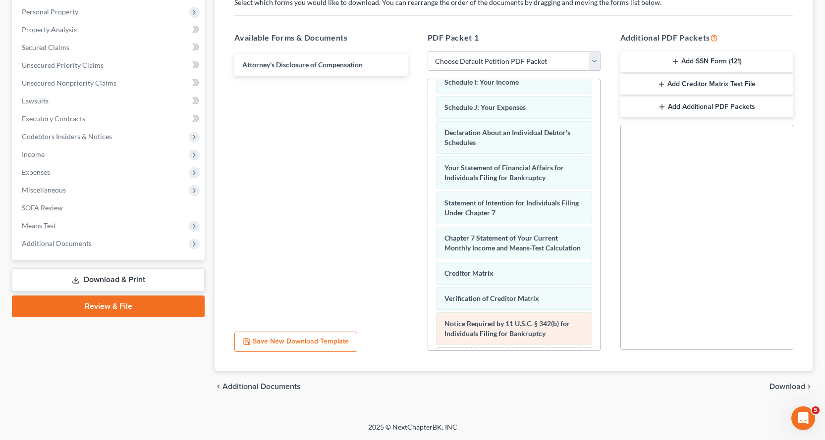
scroll to position [328, 0]
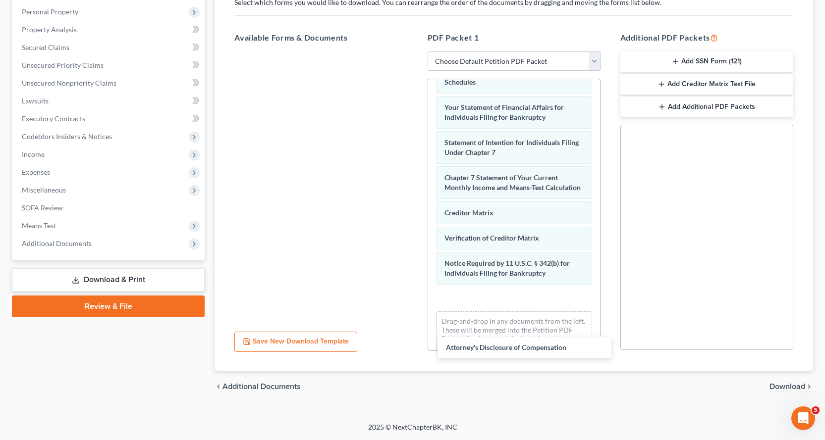
drag, startPoint x: 282, startPoint y: 65, endPoint x: 498, endPoint y: 304, distance: 321.3
click at [415, 52] on div "Attorney's Disclosure of Compensation Attorney's Disclosure of Compensation" at bounding box center [320, 52] width 189 height 0
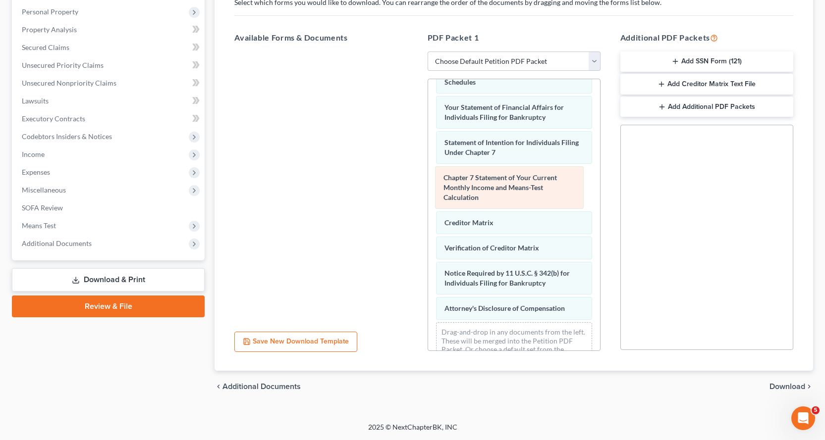
scroll to position [309, 0]
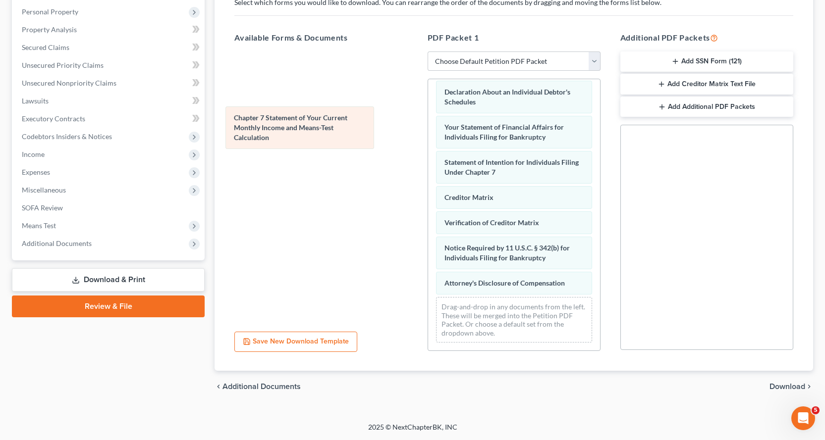
drag, startPoint x: 496, startPoint y: 186, endPoint x: 254, endPoint y: 95, distance: 258.7
click at [428, 95] on div "Chapter 7 Statement of Your Current Monthly Income and Means-Test Calculation V…" at bounding box center [514, 61] width 172 height 580
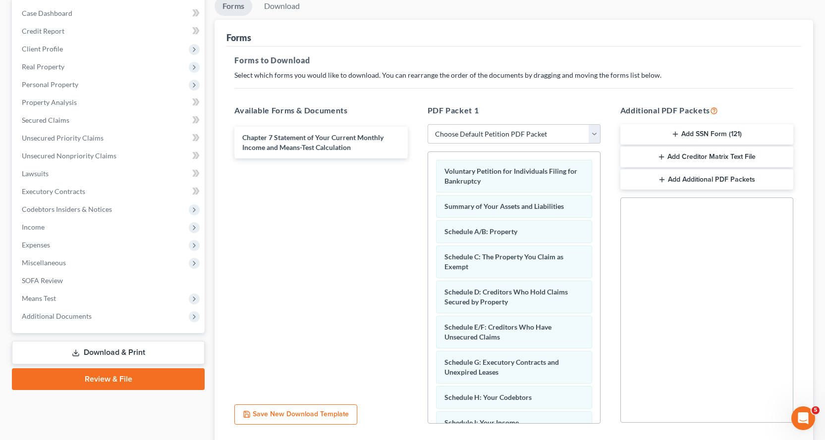
scroll to position [0, 0]
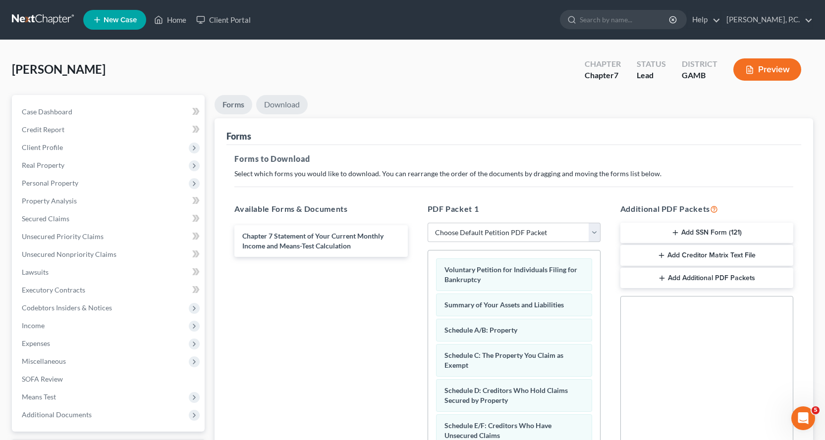
drag, startPoint x: 287, startPoint y: 98, endPoint x: 301, endPoint y: 116, distance: 23.0
click at [288, 99] on link "Download" at bounding box center [282, 104] width 52 height 19
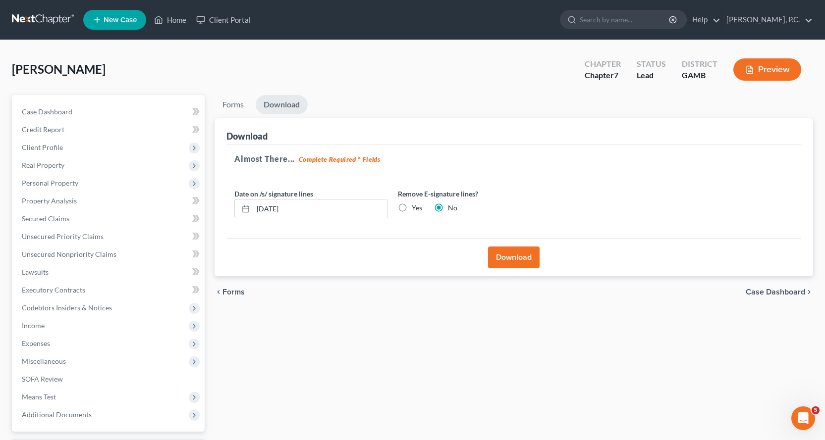
click at [513, 257] on button "Download" at bounding box center [514, 258] width 52 height 22
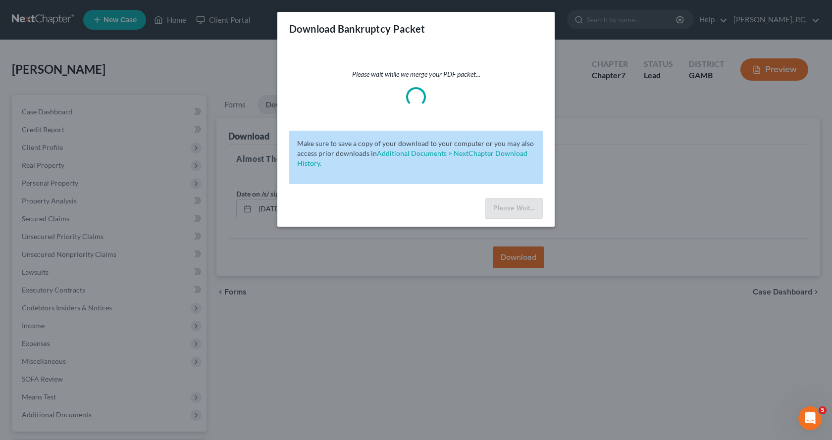
drag, startPoint x: 551, startPoint y: 327, endPoint x: 593, endPoint y: 372, distance: 61.0
click at [593, 372] on div "Download Bankruptcy Packet Please wait while we merge your PDF packet... Make s…" at bounding box center [416, 220] width 832 height 440
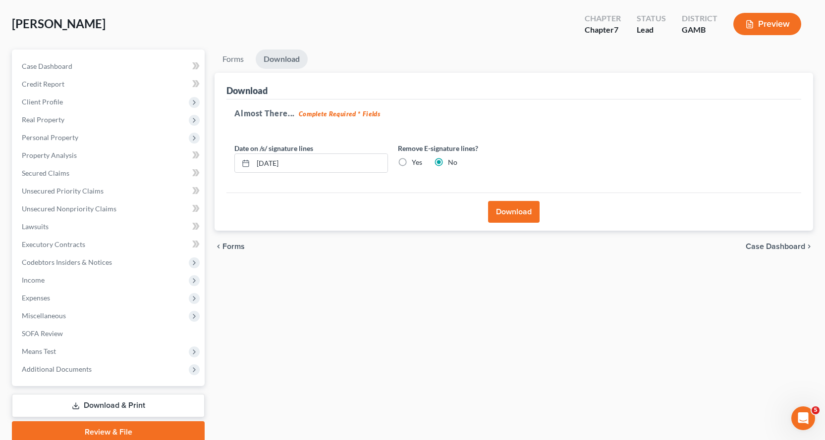
scroll to position [86, 0]
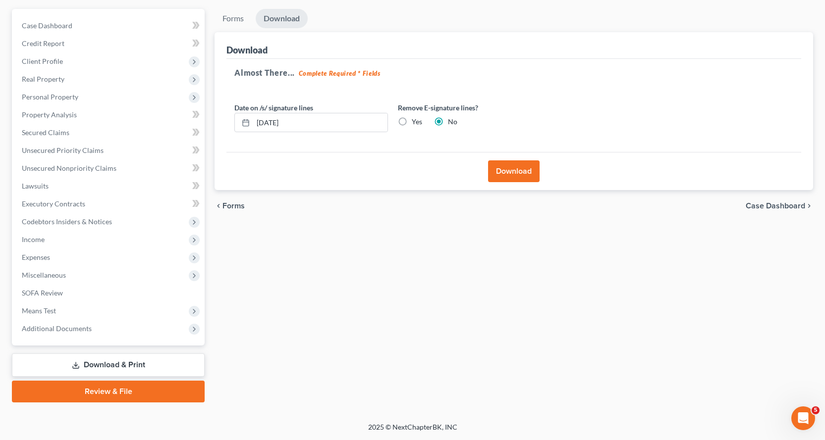
click at [94, 391] on link "Review & File" at bounding box center [108, 392] width 193 height 22
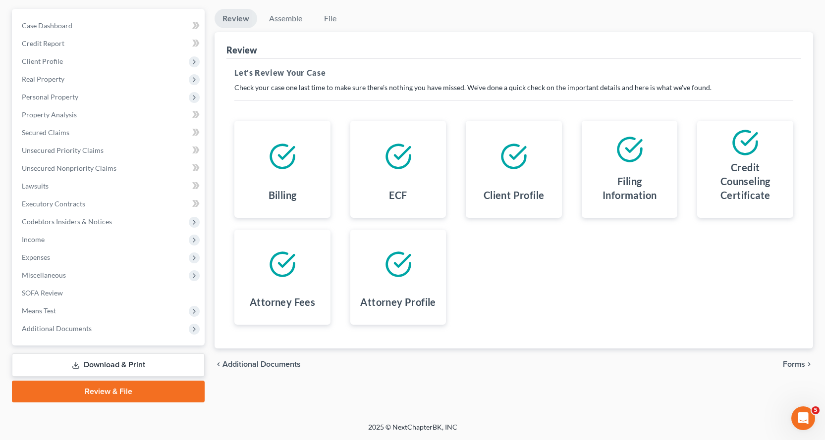
click at [115, 366] on link "Download & Print" at bounding box center [108, 365] width 193 height 23
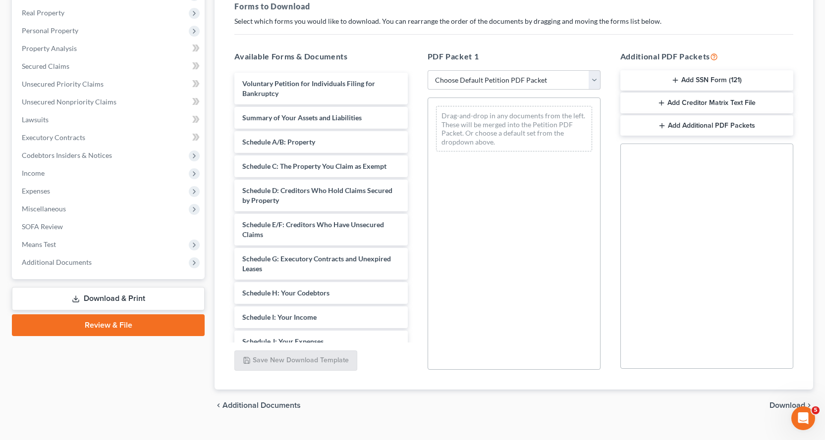
scroll to position [171, 0]
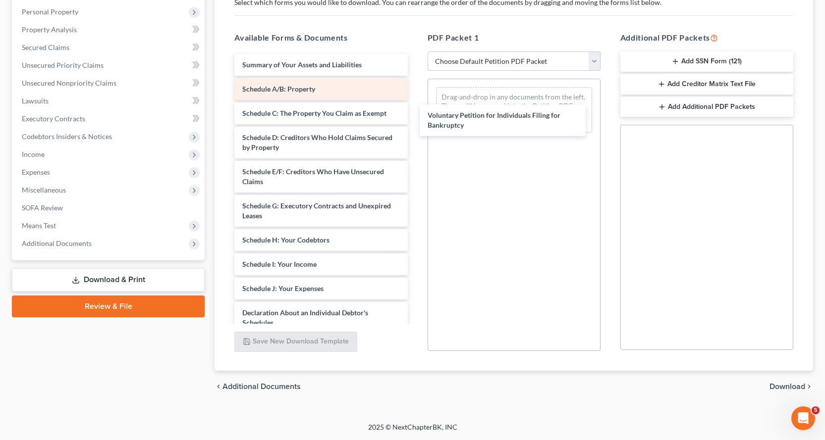
drag, startPoint x: 260, startPoint y: 68, endPoint x: 349, endPoint y: 78, distance: 89.2
click at [415, 116] on div "Voluntary Petition for Individuals Filing for Bankruptcy Voluntary Petition for…" at bounding box center [320, 298] width 189 height 489
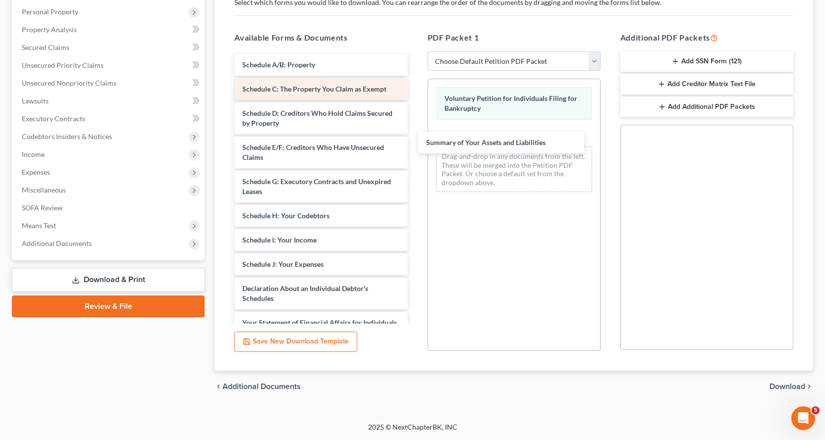
drag, startPoint x: 289, startPoint y: 62, endPoint x: 339, endPoint y: 83, distance: 53.7
click at [415, 131] on div "Summary of Your Assets and Liabilities Summary of Your Assets and Liabilities S…" at bounding box center [320, 286] width 189 height 465
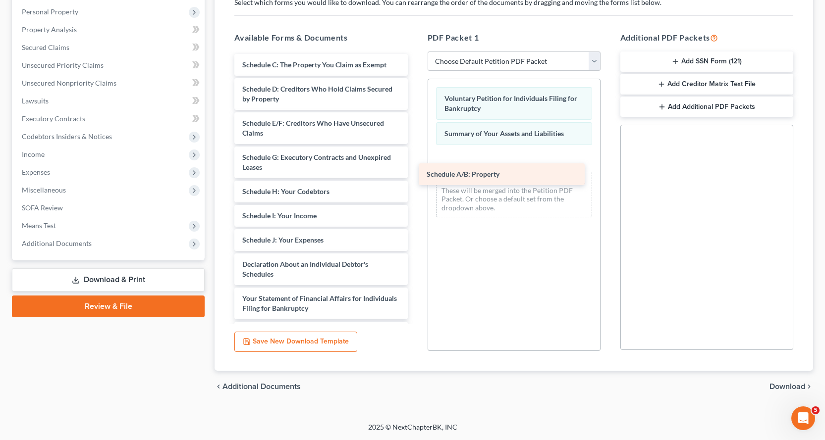
drag, startPoint x: 292, startPoint y: 64, endPoint x: 476, endPoint y: 173, distance: 214.4
click at [415, 173] on div "Schedule A/B: Property Schedule A/B: Property Schedule C: The Property You Clai…" at bounding box center [320, 274] width 189 height 441
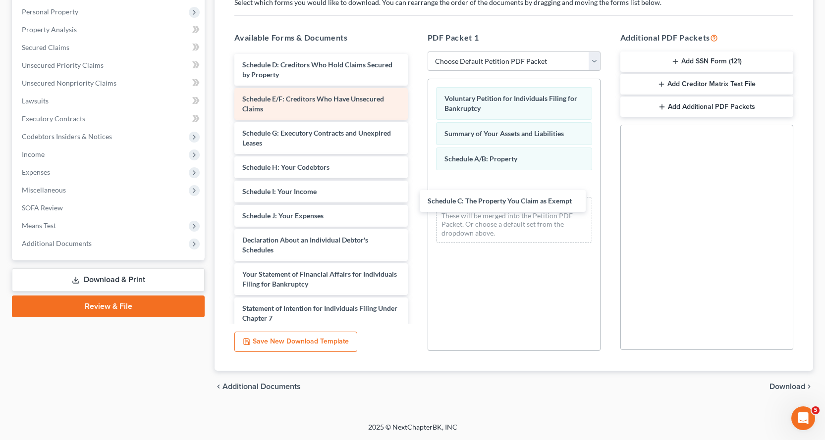
drag, startPoint x: 273, startPoint y: 110, endPoint x: 309, endPoint y: 101, distance: 36.8
click at [415, 190] on div "Schedule C: The Property You Claim as Exempt Schedule C: The Property You Claim…" at bounding box center [320, 262] width 189 height 417
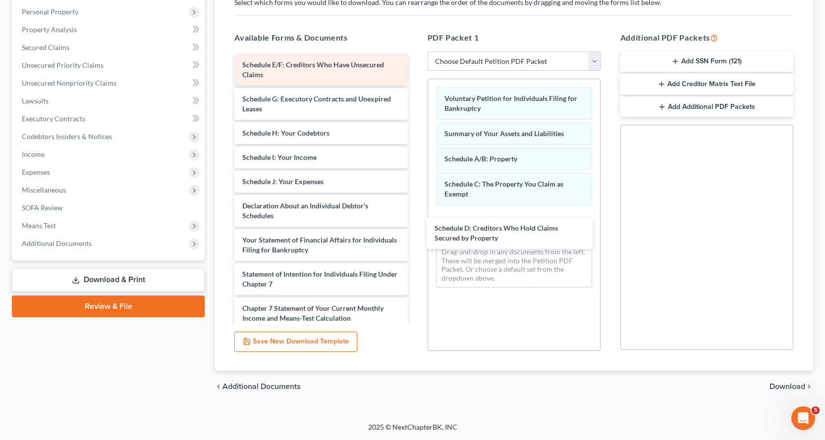
drag, startPoint x: 254, startPoint y: 64, endPoint x: 272, endPoint y: 80, distance: 24.3
click at [415, 224] on div "Schedule D: Creditors Who Hold Claims Secured by Property Schedule D: Creditors…" at bounding box center [320, 245] width 189 height 382
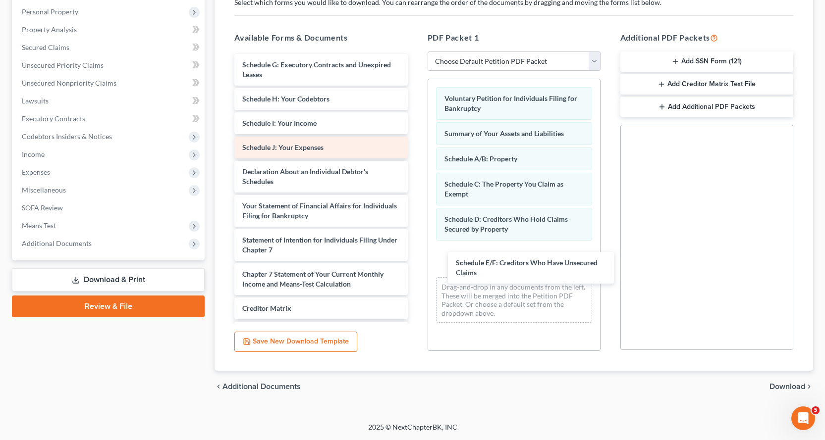
drag, startPoint x: 258, startPoint y: 62, endPoint x: 364, endPoint y: 152, distance: 139.2
click at [415, 253] on div "Schedule E/F: Creditors Who Have Unsecured Claims Schedule E/F: Creditors Who H…" at bounding box center [320, 228] width 189 height 348
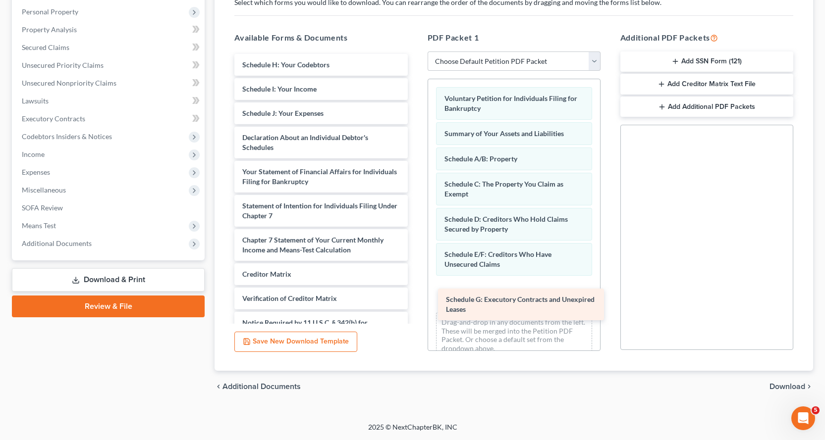
drag, startPoint x: 265, startPoint y: 70, endPoint x: 469, endPoint y: 299, distance: 306.7
click at [415, 299] on div "Schedule G: Executory Contracts and Unexpired Leases Schedule G: Executory Cont…" at bounding box center [320, 211] width 189 height 314
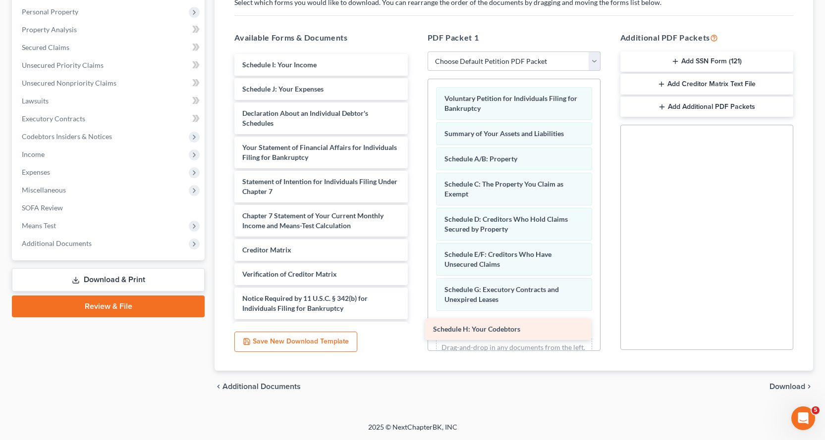
drag, startPoint x: 256, startPoint y: 64, endPoint x: 454, endPoint y: 327, distance: 328.7
click at [415, 326] on div "Schedule H: Your Codebtors Schedule H: Your Codebtors Schedule I: Your Income S…" at bounding box center [320, 199] width 189 height 290
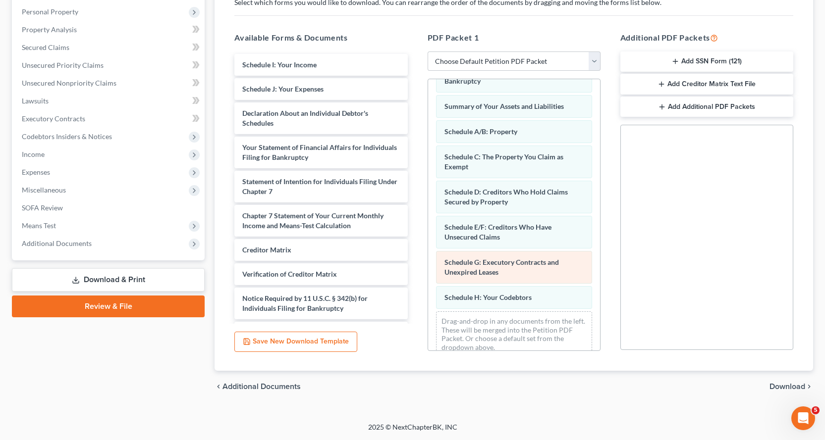
scroll to position [42, 0]
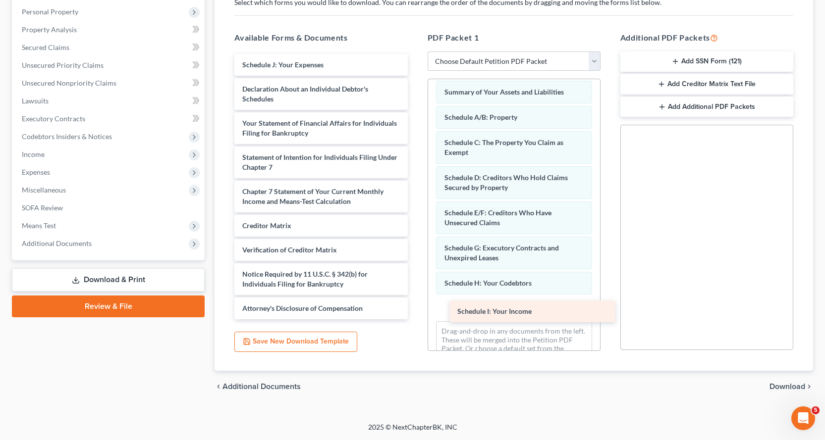
drag, startPoint x: 308, startPoint y: 63, endPoint x: 523, endPoint y: 309, distance: 326.5
click at [415, 309] on div "Schedule I: Your Income Schedule I: Your Income Schedule J: Your Expenses Decla…" at bounding box center [320, 187] width 189 height 266
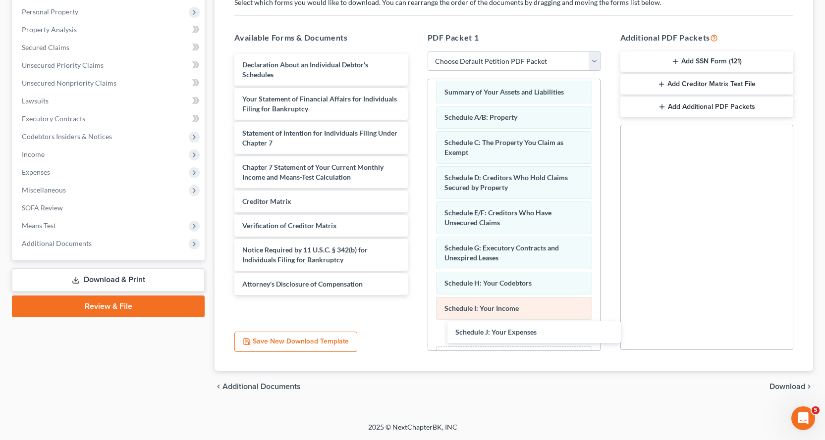
drag, startPoint x: 313, startPoint y: 63, endPoint x: 519, endPoint y: 306, distance: 318.1
click at [415, 295] on div "Schedule J: Your Expenses Schedule J: Your Expenses Declaration About an Indivi…" at bounding box center [320, 174] width 189 height 241
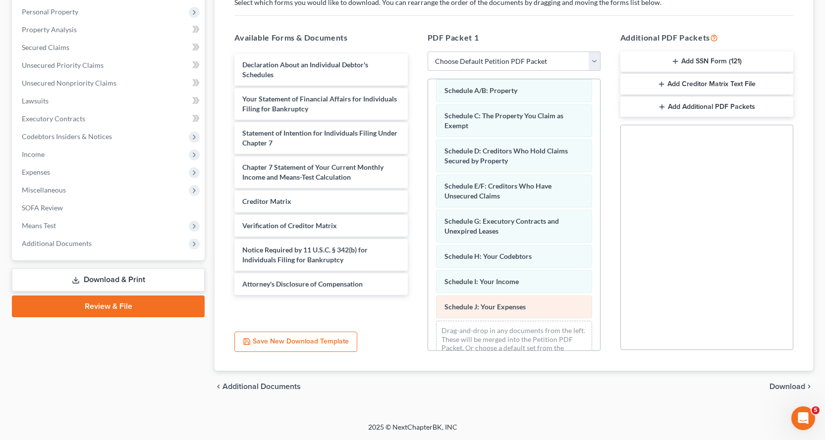
scroll to position [92, 0]
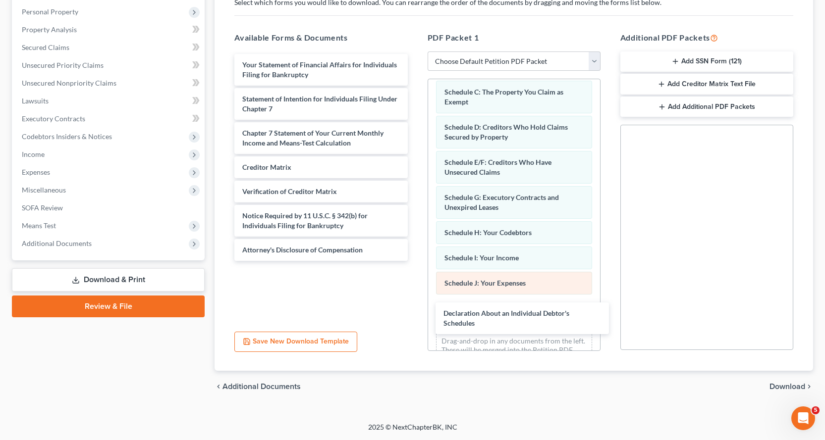
drag, startPoint x: 253, startPoint y: 64, endPoint x: 450, endPoint y: 285, distance: 296.5
click at [415, 261] on div "Declaration About an Individual Debtor's Schedules Declaration About an Individ…" at bounding box center [320, 157] width 189 height 207
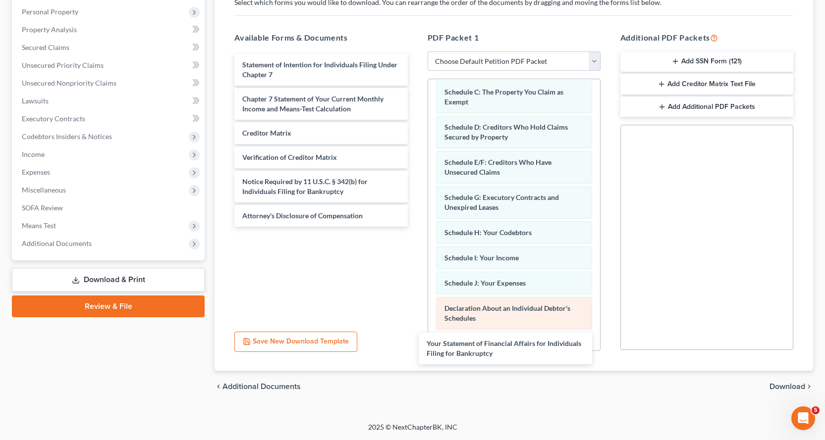
drag, startPoint x: 280, startPoint y: 71, endPoint x: 489, endPoint y: 303, distance: 312.9
click at [415, 227] on div "Your Statement of Financial Affairs for Individuals Filing for Bankruptcy Your …" at bounding box center [320, 140] width 189 height 173
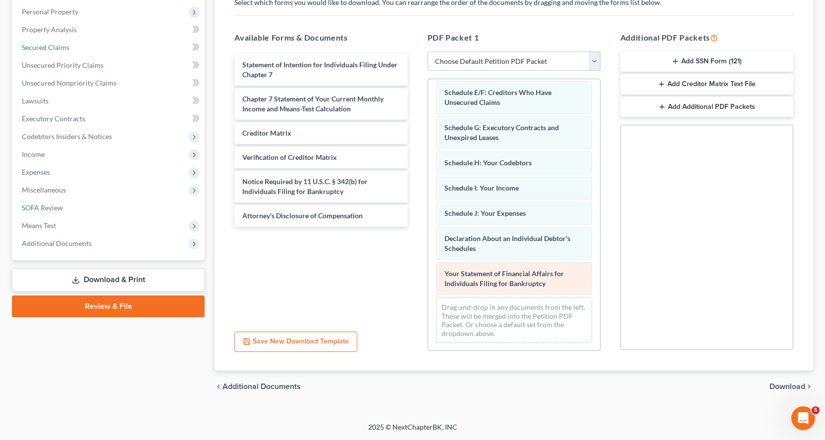
scroll to position [163, 0]
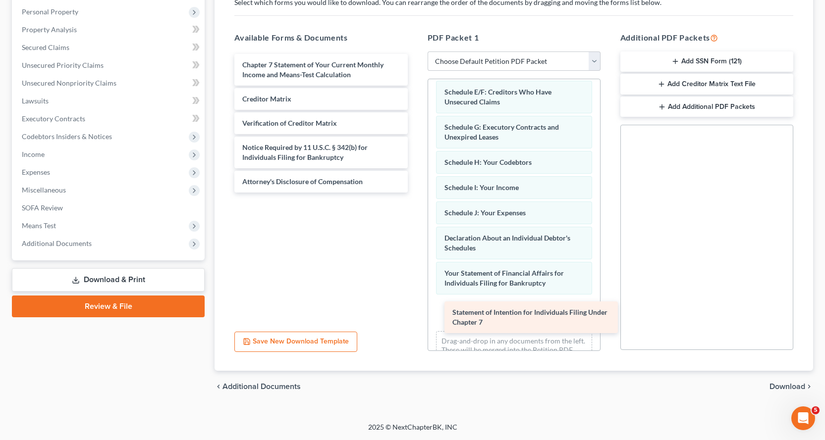
drag, startPoint x: 258, startPoint y: 64, endPoint x: 468, endPoint y: 312, distance: 324.8
click at [415, 193] on div "Statement of Intention for Individuals Filing Under Chapter 7 Statement of Inte…" at bounding box center [320, 123] width 189 height 139
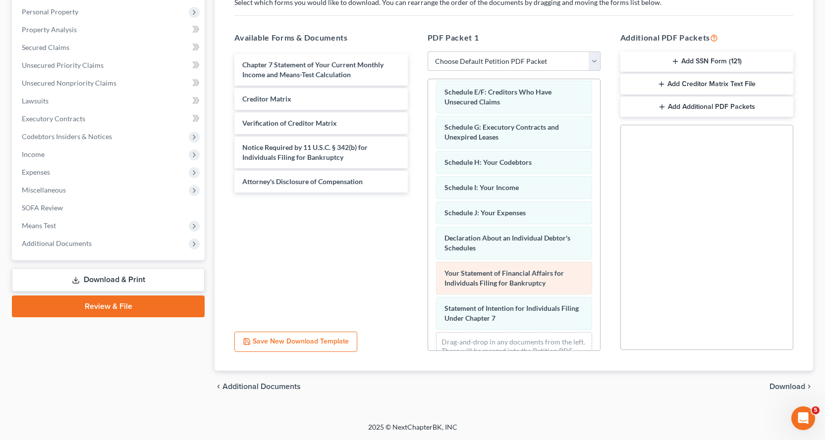
scroll to position [198, 0]
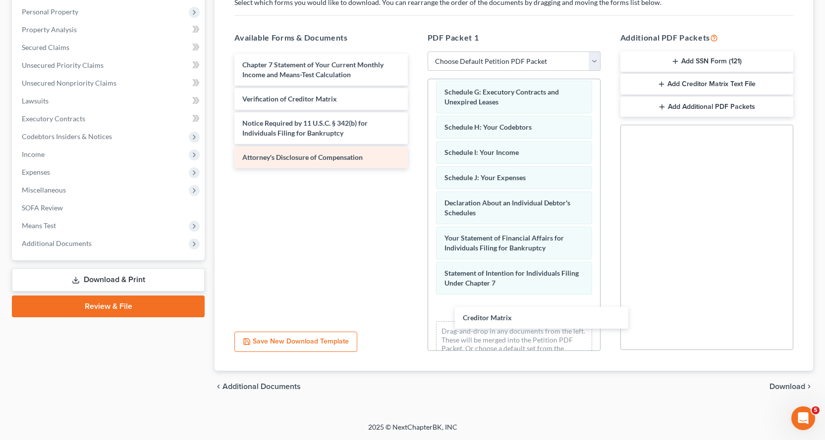
drag, startPoint x: 250, startPoint y: 98, endPoint x: 341, endPoint y: 148, distance: 104.2
click at [415, 168] on div "Creditor Matrix Chapter 7 Statement of Your Current Monthly Income and Means-Te…" at bounding box center [320, 111] width 189 height 114
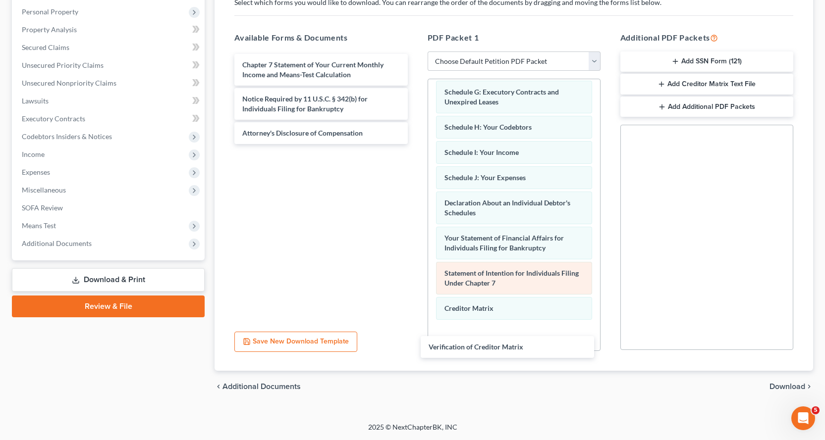
drag, startPoint x: 292, startPoint y: 97, endPoint x: 520, endPoint y: 266, distance: 283.7
click at [415, 144] on div "Verification of Creditor Matrix Chapter 7 Statement of Your Current Monthly Inc…" at bounding box center [320, 99] width 189 height 90
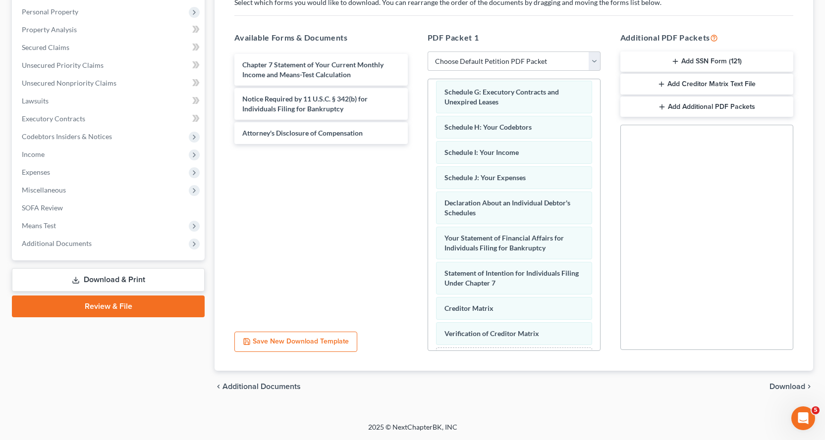
scroll to position [248, 0]
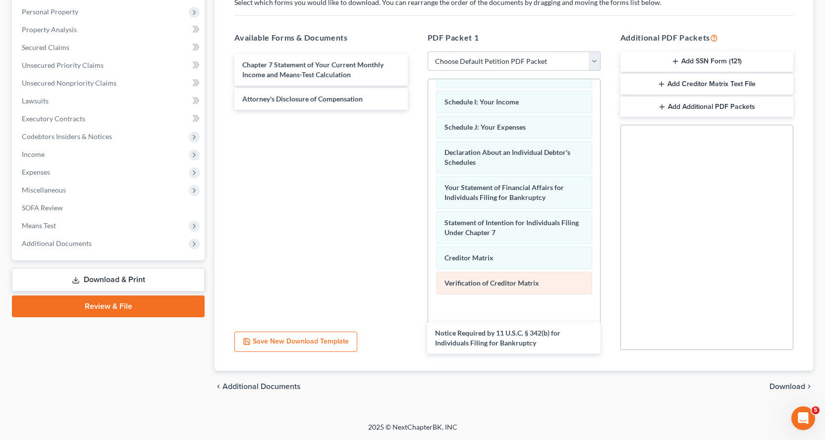
drag, startPoint x: 289, startPoint y: 106, endPoint x: 507, endPoint y: 282, distance: 280.5
click at [415, 110] on div "Notice Required by 11 U.S.C. § 342(b) for Individuals Filing for Bankruptcy Cha…" at bounding box center [320, 82] width 189 height 56
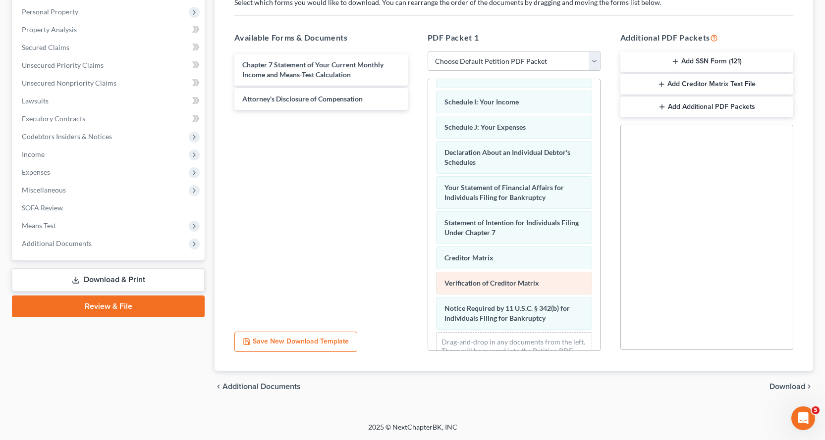
scroll to position [283, 0]
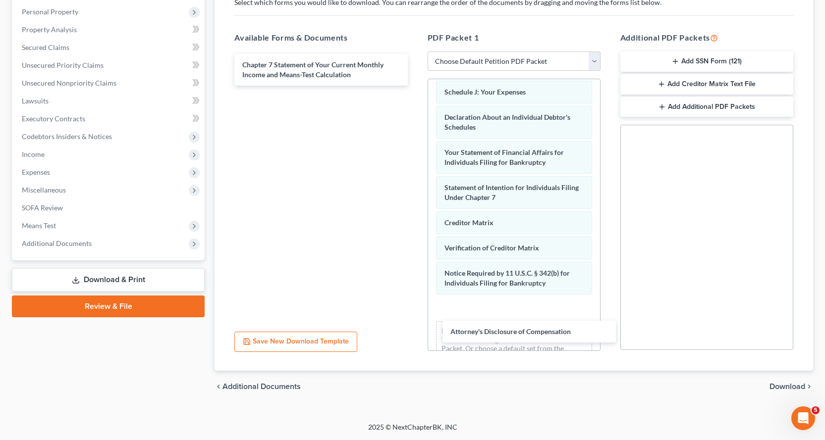
drag, startPoint x: 287, startPoint y: 99, endPoint x: 521, endPoint y: 312, distance: 316.0
click at [415, 86] on div "Attorney's Disclosure of Compensation Chapter 7 Statement of Your Current Month…" at bounding box center [320, 70] width 189 height 32
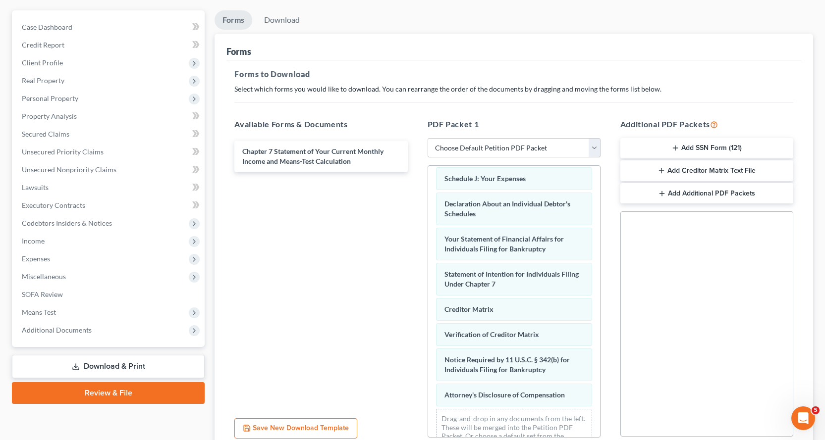
scroll to position [0, 0]
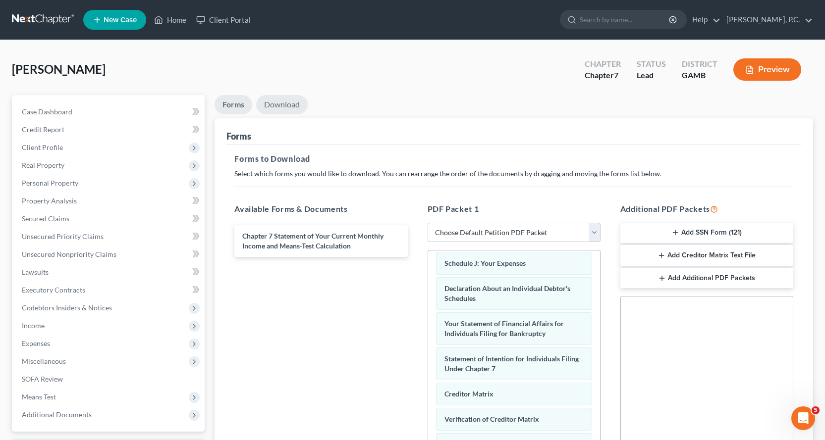
click at [290, 103] on link "Download" at bounding box center [282, 104] width 52 height 19
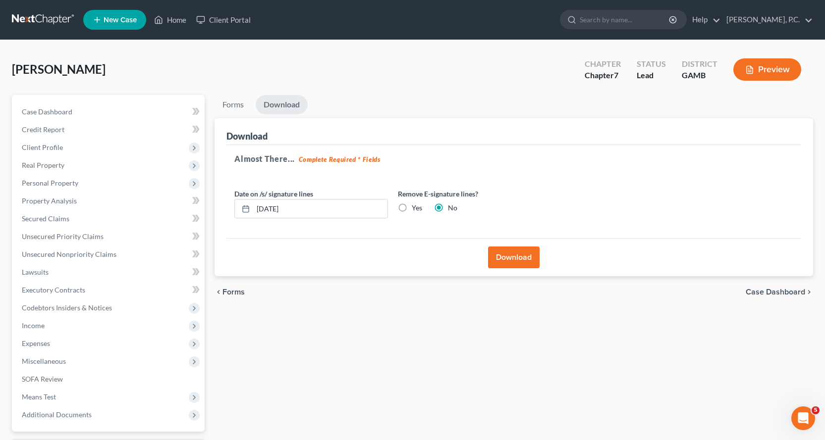
click at [512, 256] on button "Download" at bounding box center [514, 258] width 52 height 22
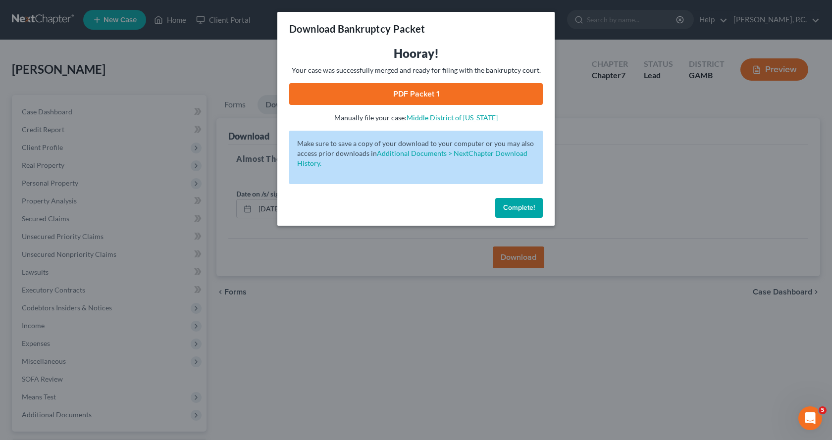
click at [408, 94] on link "PDF Packet 1" at bounding box center [416, 94] width 254 height 22
click at [519, 211] on span "Complete!" at bounding box center [519, 208] width 32 height 8
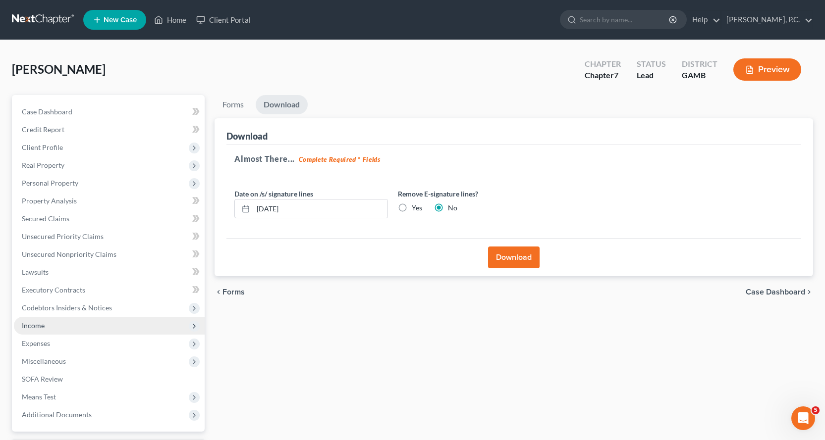
drag, startPoint x: 38, startPoint y: 327, endPoint x: 131, endPoint y: 341, distance: 94.7
click at [38, 327] on span "Income" at bounding box center [33, 326] width 23 height 8
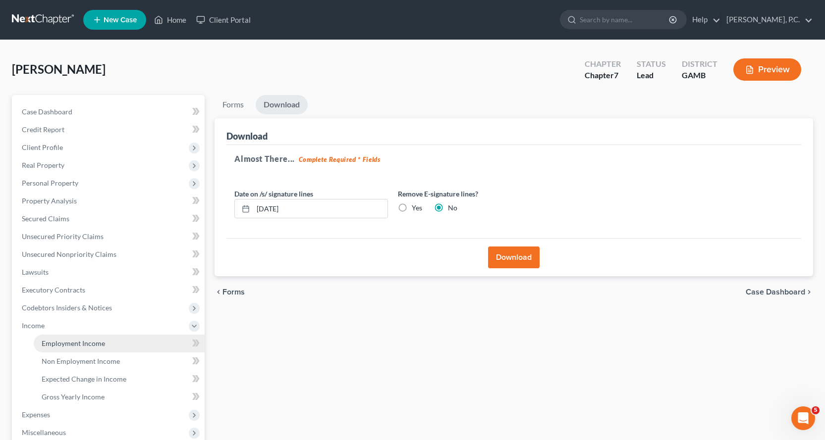
click at [91, 342] on span "Employment Income" at bounding box center [73, 343] width 63 height 8
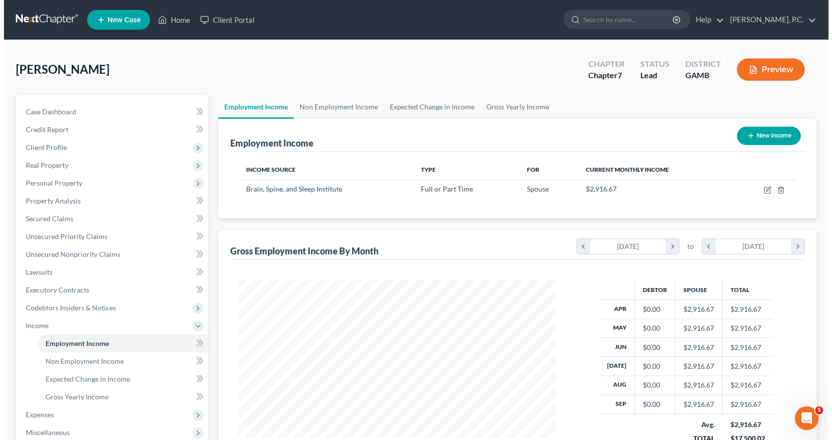
scroll to position [178, 337]
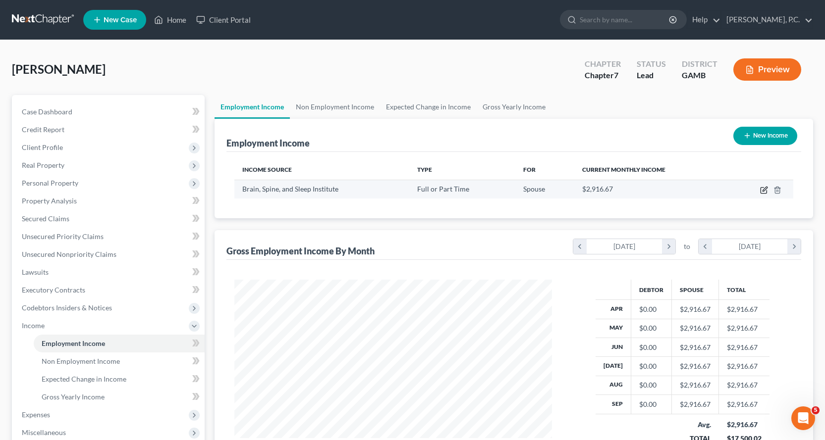
click at [762, 189] on icon "button" at bounding box center [764, 190] width 8 height 8
select select "0"
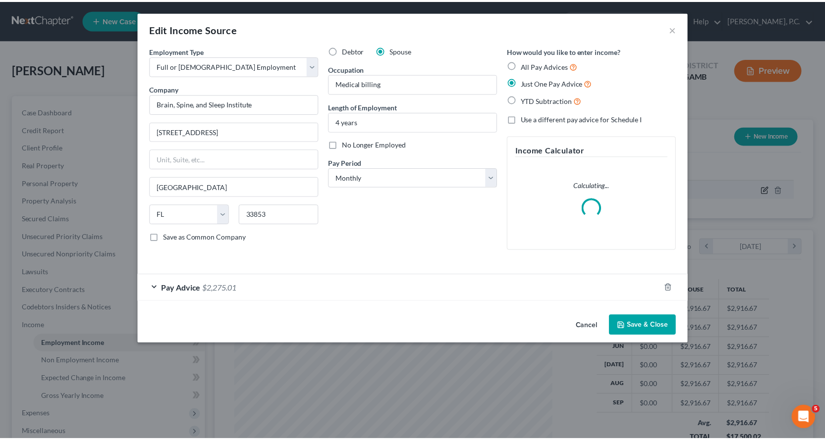
scroll to position [178, 341]
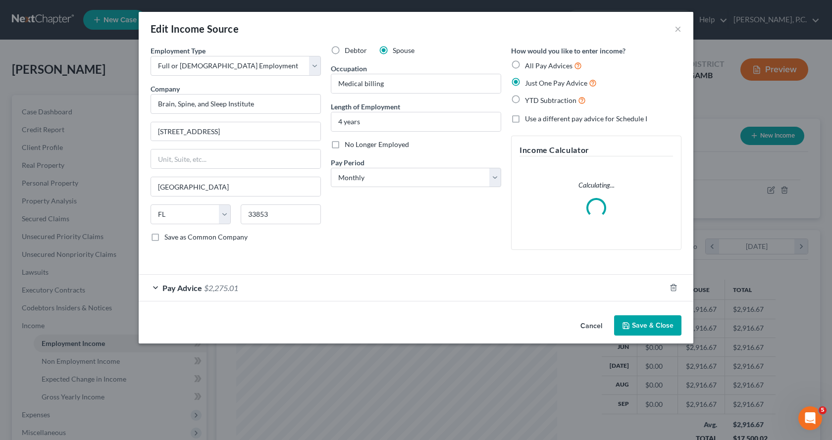
click at [345, 52] on label "Debtor" at bounding box center [356, 51] width 22 height 10
click at [349, 52] on input "Debtor" at bounding box center [352, 49] width 6 height 6
click at [393, 49] on label "Spouse" at bounding box center [404, 51] width 22 height 10
click at [397, 49] on input "Spouse" at bounding box center [400, 49] width 6 height 6
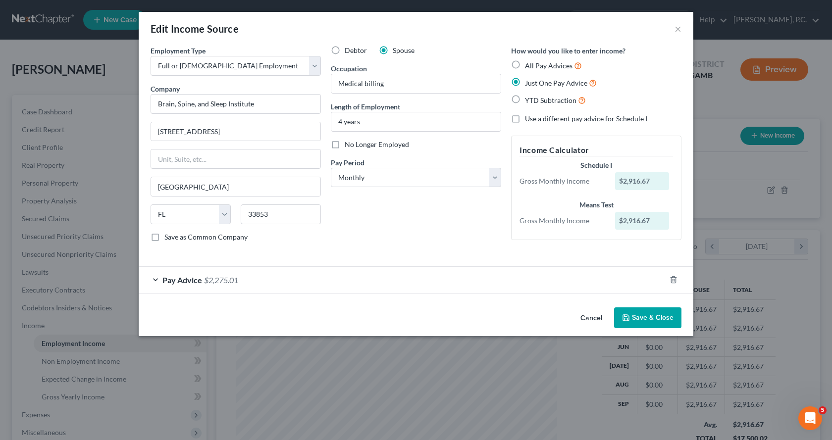
click at [656, 319] on button "Save & Close" at bounding box center [647, 318] width 67 height 21
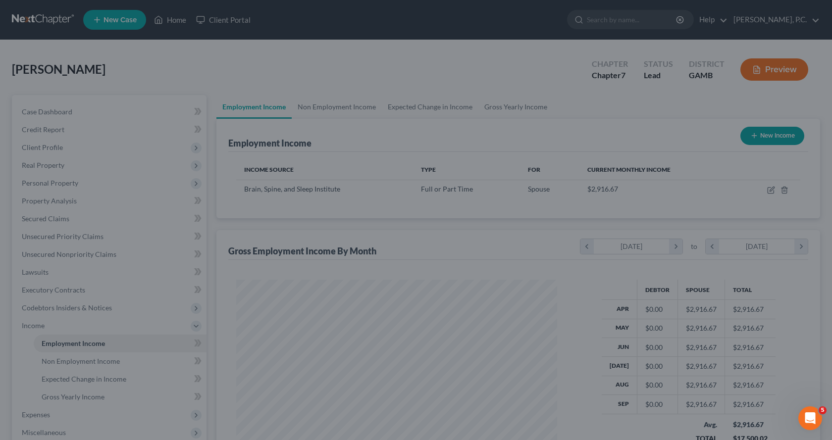
scroll to position [495252, 495092]
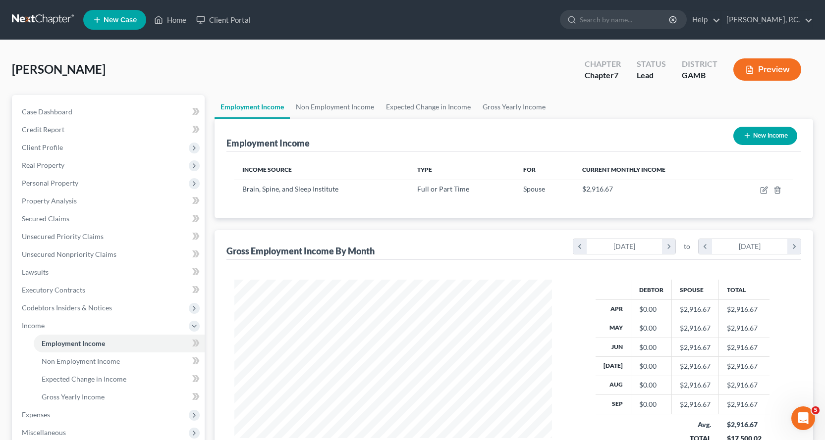
click at [770, 132] on button "New Income" at bounding box center [765, 136] width 64 height 18
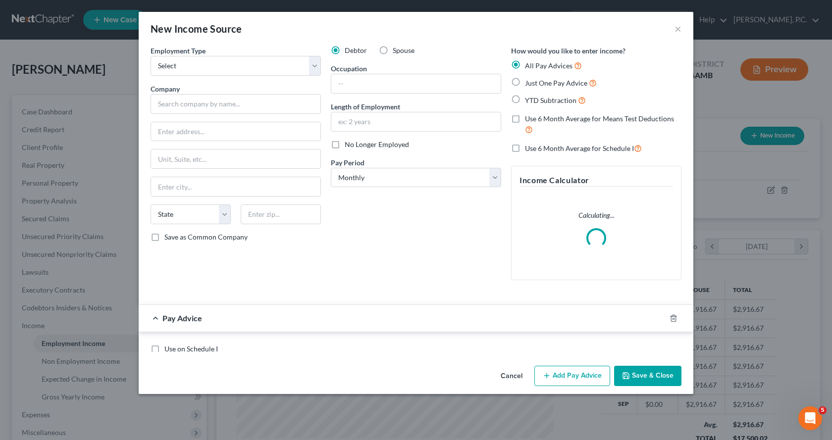
scroll to position [178, 341]
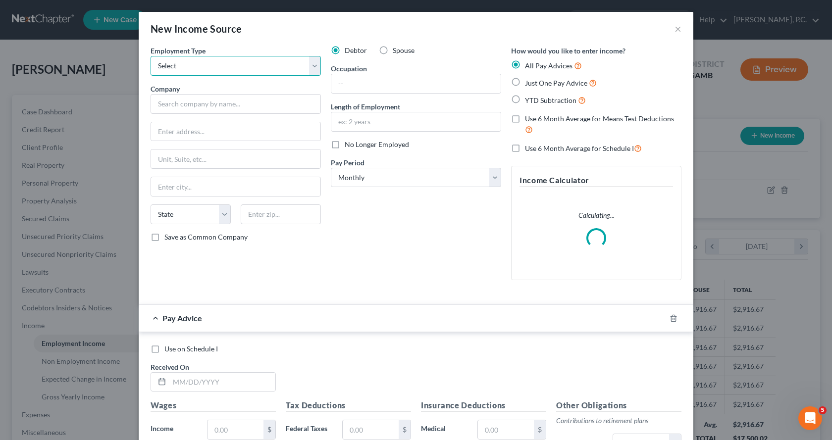
drag, startPoint x: 313, startPoint y: 68, endPoint x: 276, endPoint y: 75, distance: 37.3
click at [313, 68] on select "Select Full or [DEMOGRAPHIC_DATA] Employment Self Employment" at bounding box center [236, 66] width 170 height 20
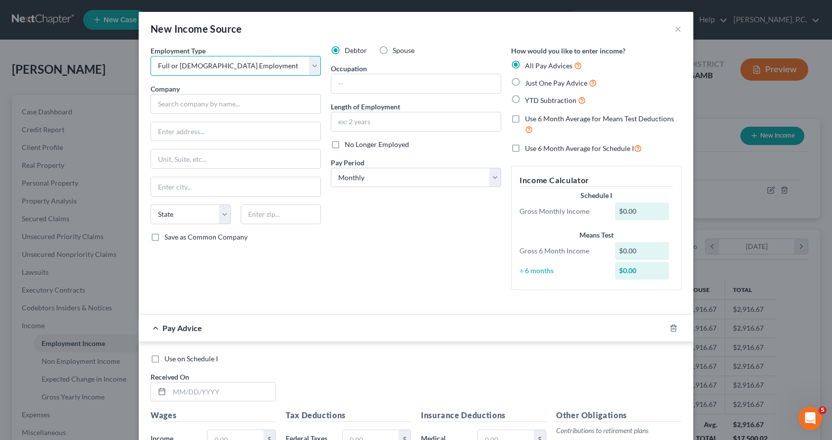
click at [151, 56] on select "Select Full or [DEMOGRAPHIC_DATA] Employment Self Employment" at bounding box center [236, 66] width 170 height 20
click at [194, 103] on input "text" at bounding box center [236, 104] width 170 height 20
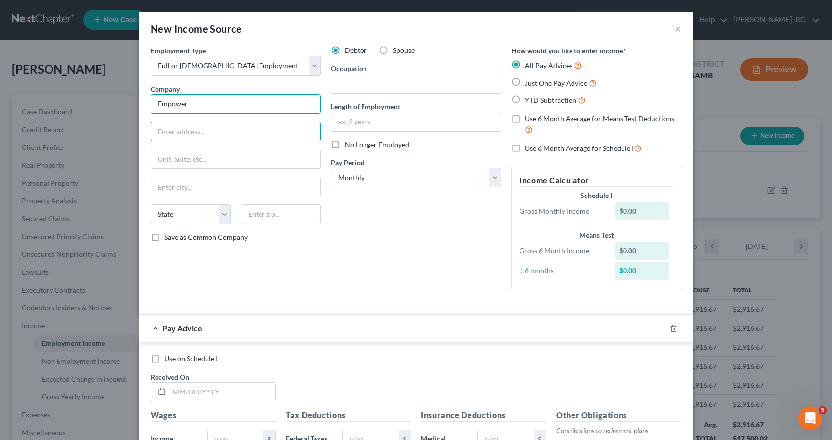
click at [232, 103] on input "Empower" at bounding box center [236, 104] width 170 height 20
click at [525, 84] on label "Just One Pay Advice" at bounding box center [561, 82] width 72 height 11
click at [529, 84] on input "Just One Pay Advice" at bounding box center [532, 80] width 6 height 6
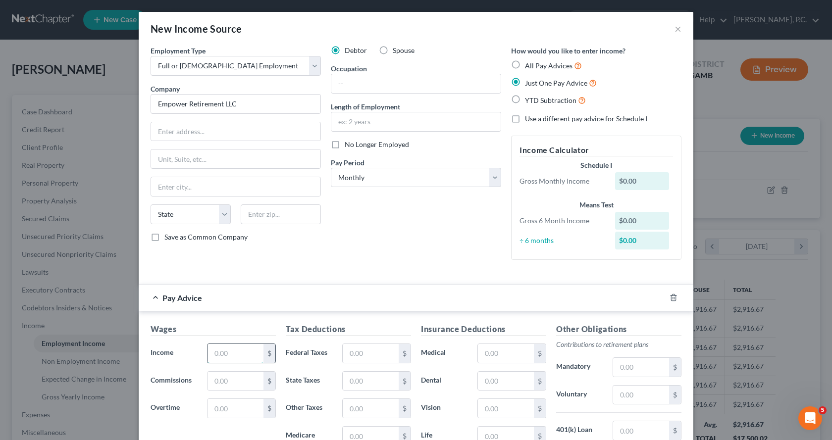
click at [233, 352] on input "text" at bounding box center [236, 353] width 56 height 19
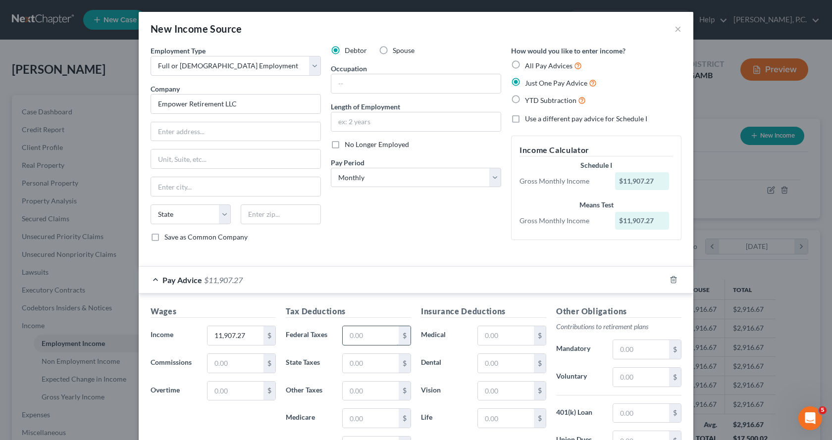
click at [376, 340] on input "text" at bounding box center [371, 335] width 56 height 19
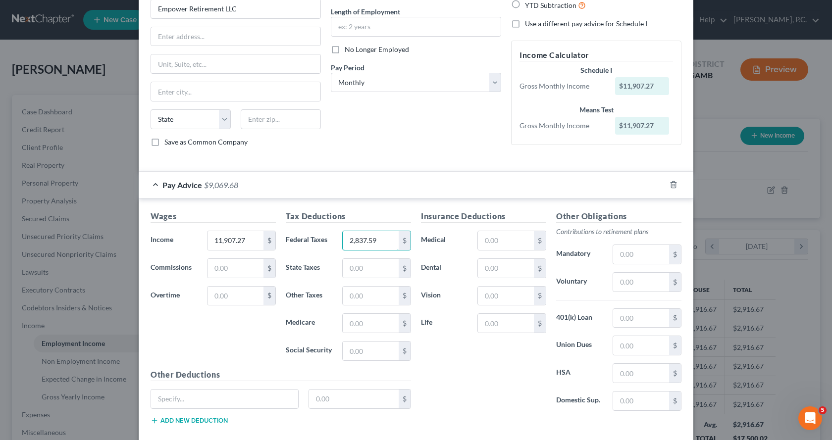
scroll to position [99, 0]
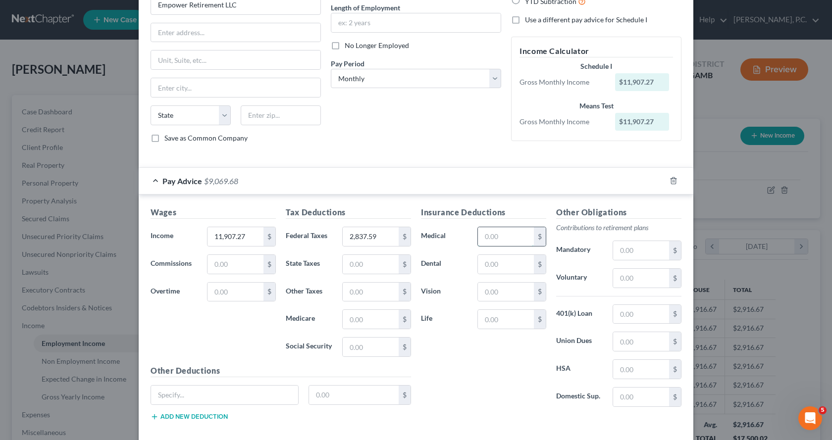
click at [527, 240] on input "text" at bounding box center [506, 236] width 56 height 19
click at [510, 420] on div "Insurance Deductions Medical 689.80 $ Dental $ Vision $ Life $ Other Obligation…" at bounding box center [551, 318] width 271 height 222
click at [502, 318] on input "text" at bounding box center [506, 319] width 56 height 19
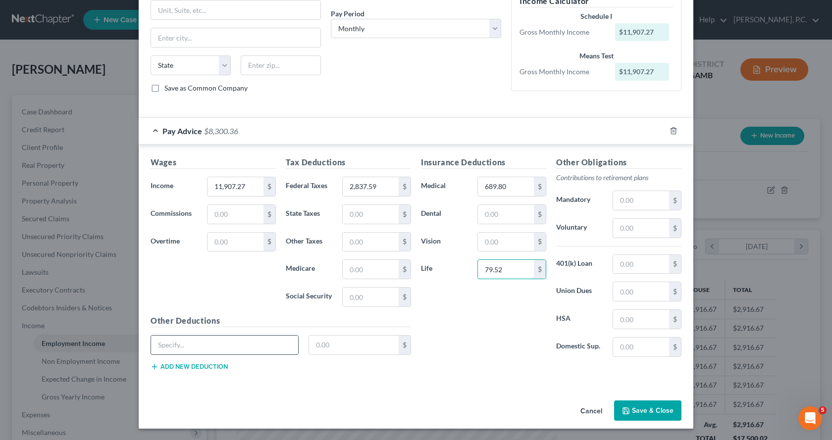
scroll to position [150, 0]
click at [208, 346] on input "text" at bounding box center [224, 344] width 147 height 19
click at [334, 343] on input "text" at bounding box center [354, 344] width 90 height 19
click at [203, 367] on button "Add new deduction" at bounding box center [189, 367] width 77 height 8
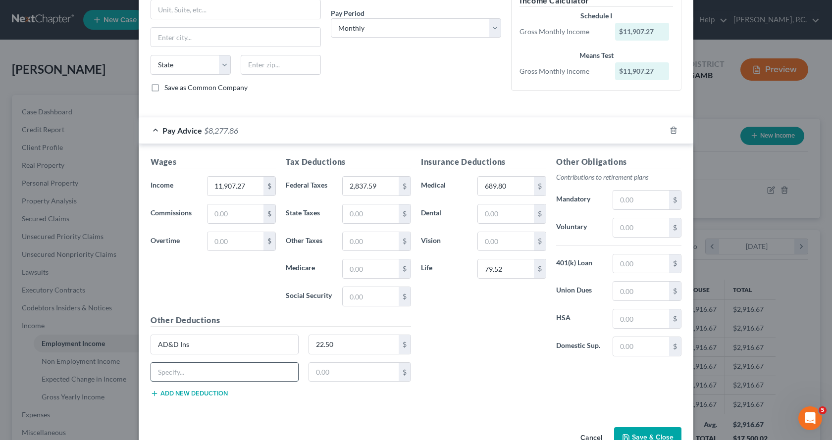
click at [204, 376] on input "text" at bounding box center [224, 372] width 147 height 19
click at [206, 375] on input "text" at bounding box center [224, 372] width 147 height 19
click at [368, 374] on input "text" at bounding box center [354, 372] width 90 height 19
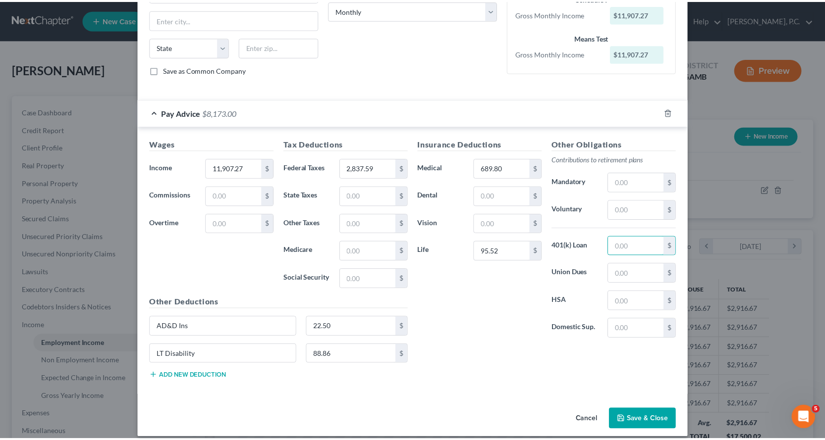
scroll to position [177, 0]
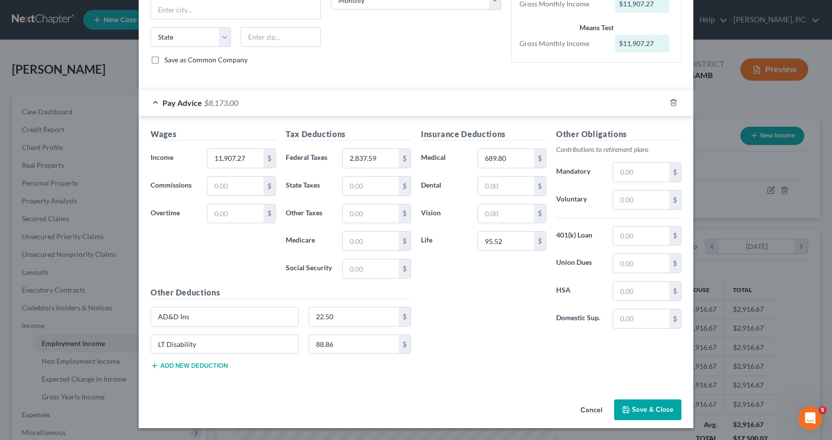
click at [649, 411] on button "Save & Close" at bounding box center [647, 410] width 67 height 21
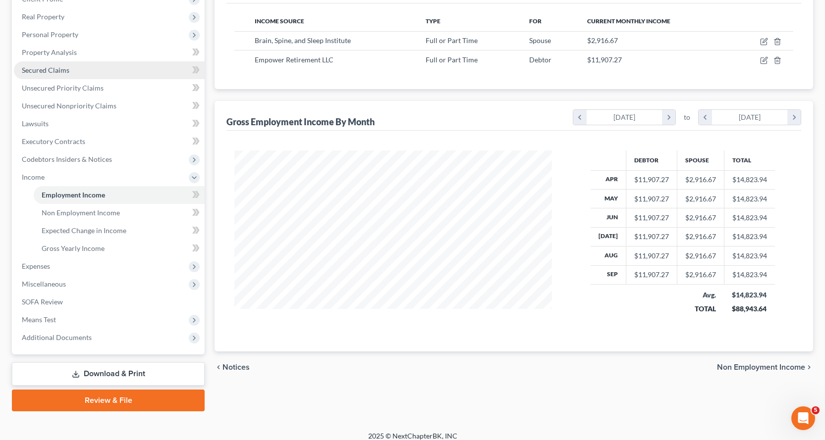
scroll to position [158, 0]
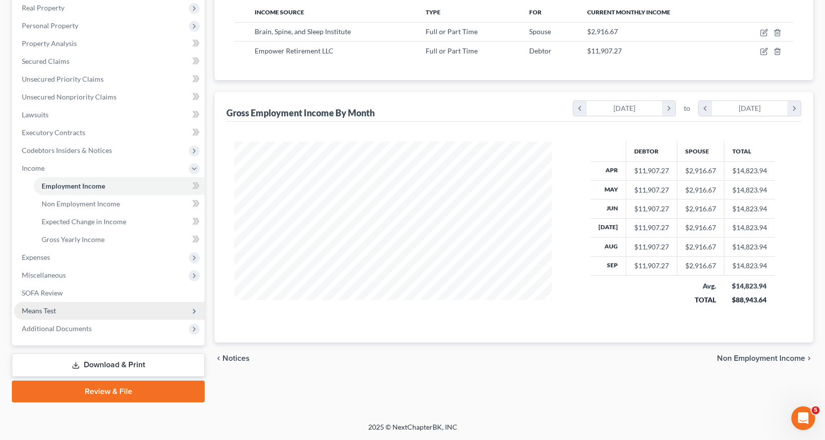
click at [42, 309] on span "Means Test" at bounding box center [39, 311] width 34 height 8
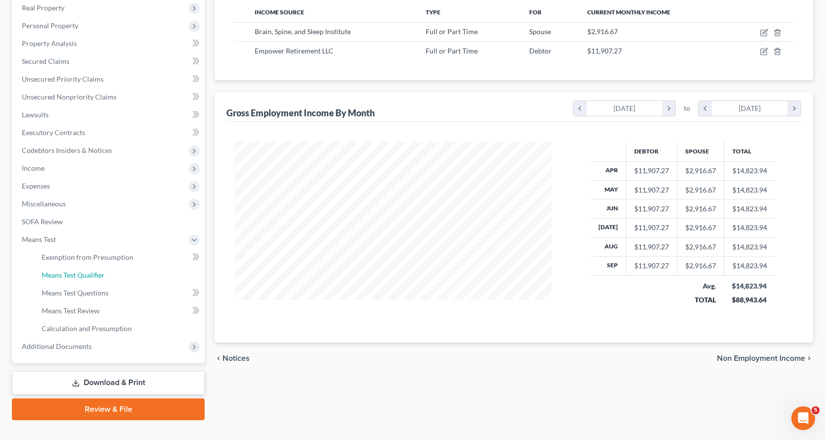
click at [81, 272] on span "Means Test Qualifier" at bounding box center [73, 275] width 63 height 8
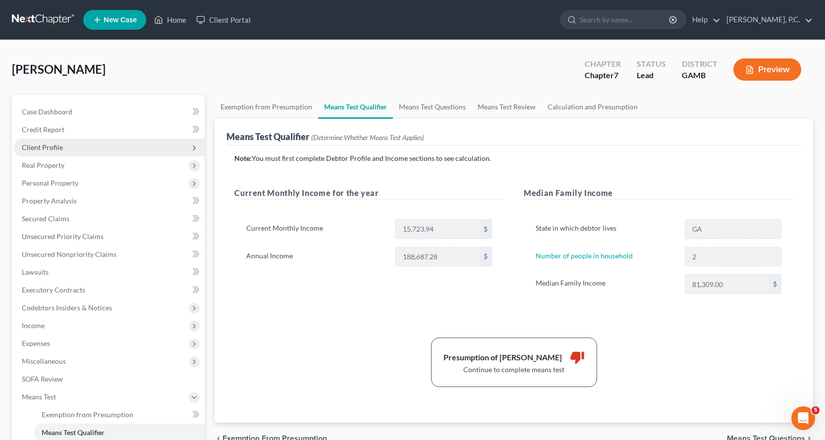
click at [53, 148] on span "Client Profile" at bounding box center [42, 147] width 41 height 8
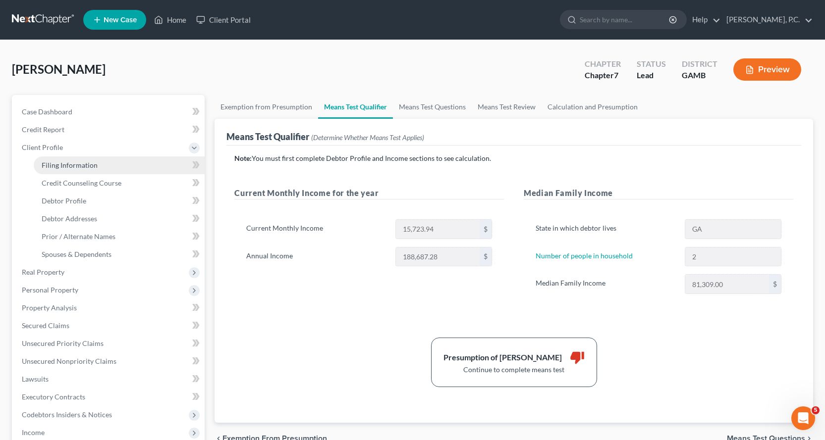
click at [72, 165] on span "Filing Information" at bounding box center [70, 165] width 56 height 8
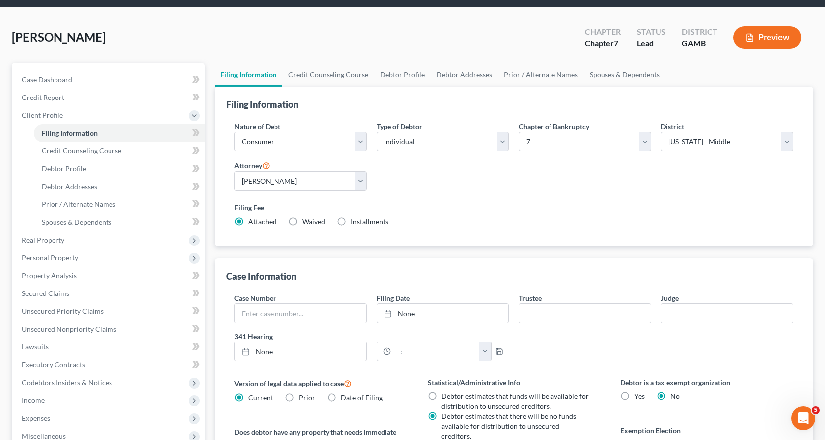
scroll to position [50, 0]
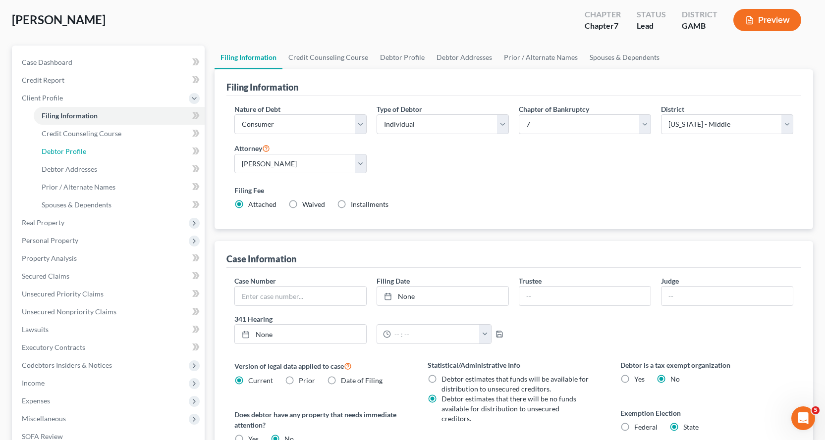
drag, startPoint x: 69, startPoint y: 150, endPoint x: 499, endPoint y: 212, distance: 434.0
click at [69, 151] on span "Debtor Profile" at bounding box center [64, 151] width 45 height 8
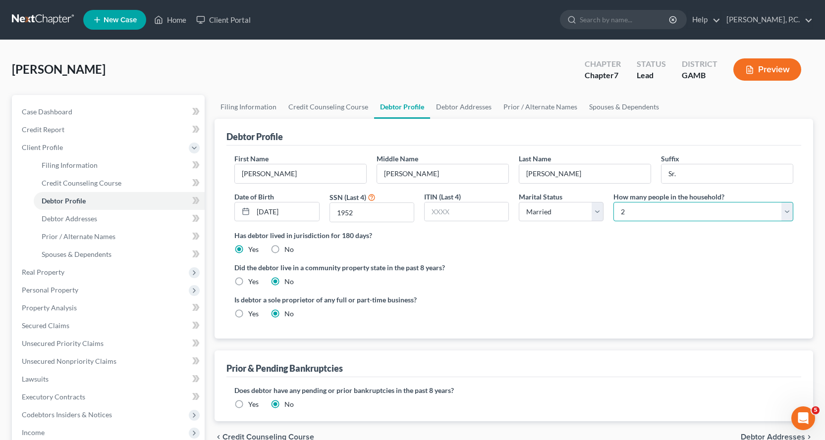
drag, startPoint x: 790, startPoint y: 210, endPoint x: 771, endPoint y: 210, distance: 18.3
click at [790, 210] on select "Select 1 2 3 4 5 6 7 8 9 10 11 12 13 14 15 16 17 18 19 20" at bounding box center [703, 212] width 180 height 20
click at [613, 202] on select "Select 1 2 3 4 5 6 7 8 9 10 11 12 13 14 15 16 17 18 19 20" at bounding box center [703, 212] width 180 height 20
click at [615, 300] on div "Is debtor a sole proprietor of any full or part-time business? Yes No" at bounding box center [513, 311] width 569 height 32
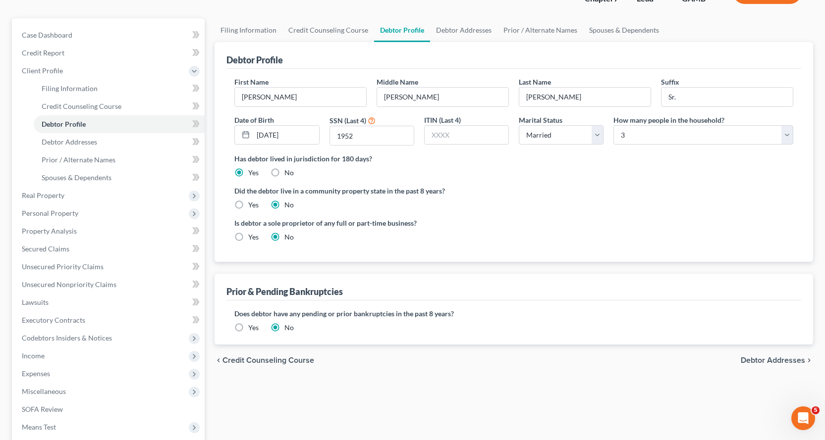
scroll to position [193, 0]
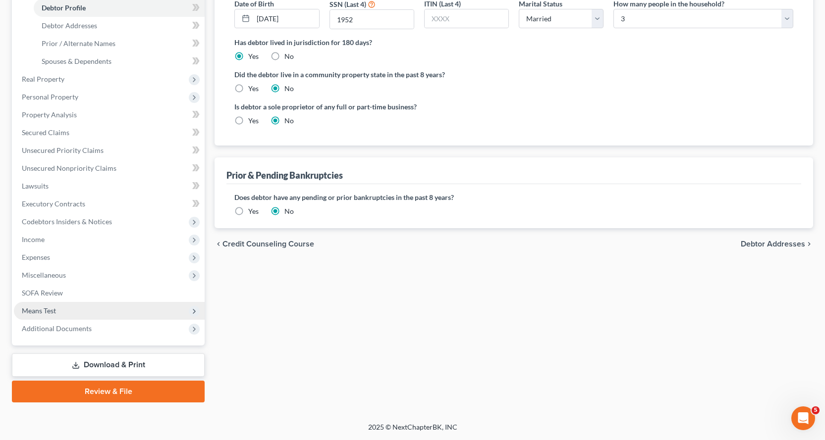
click at [47, 309] on span "Means Test" at bounding box center [39, 311] width 34 height 8
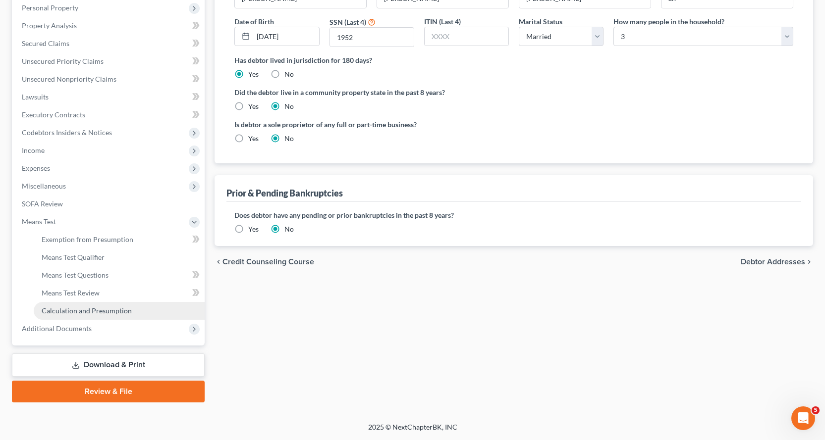
scroll to position [175, 0]
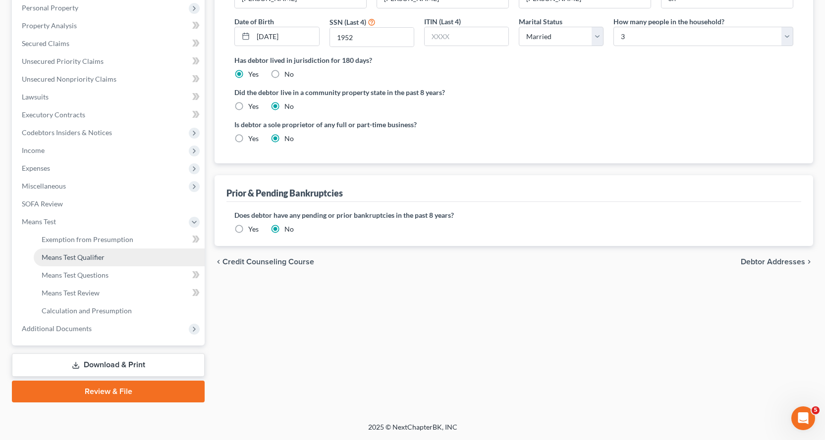
click at [85, 259] on span "Means Test Qualifier" at bounding box center [73, 257] width 63 height 8
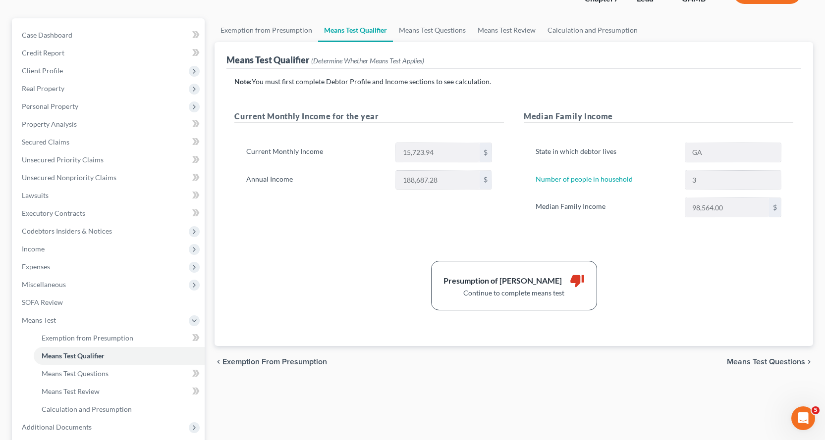
scroll to position [76, 0]
click at [91, 372] on span "Means Test Questions" at bounding box center [75, 374] width 67 height 8
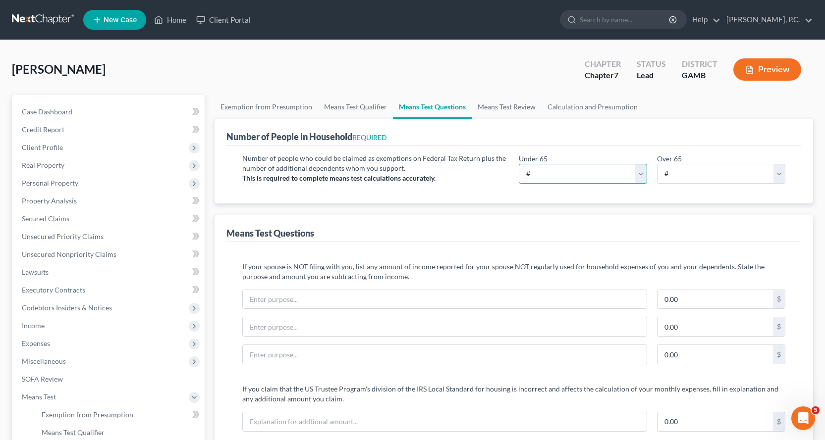
click at [564, 171] on select "# 0 1 2 3 4 5 6 7 8 9 10" at bounding box center [583, 174] width 128 height 20
click at [519, 164] on select "# 0 1 2 3 4 5 6 7 8 9 10" at bounding box center [583, 174] width 128 height 20
click at [712, 172] on select "# 0 1 2 3 4 5 6 7 8 9 10" at bounding box center [721, 174] width 128 height 20
click at [657, 164] on select "# 0 1 2 3 4 5 6 7 8 9 10" at bounding box center [721, 174] width 128 height 20
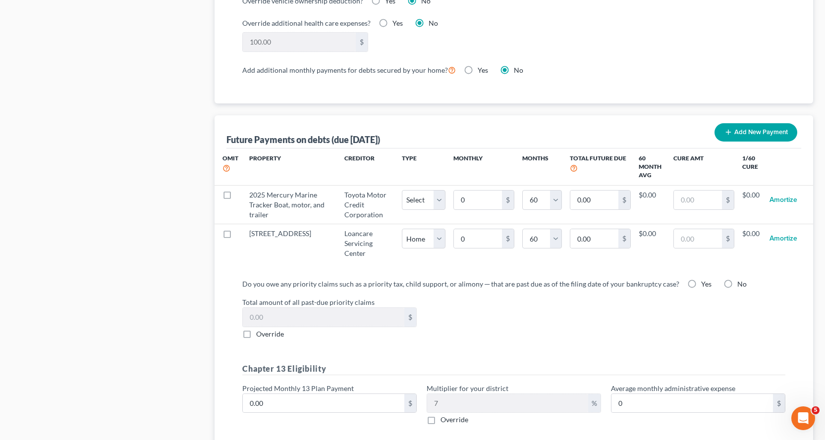
scroll to position [892, 0]
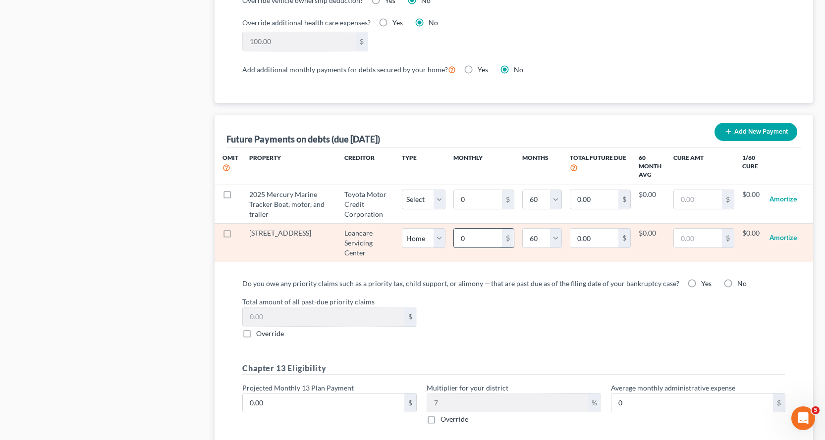
click at [470, 243] on input "0" at bounding box center [478, 238] width 48 height 19
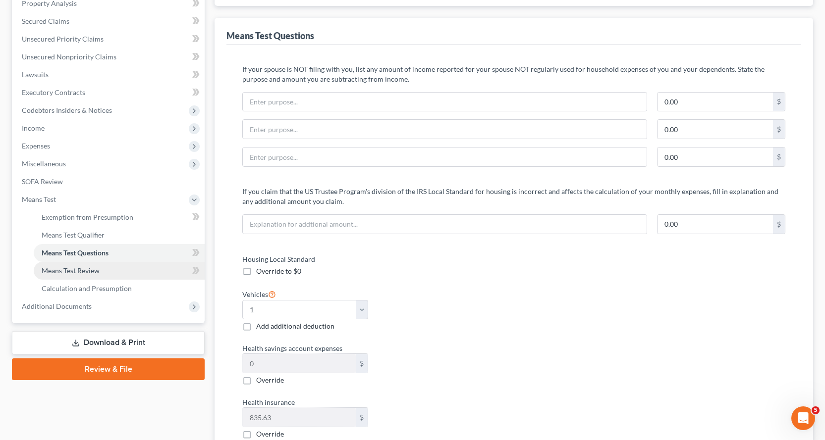
scroll to position [198, 0]
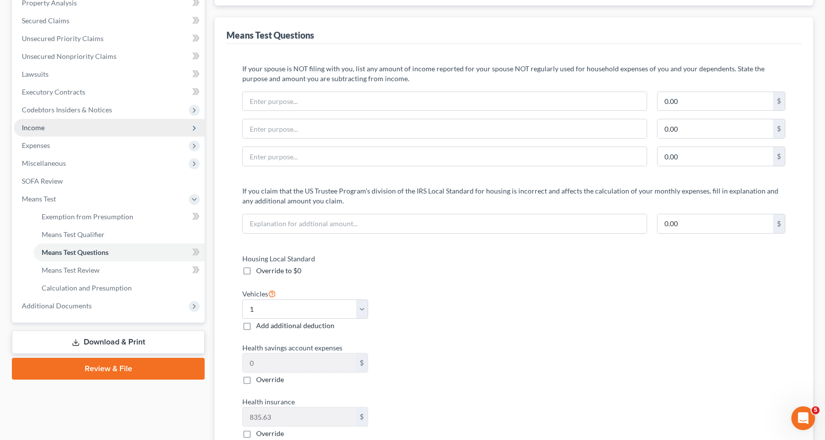
click at [30, 126] on span "Income" at bounding box center [33, 127] width 23 height 8
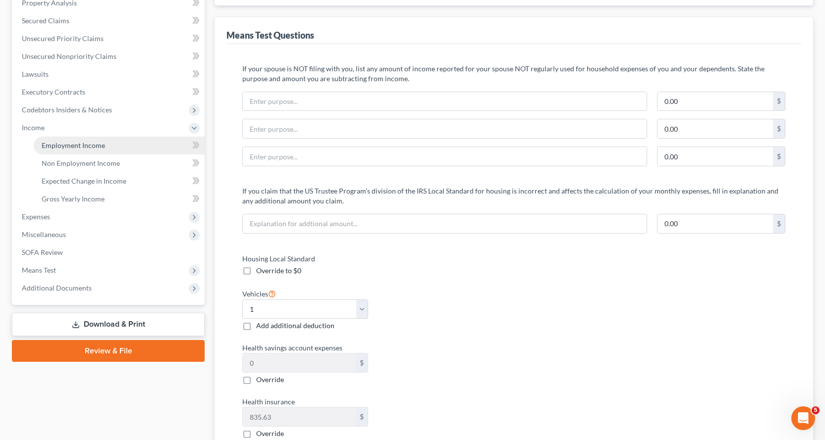
click at [87, 148] on span "Employment Income" at bounding box center [73, 145] width 63 height 8
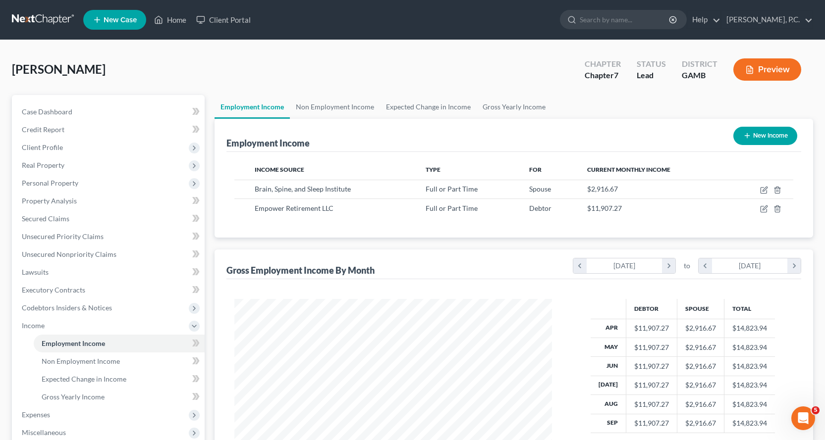
scroll to position [178, 337]
click at [41, 412] on span "Expenses" at bounding box center [36, 415] width 28 height 8
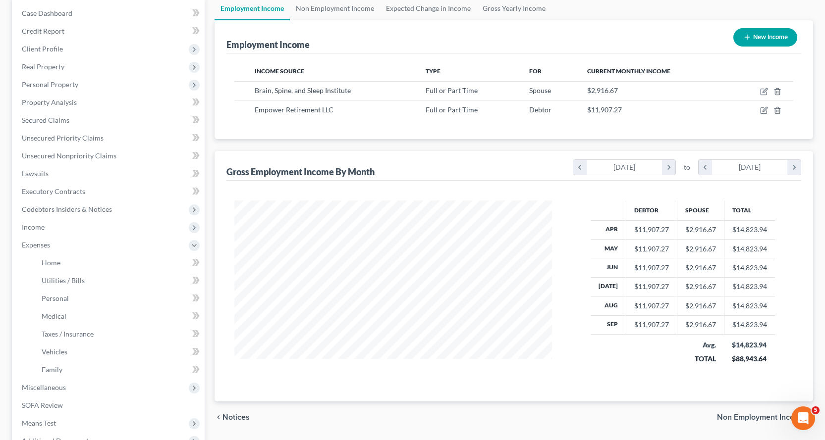
scroll to position [99, 0]
click at [44, 262] on span "Home" at bounding box center [51, 262] width 19 height 8
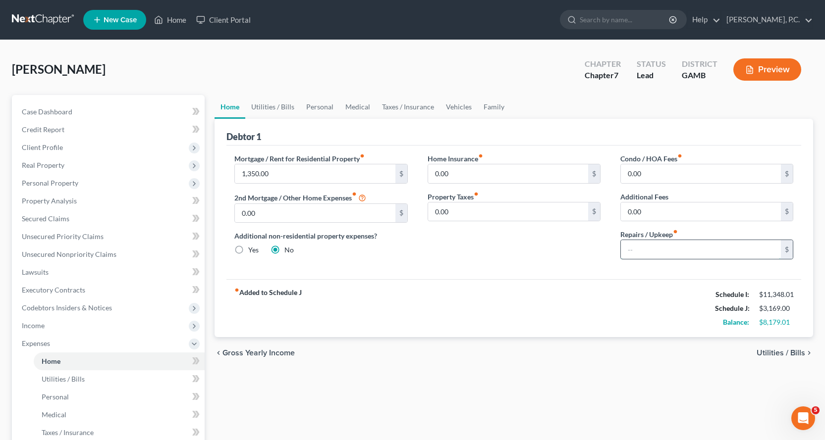
click at [649, 251] on input "text" at bounding box center [701, 249] width 160 height 19
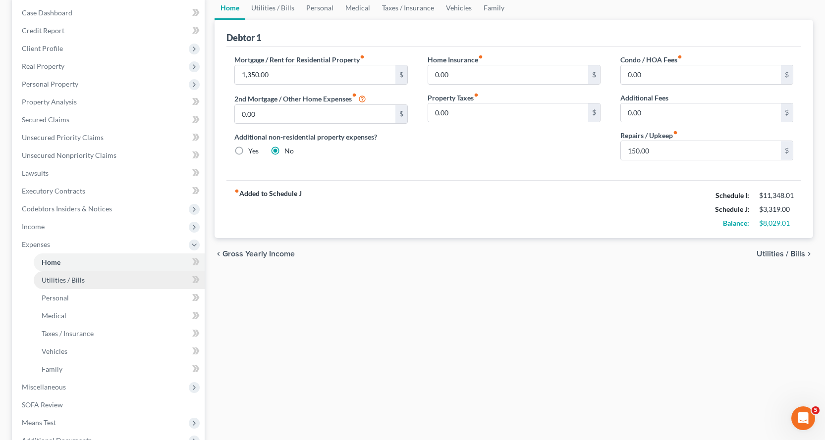
click at [62, 281] on span "Utilities / Bills" at bounding box center [63, 280] width 43 height 8
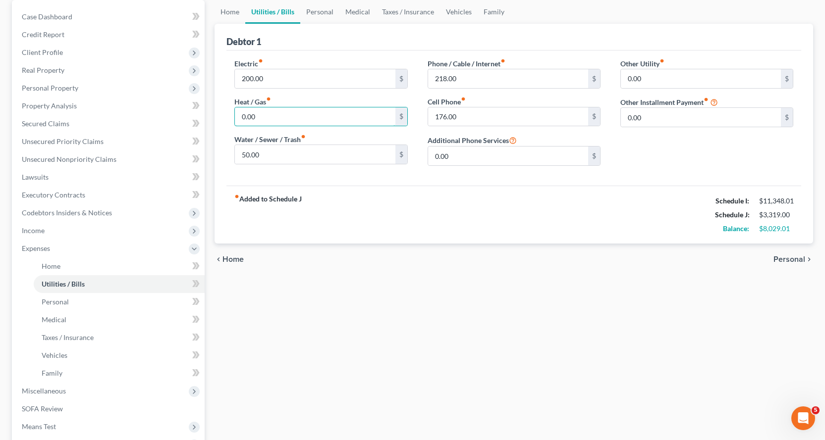
scroll to position [211, 0]
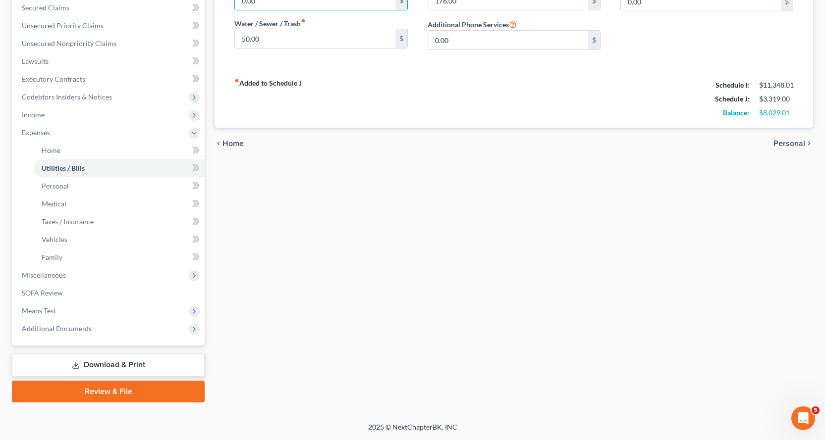
click at [108, 365] on link "Download & Print" at bounding box center [108, 365] width 193 height 23
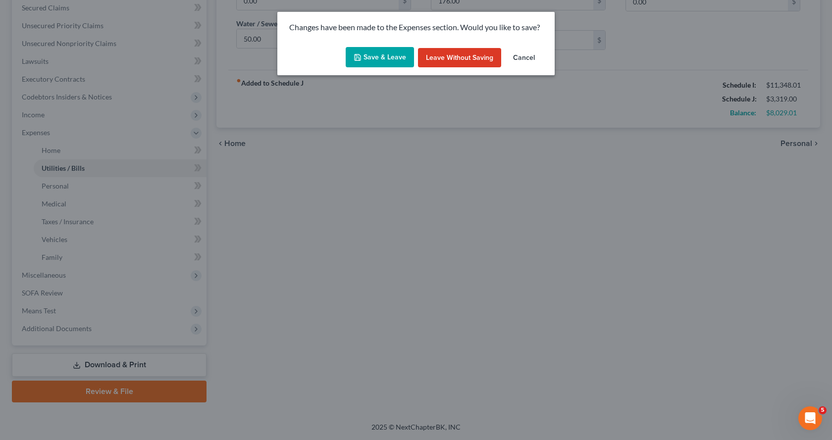
click at [531, 54] on button "Cancel" at bounding box center [524, 58] width 38 height 20
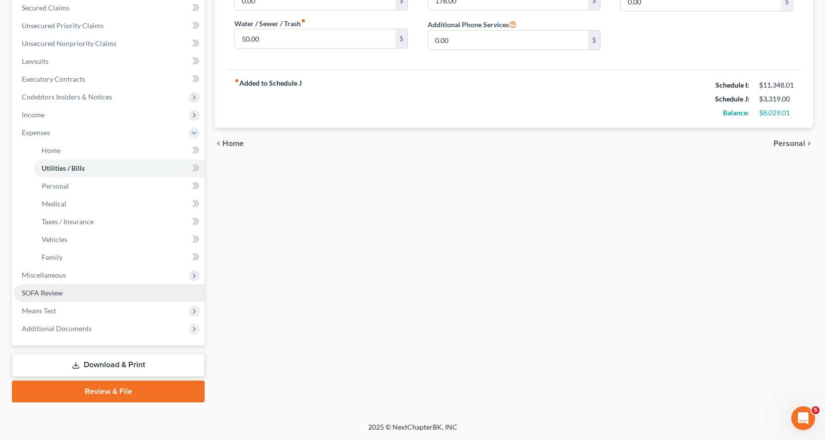
click at [54, 276] on span "Miscellaneous" at bounding box center [44, 275] width 44 height 8
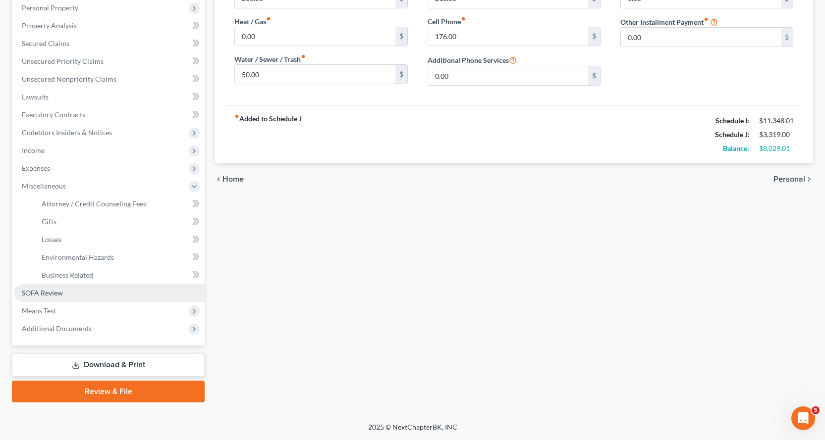
scroll to position [175, 0]
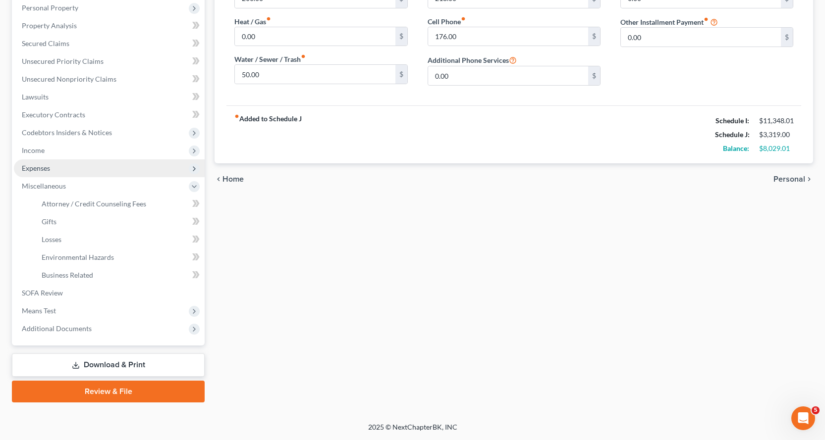
click at [40, 169] on span "Expenses" at bounding box center [36, 168] width 28 height 8
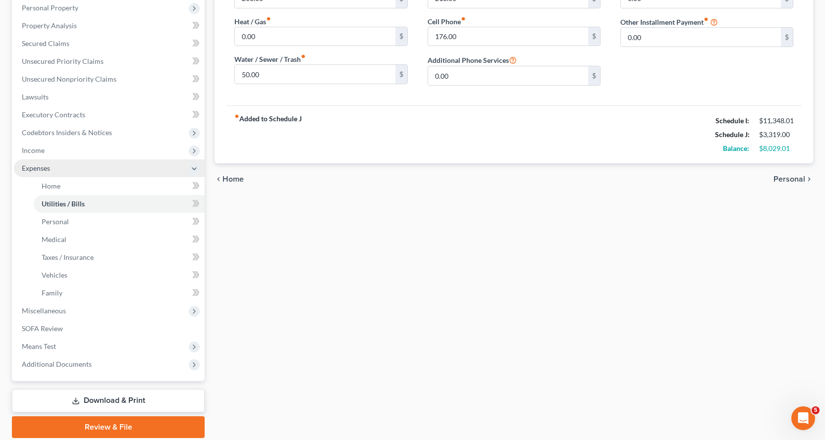
scroll to position [211, 0]
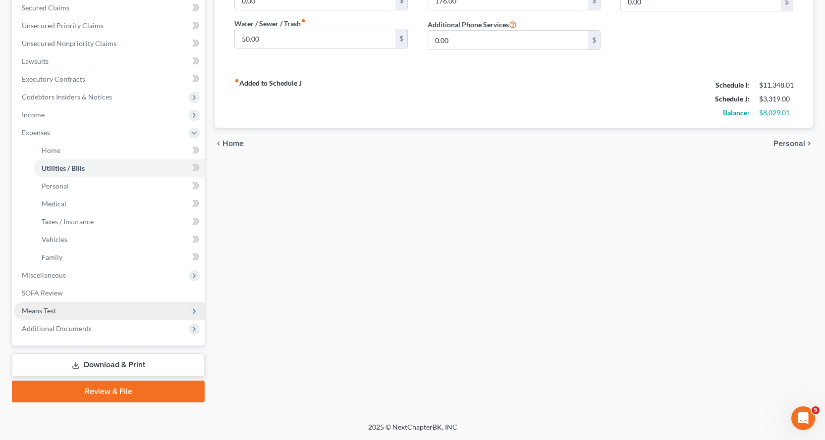
click at [45, 314] on span "Means Test" at bounding box center [39, 311] width 34 height 8
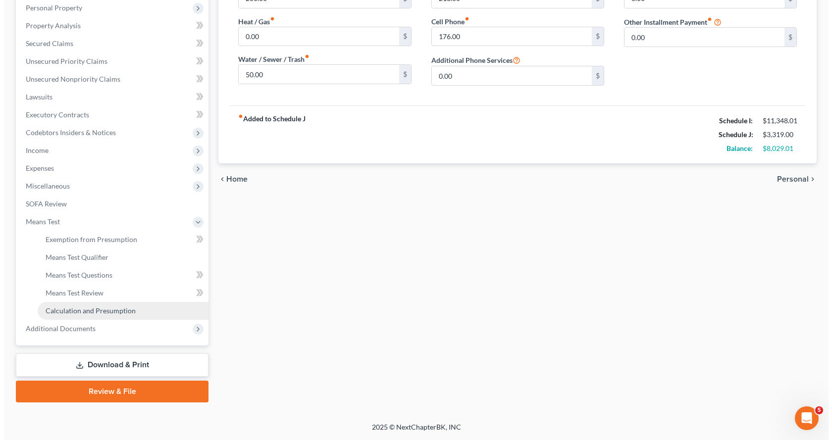
scroll to position [175, 0]
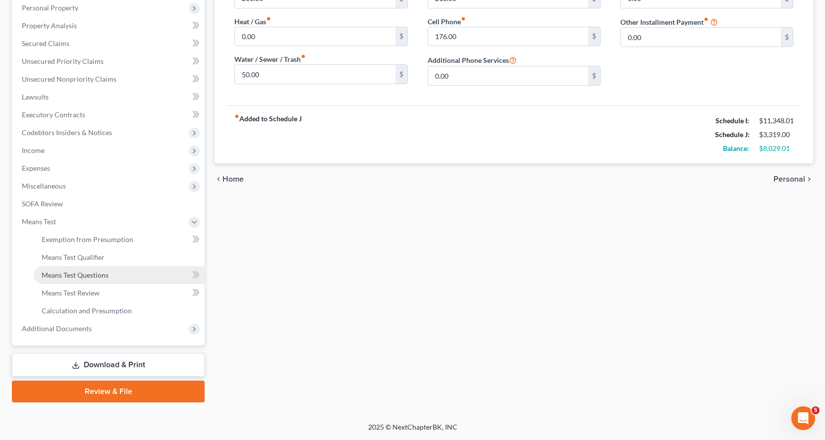
click at [94, 274] on span "Means Test Questions" at bounding box center [75, 275] width 67 height 8
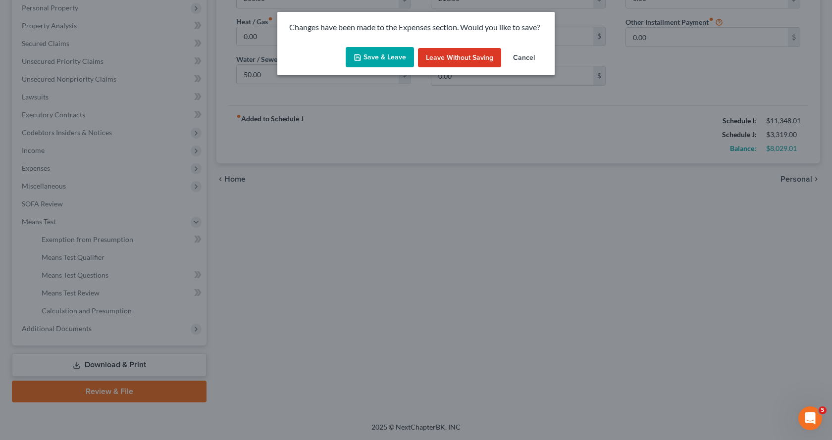
drag, startPoint x: 393, startPoint y: 59, endPoint x: 429, endPoint y: 244, distance: 188.7
click at [393, 59] on button "Save & Leave" at bounding box center [380, 57] width 68 height 21
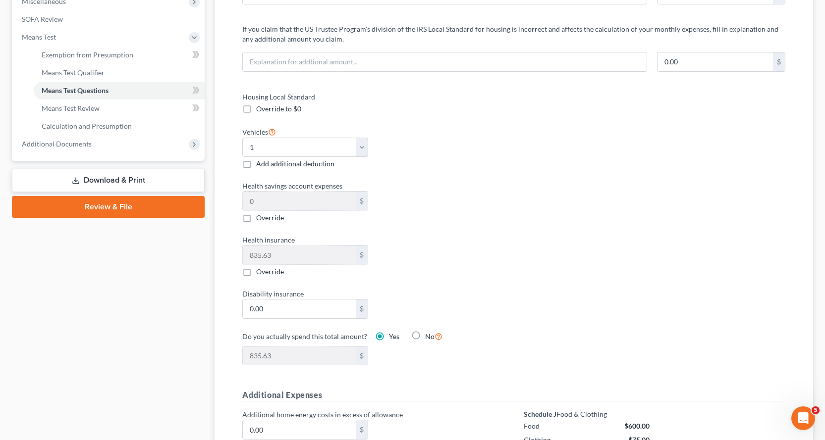
scroll to position [252, 0]
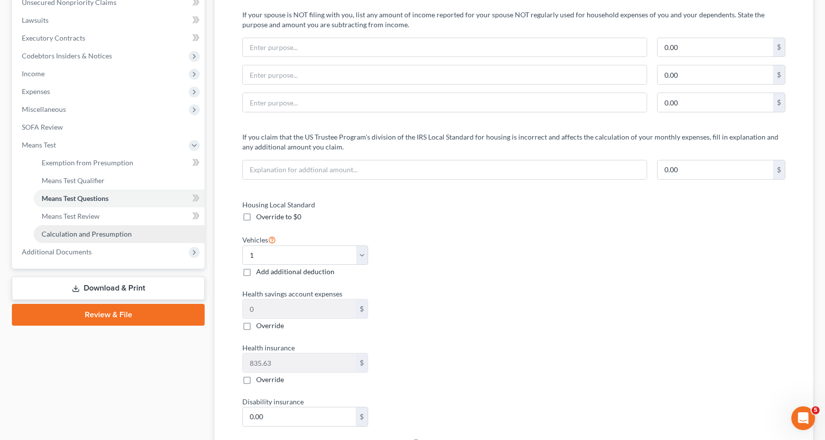
click at [115, 233] on span "Calculation and Presumption" at bounding box center [87, 234] width 90 height 8
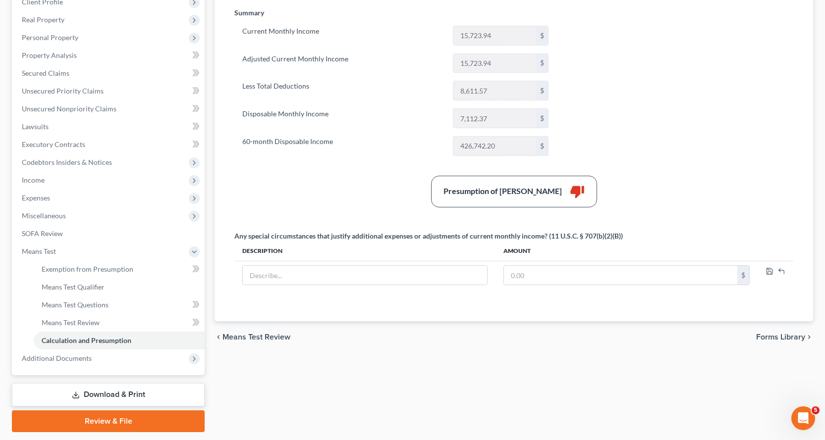
scroll to position [175, 0]
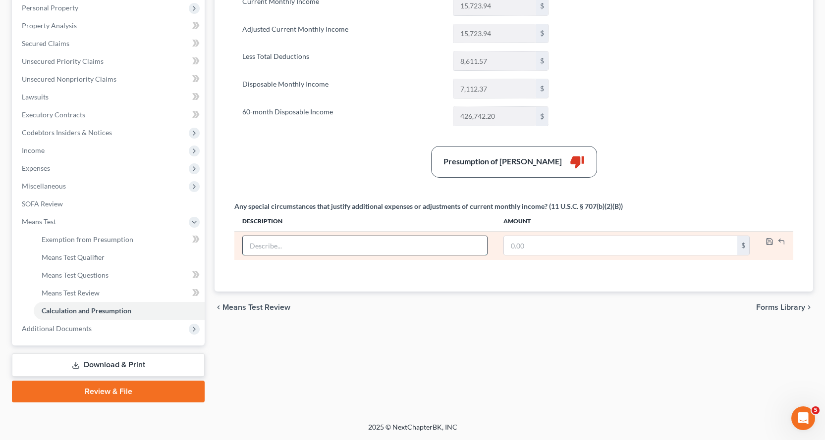
click at [264, 244] on input "text" at bounding box center [365, 245] width 244 height 19
click at [418, 247] on input "[PERSON_NAME] lost his job of over 20 years due to downsiz" at bounding box center [365, 245] width 244 height 19
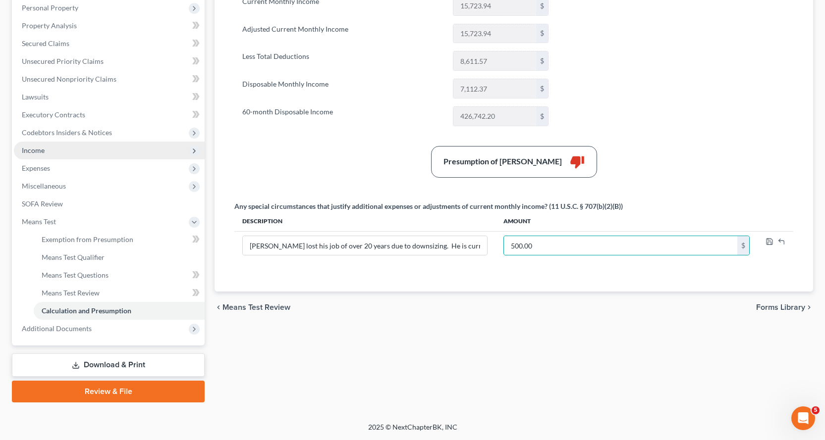
click at [35, 149] on span "Income" at bounding box center [33, 150] width 23 height 8
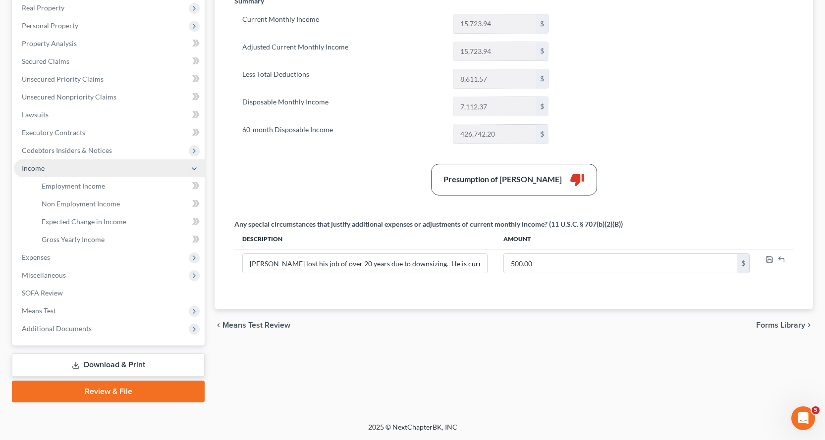
scroll to position [158, 0]
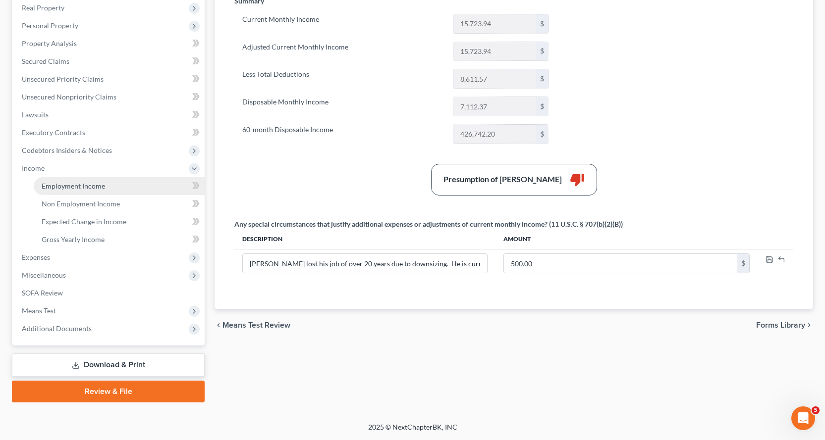
click at [78, 184] on span "Employment Income" at bounding box center [73, 186] width 63 height 8
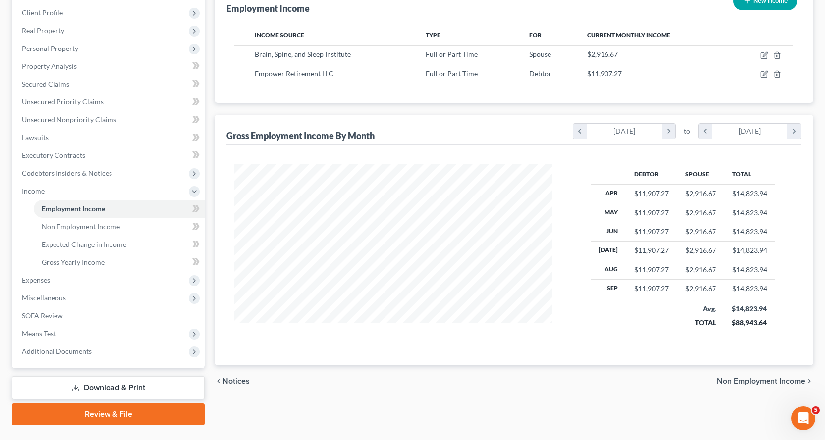
scroll to position [149, 0]
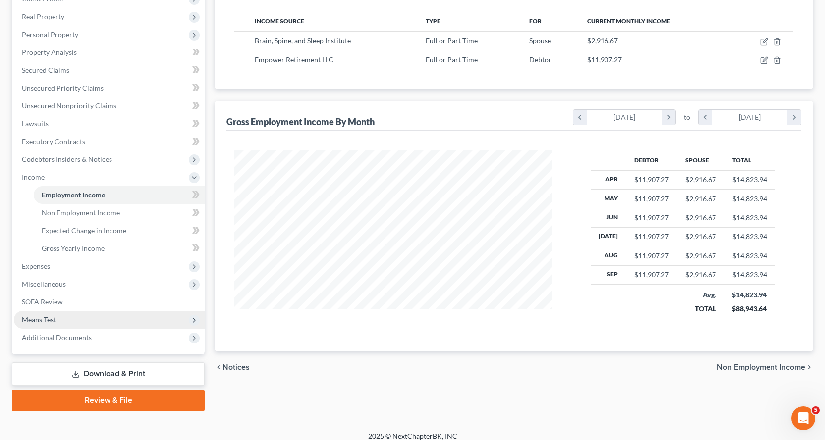
click at [47, 318] on span "Means Test" at bounding box center [39, 320] width 34 height 8
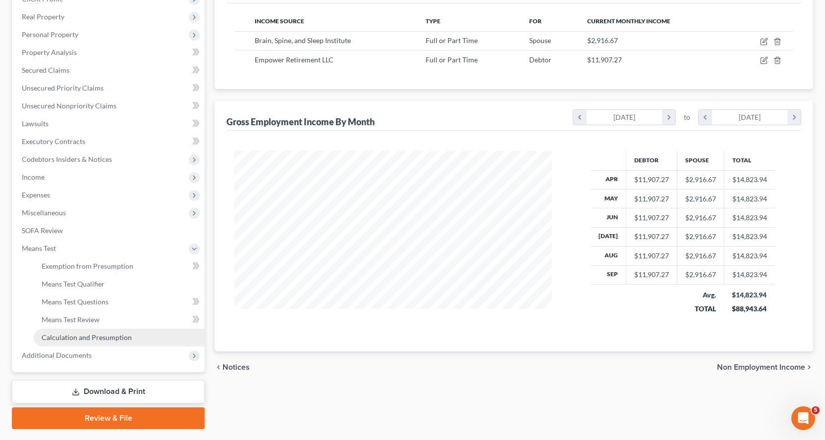
click at [93, 338] on span "Calculation and Presumption" at bounding box center [87, 337] width 90 height 8
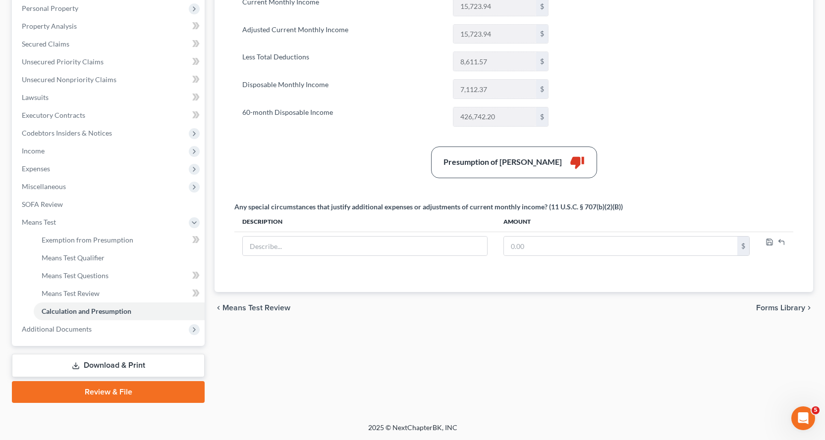
scroll to position [175, 0]
drag, startPoint x: 293, startPoint y: 247, endPoint x: 638, endPoint y: 193, distance: 349.1
click at [293, 247] on input "text" at bounding box center [365, 245] width 244 height 19
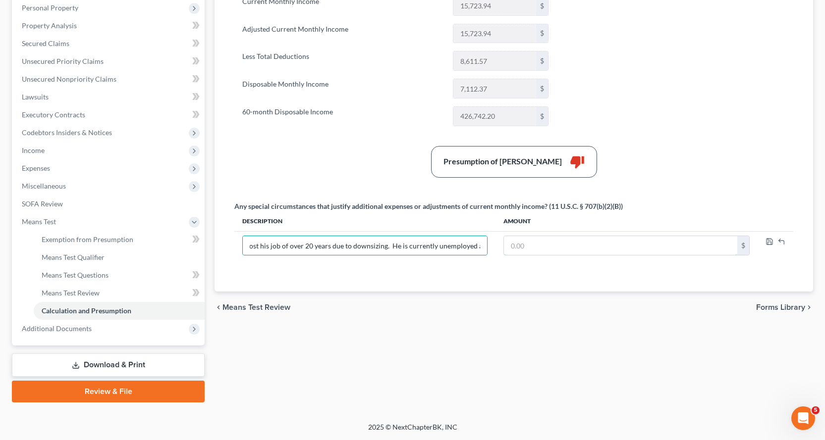
scroll to position [0, 0]
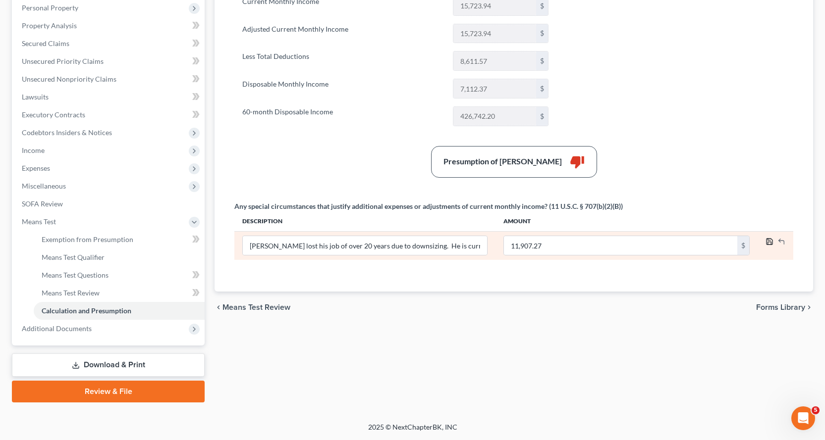
click at [769, 239] on icon "button" at bounding box center [769, 242] width 8 height 8
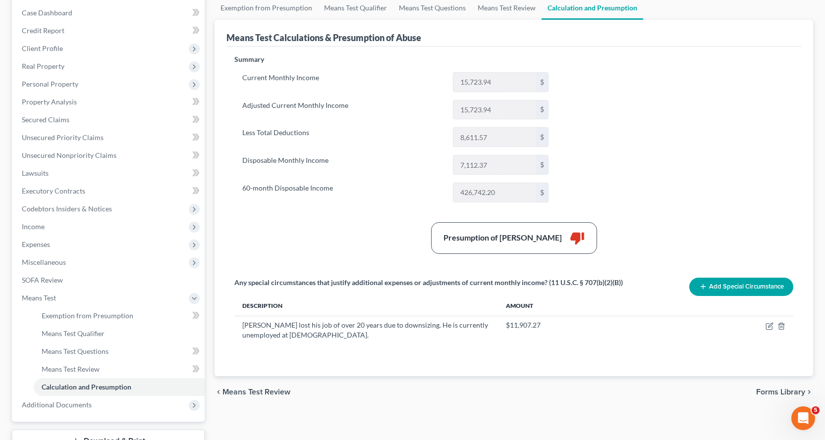
scroll to position [175, 0]
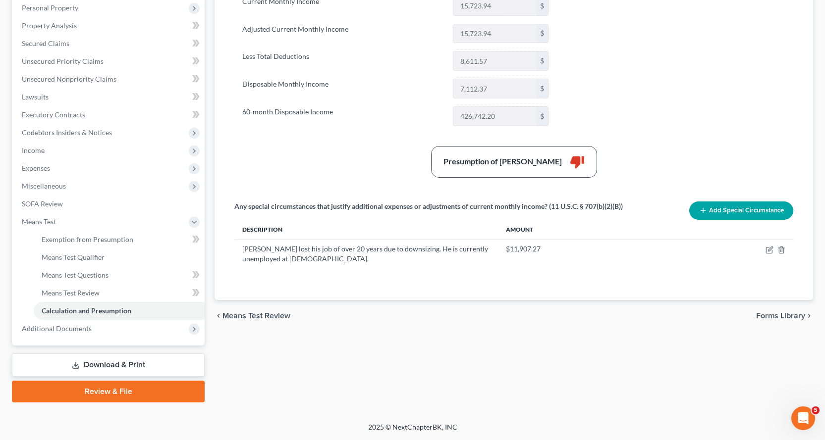
click at [108, 364] on link "Download & Print" at bounding box center [108, 365] width 193 height 23
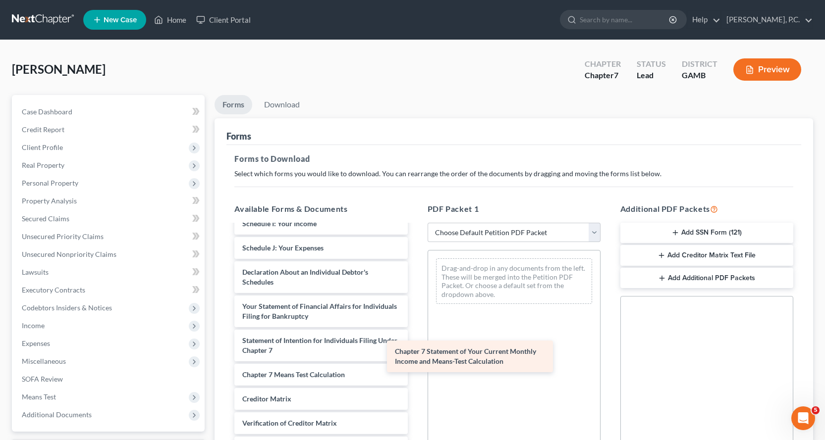
scroll to position [246, 0]
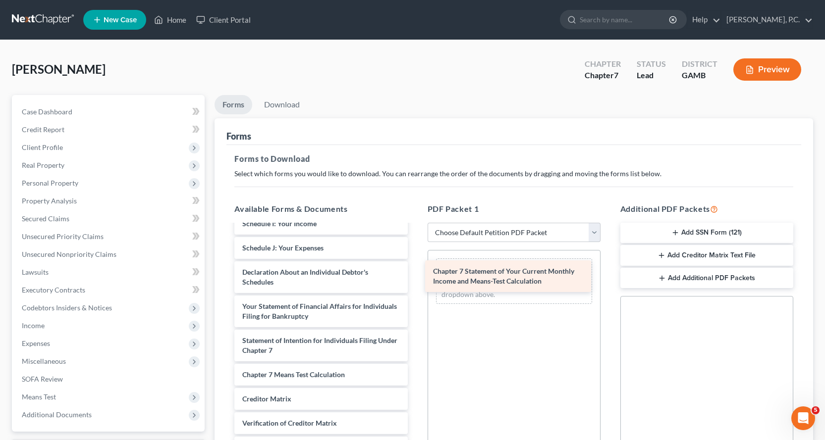
drag, startPoint x: 280, startPoint y: 344, endPoint x: 471, endPoint y: 275, distance: 203.0
click at [415, 275] on div "Chapter 7 Statement of Your Current Monthly Income and Means-Test Calculation V…" at bounding box center [320, 236] width 189 height 514
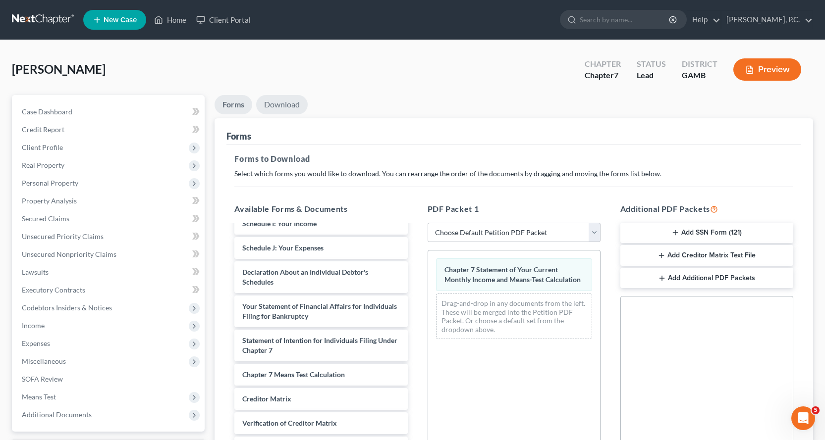
click at [284, 103] on link "Download" at bounding box center [282, 104] width 52 height 19
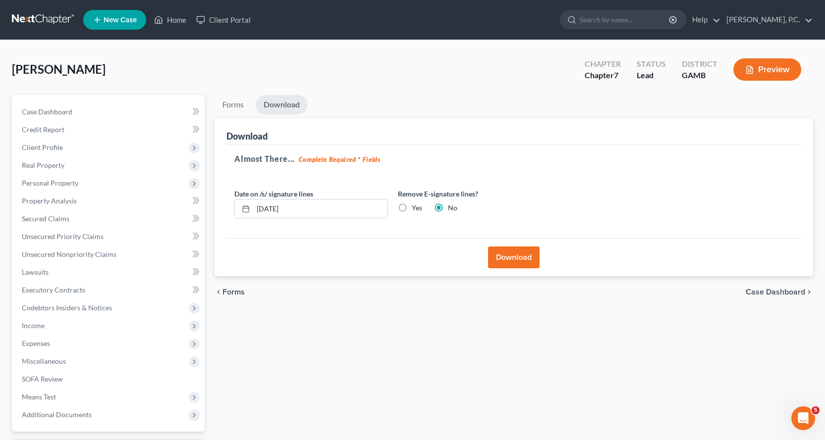
click at [517, 258] on button "Download" at bounding box center [514, 258] width 52 height 22
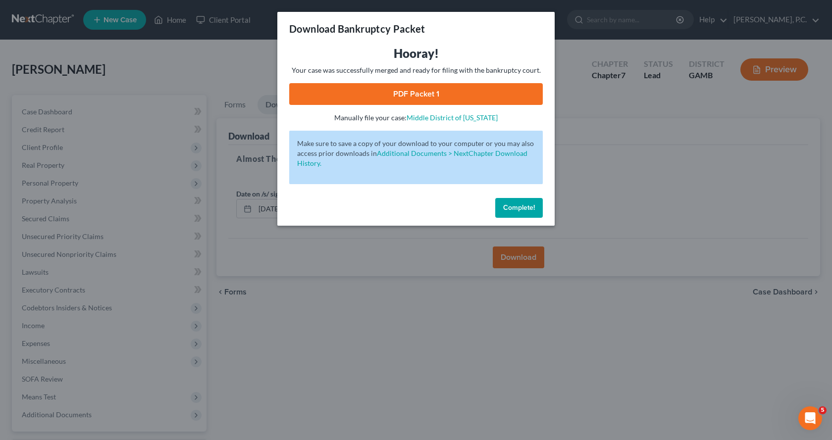
click at [402, 96] on link "PDF Packet 1" at bounding box center [416, 94] width 254 height 22
click at [525, 210] on span "Complete!" at bounding box center [519, 208] width 32 height 8
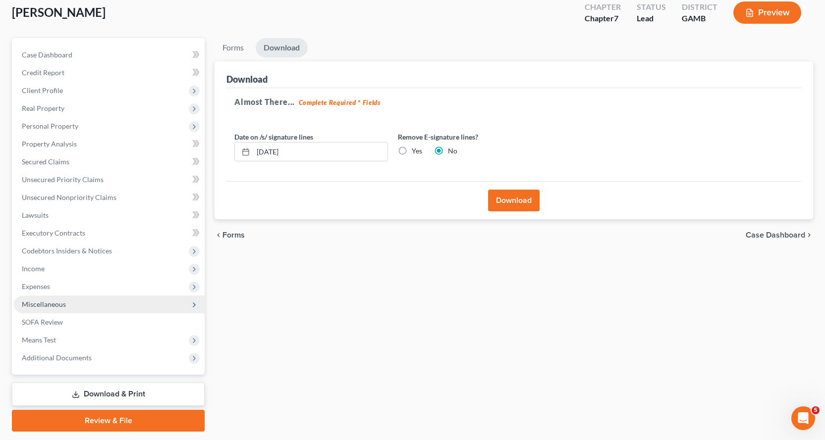
scroll to position [86, 0]
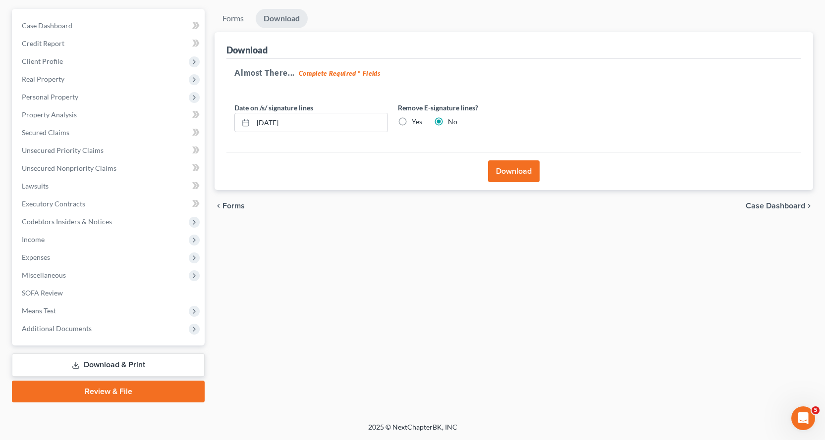
click at [111, 393] on link "Review & File" at bounding box center [108, 392] width 193 height 22
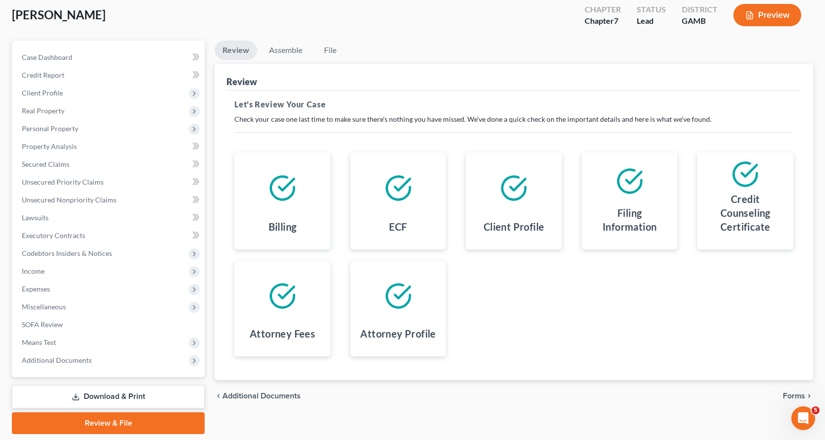
scroll to position [86, 0]
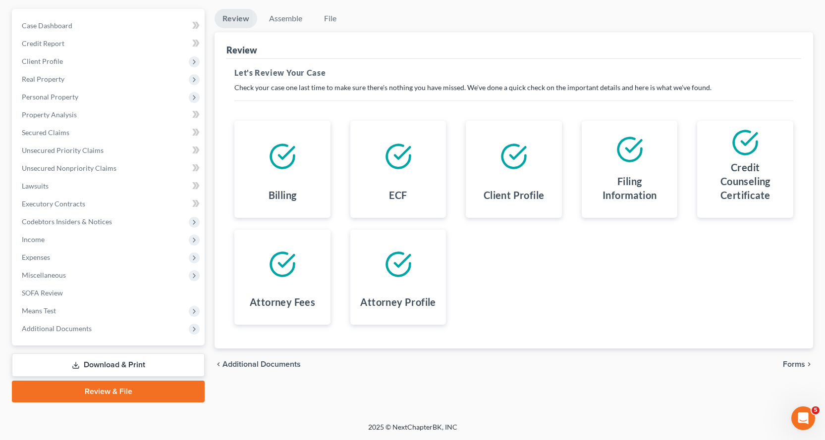
click at [104, 364] on link "Download & Print" at bounding box center [108, 365] width 193 height 23
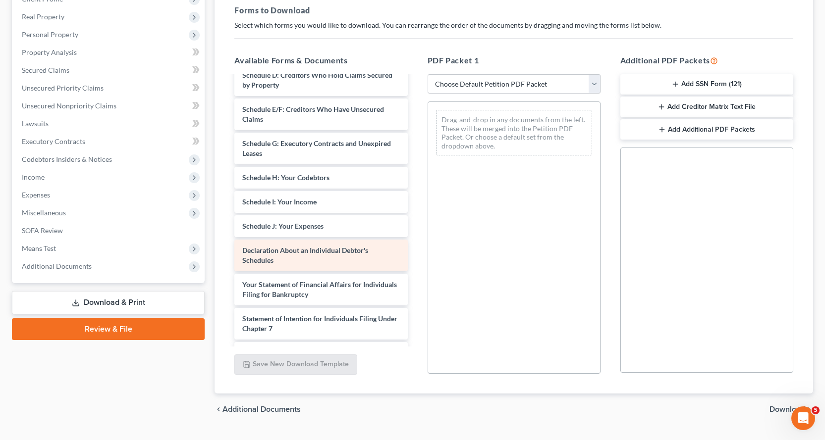
scroll to position [198, 0]
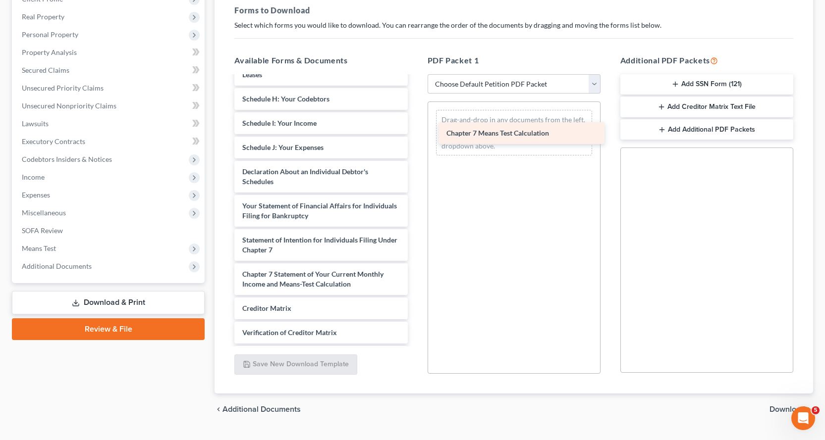
drag, startPoint x: 308, startPoint y: 308, endPoint x: 512, endPoint y: 131, distance: 270.1
click at [415, 131] on div "Chapter 7 Means Test Calculation Voluntary Petition for Individuals Filing for …" at bounding box center [320, 141] width 189 height 524
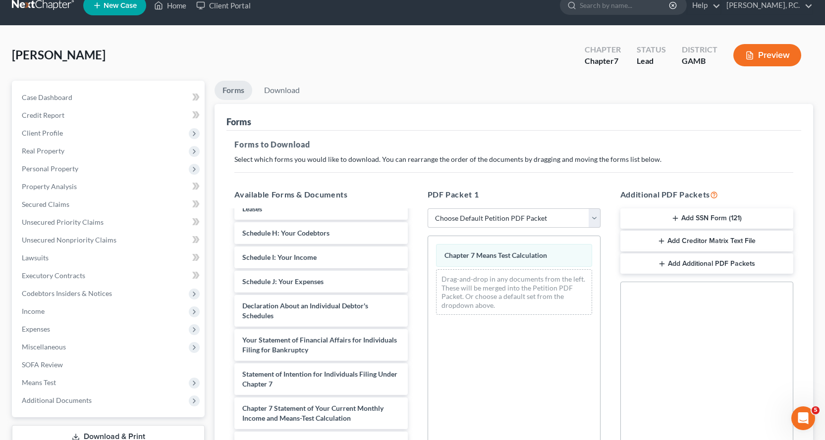
scroll to position [0, 0]
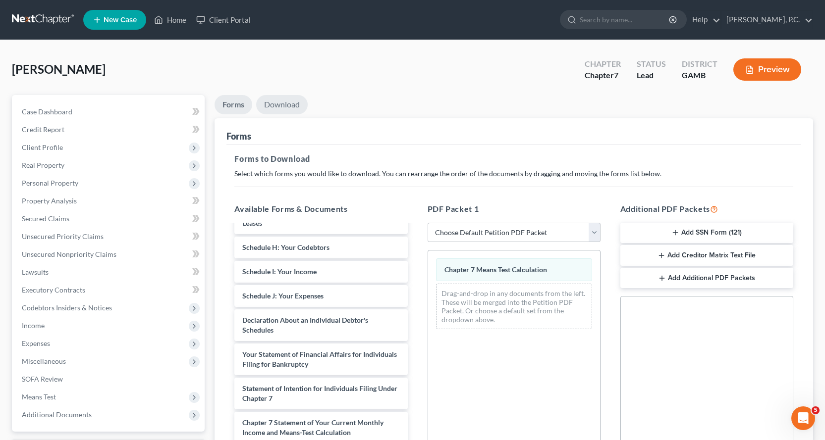
click at [279, 103] on link "Download" at bounding box center [282, 104] width 52 height 19
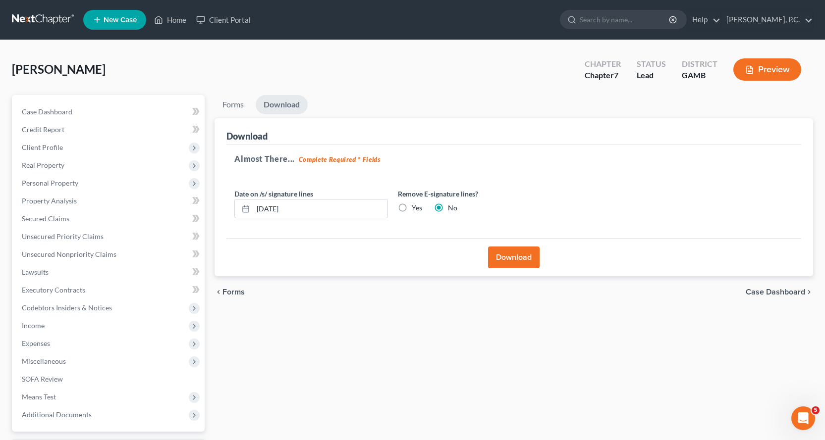
click at [508, 254] on button "Download" at bounding box center [514, 258] width 52 height 22
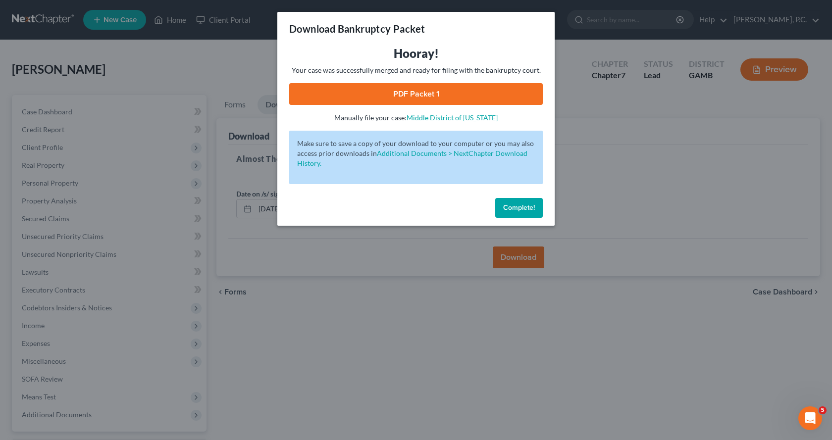
click at [408, 92] on link "PDF Packet 1" at bounding box center [416, 94] width 254 height 22
click at [523, 208] on span "Complete!" at bounding box center [519, 208] width 32 height 8
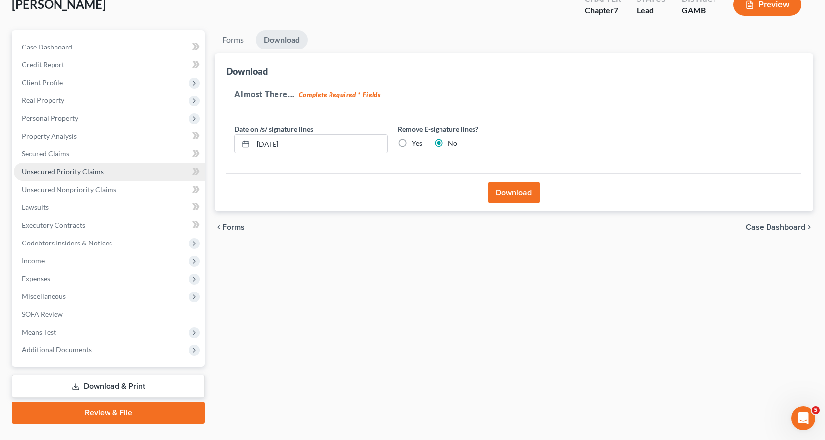
scroll to position [86, 0]
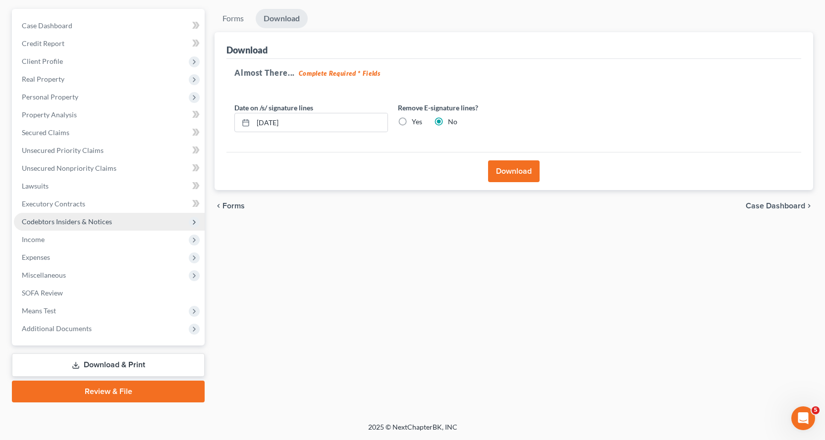
drag, startPoint x: 111, startPoint y: 394, endPoint x: 117, endPoint y: 228, distance: 166.1
click at [111, 393] on link "Review & File" at bounding box center [108, 392] width 193 height 22
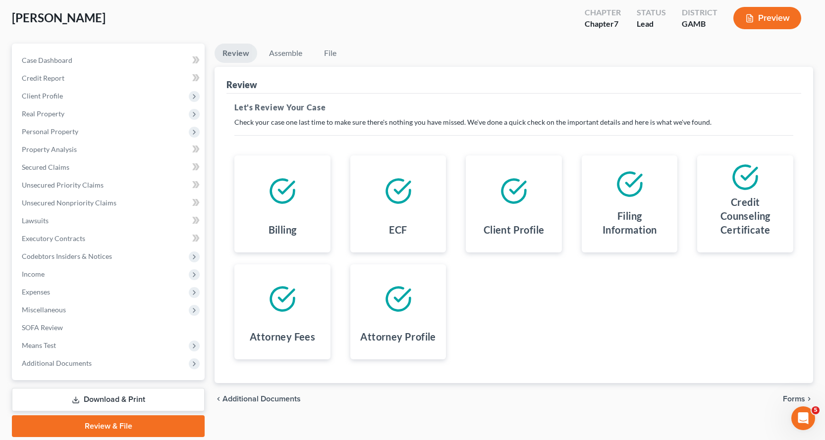
scroll to position [86, 0]
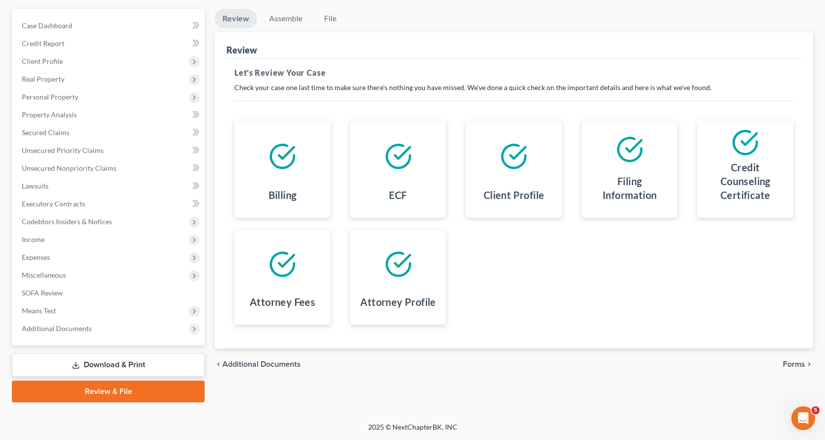
click at [113, 364] on link "Download & Print" at bounding box center [108, 365] width 193 height 23
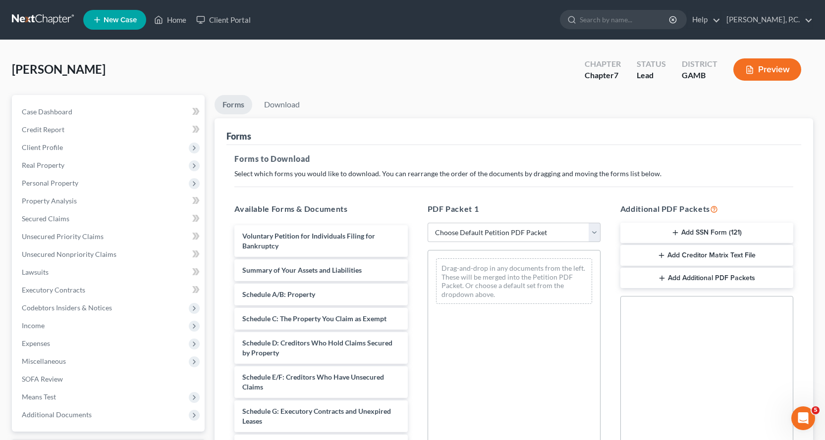
click at [687, 232] on button "Add SSN Form (121)" at bounding box center [706, 233] width 173 height 21
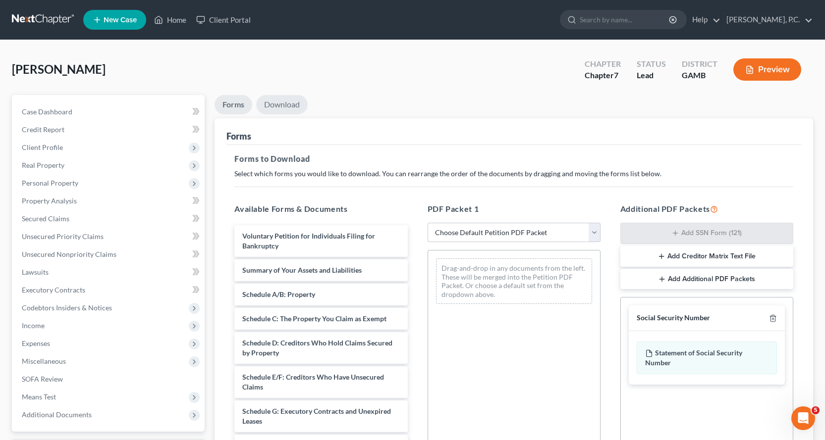
click at [283, 103] on link "Download" at bounding box center [282, 104] width 52 height 19
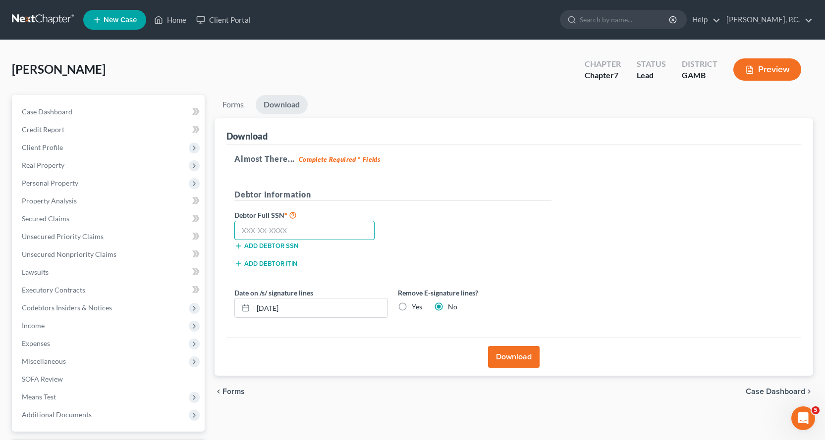
click at [273, 229] on input "text" at bounding box center [304, 231] width 140 height 20
click at [510, 359] on button "Download" at bounding box center [514, 357] width 52 height 22
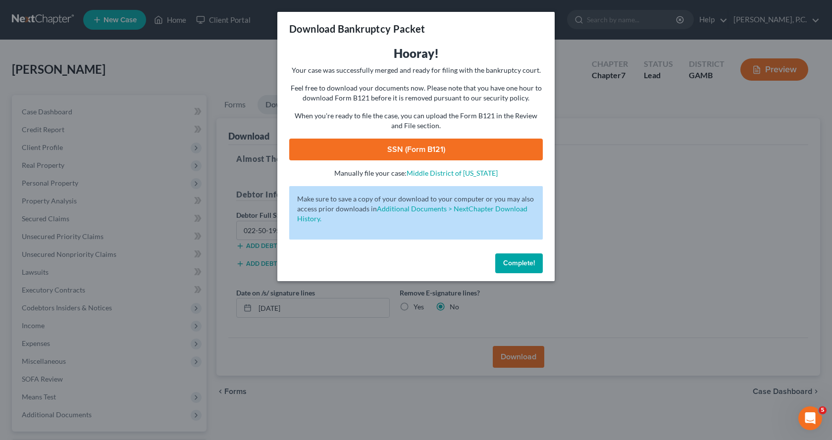
click at [417, 151] on link "SSN (Form B121)" at bounding box center [416, 150] width 254 height 22
click at [521, 264] on span "Complete!" at bounding box center [519, 263] width 32 height 8
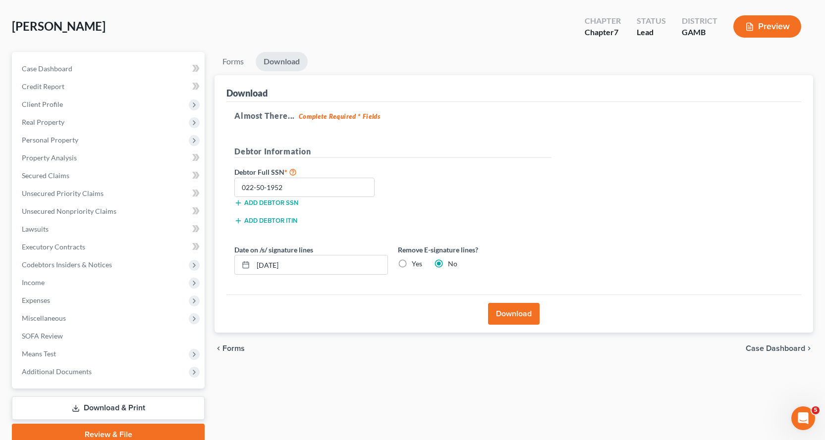
scroll to position [86, 0]
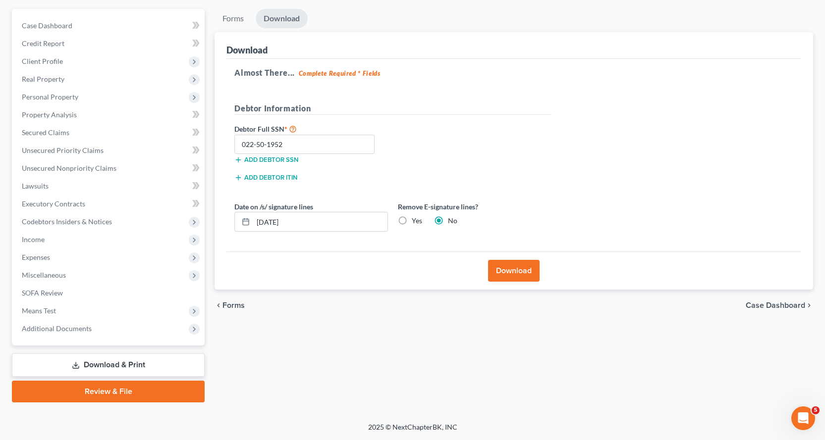
click at [93, 366] on link "Download & Print" at bounding box center [108, 365] width 193 height 23
click at [103, 362] on link "Download & Print" at bounding box center [108, 365] width 193 height 23
click at [108, 391] on link "Review & File" at bounding box center [108, 392] width 193 height 22
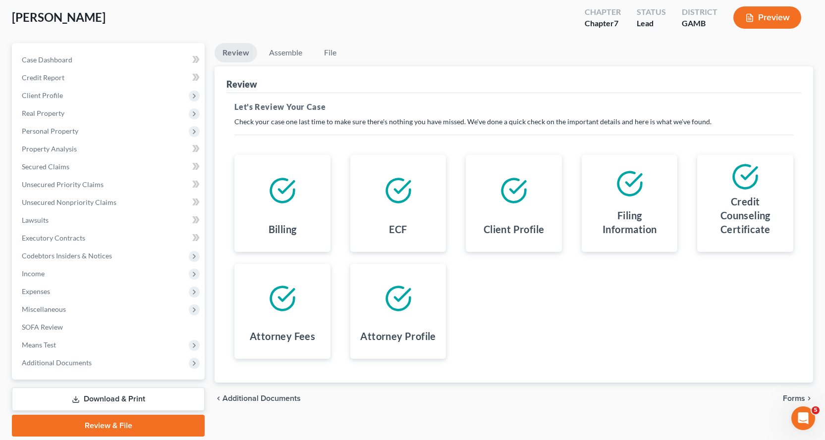
scroll to position [86, 0]
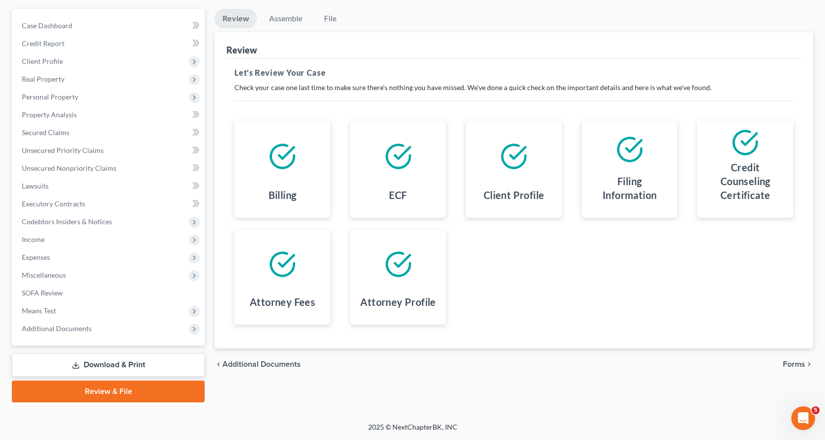
drag, startPoint x: 99, startPoint y: 363, endPoint x: 493, endPoint y: 305, distance: 398.2
click at [99, 363] on link "Download & Print" at bounding box center [108, 365] width 193 height 23
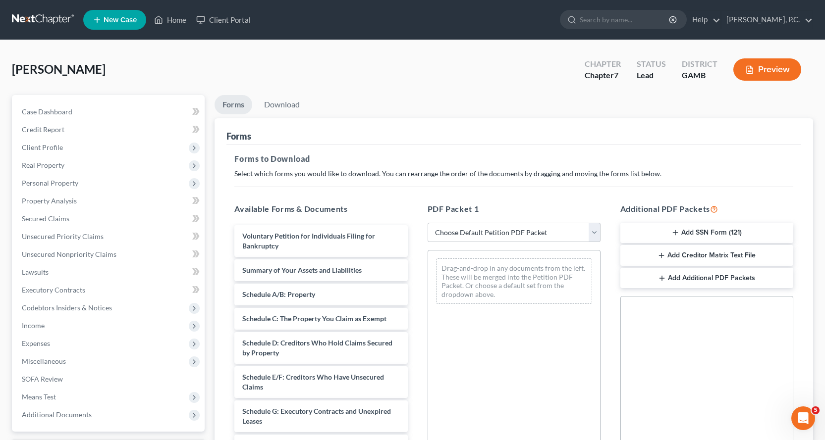
click at [694, 254] on button "Add Creditor Matrix Text File" at bounding box center [706, 255] width 173 height 21
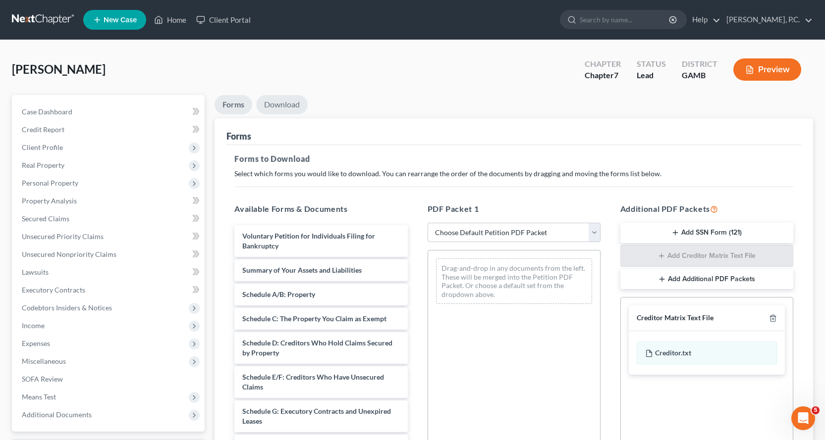
click at [278, 103] on link "Download" at bounding box center [282, 104] width 52 height 19
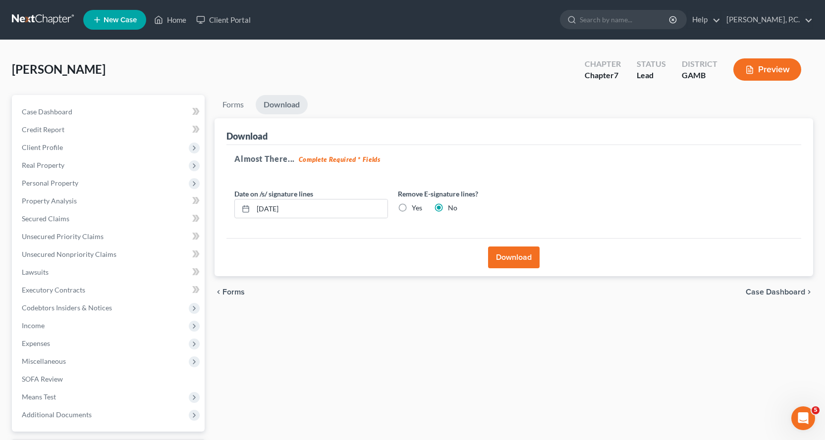
click at [519, 257] on button "Download" at bounding box center [514, 258] width 52 height 22
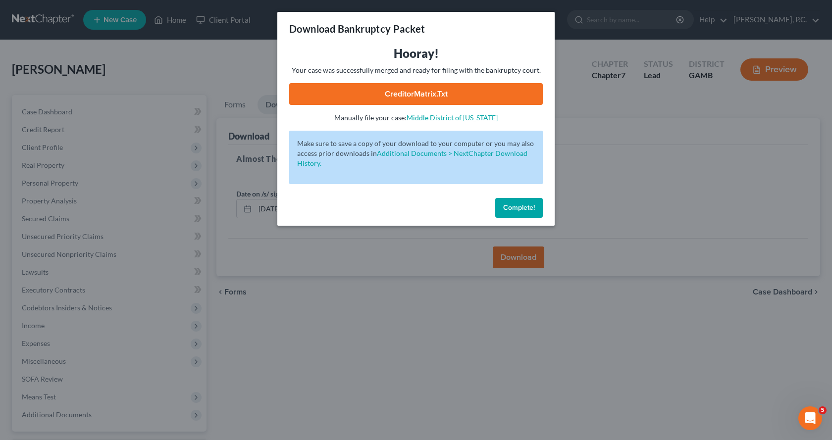
click at [402, 94] on link "CreditorMatrix.txt" at bounding box center [416, 94] width 254 height 22
click at [516, 206] on span "Complete!" at bounding box center [519, 208] width 32 height 8
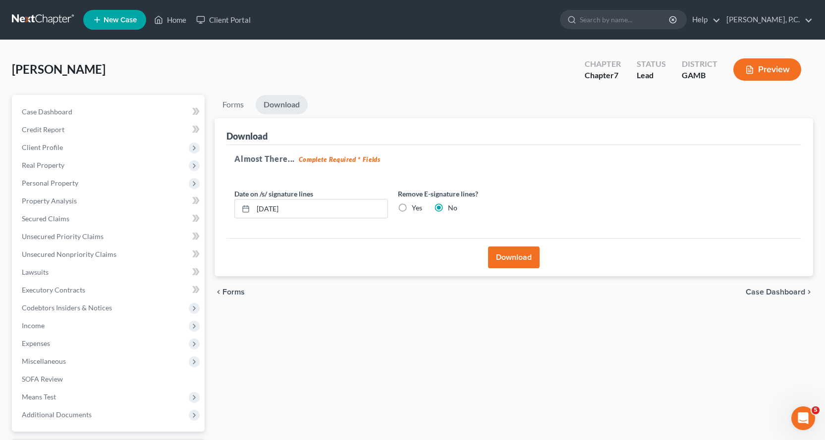
click at [624, 210] on div "Almost There... Complete Required * Fields Date on /s/ signature lines [DATE] R…" at bounding box center [513, 192] width 575 height 94
